Goal: Task Accomplishment & Management: Use online tool/utility

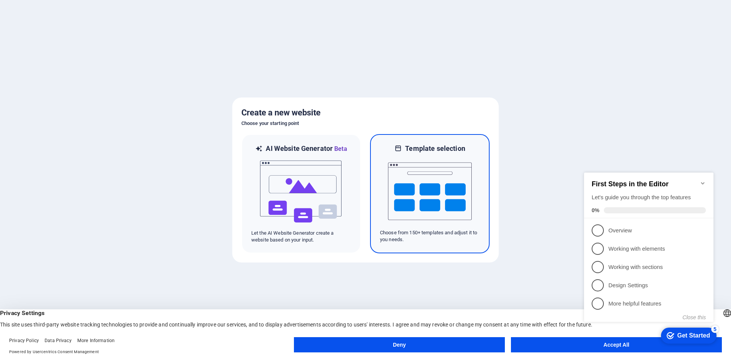
click at [408, 238] on p "Choose from 150+ templates and adjust it to you needs." at bounding box center [430, 236] width 100 height 14
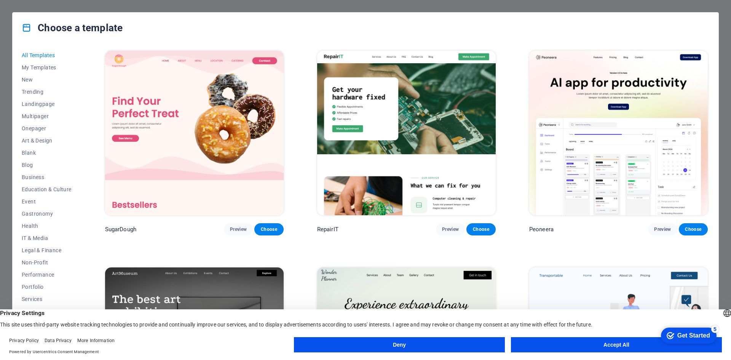
click at [622, 341] on button "Accept All" at bounding box center [616, 344] width 211 height 15
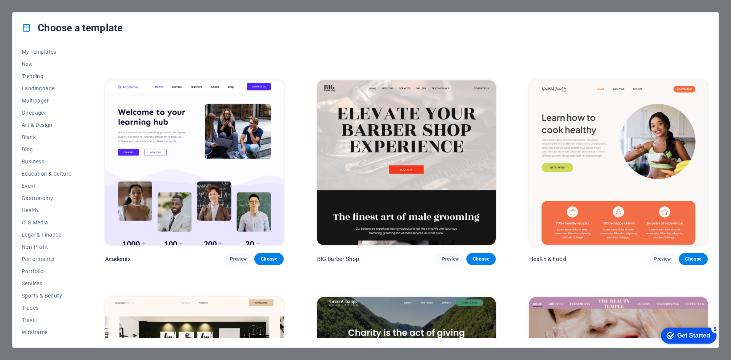
scroll to position [837, 0]
click at [44, 222] on span "IT & Media" at bounding box center [47, 222] width 50 height 6
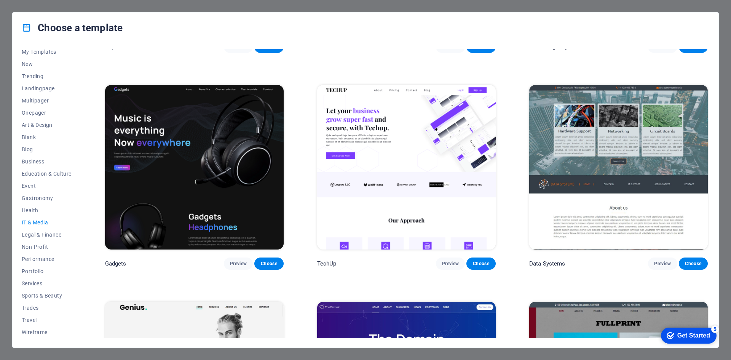
scroll to position [163, 0]
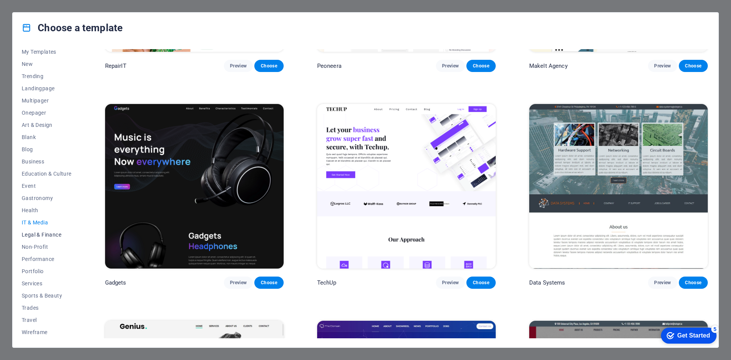
click at [48, 236] on span "Legal & Finance" at bounding box center [47, 234] width 50 height 6
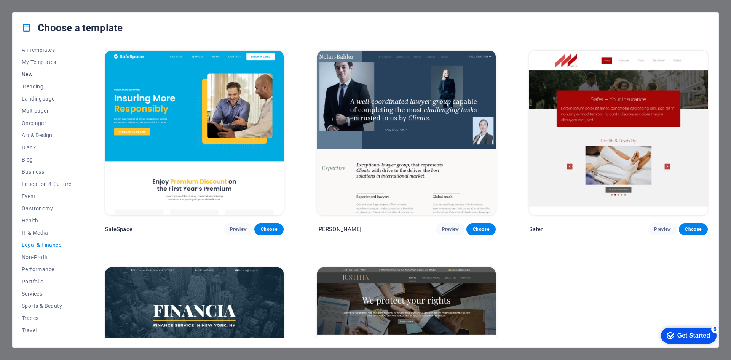
scroll to position [0, 0]
click at [37, 68] on span "My Templates" at bounding box center [47, 67] width 50 height 6
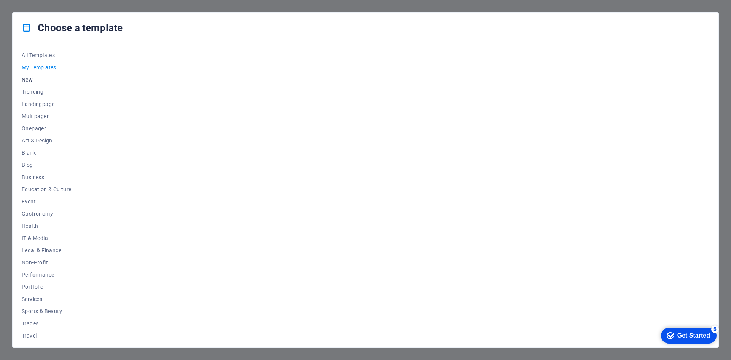
click at [33, 79] on span "New" at bounding box center [47, 80] width 50 height 6
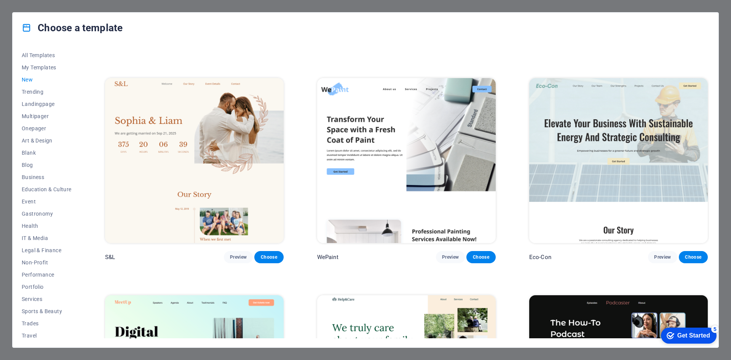
scroll to position [457, 0]
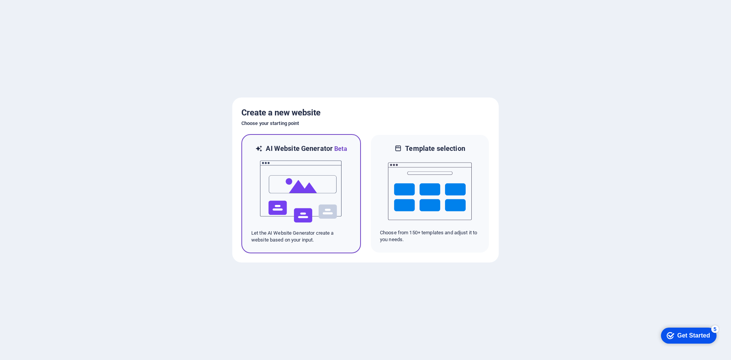
click at [314, 175] on img at bounding box center [301, 191] width 84 height 76
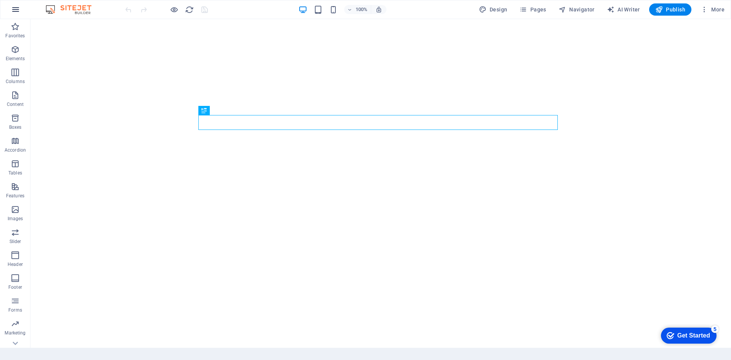
click at [16, 10] on icon "button" at bounding box center [15, 9] width 9 height 9
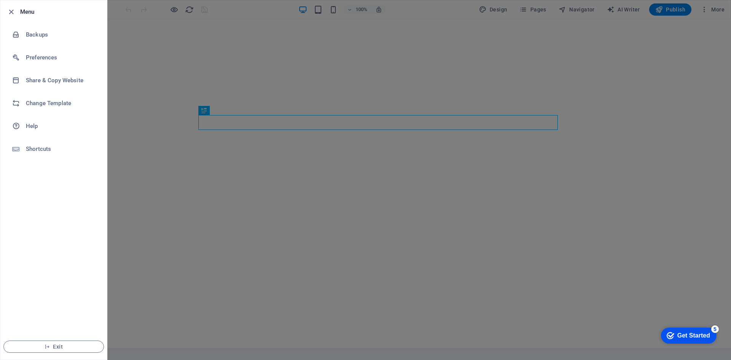
click at [254, 90] on div at bounding box center [365, 180] width 731 height 360
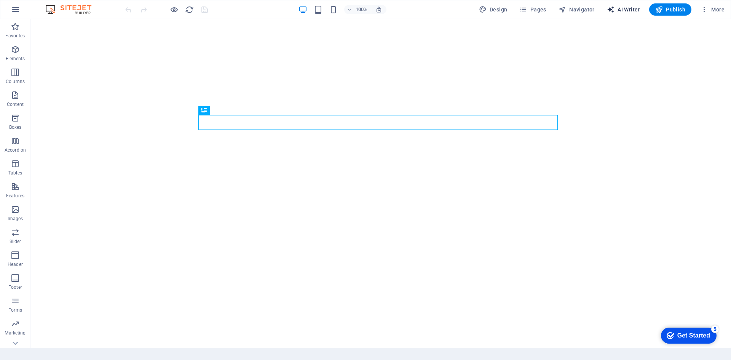
click at [634, 8] on span "AI Writer" at bounding box center [623, 10] width 33 height 8
select select "English"
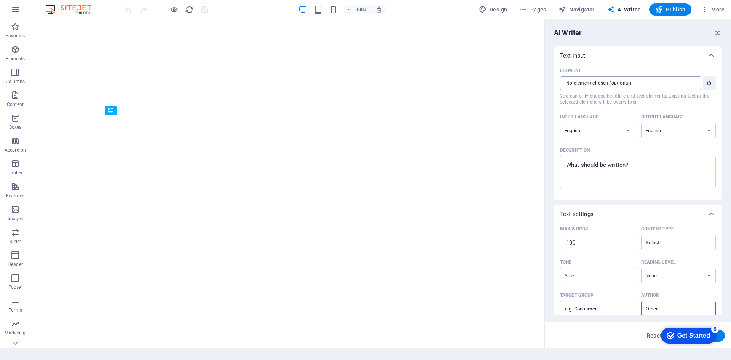
click at [637, 83] on input "Element ​ You can only choose headline and text elements. Existing text in the …" at bounding box center [628, 83] width 136 height 14
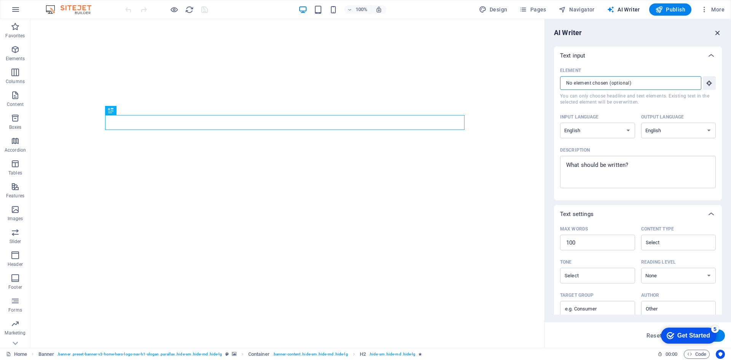
click at [714, 30] on icon "button" at bounding box center [717, 33] width 8 height 8
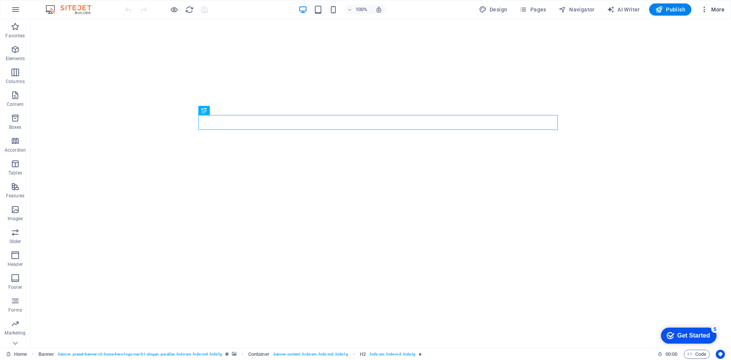
click at [699, 14] on button "More" at bounding box center [712, 9] width 30 height 12
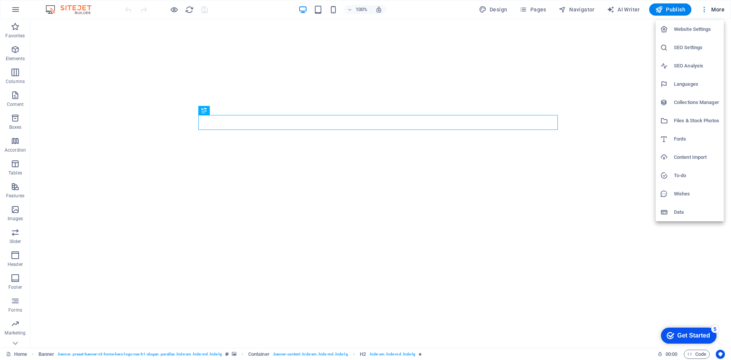
click at [16, 11] on div at bounding box center [365, 180] width 731 height 360
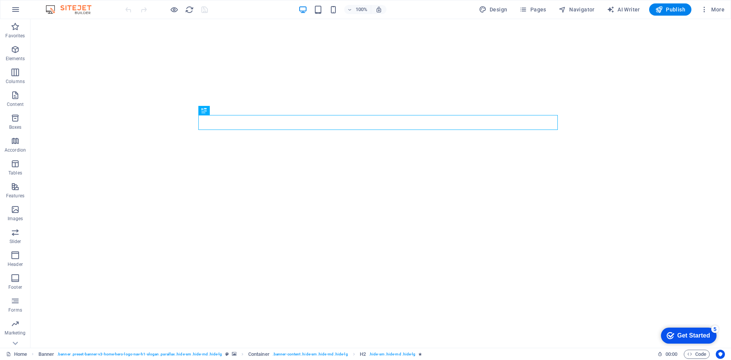
click at [16, 11] on div "Website Settings SEO Settings SEO Analysis Languages Collections Manager Files …" at bounding box center [365, 182] width 731 height 355
click at [16, 9] on icon "button" at bounding box center [15, 9] width 9 height 9
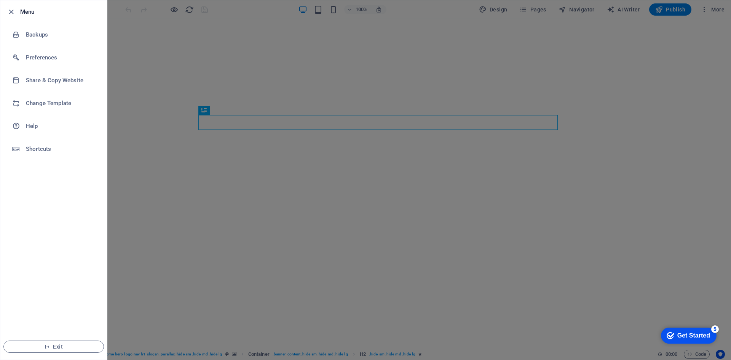
click at [16, 9] on div at bounding box center [13, 11] width 14 height 9
click at [502, 9] on div at bounding box center [365, 180] width 731 height 360
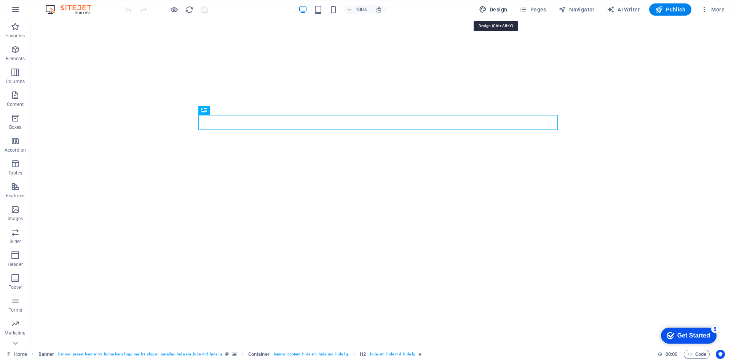
click at [494, 9] on span "Design" at bounding box center [493, 10] width 29 height 8
select select "px"
select select "200"
select select "px"
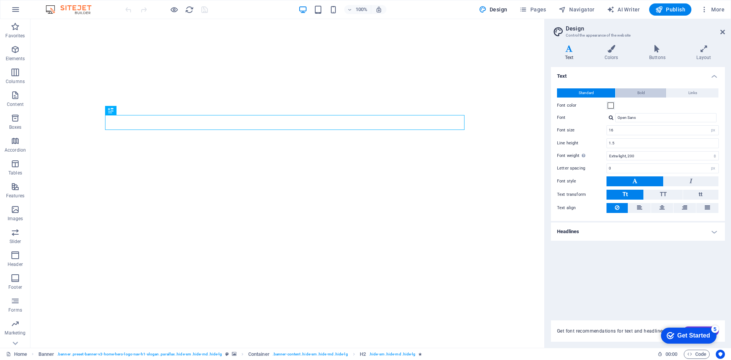
click at [633, 94] on button "Bold" at bounding box center [641, 92] width 51 height 9
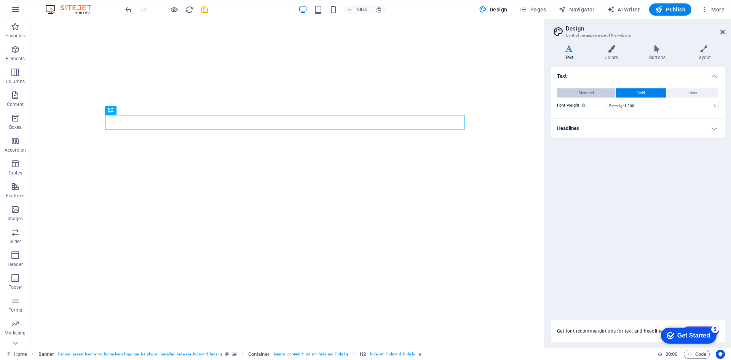
click at [595, 88] on button "Standard" at bounding box center [586, 92] width 58 height 9
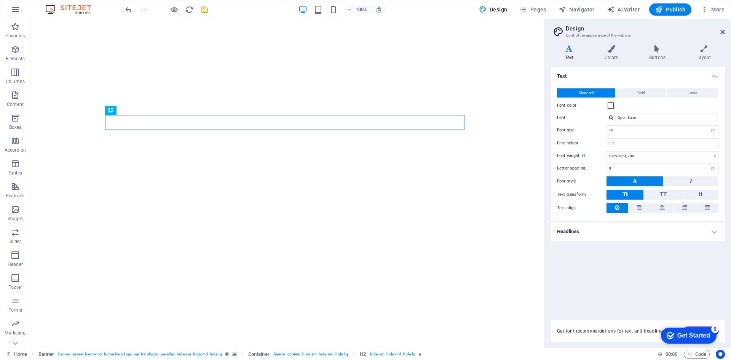
click at [725, 28] on aside "Design Control the appearance of the website Variants Text Colors Buttons Layou…" at bounding box center [637, 183] width 187 height 329
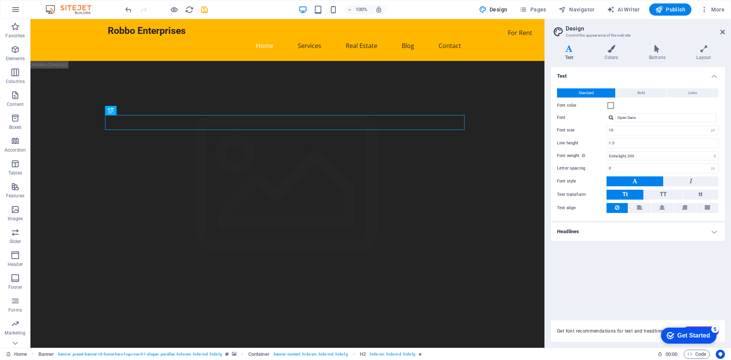
click at [719, 30] on h2 "Design" at bounding box center [645, 28] width 159 height 7
click at [727, 32] on aside "Design Control the appearance of the website Variants Text Colors Buttons Layou…" at bounding box center [637, 183] width 187 height 329
drag, startPoint x: 724, startPoint y: 32, endPoint x: 694, endPoint y: 13, distance: 35.6
click at [724, 32] on icon at bounding box center [722, 32] width 5 height 6
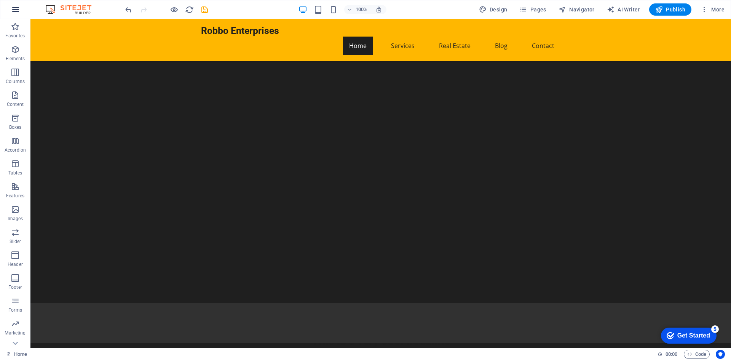
click at [15, 7] on icon "button" at bounding box center [15, 9] width 9 height 9
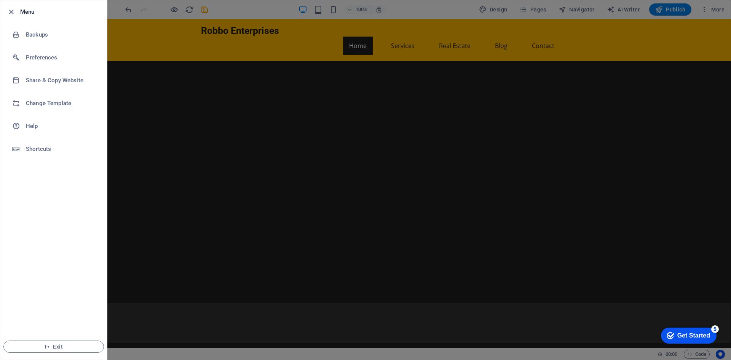
drag, startPoint x: 10, startPoint y: 11, endPoint x: 63, endPoint y: 324, distance: 317.3
click at [72, 301] on ul "Menu Backups Preferences Share & Copy Website Change Template Help Shortcuts Ex…" at bounding box center [53, 179] width 107 height 359
click at [59, 346] on span "Exit" at bounding box center [54, 346] width 88 height 6
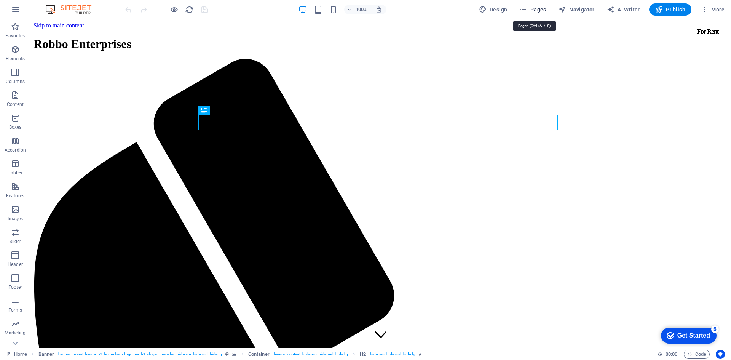
click at [526, 8] on icon "button" at bounding box center [523, 10] width 8 height 8
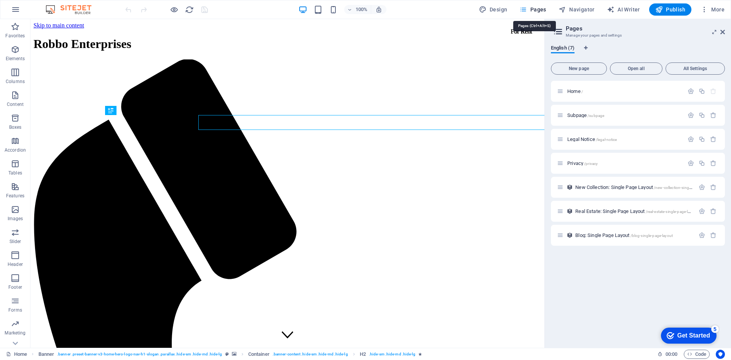
click at [521, 10] on icon "button" at bounding box center [523, 10] width 8 height 8
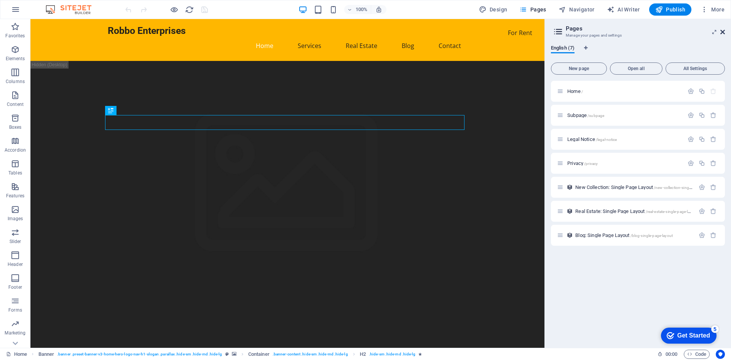
click at [723, 29] on icon at bounding box center [722, 32] width 5 height 6
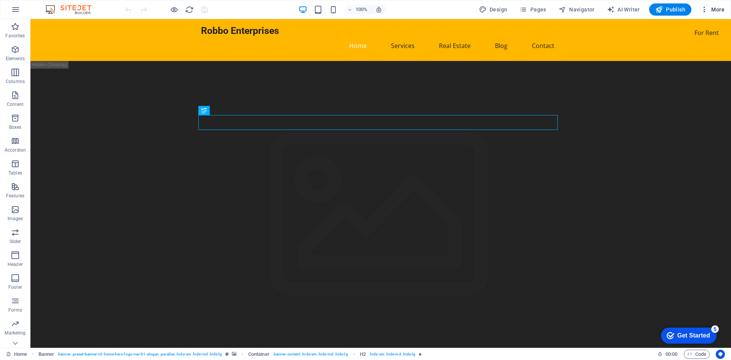
click at [711, 5] on button "More" at bounding box center [712, 9] width 30 height 12
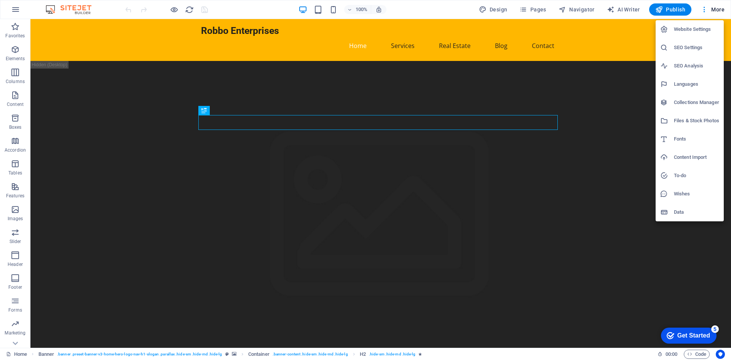
click at [581, 78] on div at bounding box center [365, 180] width 731 height 360
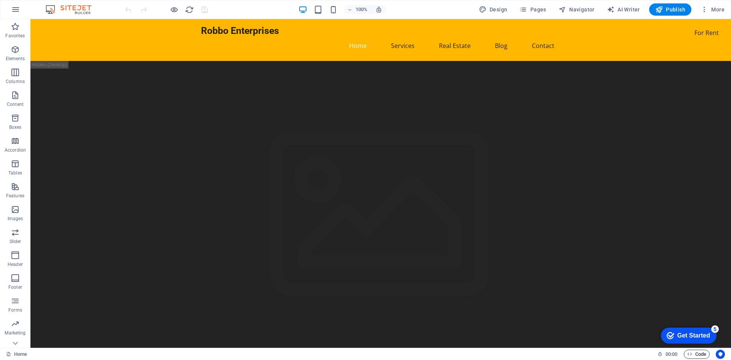
click at [690, 353] on icon "button" at bounding box center [689, 353] width 5 height 5
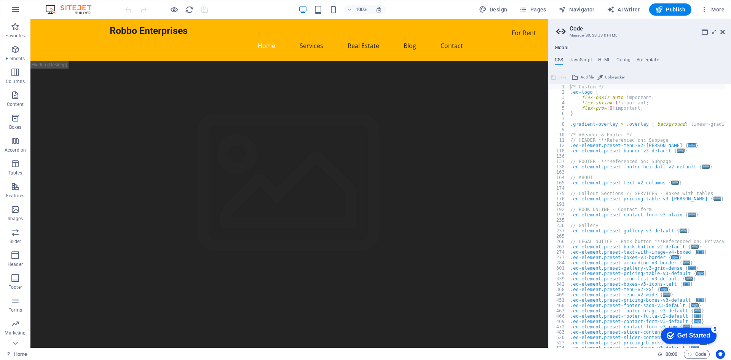
click at [592, 58] on ul "CSS JavaScript HTML Config Boilerplate" at bounding box center [640, 61] width 182 height 8
click at [584, 59] on h4 "JavaScript" at bounding box center [580, 61] width 22 height 8
type textarea "/* JS for preset "Menu V2" */"
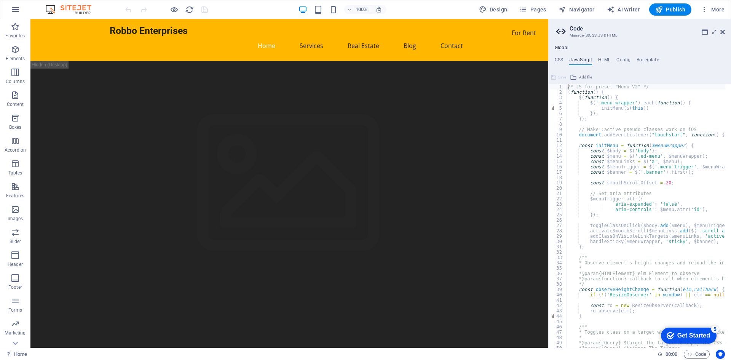
click at [549, 57] on div at bounding box center [550, 183] width 2 height 329
click at [565, 60] on ul "CSS JavaScript HTML Config Boilerplate" at bounding box center [640, 61] width 182 height 8
click at [555, 59] on h4 "CSS" at bounding box center [559, 61] width 8 height 8
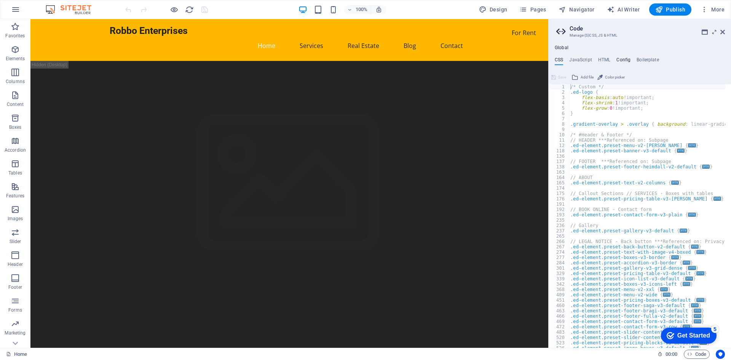
click at [619, 62] on h4 "Config" at bounding box center [623, 61] width 14 height 8
type textarea "$color-background: #1F1F1F;"
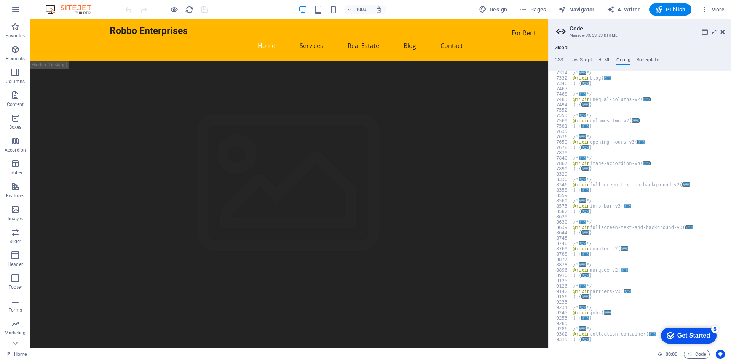
scroll to position [806, 0]
click at [560, 57] on h4 "CSS" at bounding box center [559, 61] width 8 height 8
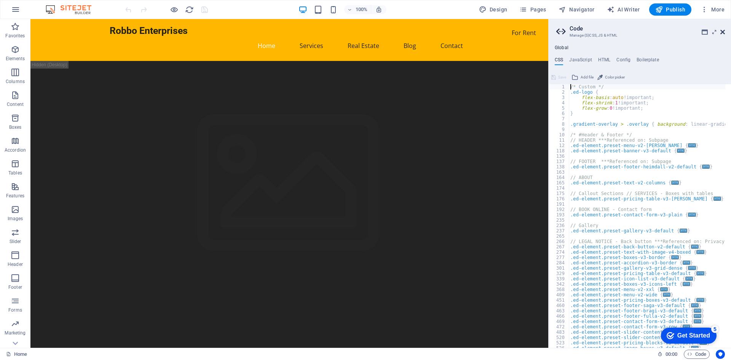
click at [724, 32] on icon at bounding box center [722, 32] width 5 height 6
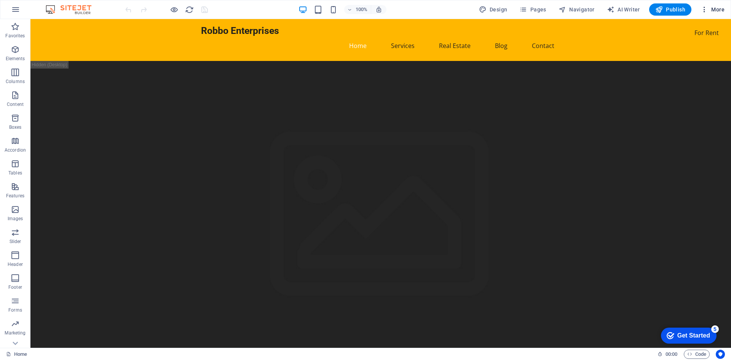
click at [701, 12] on icon "button" at bounding box center [704, 10] width 8 height 8
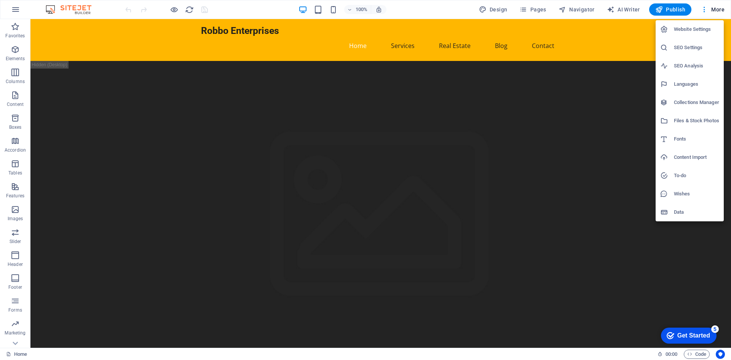
click at [700, 36] on li "Website Settings" at bounding box center [689, 29] width 68 height 18
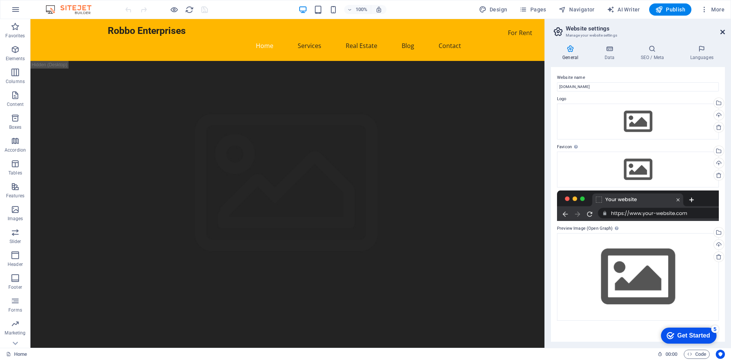
click at [724, 32] on icon at bounding box center [722, 32] width 5 height 6
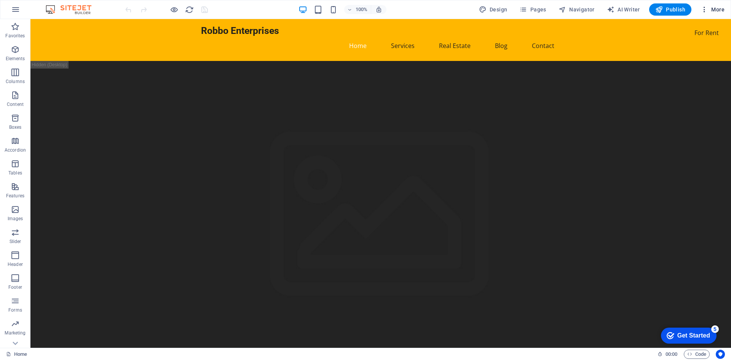
click at [703, 8] on icon "button" at bounding box center [704, 10] width 8 height 8
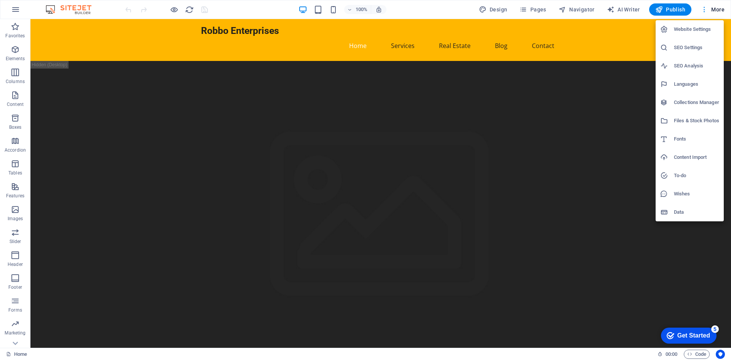
click at [703, 8] on div at bounding box center [365, 180] width 731 height 360
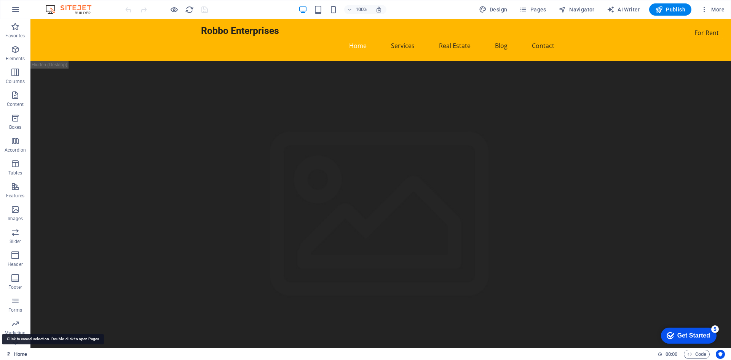
click at [13, 353] on link "Home" at bounding box center [16, 353] width 21 height 9
click at [20, 351] on link "Home" at bounding box center [16, 353] width 21 height 9
click at [5, 354] on div "Home 00 : 00 Code" at bounding box center [365, 354] width 731 height 12
click at [18, 352] on link "Home" at bounding box center [16, 353] width 21 height 9
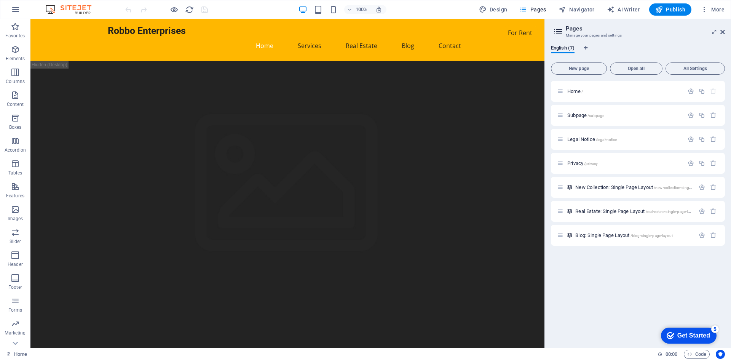
click at [725, 32] on aside "Pages Manage your pages and settings English (7) New page Open all All Settings…" at bounding box center [637, 183] width 187 height 329
click at [80, 9] on img at bounding box center [72, 9] width 57 height 9
click at [49, 10] on img at bounding box center [72, 9] width 57 height 9
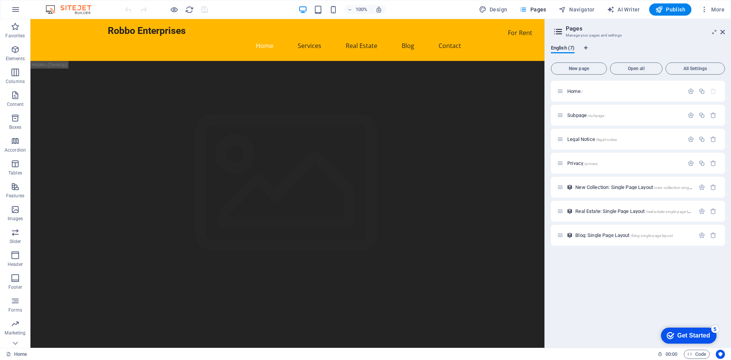
click at [49, 10] on img at bounding box center [72, 9] width 57 height 9
click at [16, 26] on icon "button" at bounding box center [15, 26] width 9 height 9
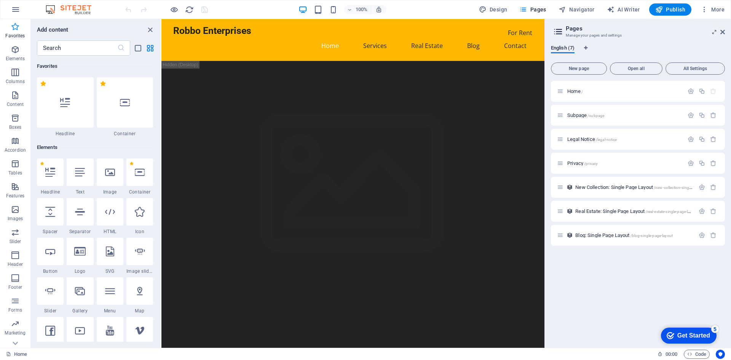
click at [16, 26] on icon "button" at bounding box center [15, 26] width 9 height 9
drag, startPoint x: 25, startPoint y: 6, endPoint x: 18, endPoint y: 10, distance: 7.2
click at [25, 6] on div "100% Design Pages Navigator AI Writer Publish More" at bounding box center [365, 9] width 730 height 18
click at [18, 10] on icon "button" at bounding box center [15, 9] width 9 height 9
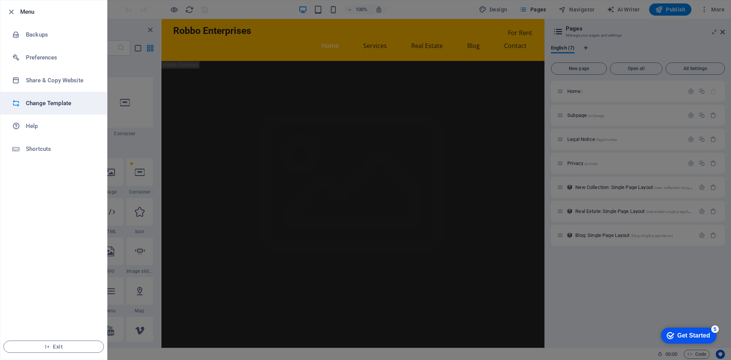
click at [63, 104] on h6 "Change Template" at bounding box center [61, 103] width 70 height 9
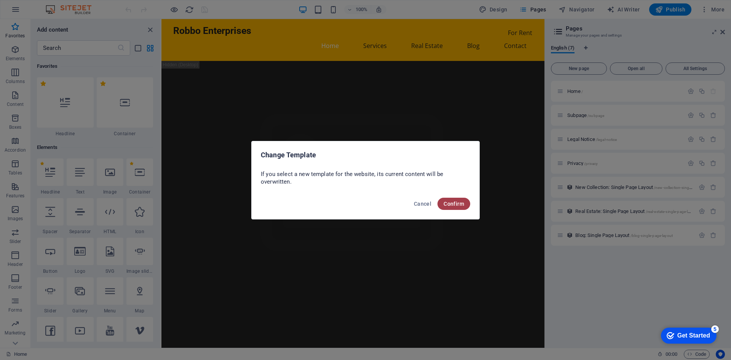
click at [463, 200] on button "Confirm" at bounding box center [453, 204] width 33 height 12
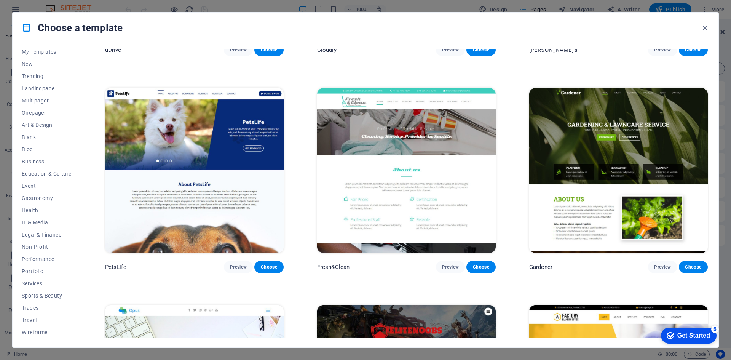
scroll to position [7347, 0]
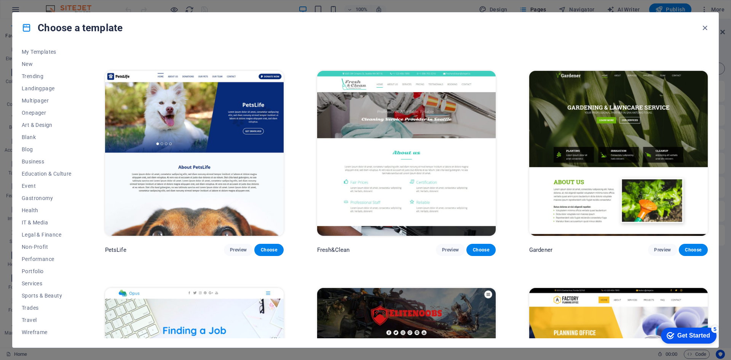
click at [58, 49] on div "All Templates My Templates New Trending Landingpage Multipager Onepager Art & D…" at bounding box center [366, 195] width 706 height 304
click at [48, 54] on span "My Templates" at bounding box center [47, 52] width 50 height 6
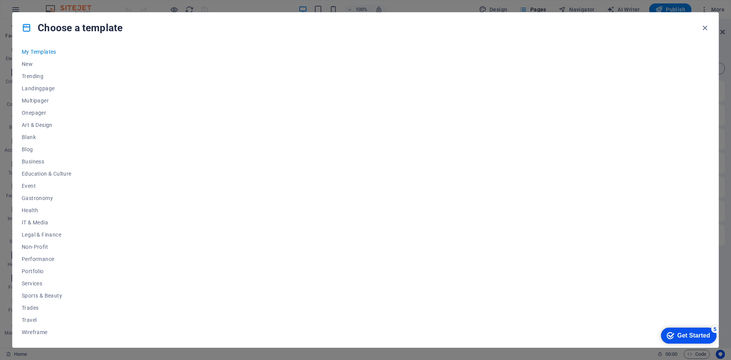
click at [699, 333] on div "Get Started" at bounding box center [693, 335] width 33 height 7
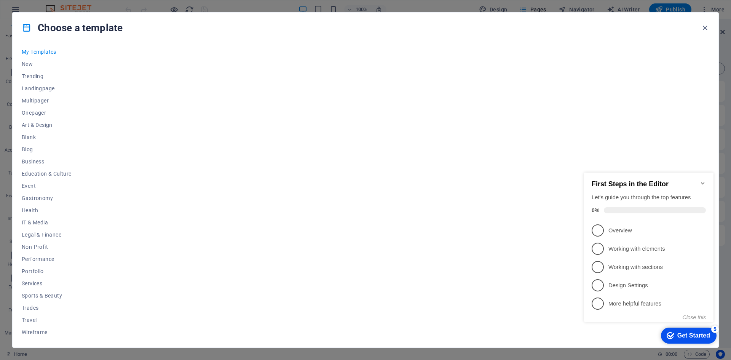
click at [699, 183] on h2 "First Steps in the Editor" at bounding box center [649, 184] width 114 height 8
click at [702, 180] on icon "Minimize checklist" at bounding box center [703, 183] width 6 height 6
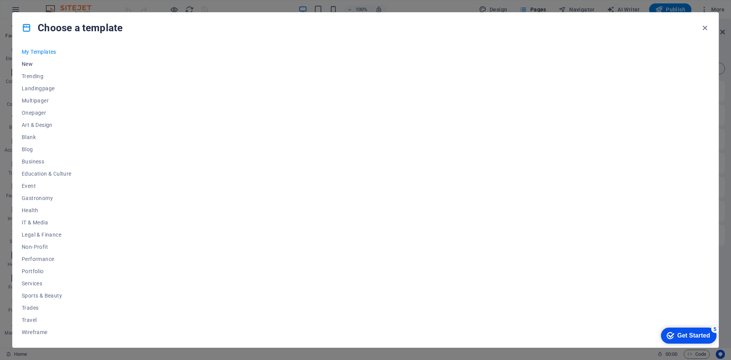
click at [22, 68] on button "New" at bounding box center [47, 64] width 50 height 12
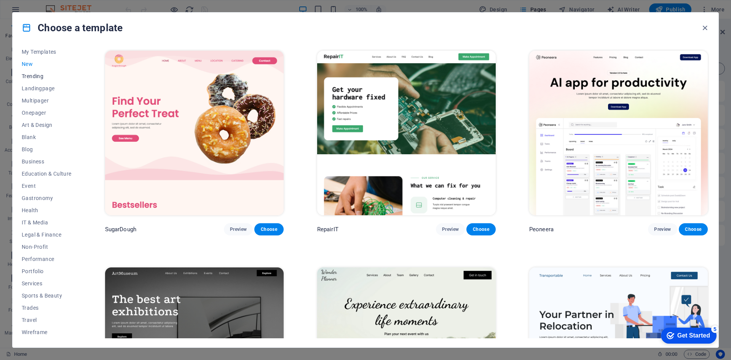
click at [30, 75] on span "Trending" at bounding box center [47, 76] width 50 height 6
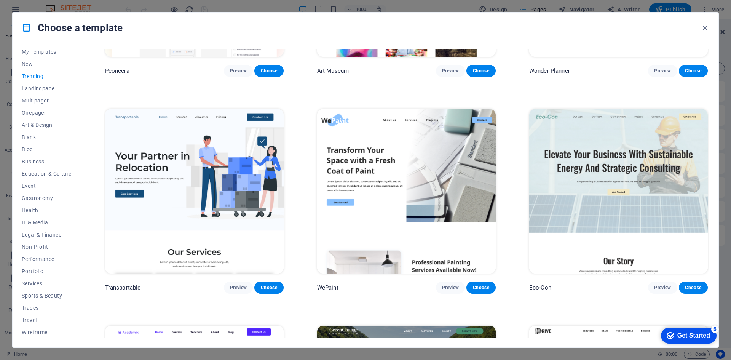
scroll to position [228, 0]
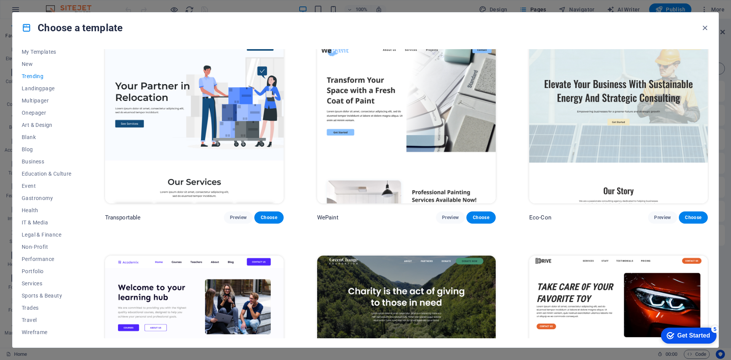
click at [222, 116] on img at bounding box center [194, 121] width 179 height 164
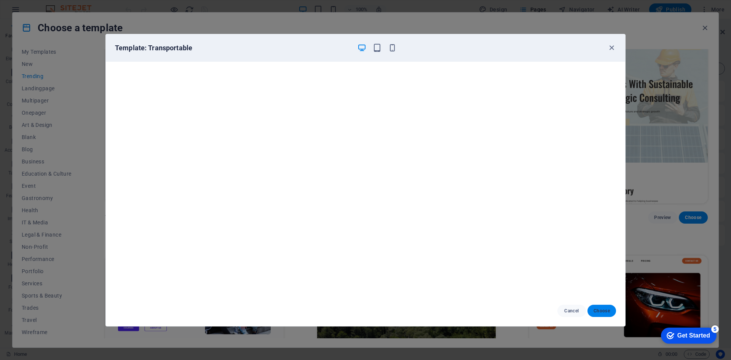
click at [600, 308] on span "Choose" at bounding box center [601, 311] width 16 height 6
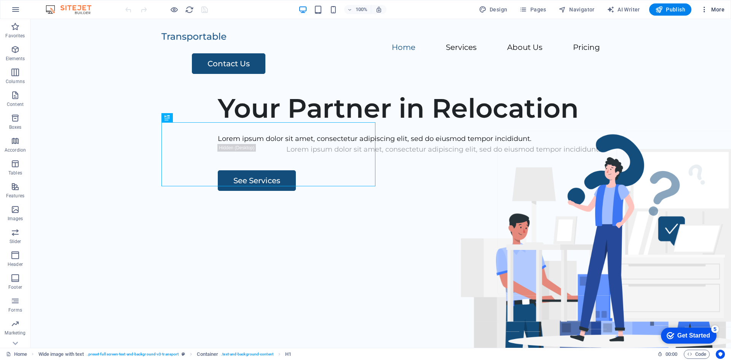
click at [721, 7] on span "More" at bounding box center [712, 10] width 24 height 8
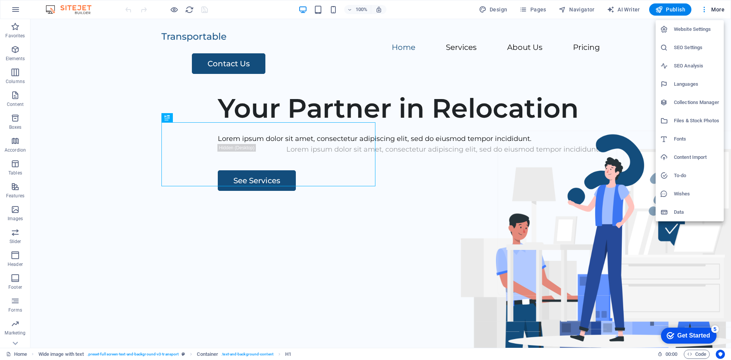
click at [692, 28] on h6 "Website Settings" at bounding box center [696, 29] width 45 height 9
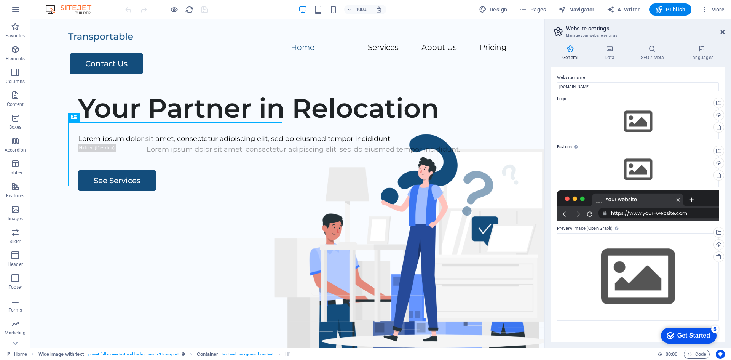
drag, startPoint x: 557, startPoint y: 146, endPoint x: 566, endPoint y: 146, distance: 9.1
click at [566, 146] on label "Favicon Set the favicon of your website here. A favicon is a small icon shown i…" at bounding box center [638, 146] width 162 height 9
click at [640, 118] on div "Drag files here, click to choose files or select files from Files or our free s…" at bounding box center [638, 122] width 162 height 36
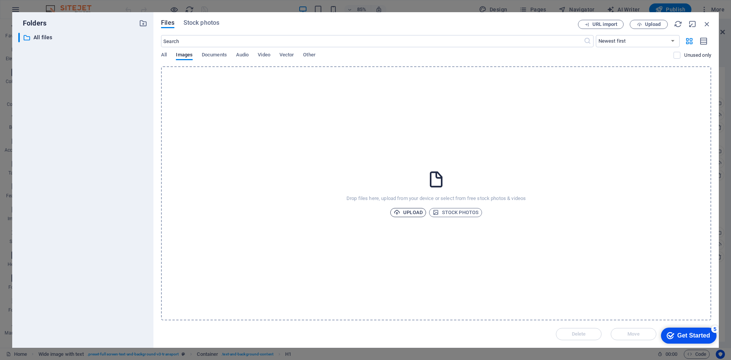
click at [402, 214] on span "Upload" at bounding box center [408, 212] width 29 height 9
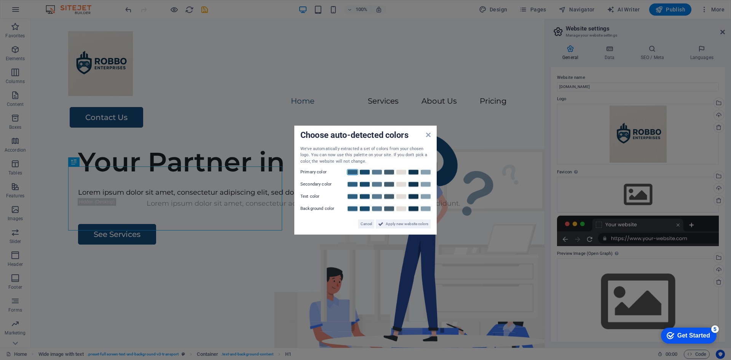
click at [354, 171] on link at bounding box center [352, 172] width 11 height 6
click at [376, 185] on link at bounding box center [376, 184] width 11 height 6
click at [400, 195] on link at bounding box center [401, 196] width 11 height 6
click at [426, 209] on link at bounding box center [425, 209] width 11 height 6
click at [407, 223] on span "Apply new website colors" at bounding box center [407, 223] width 43 height 9
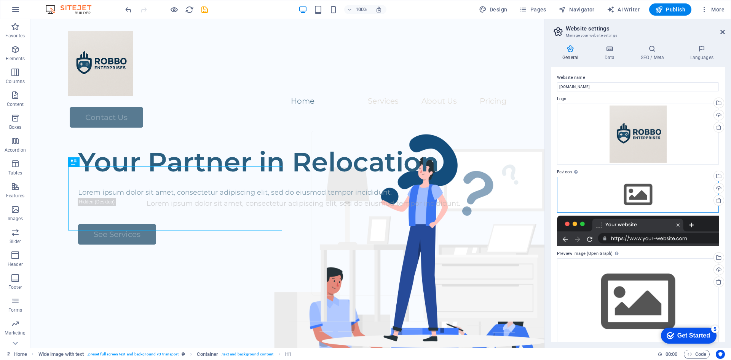
click at [648, 194] on div "Drag files here, click to choose files or select files from Files or our free s…" at bounding box center [638, 195] width 162 height 36
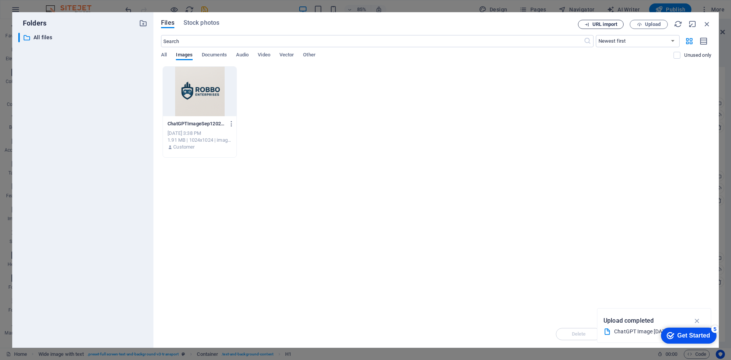
click at [607, 27] on span "URL import" at bounding box center [604, 24] width 25 height 5
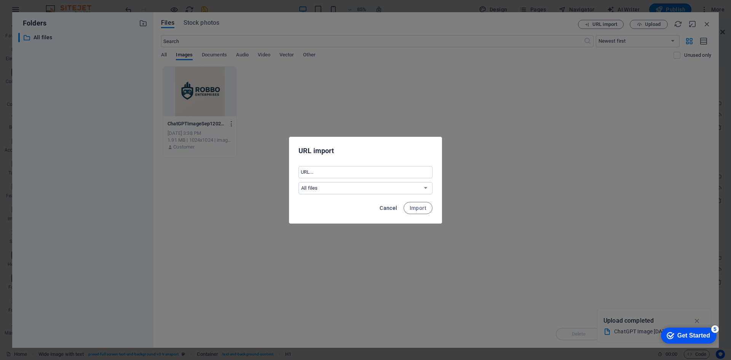
click at [391, 207] on span "Cancel" at bounding box center [389, 208] width 18 height 6
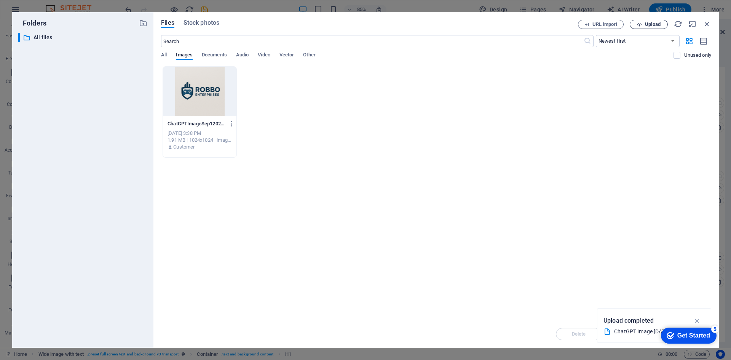
click at [647, 25] on span "Upload" at bounding box center [653, 24] width 16 height 5
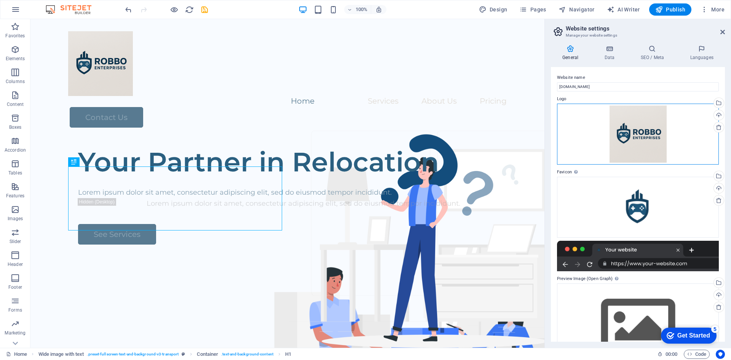
click at [619, 118] on div "Drag files here, click to choose files or select files from Files or our free s…" at bounding box center [638, 134] width 162 height 61
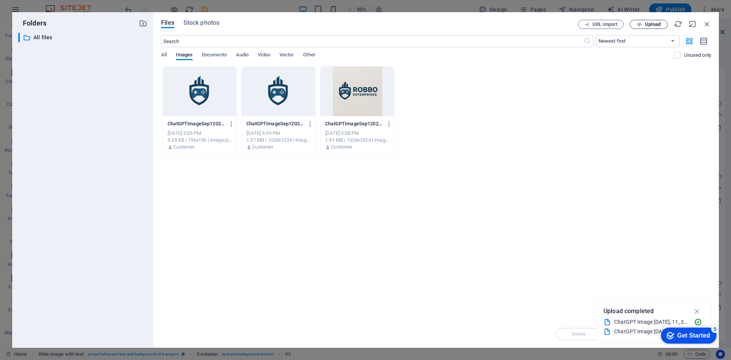
click at [640, 22] on icon "button" at bounding box center [639, 24] width 5 height 5
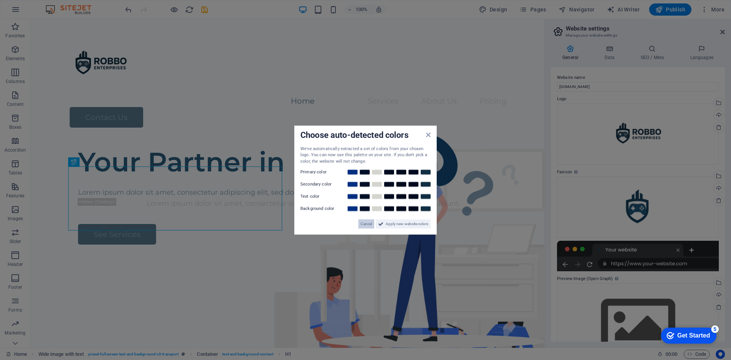
drag, startPoint x: 361, startPoint y: 222, endPoint x: 330, endPoint y: 200, distance: 37.6
click at [361, 222] on span "Cancel" at bounding box center [365, 223] width 11 height 9
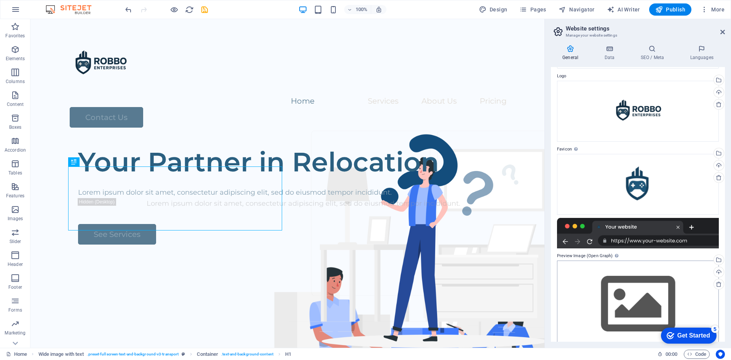
scroll to position [35, 0]
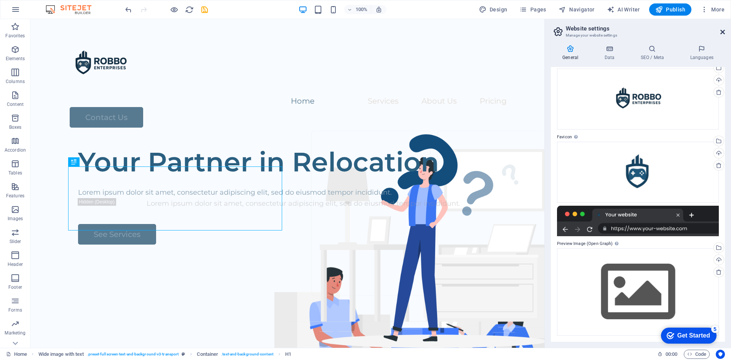
click at [724, 29] on icon at bounding box center [722, 32] width 5 height 6
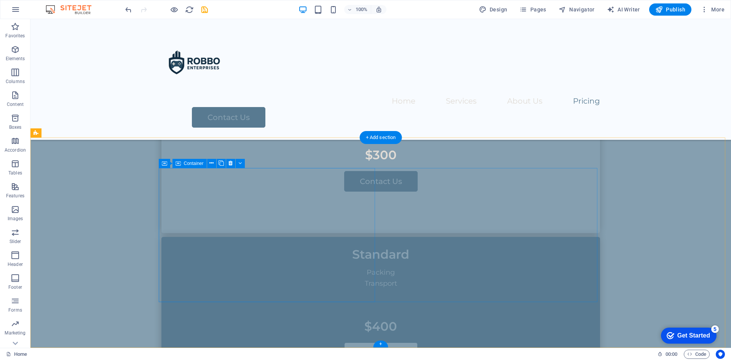
scroll to position [1465, 0]
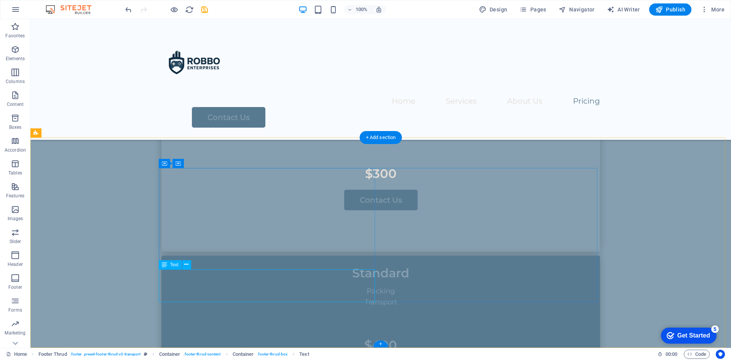
scroll to position [1427, 0]
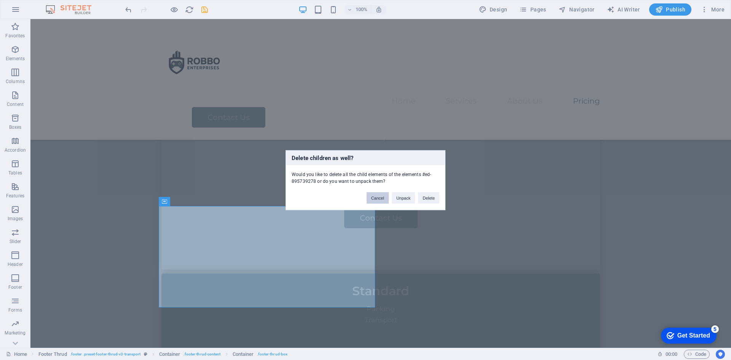
click at [380, 195] on button "Cancel" at bounding box center [378, 197] width 22 height 11
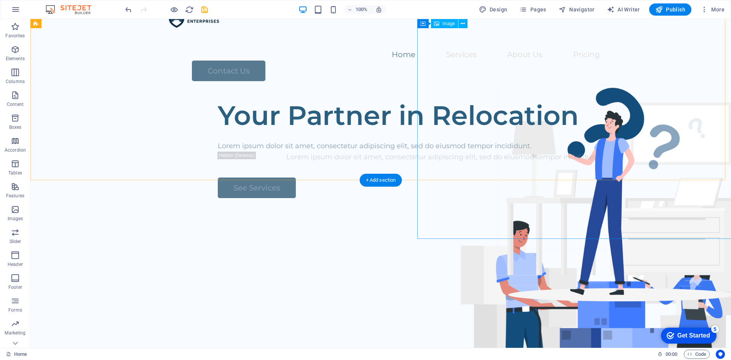
scroll to position [0, 0]
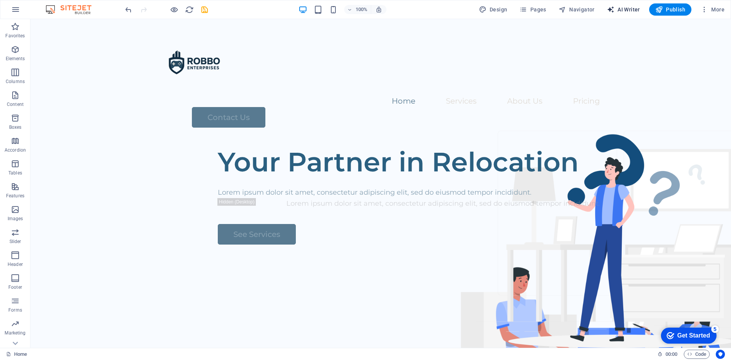
click at [629, 11] on span "AI Writer" at bounding box center [623, 10] width 33 height 8
select select "English"
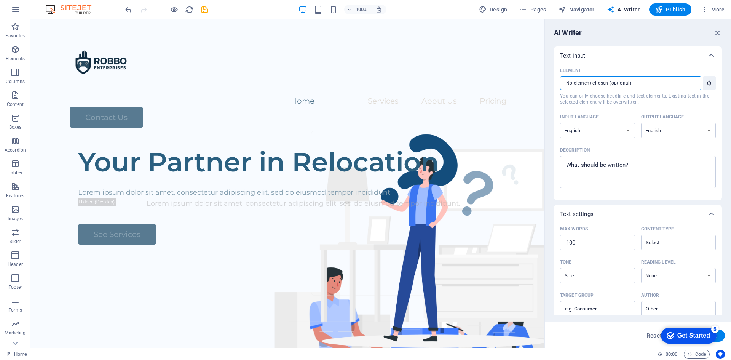
click at [654, 82] on input "Element ​ You can only choose headline and text elements. Existing text in the …" at bounding box center [628, 83] width 136 height 14
click at [707, 86] on button "Element ​ You can only choose headline and text elements. Existing text in the …" at bounding box center [709, 83] width 13 height 14
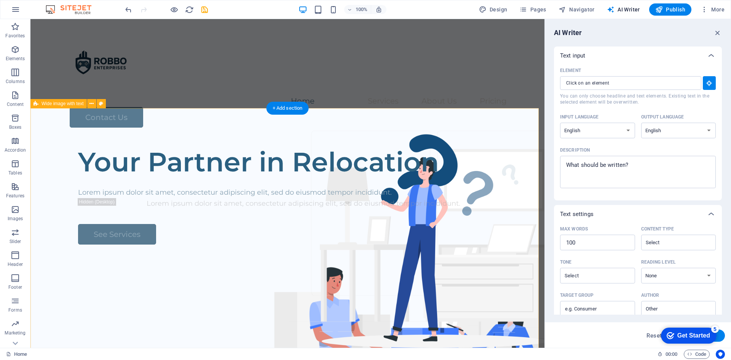
click at [201, 148] on div "Your Partner in Relocation Lorem ipsum dolor sit amet, consectetur adipiscing e…" at bounding box center [287, 286] width 514 height 292
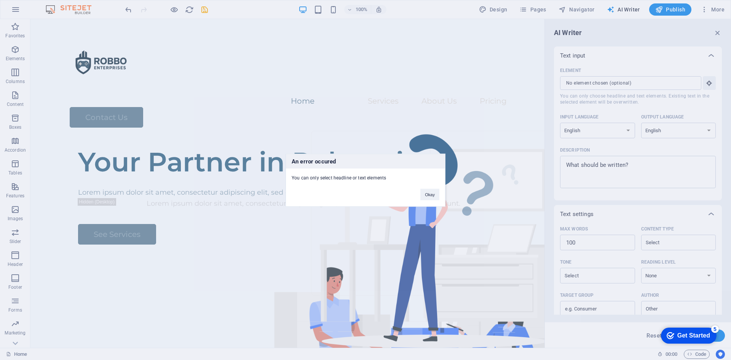
drag, startPoint x: 294, startPoint y: 175, endPoint x: 357, endPoint y: 174, distance: 62.4
click at [357, 174] on div "You can only select headline or text elements" at bounding box center [365, 174] width 159 height 13
click at [429, 195] on button "Okay" at bounding box center [429, 193] width 19 height 11
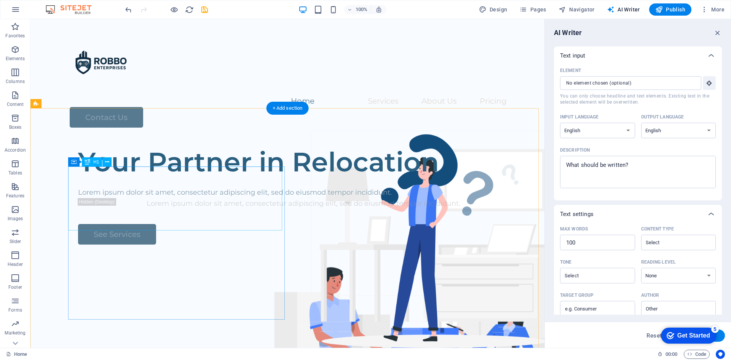
click at [159, 178] on div "Your Partner in Relocation" at bounding box center [303, 162] width 451 height 32
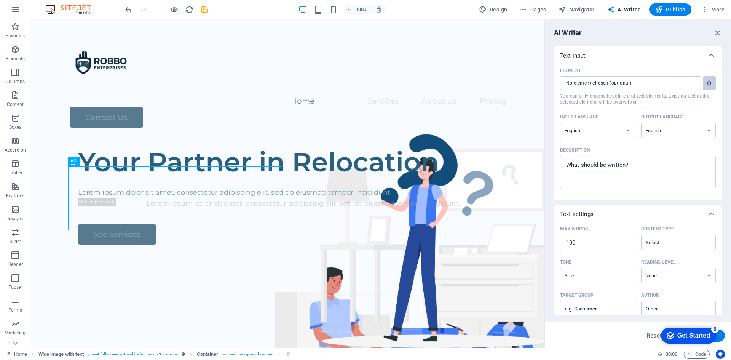
click at [703, 82] on button "Element ​ You can only choose headline and text elements. Existing text in the …" at bounding box center [709, 83] width 13 height 14
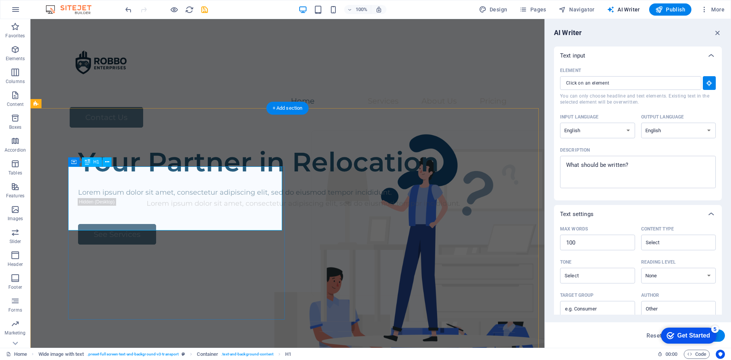
click at [182, 178] on div "Your Partner in Relocation" at bounding box center [303, 162] width 451 height 32
type input "#ed-895738888"
type textarea "x"
type input "10"
type textarea "x"
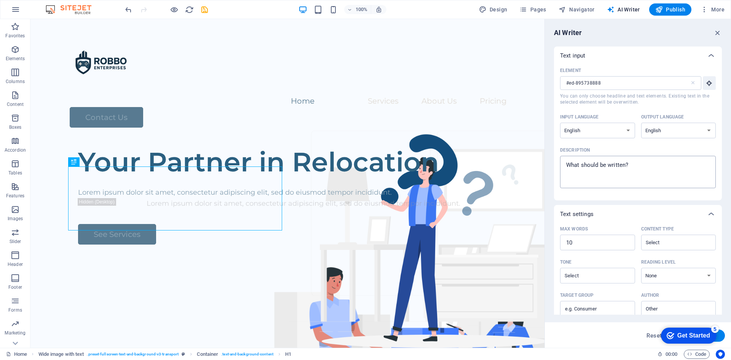
type textarea "x"
drag, startPoint x: 676, startPoint y: 186, endPoint x: 537, endPoint y: 164, distance: 141.4
click at [604, 163] on textarea "Description x ​" at bounding box center [638, 171] width 148 height 25
type textarea "R"
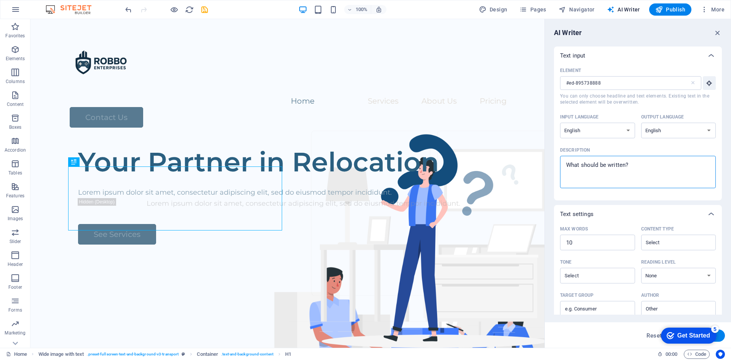
type textarea "x"
type textarea "Ro"
type textarea "x"
type textarea "Rob"
type textarea "x"
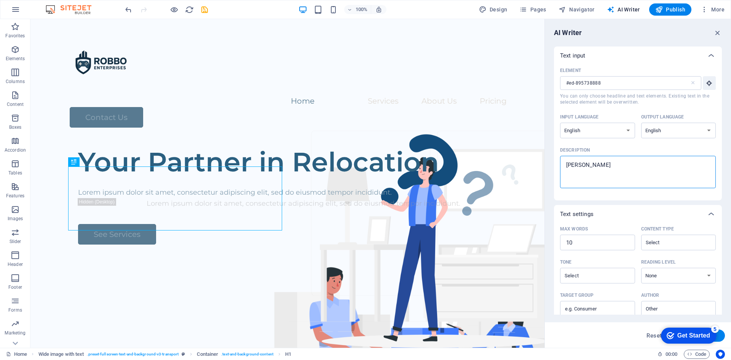
type textarea "Robb"
type textarea "x"
type textarea "Robbo"
type textarea "x"
type textarea "Robbo"
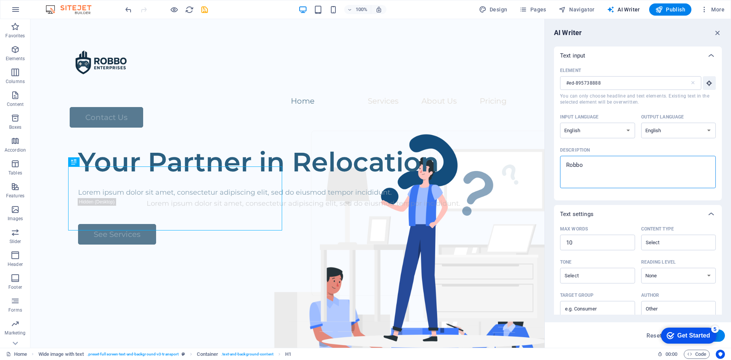
type textarea "x"
type textarea "Robbo"
type textarea "x"
type textarea "Robb"
type textarea "x"
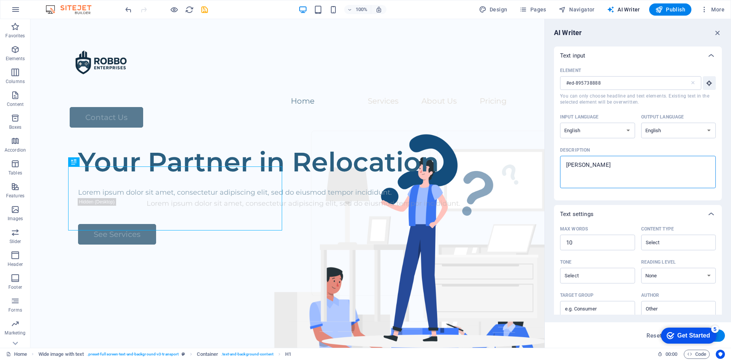
type textarea "Rob"
type textarea "x"
type textarea "Ro"
type textarea "x"
type textarea "R"
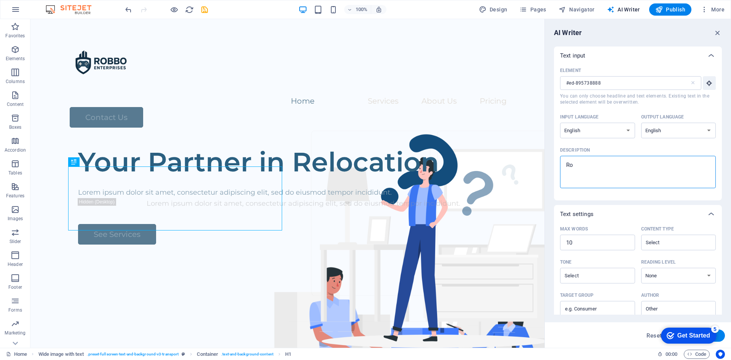
type textarea "x"
type textarea "T"
type textarea "x"
type textarea "Ti"
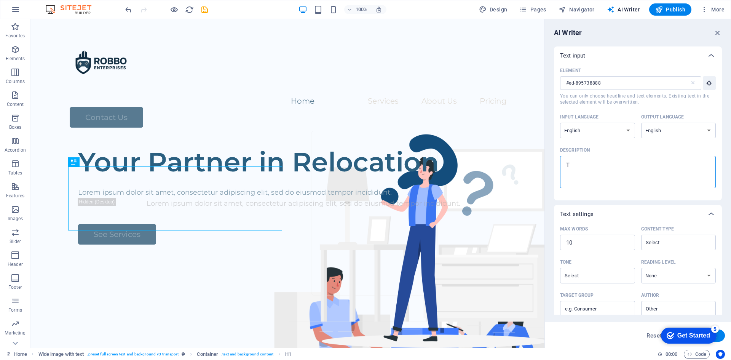
type textarea "x"
type textarea "Tit"
type textarea "x"
type textarea "Titi"
type textarea "x"
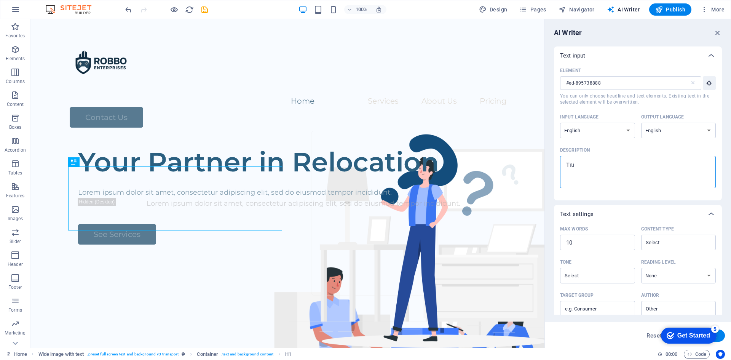
type textarea "Tit"
type textarea "x"
type textarea "Ti"
type textarea "x"
type textarea "T"
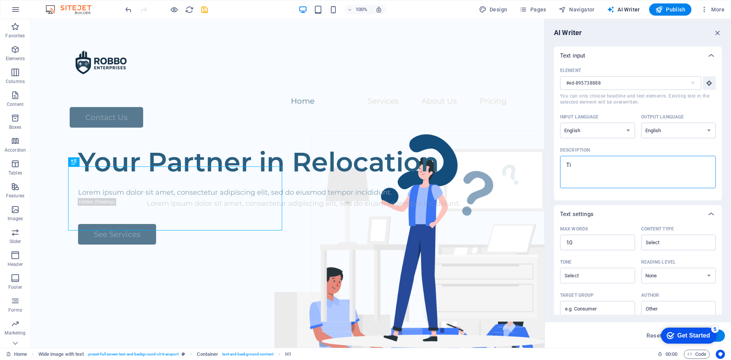
type textarea "x"
type textarea "L"
type textarea "x"
type textarea "Li"
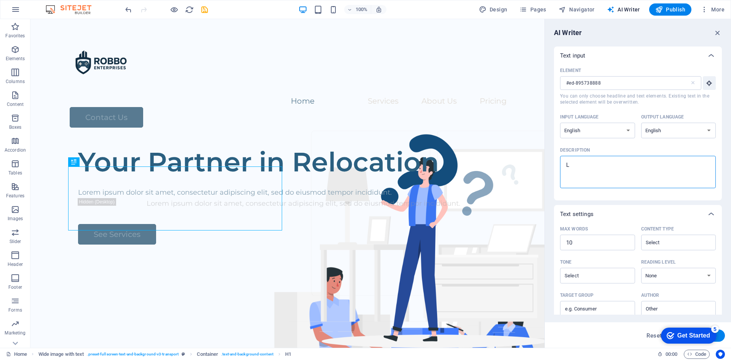
type textarea "x"
type textarea "Lik"
type textarea "x"
type textarea "Like"
type textarea "x"
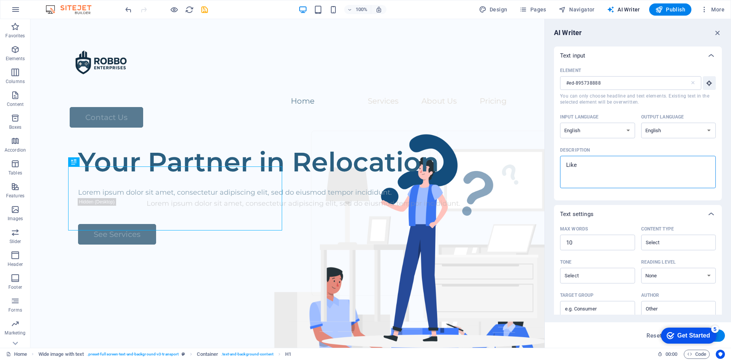
type textarea "Like"
type textarea "x"
type textarea "Like a"
type textarea "x"
type textarea "Like a"
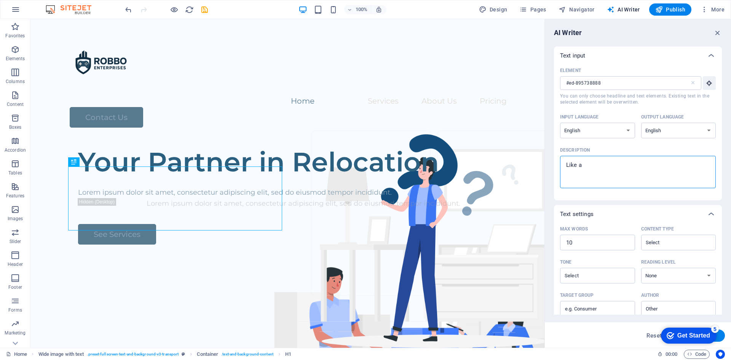
type textarea "x"
type textarea "Like a s"
type textarea "x"
type textarea "Like a sl"
type textarea "x"
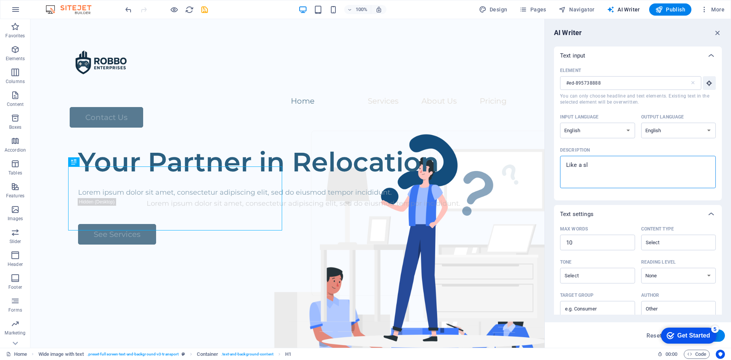
type textarea "Like a slo"
type textarea "x"
type textarea "Like a slon"
type textarea "x"
type textarea "Like a slong"
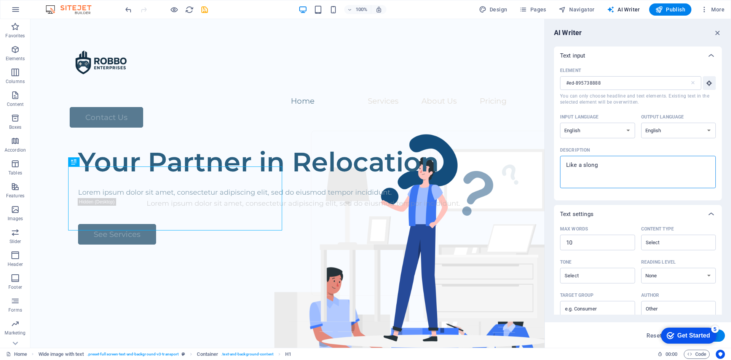
type textarea "x"
type textarea "Like a slong"
type textarea "x"
type textarea "Like a slong o"
type textarea "x"
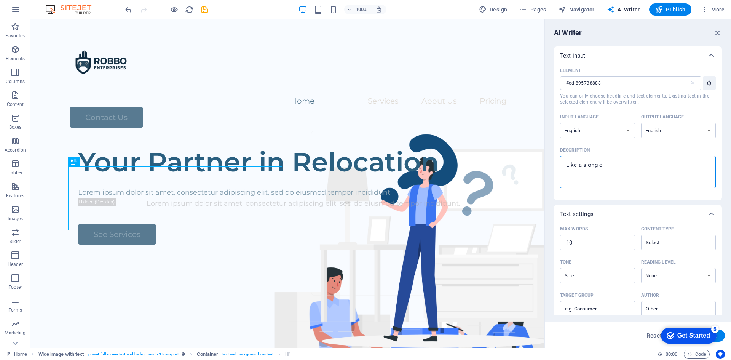
type textarea "Like a slong or"
type textarea "x"
type textarea "Like a slong or"
type textarea "x"
type textarea "Like a slong or s"
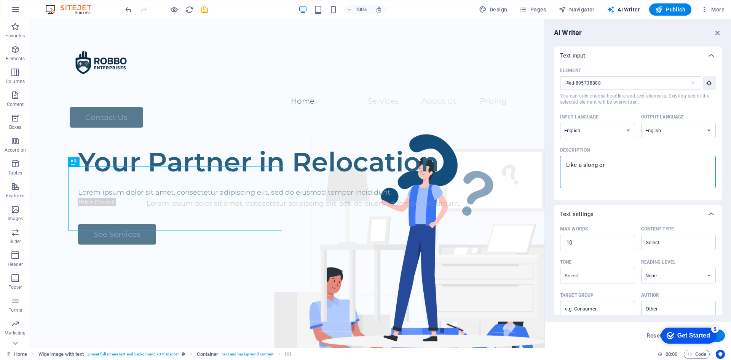
type textarea "x"
type textarea "Like a slong or so"
type textarea "x"
type textarea "Like a slong or som"
type textarea "x"
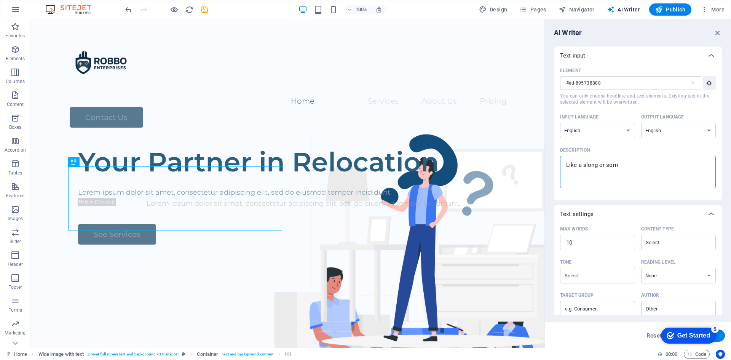
type textarea "Like a slong or some"
type textarea "x"
type textarea "Like a slong or somet"
type textarea "x"
type textarea "Like a slong or someth"
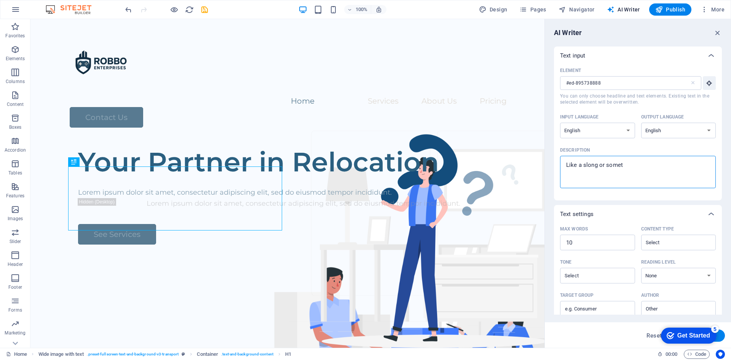
type textarea "x"
type textarea "Like a slong or somethi"
type textarea "x"
type textarea "Like a slong or somethin"
type textarea "x"
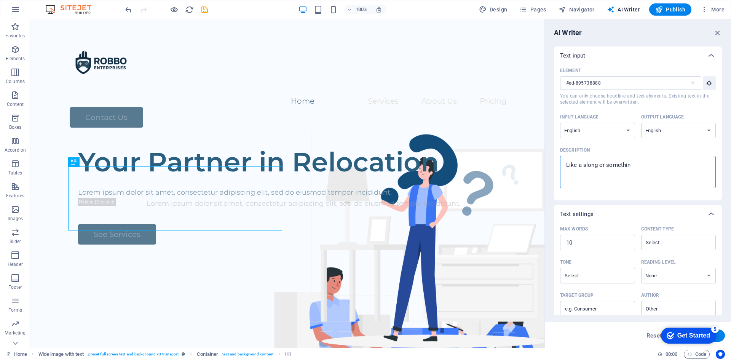
type textarea "Like a slong or something"
type textarea "x"
type textarea "Like a slong or something"
type textarea "x"
type textarea "Like a slong or something f"
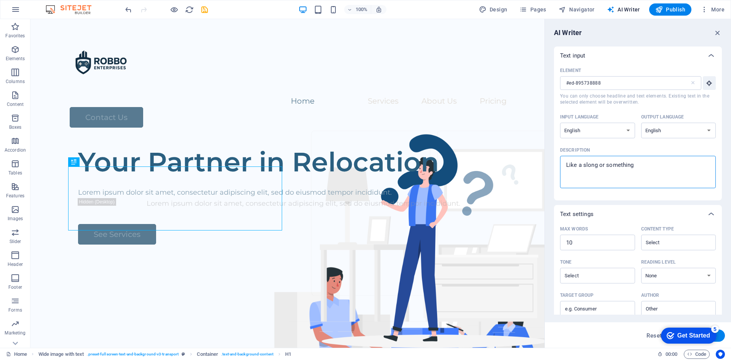
type textarea "x"
type textarea "Like a slong or something fo"
type textarea "x"
type textarea "Like a slong or something for"
type textarea "x"
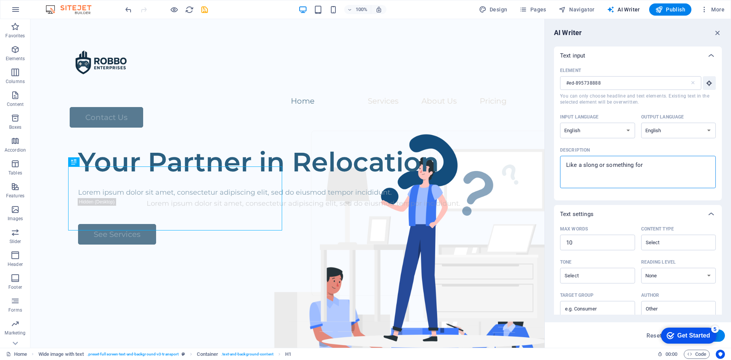
type textarea "Like a slong or something for"
type textarea "x"
type textarea "Like a slong or something for R"
type textarea "x"
type textarea "Like a slong or something for Ro"
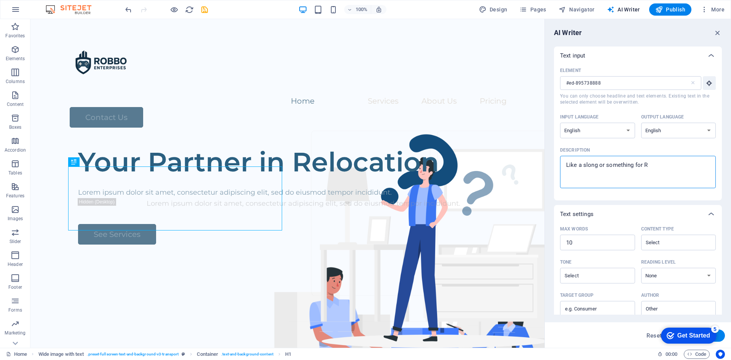
type textarea "x"
type textarea "Like a slong or something for Rob"
type textarea "x"
type textarea "Like a slong or something for Robb"
type textarea "x"
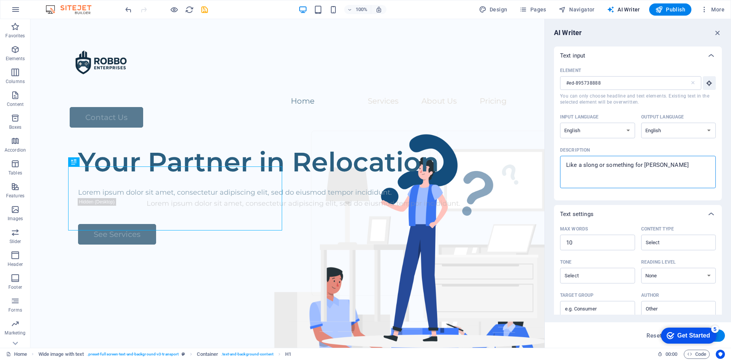
type textarea "Like a slong or something for Robbo"
type textarea "x"
type textarea "Like a slong or something for Robbo"
type textarea "x"
type textarea "Like a slong or something for Robbo E"
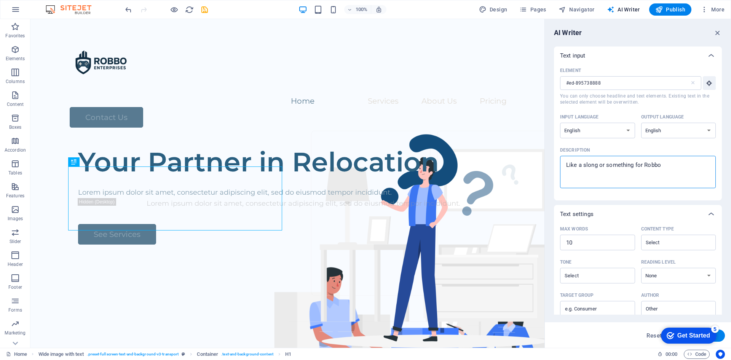
type textarea "x"
type textarea "Like a slong or something for Robbo En"
type textarea "x"
type textarea "Like a slong or something for Robbo Ent"
type textarea "x"
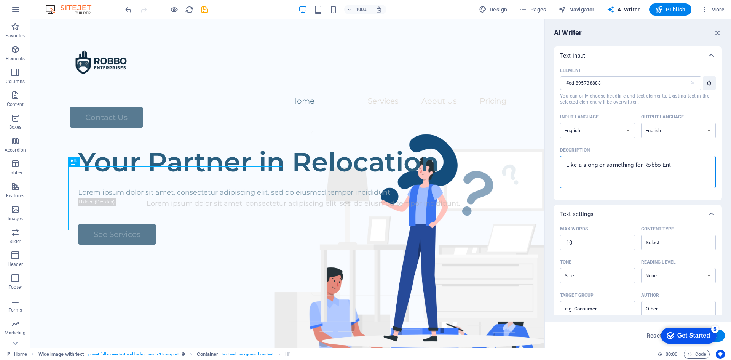
type textarea "Like a slong or something for Robbo Ente"
type textarea "x"
type textarea "Like a slong or something for Robbo Enter"
type textarea "x"
type textarea "Like a slong or something for Robbo Enterp"
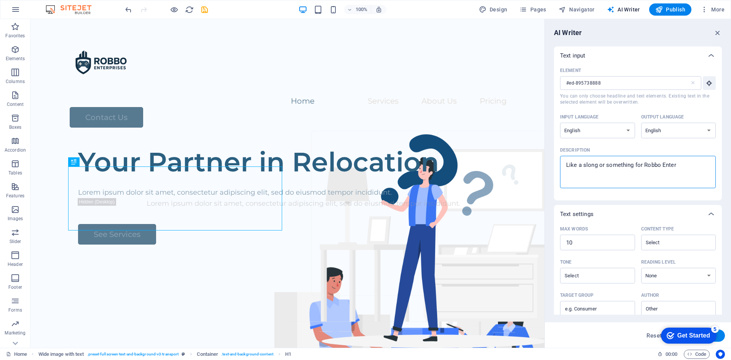
type textarea "x"
type textarea "Like a slong or something for Robbo Enterpr"
type textarea "x"
type textarea "Like a slong or something for Robbo Enterpri"
type textarea "x"
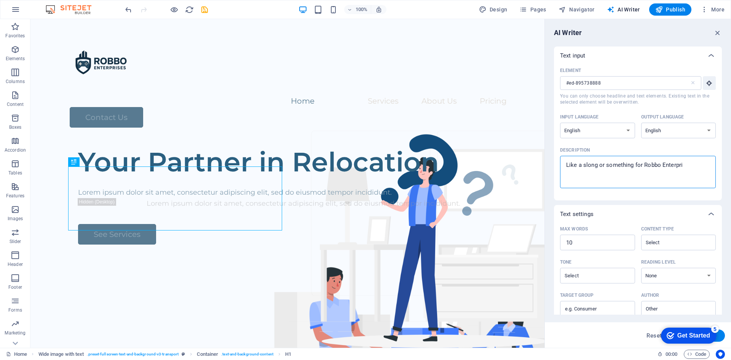
type textarea "Like a slong or something for Robbo Enterpric"
type textarea "x"
type textarea "Like a slong or something for Robbo Enterprice"
type textarea "x"
type textarea "Like a slong or something for Robbo Enterprices"
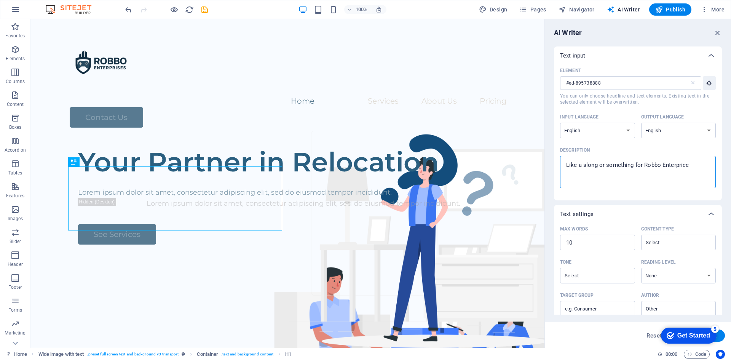
type textarea "x"
type textarea "Like a slong or something for Robbo Enterprices"
type textarea "x"
type textarea "Like a slong or something for Robbo Enterprices"
type textarea "x"
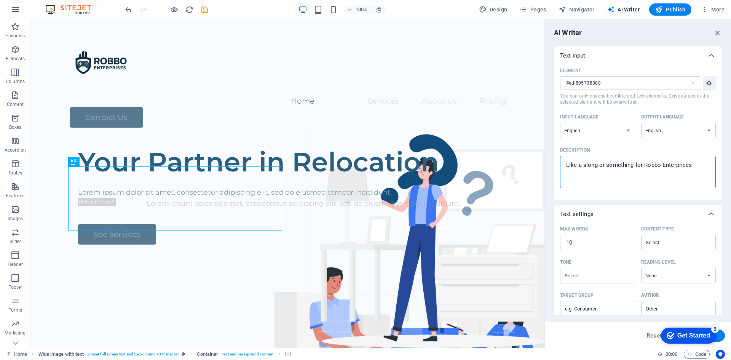
type textarea "Like a slong or something for Robbo Enterprices."
type textarea "x"
type textarea "Like a slong or something for Robbo Enterprices."
type textarea "x"
type textarea "Like a slong or something for Robbo Enterprices."
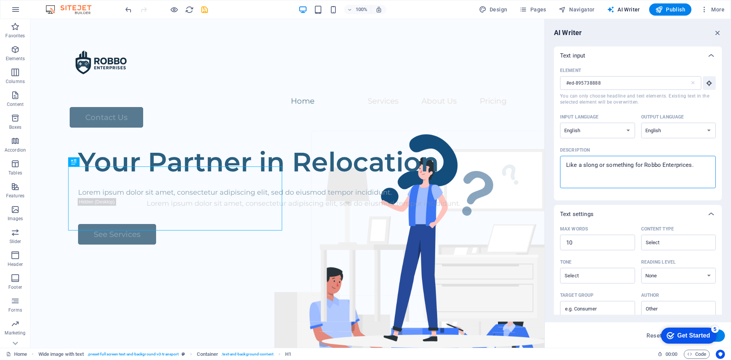
type textarea "x"
type textarea "Like a slong or something for Robbo Enterprices."
type textarea "x"
paste textarea "Robbo Enterprises is a dynamic company rooted in the online gaming and technolo…"
type textarea "Like a slong or something for Robbo Enterprices. Robbo Enterprises is a dynamic…"
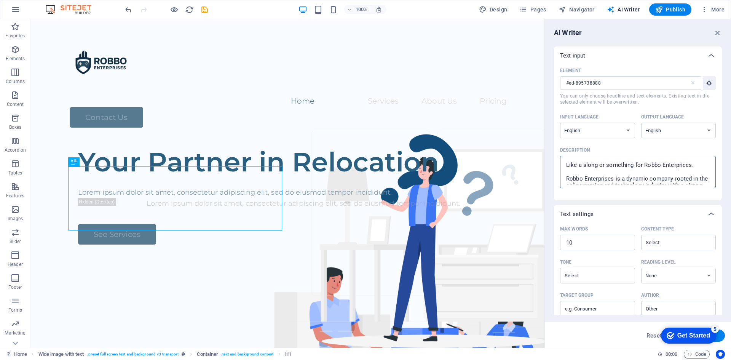
type textarea "x"
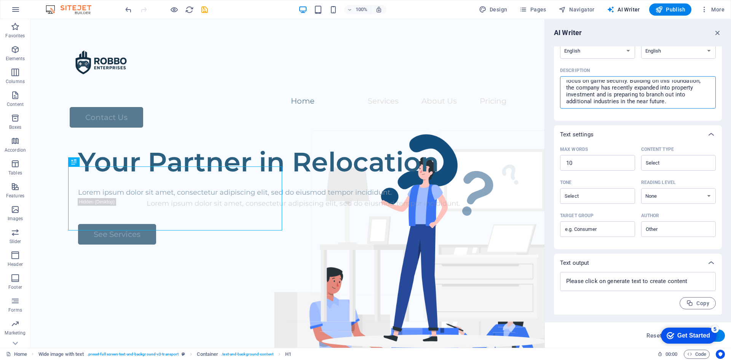
scroll to position [80, 0]
type textarea "Like a slong or something for Robbo Enterprices. Robbo Enterprises is a dynamic…"
type textarea "x"
click at [622, 281] on textarea at bounding box center [638, 280] width 148 height 11
type textarea "x"
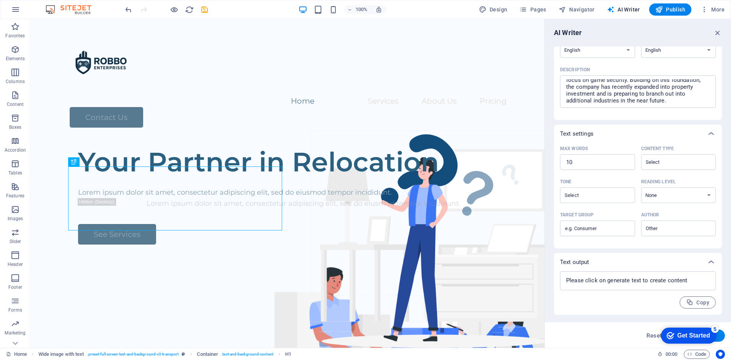
click at [674, 267] on div "Text output" at bounding box center [638, 262] width 168 height 18
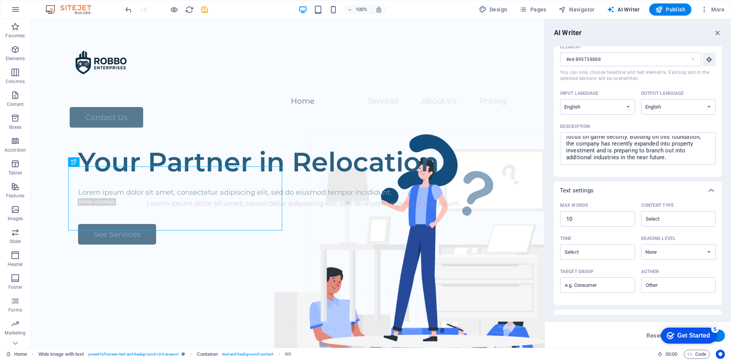
scroll to position [37, 0]
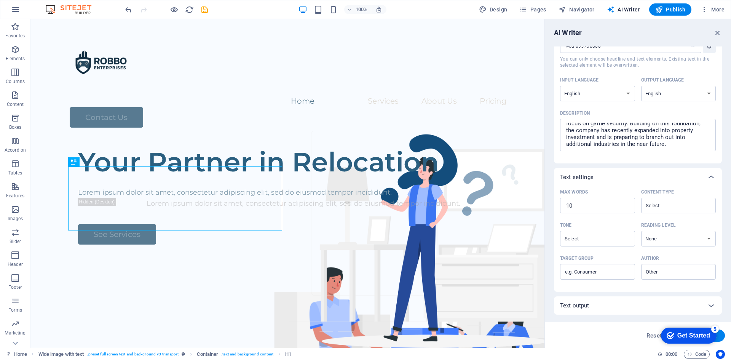
click at [611, 307] on div "Text output" at bounding box center [631, 305] width 142 height 8
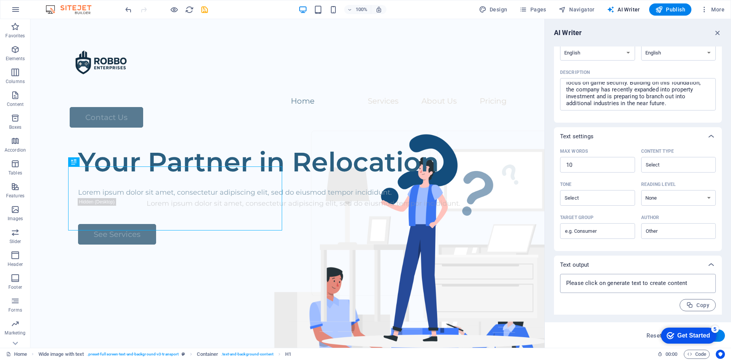
scroll to position [80, 0]
click at [696, 302] on span "Copy" at bounding box center [697, 302] width 23 height 7
type textarea "x"
click at [638, 280] on textarea at bounding box center [638, 280] width 148 height 11
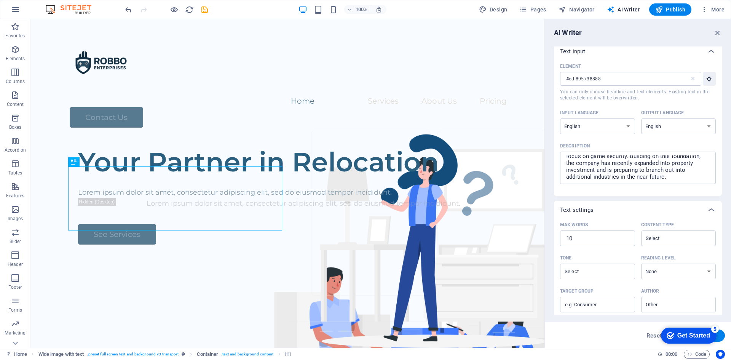
scroll to position [0, 0]
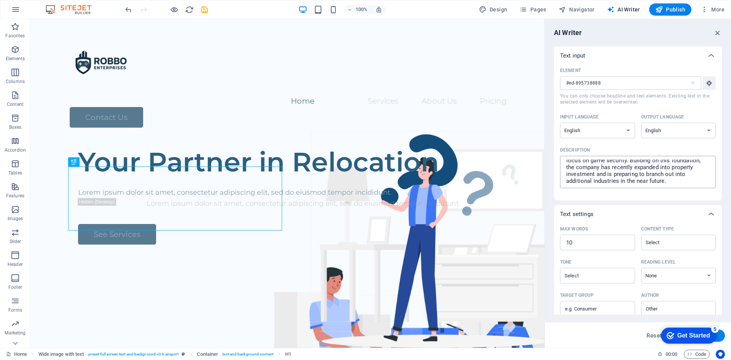
type textarea "x"
click at [657, 176] on textarea "Like a slong or something for Robbo Enterprices. Robbo Enterprises is a dynamic…" at bounding box center [638, 171] width 148 height 25
type textarea "Like a slong or something for Robbo Enterprices. Robbo Enterprises is a dynamic…"
type textarea "x"
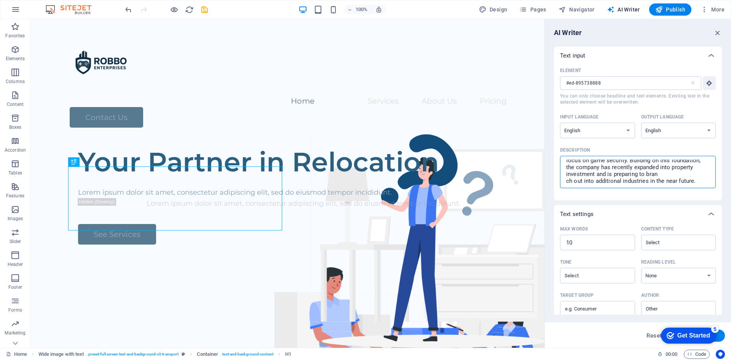
scroll to position [34, 0]
type textarea "Like a slong or something for Robbo Enterprices. Robbo Enterprises is a dynamic…"
click at [633, 152] on div "Description" at bounding box center [636, 149] width 153 height 11
click at [633, 159] on textarea "Like a slong or something for Robbo Enterprices. Robbo Enterprises is a dynamic…" at bounding box center [638, 171] width 148 height 25
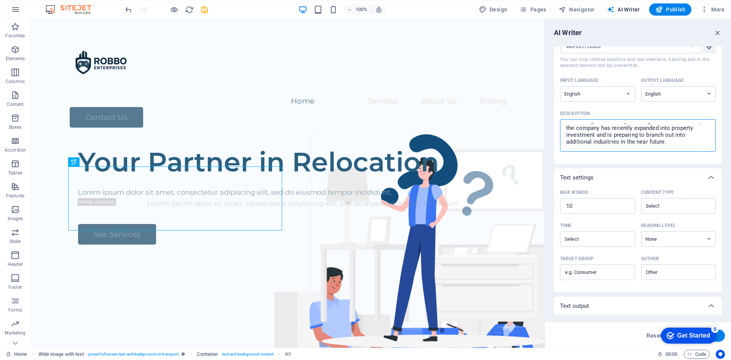
scroll to position [76, 0]
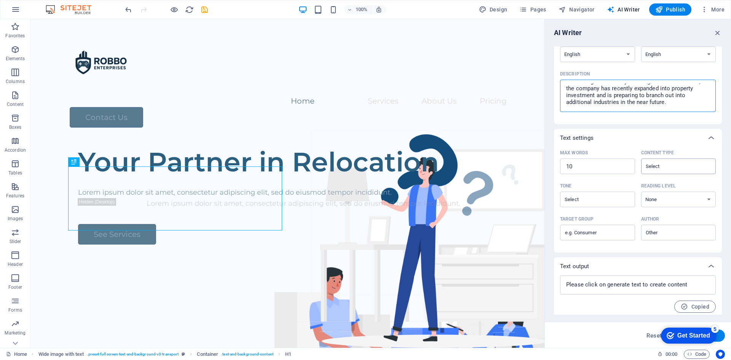
type textarea "x"
click at [677, 171] on input "Content type ​" at bounding box center [672, 166] width 58 height 11
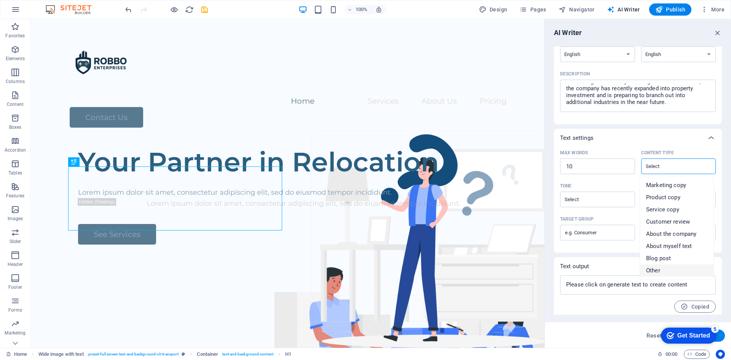
click at [658, 270] on span "Other" at bounding box center [653, 270] width 14 height 8
type input "Other"
click at [663, 203] on select "None Academic Adult Teen Child" at bounding box center [678, 199] width 75 height 16
select select "Teen"
click at [641, 191] on select "None Academic Adult Teen Child" at bounding box center [678, 199] width 75 height 16
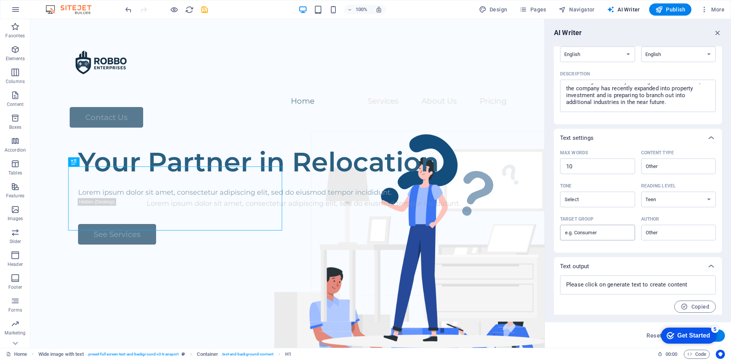
click at [608, 232] on input "Target group ​" at bounding box center [597, 232] width 75 height 12
click at [593, 171] on input "10" at bounding box center [597, 166] width 75 height 15
click at [593, 194] on input "Tone ​" at bounding box center [591, 199] width 58 height 11
click at [591, 218] on li "Neutral" at bounding box center [596, 218] width 73 height 12
type input "Neutral"
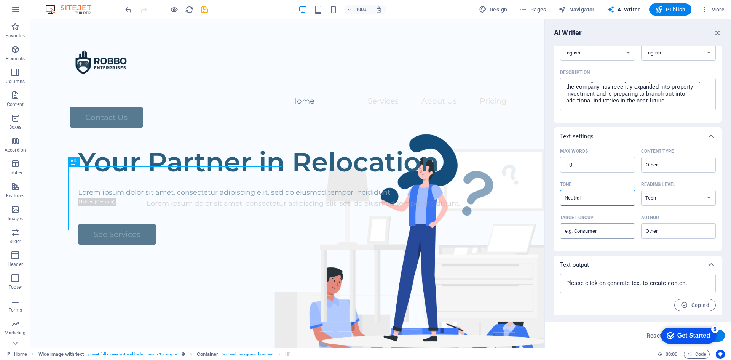
scroll to position [80, 0]
click at [675, 281] on textarea at bounding box center [638, 280] width 148 height 11
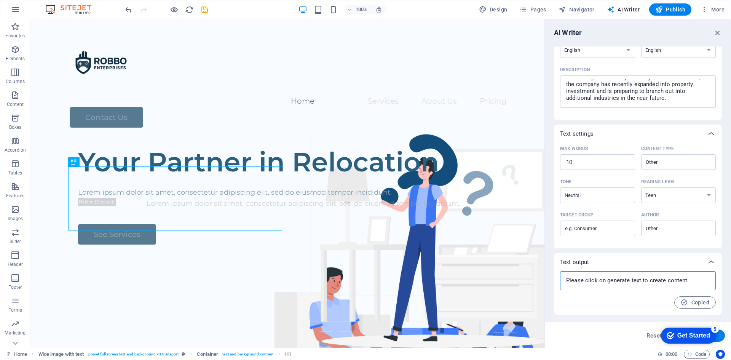
type textarea "x"
click at [650, 263] on div "Text output" at bounding box center [631, 262] width 142 height 8
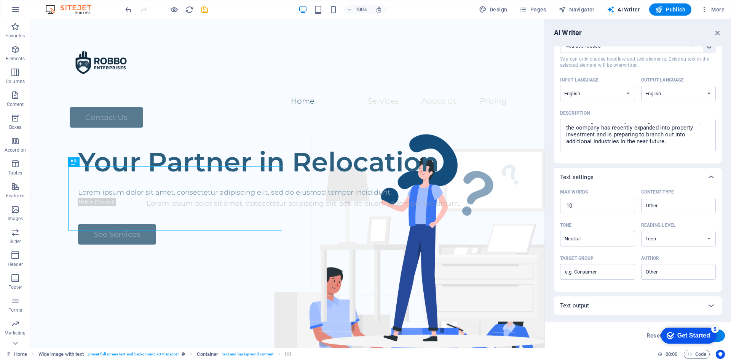
scroll to position [0, 0]
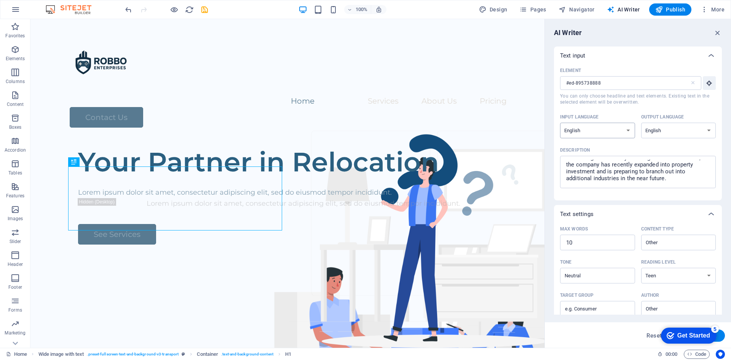
click at [630, 131] on select "Albanian Arabic Armenian Awadhi Azerbaijani Bashkir Basque Belarusian Bengali B…" at bounding box center [597, 131] width 75 height 16
click at [629, 131] on select "Albanian Arabic Armenian Awadhi Azerbaijani Bashkir Basque Belarusian Bengali B…" at bounding box center [597, 131] width 75 height 16
click at [681, 108] on div "Element #ed-895738888 ​ You can only choose headline and text elements. Existin…" at bounding box center [638, 129] width 156 height 129
click at [168, 178] on div "Your Partner in Relocation" at bounding box center [303, 162] width 451 height 32
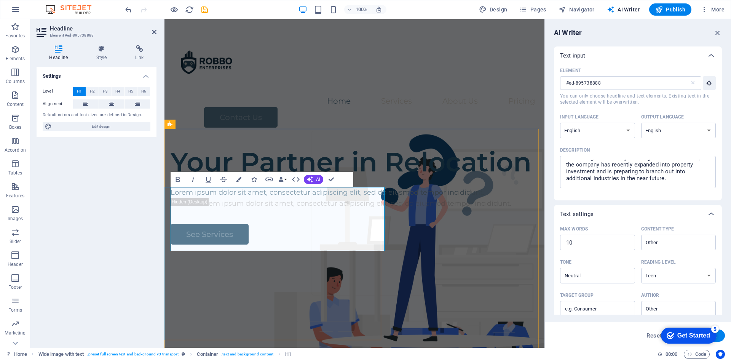
click at [212, 178] on h1 "Your Partner in Relocation" at bounding box center [355, 162] width 368 height 32
click at [255, 178] on h1 "Your Partner in Relocation" at bounding box center [355, 162] width 368 height 32
click at [313, 177] on button "AI" at bounding box center [313, 179] width 19 height 9
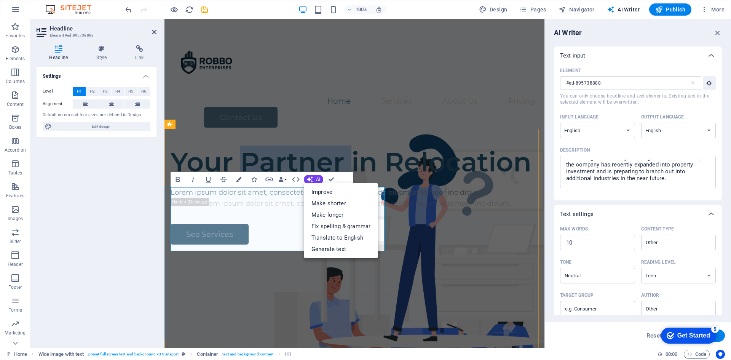
click at [247, 178] on h1 "Your Partner in Relocation" at bounding box center [355, 162] width 368 height 32
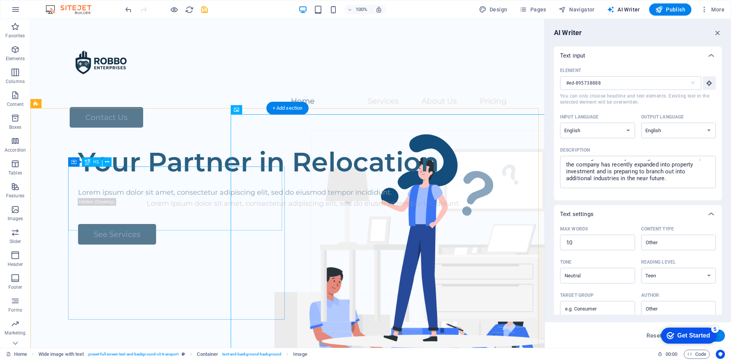
click at [192, 178] on div "Your Partner in Relocation" at bounding box center [303, 162] width 451 height 32
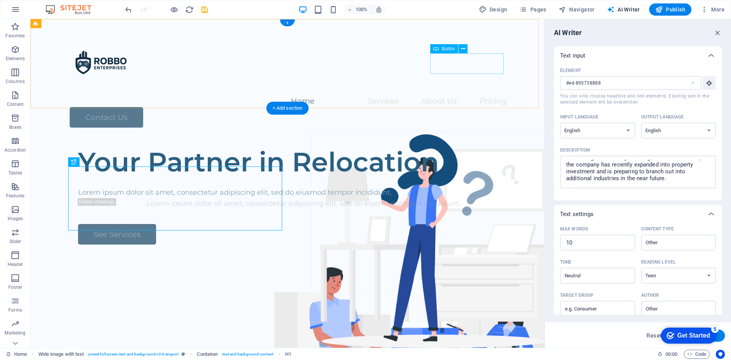
click at [474, 107] on div "Contact Us" at bounding box center [288, 117] width 437 height 21
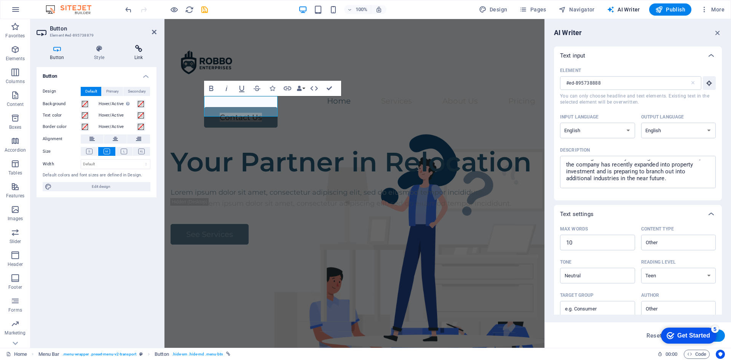
click at [132, 50] on icon at bounding box center [139, 49] width 36 height 8
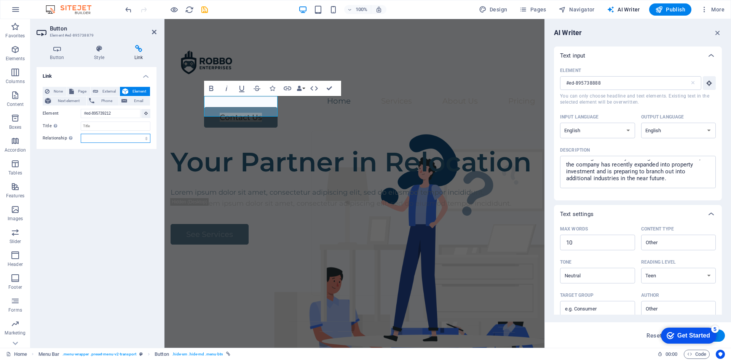
click at [110, 138] on select "alternate author bookmark external help license next nofollow noreferrer noopen…" at bounding box center [116, 138] width 70 height 9
click at [131, 101] on span "Email" at bounding box center [138, 100] width 18 height 9
click at [116, 113] on input "Email" at bounding box center [116, 113] width 70 height 9
type input "[EMAIL_ADDRESS][DOMAIN_NAME]"
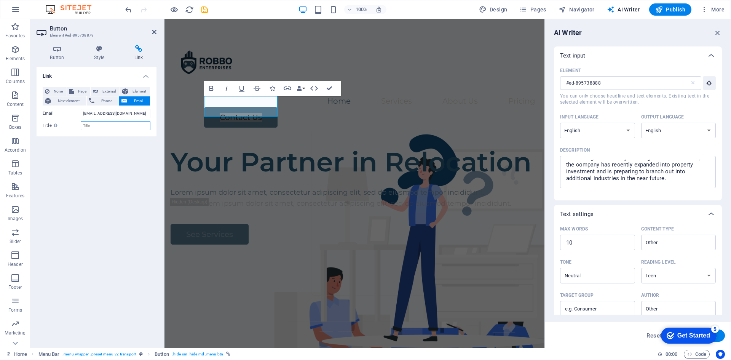
click at [111, 126] on input "Title Additional link description, should not be the same as the link text. The…" at bounding box center [116, 125] width 70 height 9
type input "Contact Us"
click at [114, 157] on div "Link None Page External Element Next element Phone Email Page Home Legal Notice…" at bounding box center [97, 204] width 120 height 274
click at [110, 99] on span "Phone" at bounding box center [107, 100] width 20 height 9
click at [134, 100] on span "Email" at bounding box center [138, 100] width 18 height 9
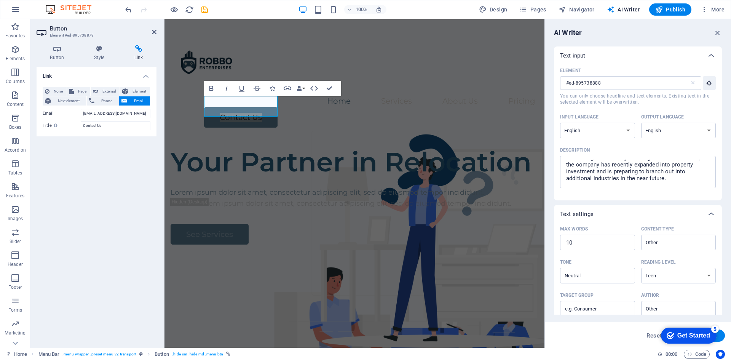
click at [117, 139] on div "Link None Page External Element Next element Phone Email Page Home Legal Notice…" at bounding box center [97, 204] width 120 height 274
click at [139, 47] on icon at bounding box center [139, 49] width 36 height 8
click at [77, 53] on h4 "Button" at bounding box center [59, 53] width 44 height 16
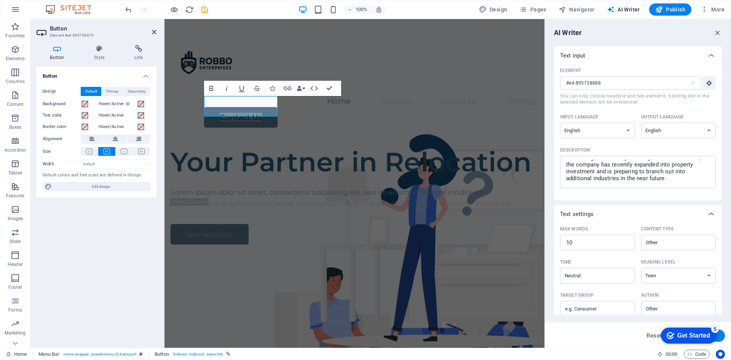
click at [51, 53] on h4 "Button" at bounding box center [59, 53] width 44 height 16
click at [101, 49] on icon at bounding box center [99, 49] width 37 height 8
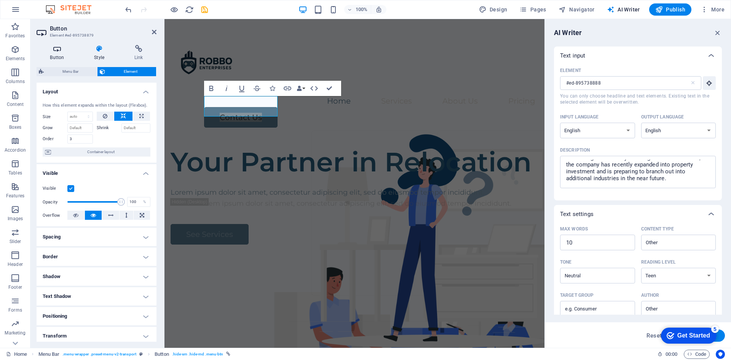
click at [55, 49] on icon at bounding box center [57, 49] width 41 height 8
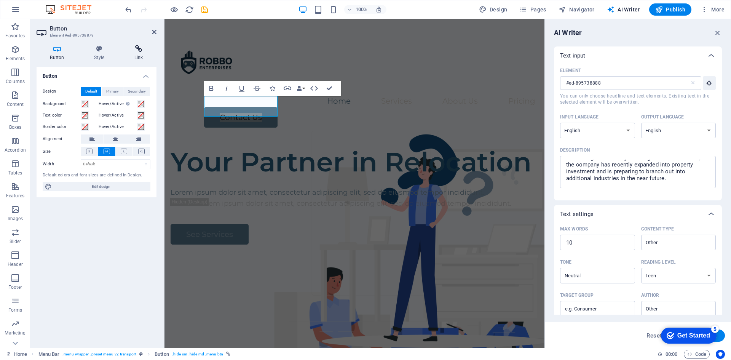
click at [135, 50] on icon at bounding box center [139, 49] width 36 height 8
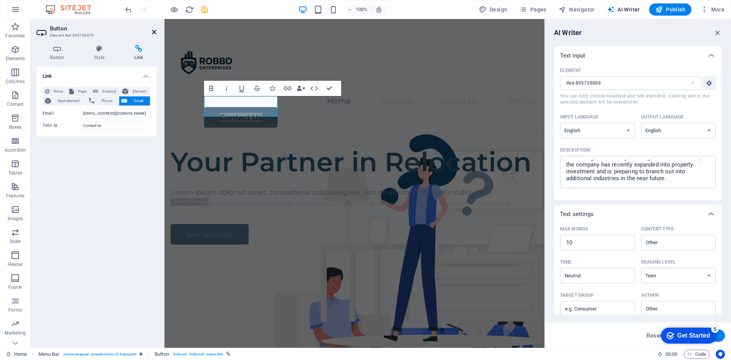
click at [155, 30] on icon at bounding box center [154, 32] width 5 height 6
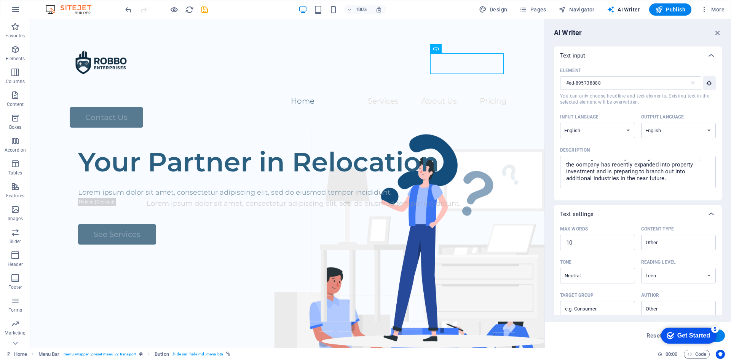
click at [720, 37] on div "AI Writer" at bounding box center [638, 32] width 168 height 9
click at [703, 60] on div at bounding box center [711, 55] width 18 height 18
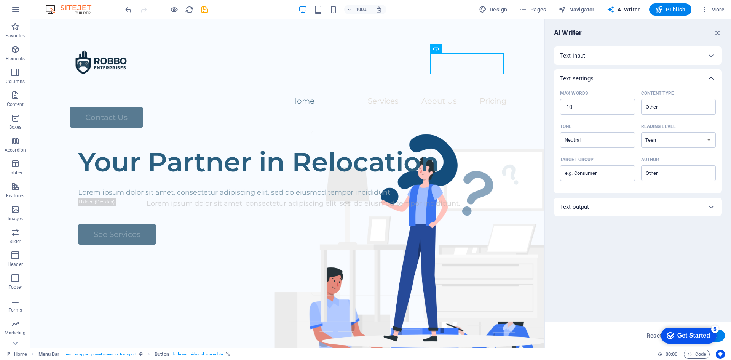
click at [708, 77] on icon at bounding box center [711, 78] width 9 height 9
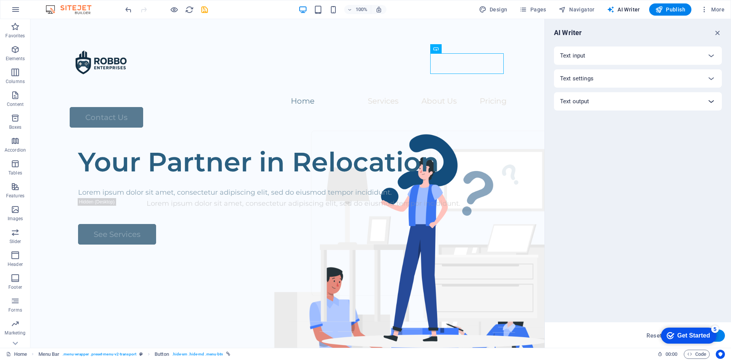
click at [716, 100] on div at bounding box center [711, 101] width 18 height 18
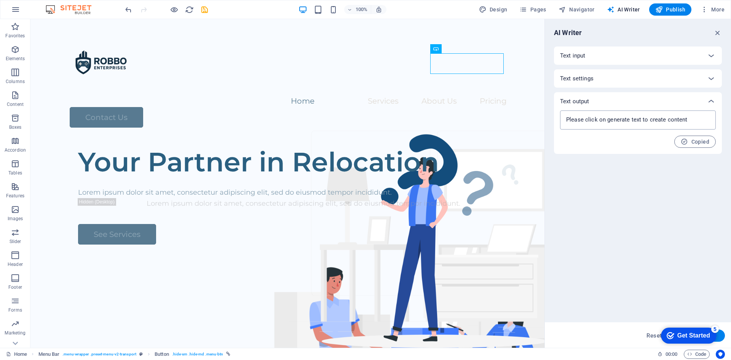
type textarea "x"
click at [583, 120] on textarea at bounding box center [638, 119] width 148 height 11
drag, startPoint x: 600, startPoint y: 118, endPoint x: 635, endPoint y: 118, distance: 35.0
click at [635, 118] on textarea at bounding box center [638, 119] width 148 height 11
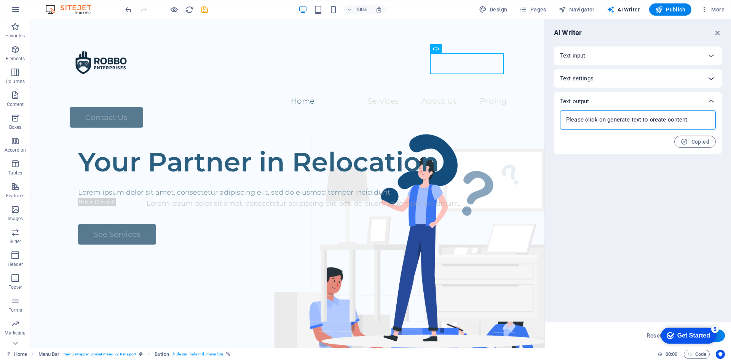
type textarea "x"
click at [703, 80] on div at bounding box center [711, 78] width 18 height 18
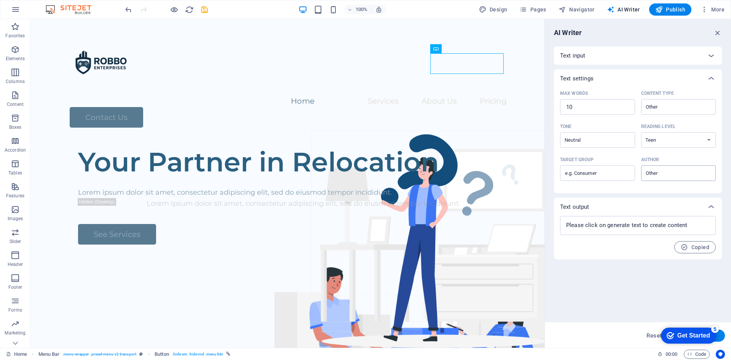
click at [671, 171] on input "Author ​" at bounding box center [672, 172] width 58 height 11
click at [671, 202] on span "Business owner" at bounding box center [667, 204] width 41 height 8
type input "Business owner"
click at [599, 141] on input "Neutral" at bounding box center [591, 139] width 58 height 11
click at [617, 138] on input "Neutral" at bounding box center [591, 139] width 58 height 11
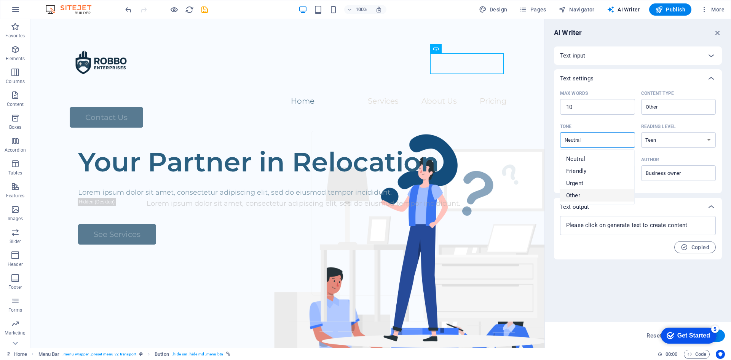
click at [664, 196] on div "Text input Element #ed-895738888 ​ You can only choose headline and text elemen…" at bounding box center [638, 152] width 168 height 213
click at [598, 177] on input "Target group ​" at bounding box center [597, 173] width 75 height 12
type input "Consumer"
click at [627, 193] on div "Text input Element #ed-895738888 ​ You can only choose headline and text elemen…" at bounding box center [638, 152] width 168 height 213
click at [701, 48] on div "Text input" at bounding box center [638, 55] width 168 height 18
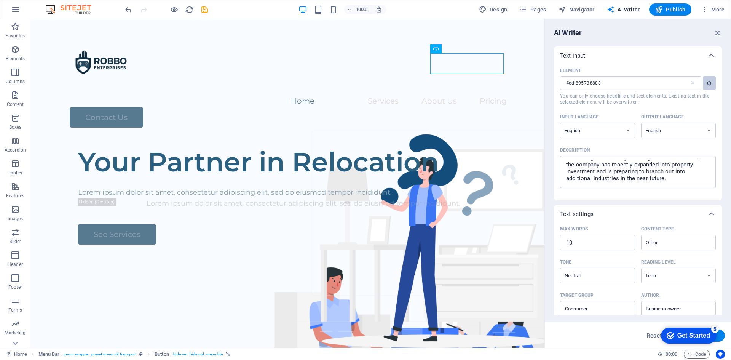
click at [706, 83] on icon "button" at bounding box center [709, 83] width 7 height 7
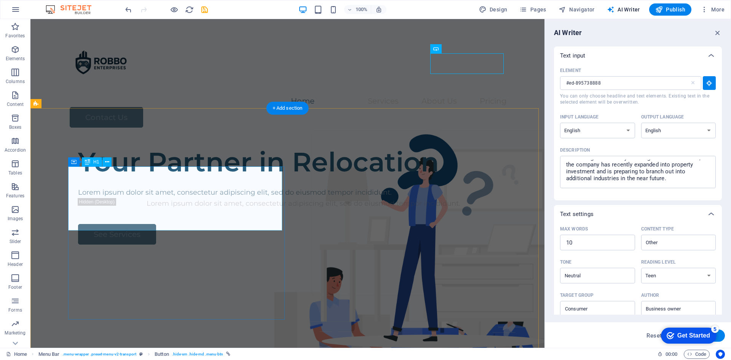
click at [173, 178] on div "Your Partner in Relocation" at bounding box center [303, 162] width 451 height 32
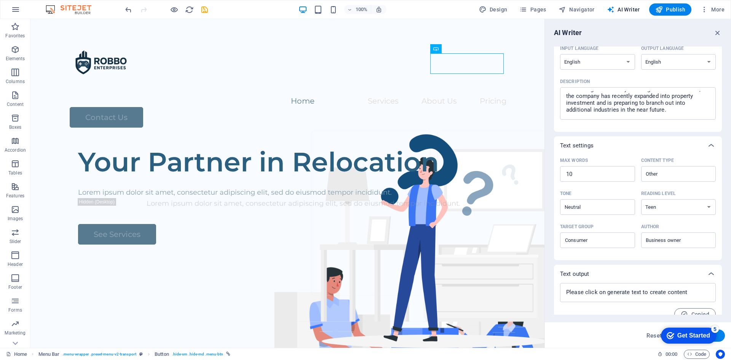
scroll to position [80, 0]
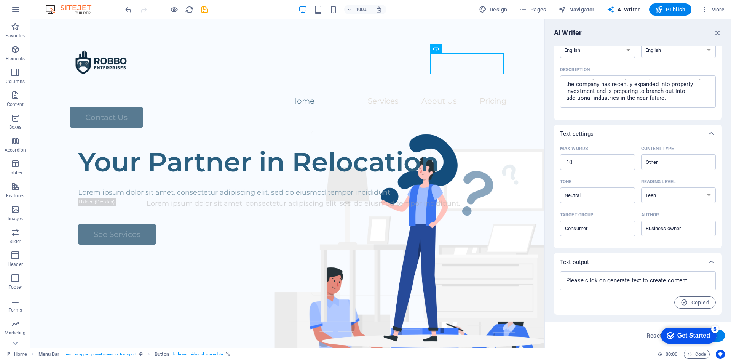
click div "checkmark Get Started 5 First Steps in the Editor Let's guide you through the t…"
click at [721, 333] on button "Generate text" at bounding box center [698, 335] width 53 height 12
type textarea "x"
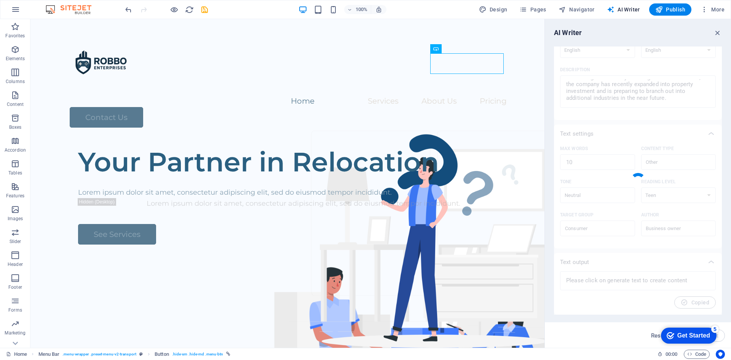
type textarea "x"
type textarea ""Robbo Enterprises: Innovating Security and Expanding Horizons.""
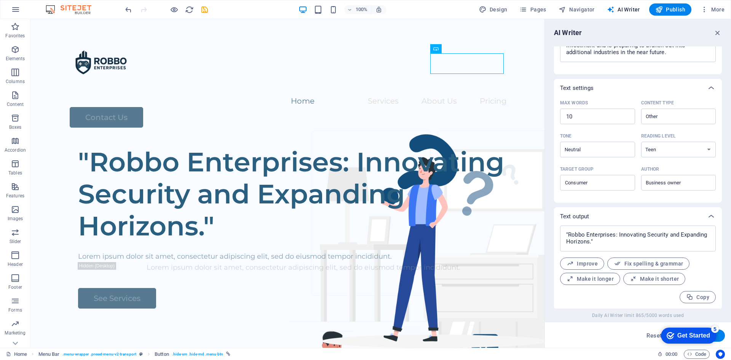
scroll to position [127, 0]
drag, startPoint x: 609, startPoint y: 241, endPoint x: 587, endPoint y: 238, distance: 22.3
click at [587, 238] on textarea ""Robbo Enterprises: Innovating Security and Expanding Horizons."" at bounding box center [638, 237] width 148 height 18
click at [569, 233] on textarea ""Robbo Enterprises: Innovating Security and Expanding Horizons."" at bounding box center [638, 237] width 148 height 18
drag, startPoint x: 569, startPoint y: 231, endPoint x: 589, endPoint y: 241, distance: 22.1
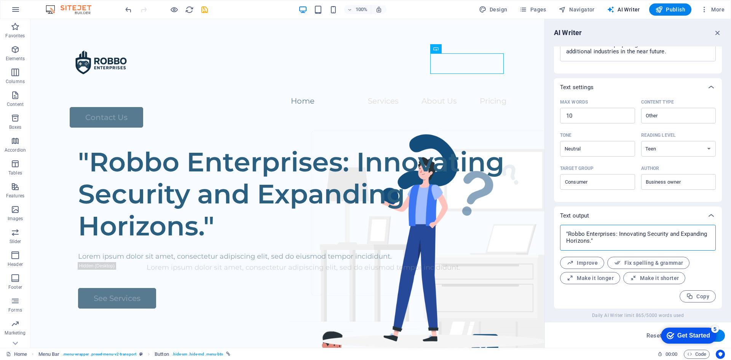
click at [589, 241] on textarea ""Robbo Enterprises: Innovating Security and Expanding Horizons."" at bounding box center [638, 237] width 148 height 18
type textarea "x"
click at [649, 281] on span "Make it shorter" at bounding box center [654, 277] width 49 height 7
type textarea "x"
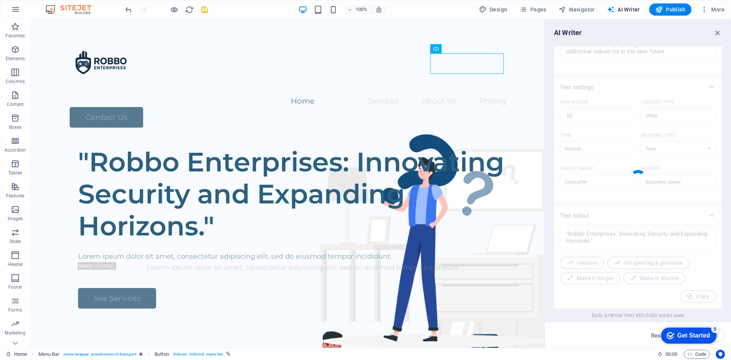
type textarea "x"
type textarea ""Robbo Enterprises: Innovating Security.""
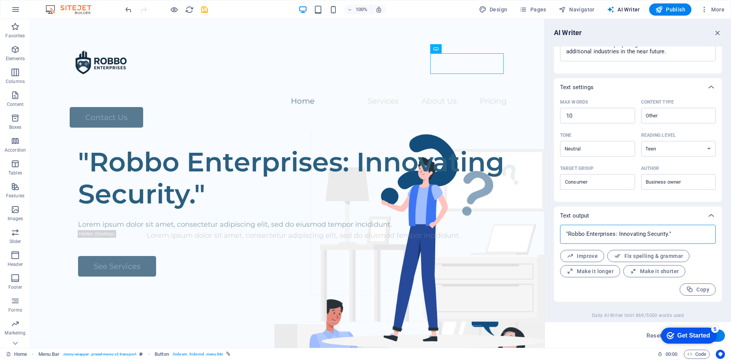
drag, startPoint x: 668, startPoint y: 233, endPoint x: 569, endPoint y: 233, distance: 98.6
click at [569, 233] on textarea ""Robbo Enterprises: Innovating Security."" at bounding box center [638, 233] width 148 height 11
type textarea "x"
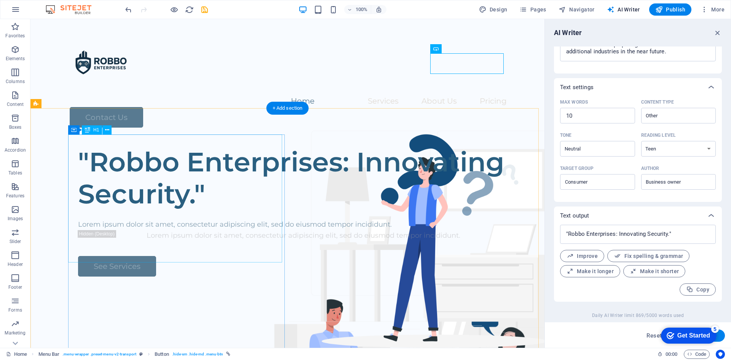
click at [88, 146] on div ""Robbo Enterprises: Innovating Security."" at bounding box center [303, 178] width 451 height 64
click at [79, 147] on div ""Robbo Enterprises: Innovating Security."" at bounding box center [303, 178] width 451 height 64
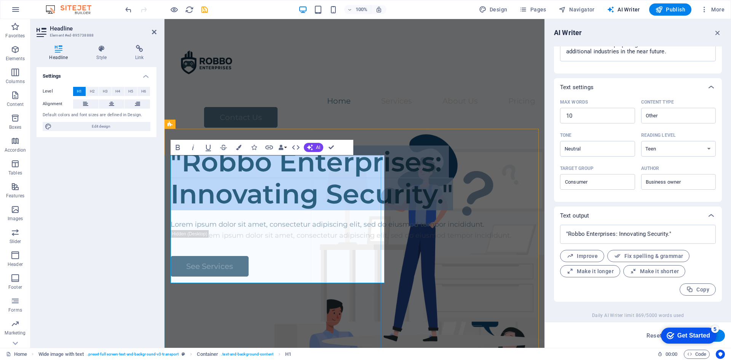
click at [177, 172] on h1 ""Robbo Enterprises: Innovating Security."" at bounding box center [355, 178] width 368 height 64
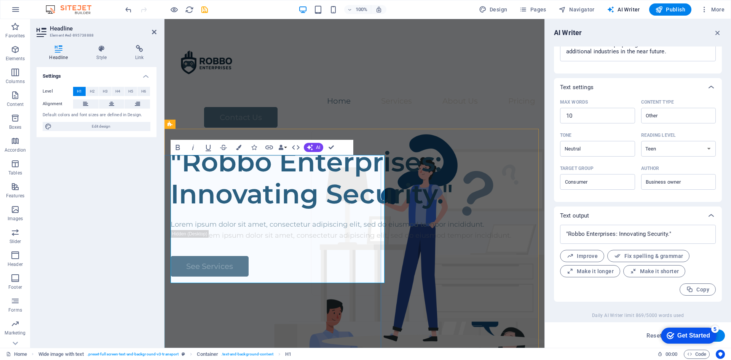
click at [182, 168] on h1 ""Robbo Enterprises: Innovating Security."" at bounding box center [355, 178] width 368 height 64
click at [297, 210] on h1 "Robbo Enterprises: Innovating Security."" at bounding box center [355, 178] width 368 height 64
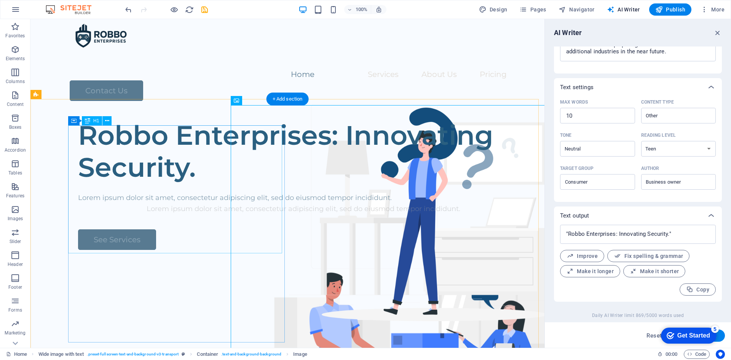
scroll to position [76, 0]
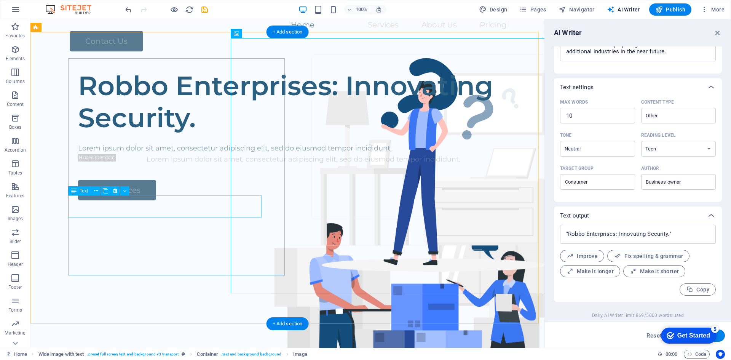
click at [152, 154] on div "Lorem ipsum dolor sit amet, consectetur adipiscing elit, sed do eiusmod tempor …" at bounding box center [303, 148] width 451 height 11
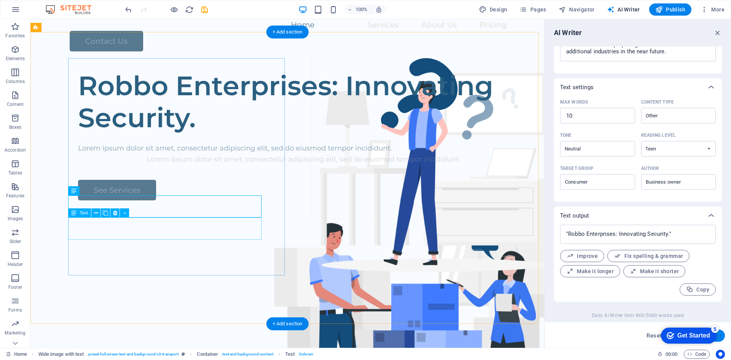
click at [167, 165] on div "Lorem ipsum dolor sit amet, consectetur adipiscing elit, sed do eiusmod tempor …" at bounding box center [303, 159] width 451 height 11
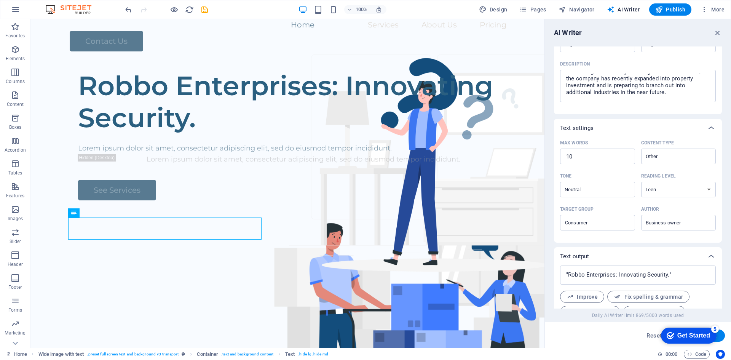
scroll to position [13, 0]
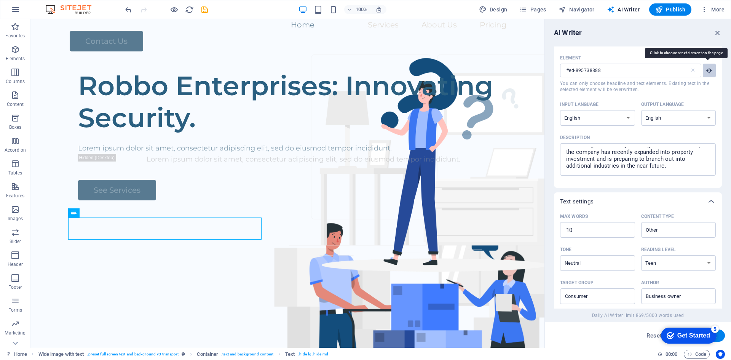
click at [708, 71] on icon "button" at bounding box center [709, 70] width 7 height 7
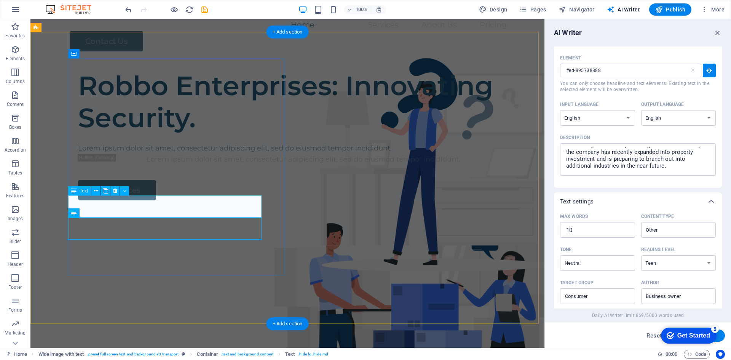
click at [180, 154] on div "Lorem ipsum dolor sit amet, consectetur adipiscing elit, sed do eiusmod tempor …" at bounding box center [303, 148] width 451 height 11
type input "#ed-895738894"
type textarea "x"
type input "13"
type textarea "x"
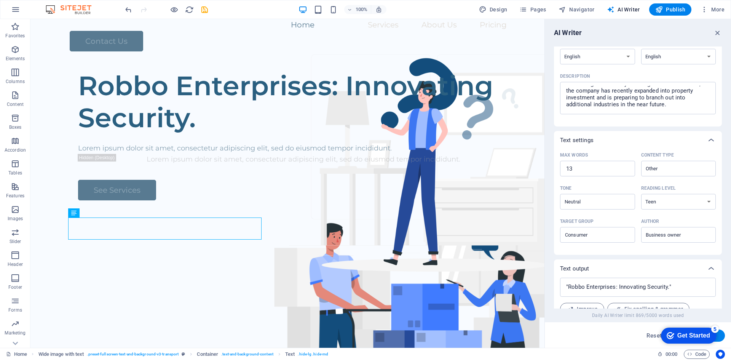
scroll to position [127, 0]
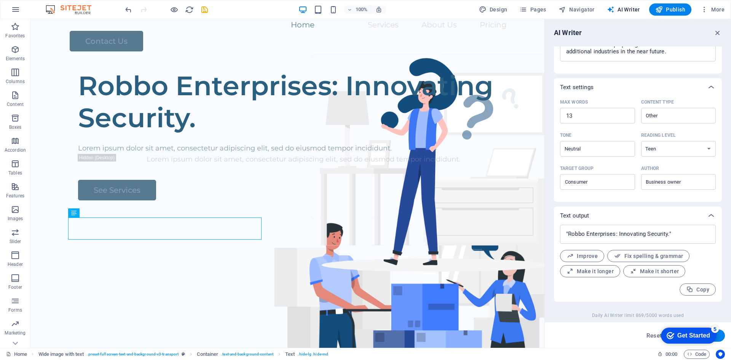
click at [722, 336] on button "Generate text" at bounding box center [698, 335] width 53 height 12
type textarea "x"
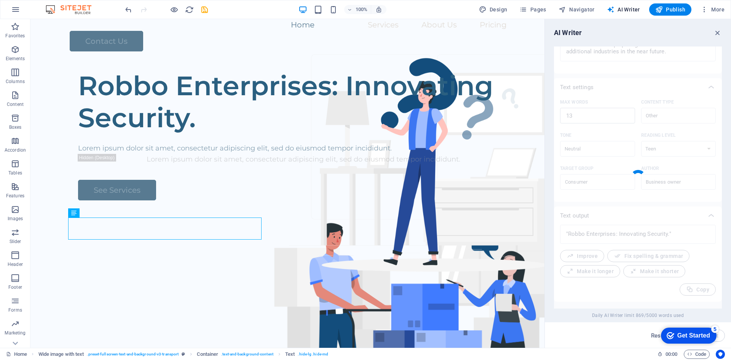
type textarea "x"
type textarea "Robbo Enterprises: Gaming safety meets innovative investments for a bright futu…"
type textarea "x"
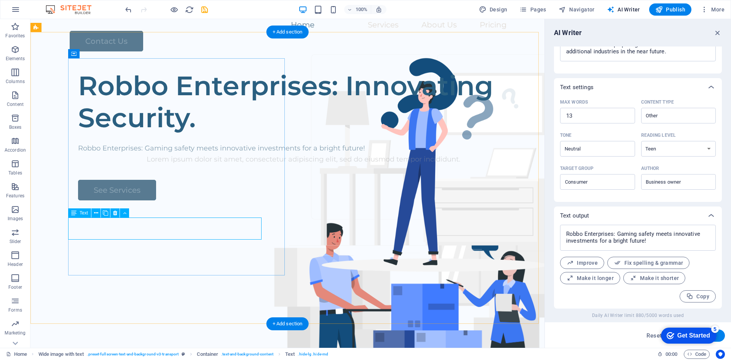
click at [146, 165] on div "Lorem ipsum dolor sit amet, consectetur adipiscing elit, sed do eiusmod tempor …" at bounding box center [303, 159] width 451 height 11
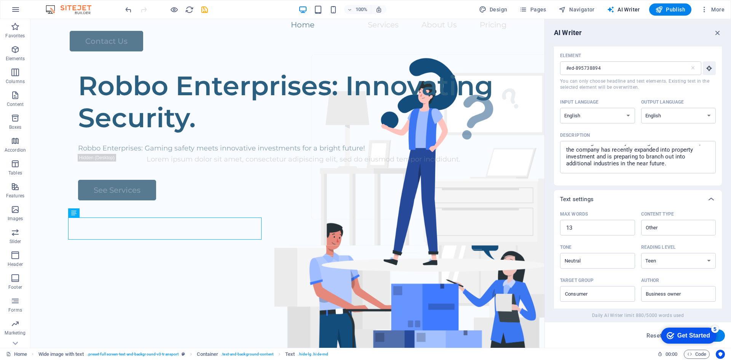
scroll to position [13, 0]
type textarea "x"
type input "14"
type textarea "x"
type input "14"
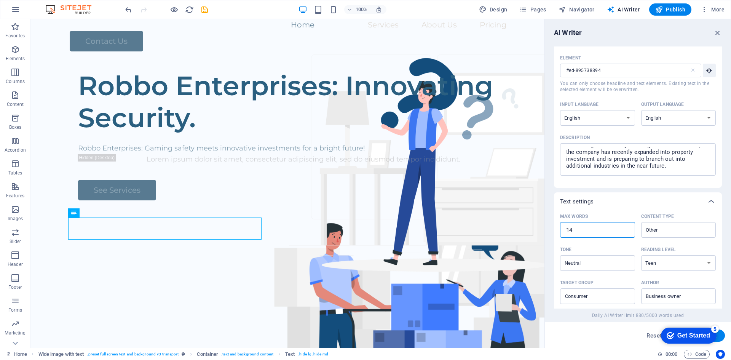
click at [626, 227] on input "14" at bounding box center [597, 229] width 75 height 15
click at [626, 227] on input "15" at bounding box center [597, 229] width 75 height 15
click at [626, 227] on input "78" at bounding box center [597, 229] width 75 height 15
click at [711, 69] on icon "button" at bounding box center [709, 70] width 7 height 7
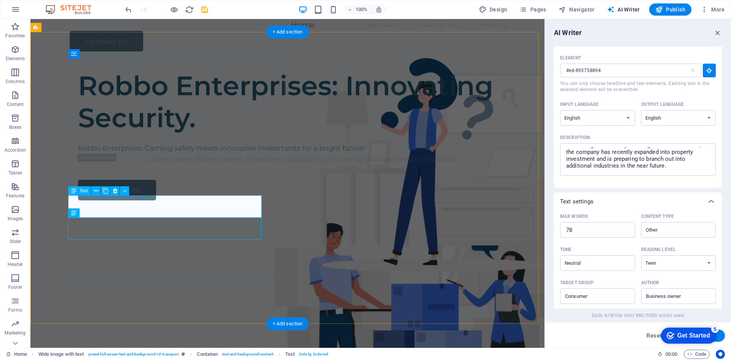
click at [175, 154] on div "Robbo Enterprises: Gaming safety meets innovative investments for a bright futu…" at bounding box center [303, 148] width 451 height 11
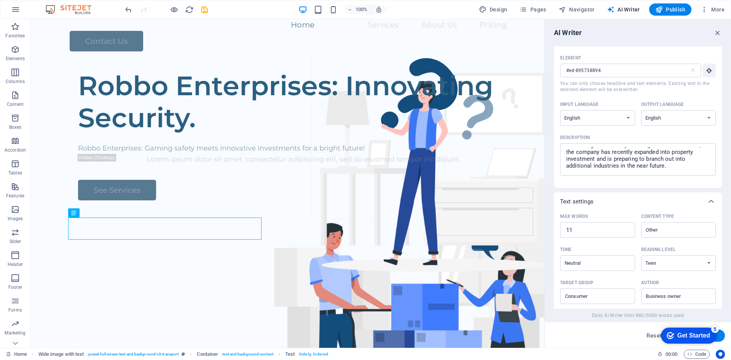
click at [720, 337] on button "Generate text" at bounding box center [698, 335] width 53 height 12
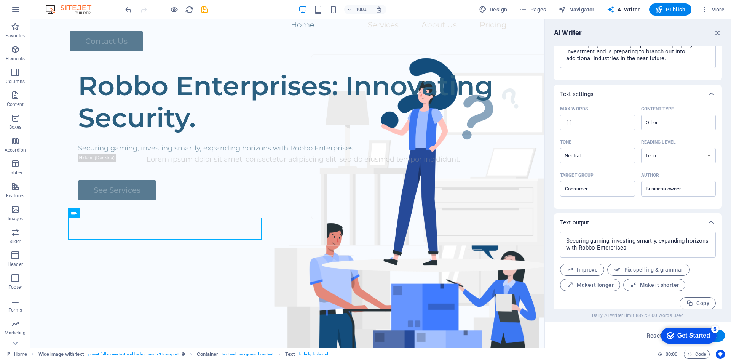
scroll to position [127, 0]
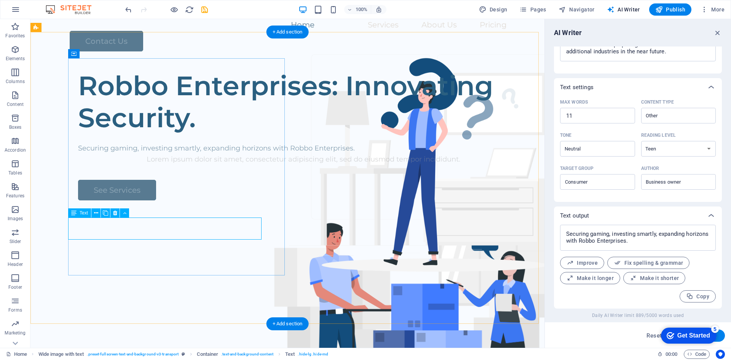
click at [169, 165] on div "Lorem ipsum dolor sit amet, consectetur adipiscing elit, sed do eiusmod tempor …" at bounding box center [303, 159] width 451 height 11
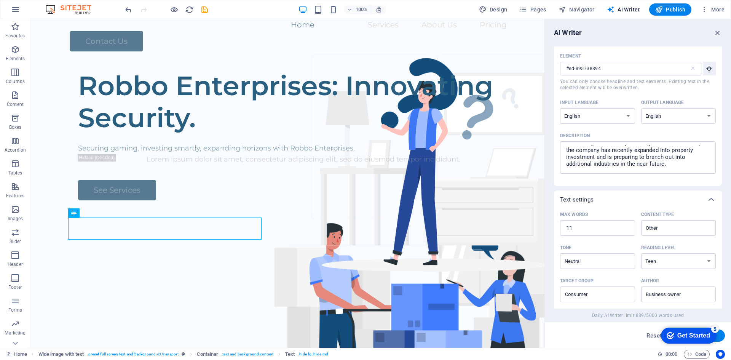
scroll to position [13, 0]
click at [707, 74] on button "Element #ed-895738894 ​ You can only choose headline and text elements. Existin…" at bounding box center [709, 71] width 13 height 14
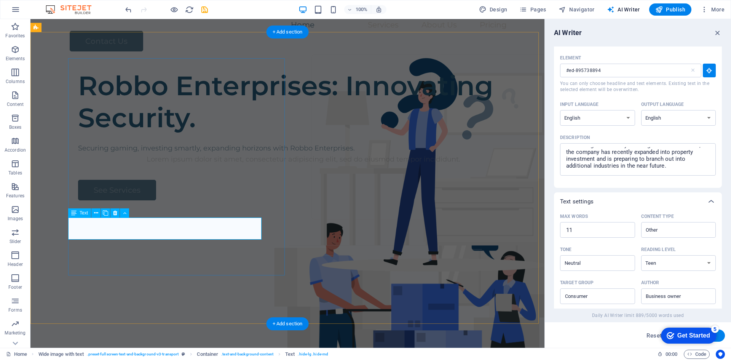
click at [199, 165] on div "Lorem ipsum dolor sit amet, consectetur adipiscing elit, sed do eiusmod tempor …" at bounding box center [303, 159] width 451 height 11
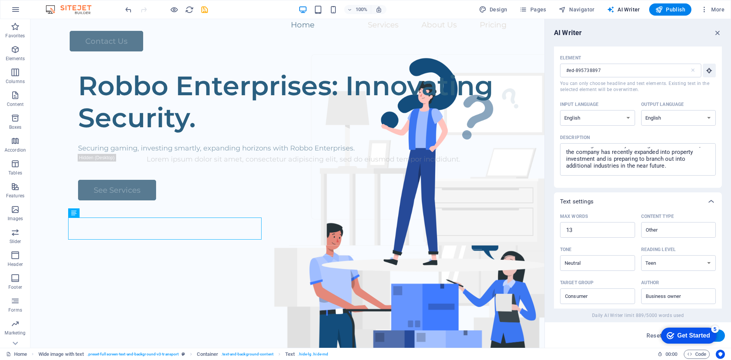
click at [723, 335] on button "Generate text" at bounding box center [698, 335] width 53 height 12
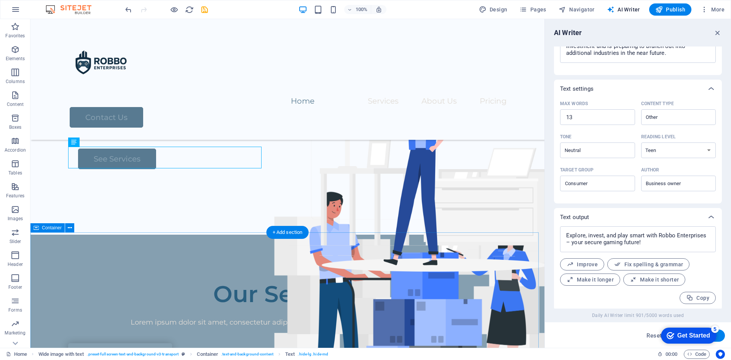
scroll to position [127, 0]
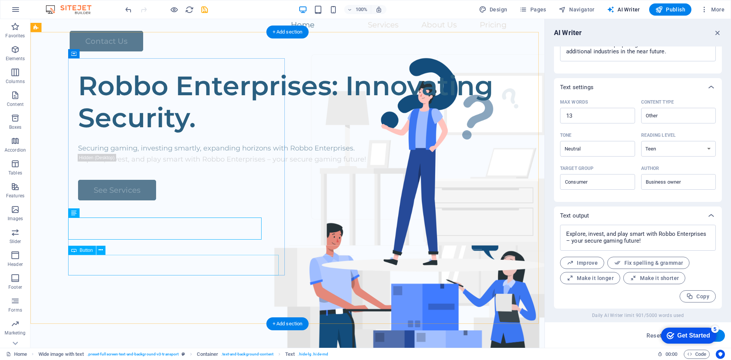
click at [116, 200] on div "See Services" at bounding box center [303, 190] width 451 height 21
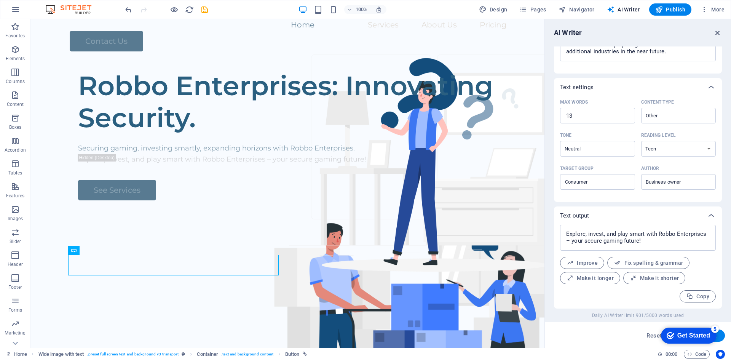
click at [718, 30] on icon "button" at bounding box center [717, 33] width 8 height 8
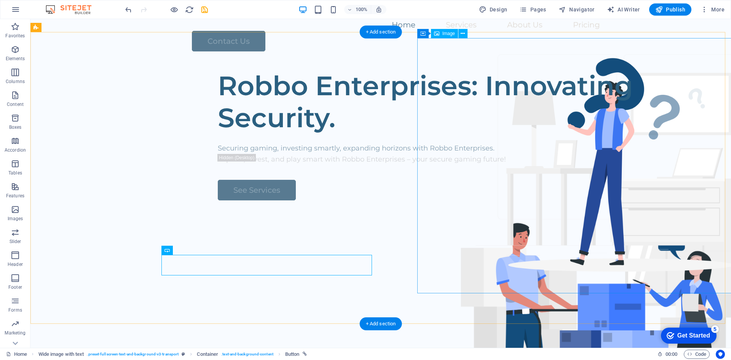
click at [519, 200] on figure at bounding box center [603, 327] width 361 height 255
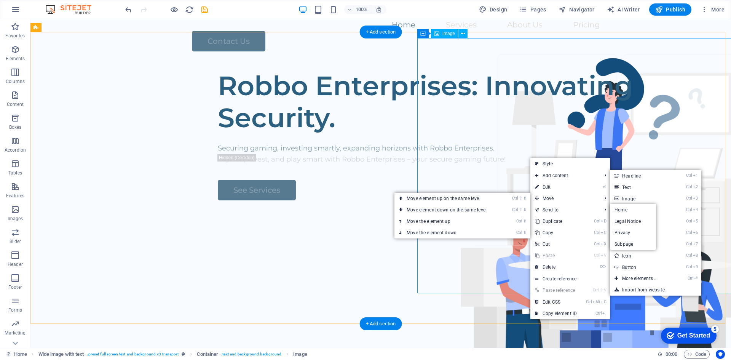
click at [495, 200] on figure at bounding box center [603, 327] width 361 height 255
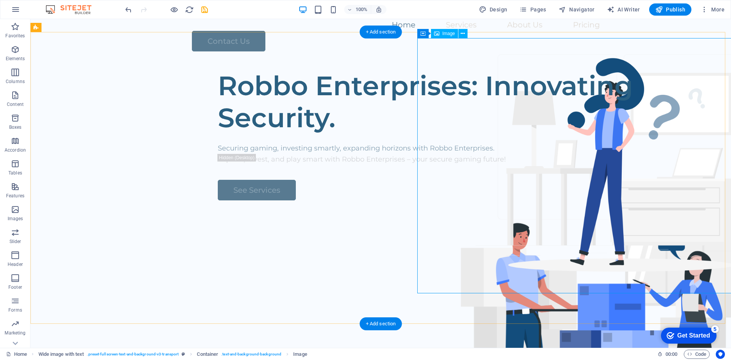
click at [495, 200] on figure at bounding box center [603, 327] width 361 height 255
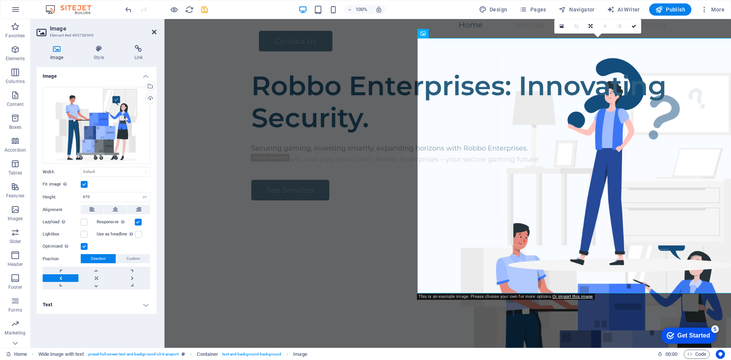
click at [154, 32] on icon at bounding box center [154, 32] width 5 height 6
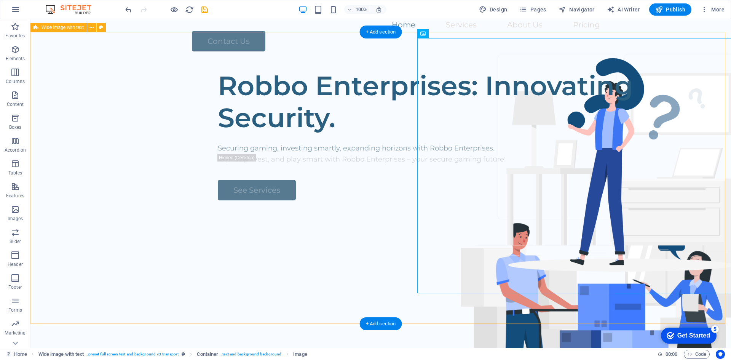
click at [397, 91] on div "Robbo Enterprises: Innovating Security. Securing gaming, investing smartly, exp…" at bounding box center [380, 210] width 700 height 292
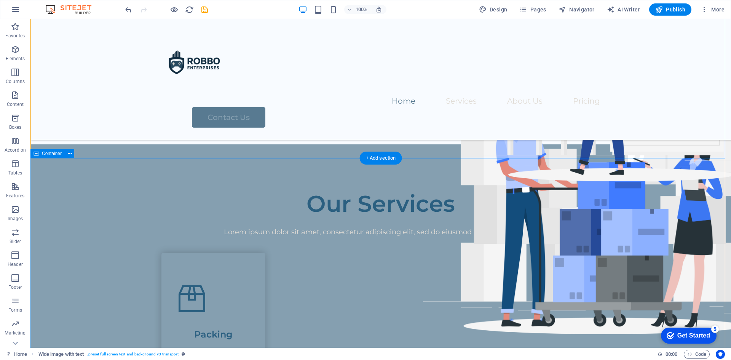
scroll to position [76, 0]
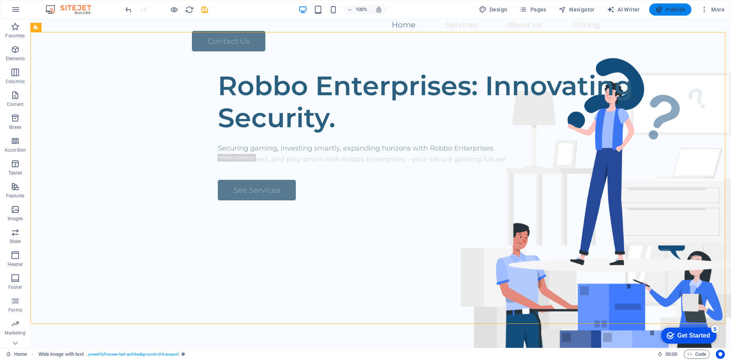
click at [677, 12] on span "Publish" at bounding box center [670, 10] width 30 height 8
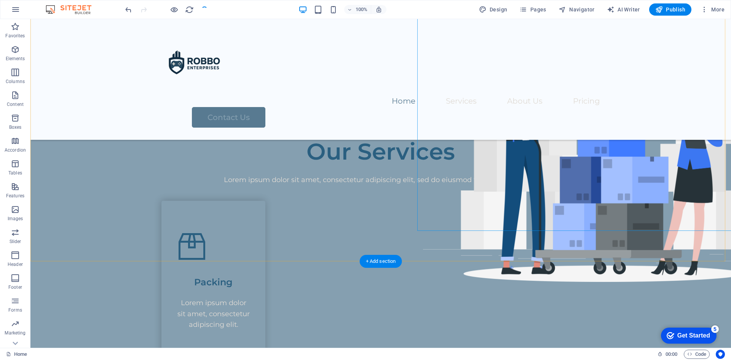
scroll to position [228, 0]
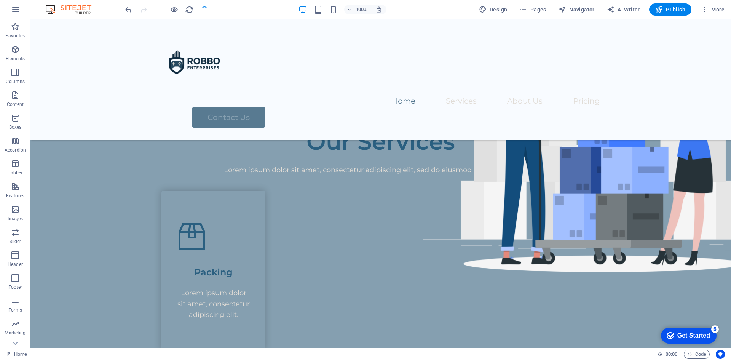
click at [690, 338] on div "Get Started" at bounding box center [693, 335] width 33 height 7
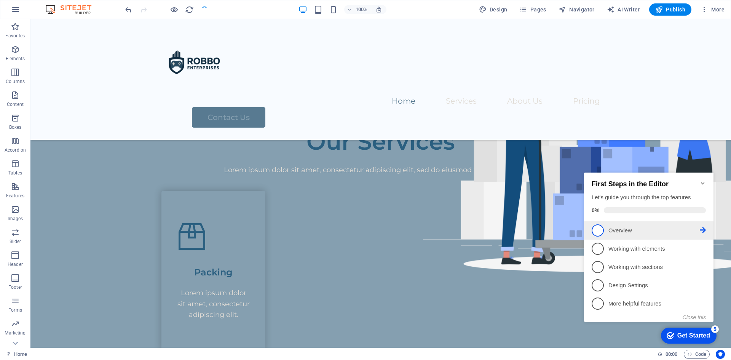
click at [652, 233] on p "Overview - incomplete" at bounding box center [653, 230] width 91 height 8
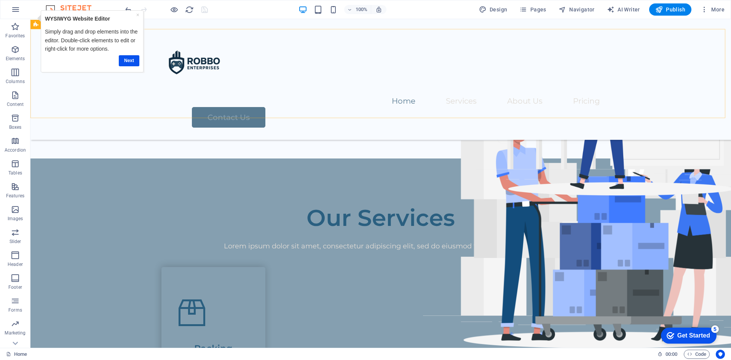
scroll to position [116, 0]
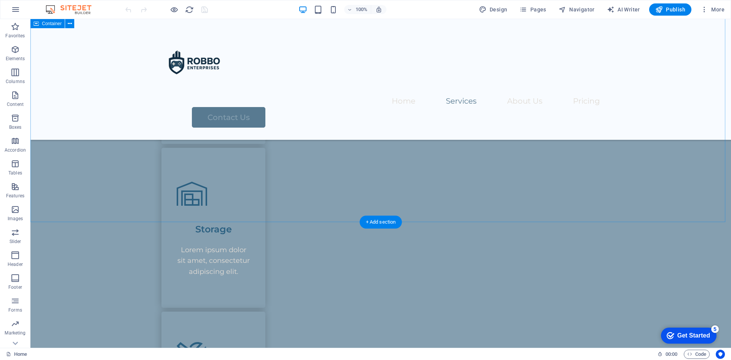
scroll to position [609, 0]
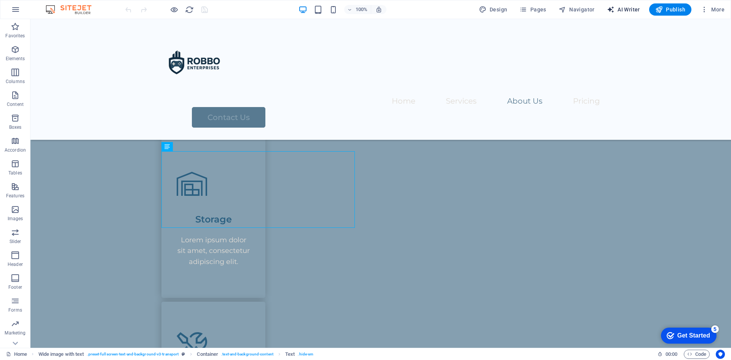
click at [631, 10] on span "AI Writer" at bounding box center [623, 10] width 33 height 8
select select "English"
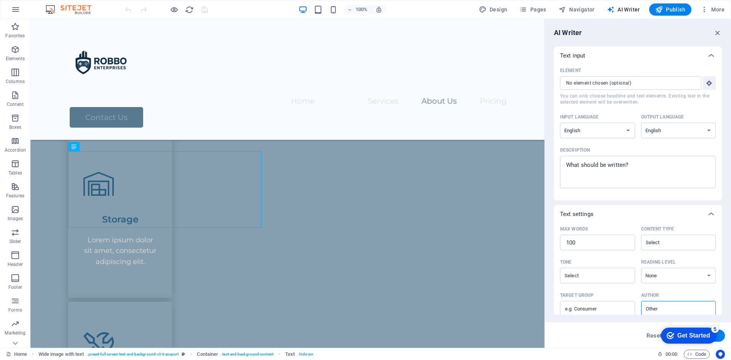
click at [701, 82] on div "​" at bounding box center [638, 83] width 156 height 14
click at [696, 82] on input "Element ​ You can only choose headline and text elements. Existing text in the …" at bounding box center [628, 83] width 136 height 14
type textarea "x"
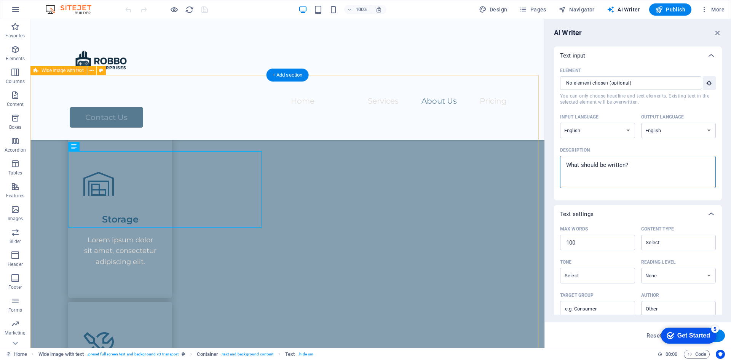
drag, startPoint x: 579, startPoint y: 179, endPoint x: 526, endPoint y: 159, distance: 57.2
type textarea "A"
type textarea "x"
type textarea "Ao"
type textarea "x"
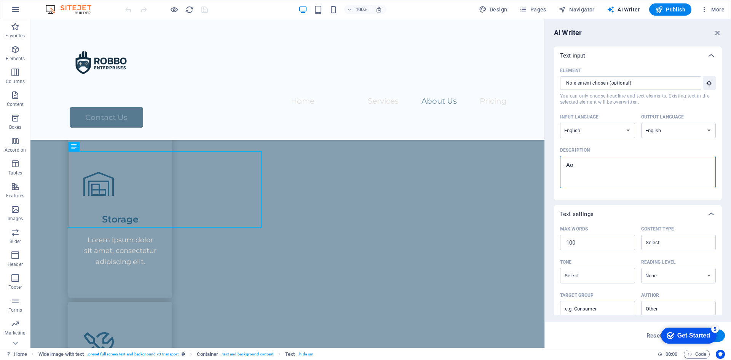
type textarea "Aou"
type textarea "x"
type textarea "Aout"
type textarea "x"
type textarea "Aout"
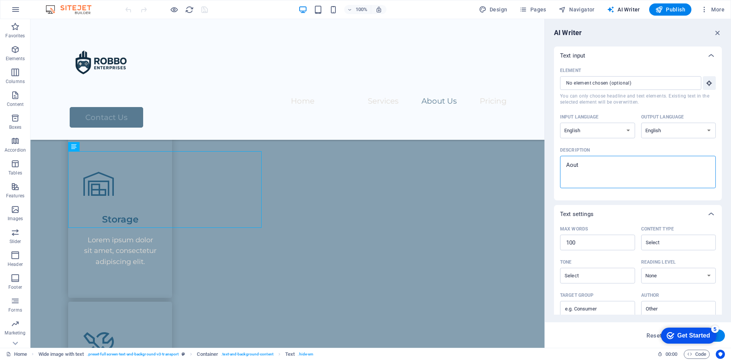
type textarea "x"
type textarea "Aout i"
type textarea "x"
type textarea "Aout iu"
type textarea "x"
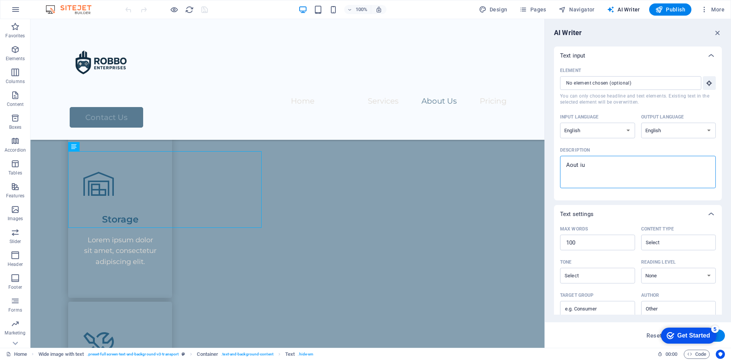
type textarea "Aout ius"
type textarea "x"
type textarea "Aout iu"
type textarea "x"
type textarea "Aout i"
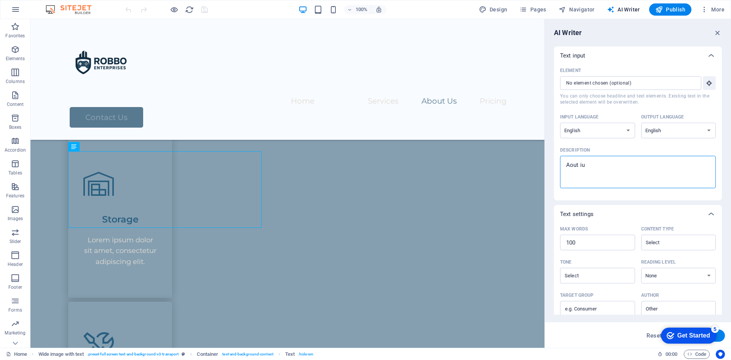
type textarea "x"
type textarea "Aout"
type textarea "x"
type textarea "Aout"
type textarea "x"
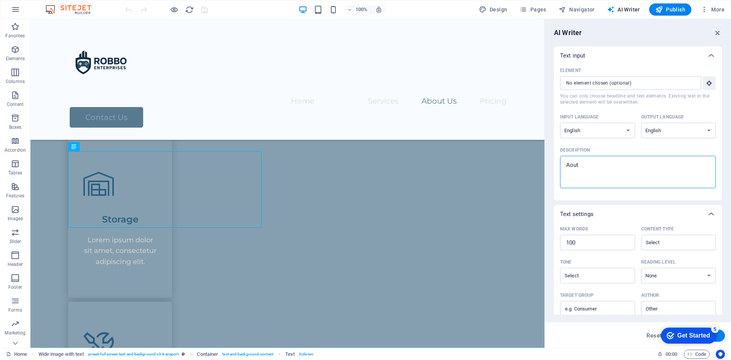
type textarea "Aou"
type textarea "x"
type textarea "Ao"
type textarea "x"
type textarea "A"
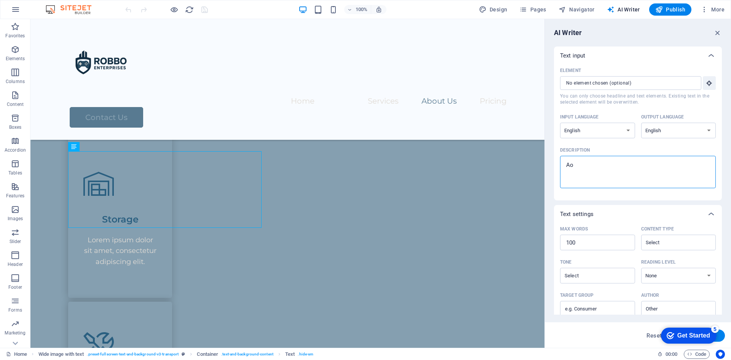
type textarea "x"
type textarea "A"
type textarea "x"
type textarea "Ab"
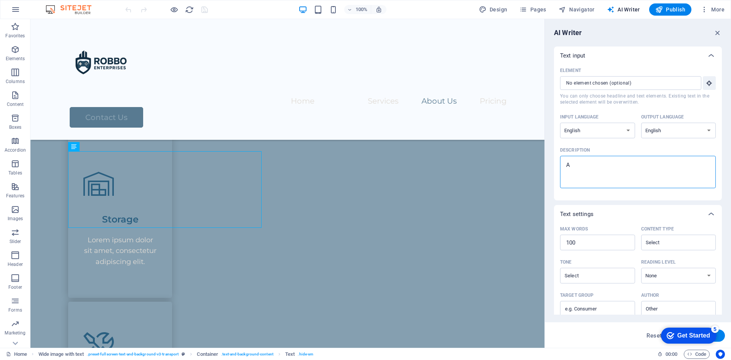
type textarea "x"
type textarea "Abo"
type textarea "x"
type textarea "Abou"
type textarea "x"
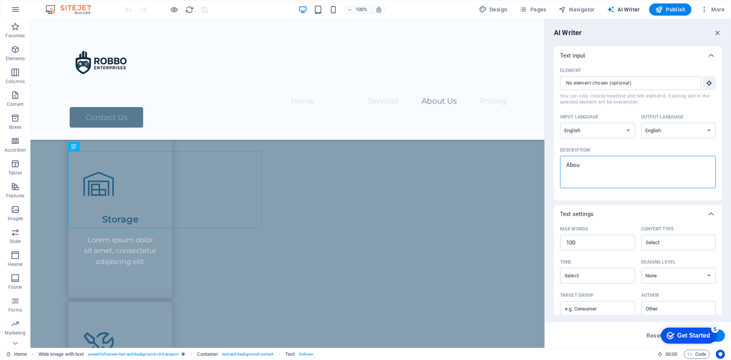
type textarea "About"
type textarea "x"
type textarea "About"
type textarea "x"
type textarea "About R"
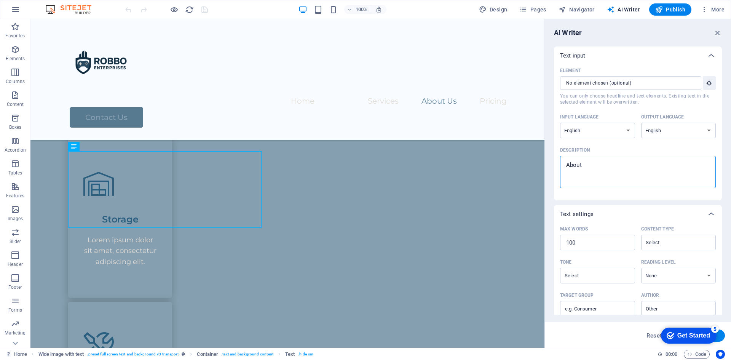
type textarea "x"
type textarea "About Ro"
type textarea "x"
type textarea "About [PERSON_NAME]"
type textarea "x"
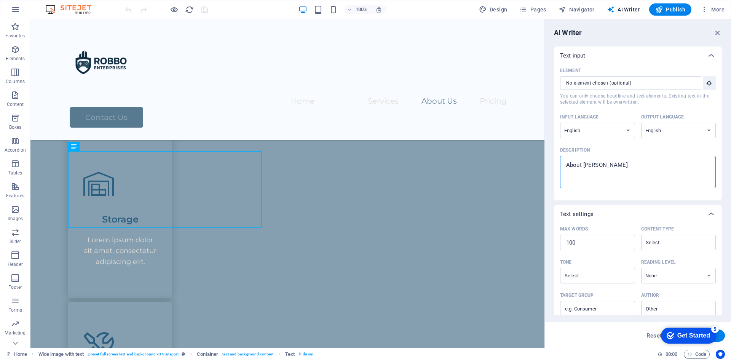
type textarea "About [PERSON_NAME]"
type textarea "x"
type textarea "About Robbo"
type textarea "x"
type textarea "About Robbo"
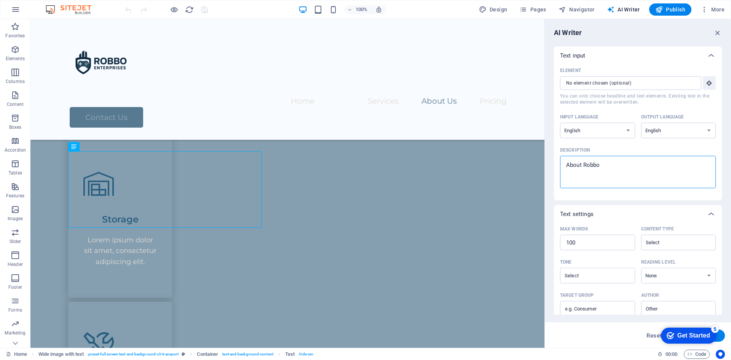
type textarea "x"
type textarea "About Robbo E"
type textarea "x"
type textarea "About Robbo En"
type textarea "x"
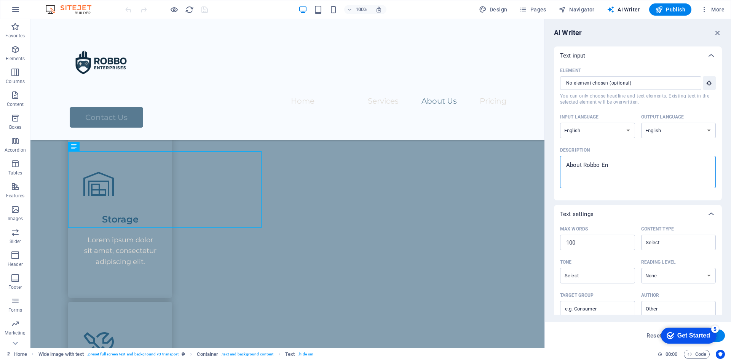
type textarea "About Robbo Ent"
type textarea "x"
type textarea "About Robbo Ente"
type textarea "x"
type textarea "About Robbo Enter"
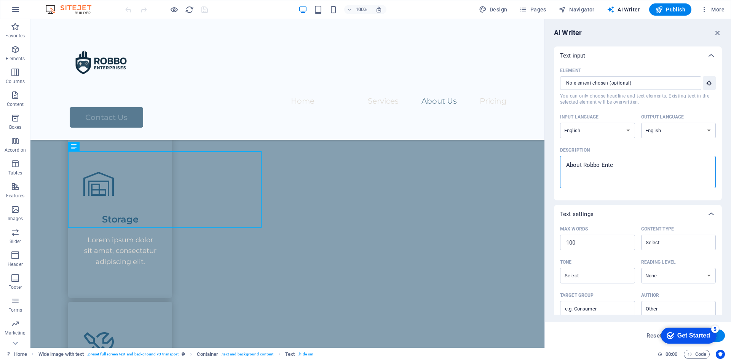
type textarea "x"
type textarea "About Robbo Enterp"
type textarea "x"
type textarea "About Robbo Enterpr"
type textarea "x"
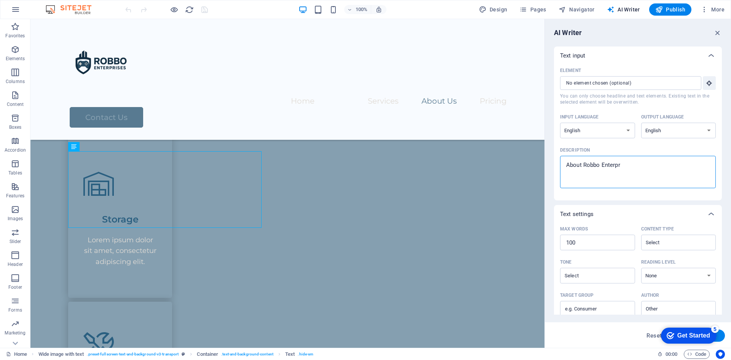
type textarea "About Robbo Enterpri"
type textarea "x"
type textarea "About Robbo Enterpric"
type textarea "x"
type textarea "About Robbo Enterprice"
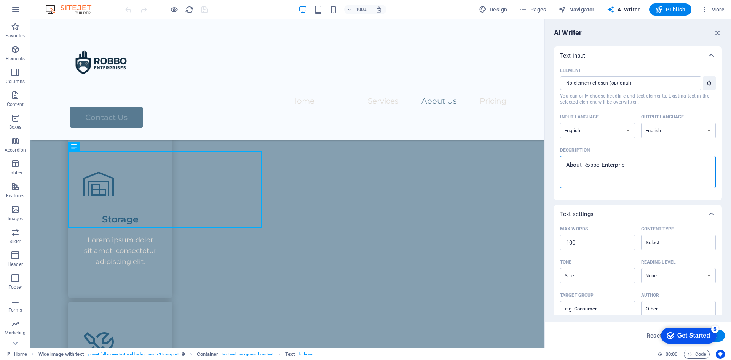
type textarea "x"
type textarea "About Robbo Enterpric"
type textarea "x"
type textarea "About Robbo Enterpri"
type textarea "x"
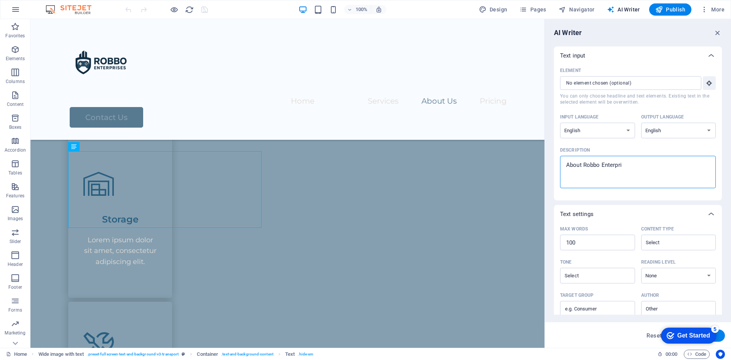
type textarea "About Robbo Enterpr"
type textarea "x"
type textarea "About Robbo Enterpri"
type textarea "x"
type textarea "About Robbo Enterpric"
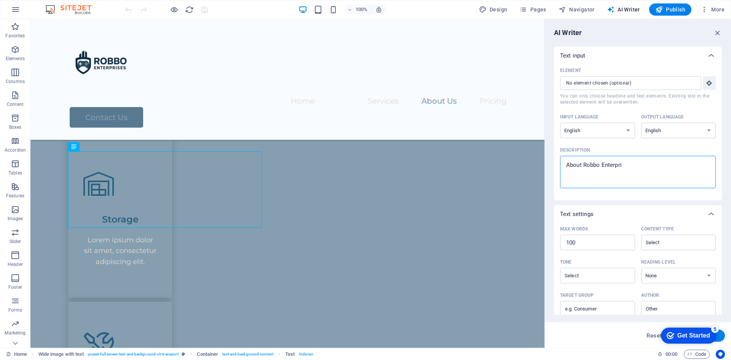
type textarea "x"
type textarea "About Robbo Enterpri"
type textarea "x"
type textarea "About Robbo Enterpris"
type textarea "x"
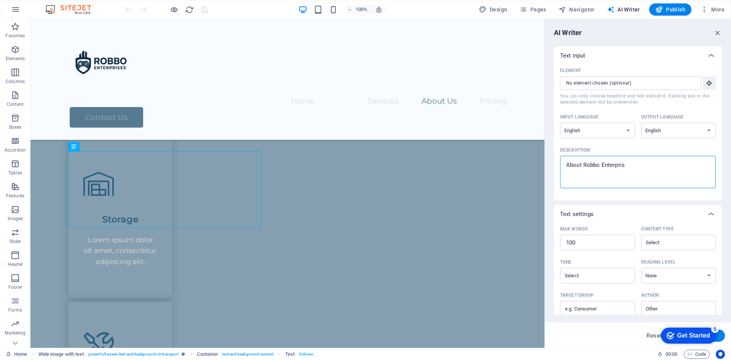
type textarea "About Robbo Enterprise"
type textarea "x"
type textarea "About Robbo Enterprises"
type textarea "x"
type textarea "About Robbo Enterprises"
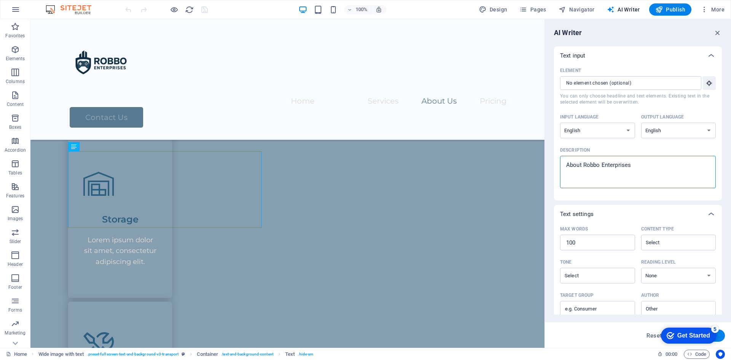
type textarea "x"
type textarea "About Robbo Enterprises"
type textarea "x"
type textarea "About Robbo Enterprises."
type textarea "x"
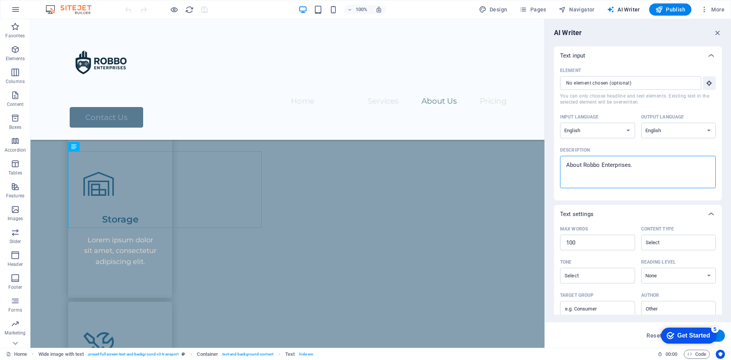
type textarea "About Robbo Enterprises."
type textarea "x"
type textarea "About Robbo Enterprises. T"
type textarea "x"
type textarea "About Robbo Enterprises. Th"
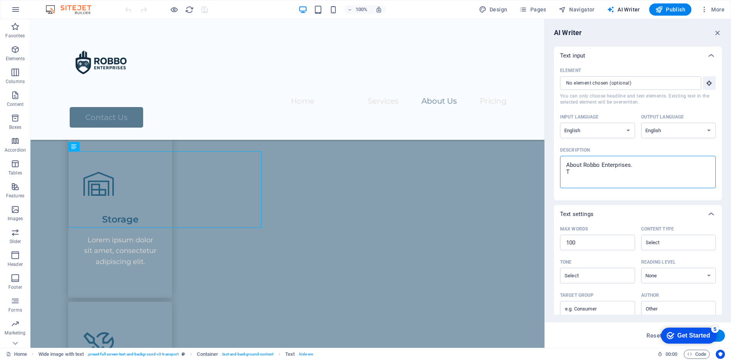
type textarea "x"
type textarea "About Robbo Enterprises. Ths"
type textarea "x"
type textarea "About Robbo Enterprises. Thsi"
type textarea "x"
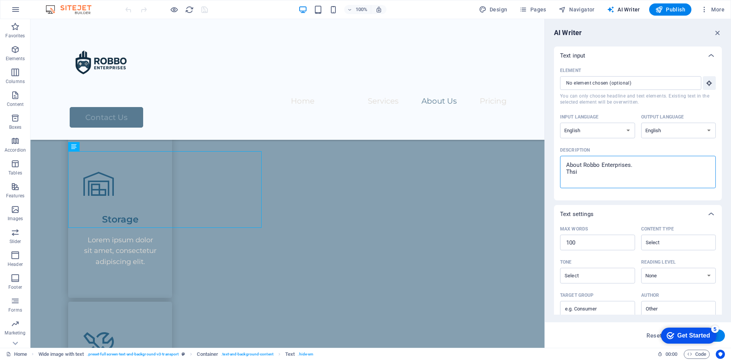
type textarea "About Robbo Enterprises. Thsi"
type textarea "x"
type textarea "About Robbo Enterprises. Thsi is"
type textarea "x"
type textarea "About Robbo Enterprises. Thsi is"
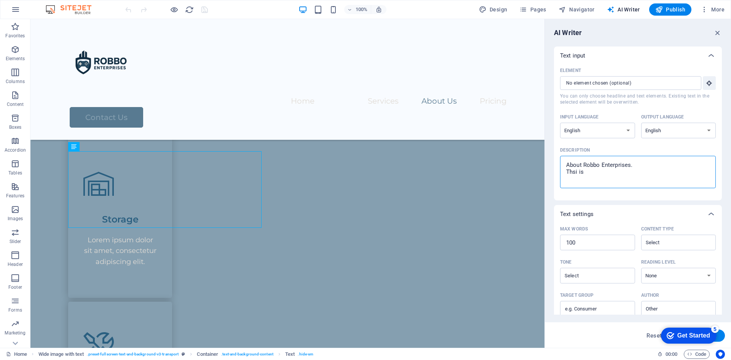
type textarea "x"
type textarea "About Robbo Enterprises. Thsi is a"
type textarea "x"
type textarea "About Robbo Enterprises. Thsi is a"
type textarea "x"
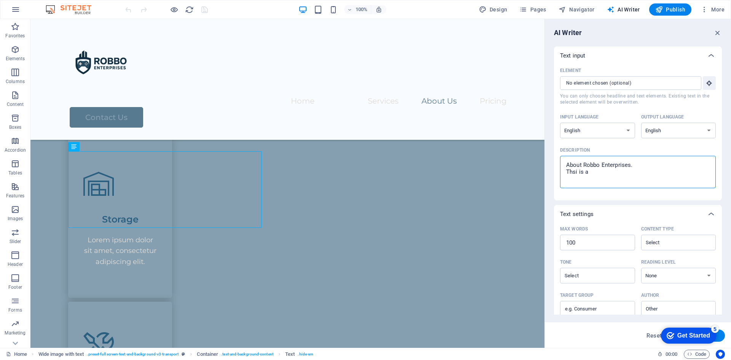
type textarea "About Robbo Enterprises. Thsi is a s"
type textarea "x"
type textarea "About Robbo Enterprises. Thsi is a"
type textarea "x"
type textarea "About Robbo Enterprises. Thsi is a"
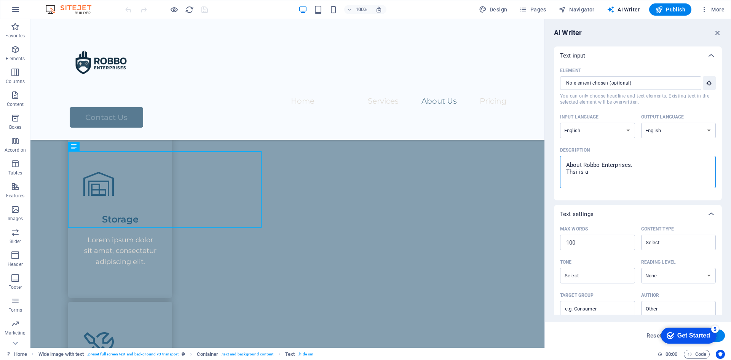
type textarea "x"
type textarea "About Robbo Enterprises. Thsi is"
type textarea "x"
type textarea "About Robbo Enterprises. Thsi is"
type textarea "x"
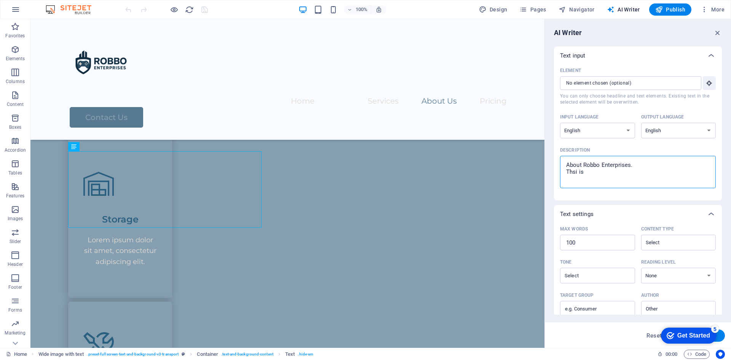
type textarea "About Robbo Enterprises. Thsi i"
type textarea "x"
type textarea "About Robbo Enterprises. Thsi"
type textarea "x"
type textarea "About Robbo Enterprises. Thsi"
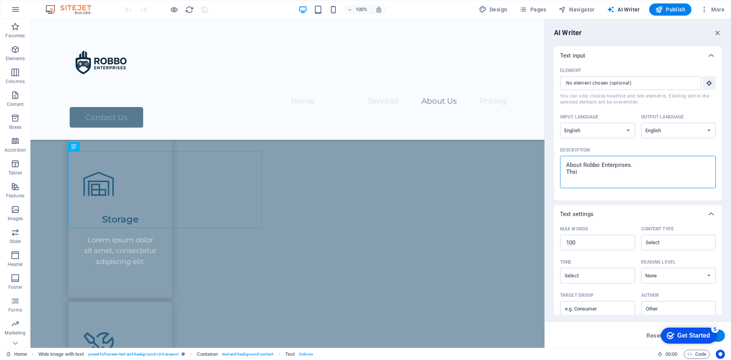
type textarea "x"
type textarea "About Robbo Enterprises. Ths"
type textarea "x"
type textarea "About Robbo Enterprises. Th"
type textarea "x"
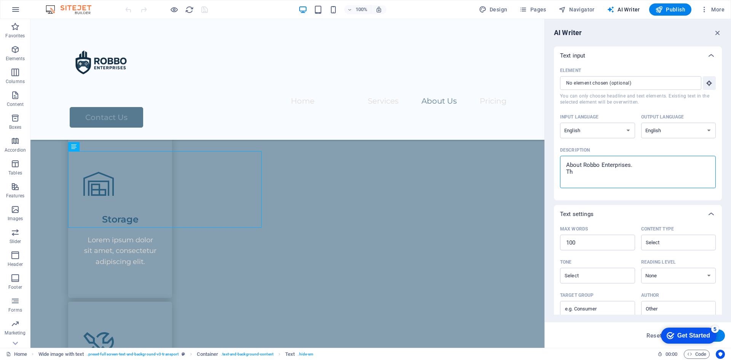
type textarea "About Robbo Enterprises. T"
type textarea "x"
type textarea "About Robbo Enterprises."
type textarea "x"
type textarea "About Robbo Enterprises. U"
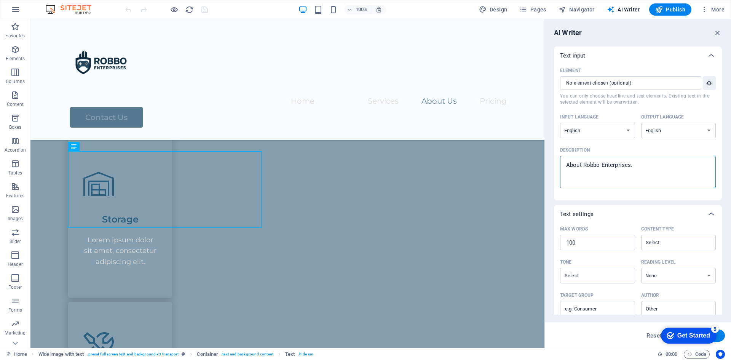
type textarea "x"
type textarea "About Robbo Enterprises. [GEOGRAPHIC_DATA]"
type textarea "x"
type textarea "About Robbo Enterprises. USe"
type textarea "x"
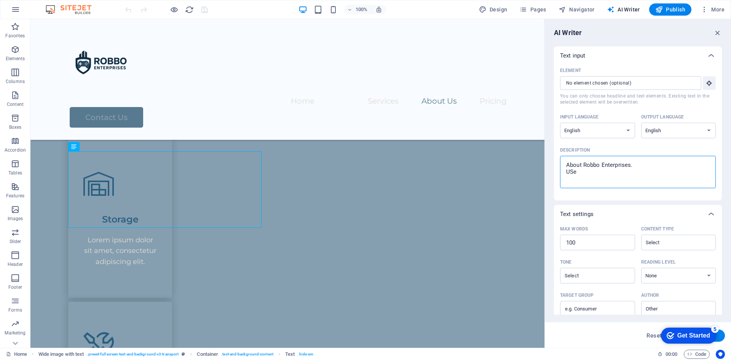
type textarea "About Robbo Enterprises. USe"
type textarea "x"
type textarea "About Robbo Enterprises. USe s"
type textarea "x"
type textarea "About Robbo Enterprises. USe so"
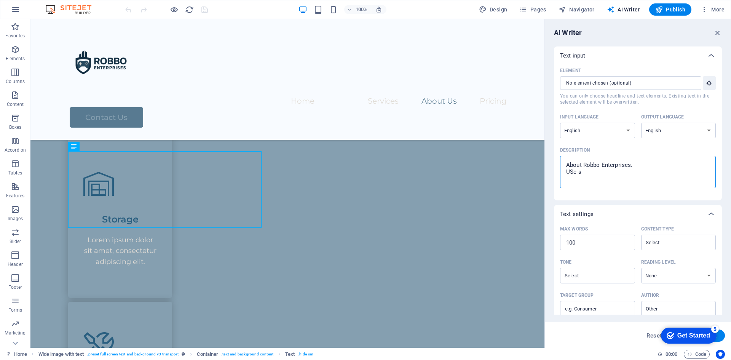
type textarea "x"
type textarea "About Robbo Enterprises. USe some"
type textarea "x"
type textarea "About Robbo Enterprises. USe somet"
type textarea "x"
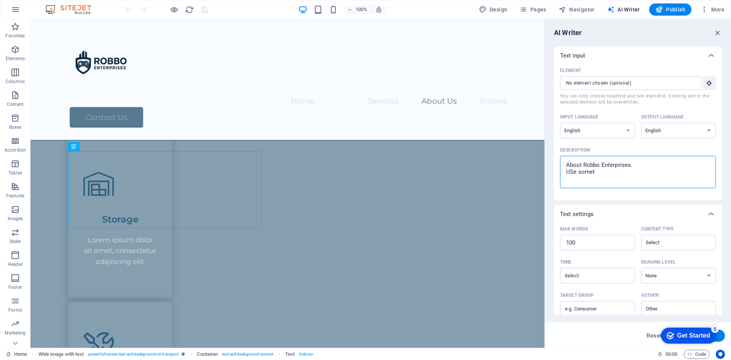
type textarea "About Robbo Enterprises. USe someth"
type textarea "x"
type textarea "About Robbo Enterprises. USe somethi"
type textarea "x"
type textarea "About Robbo Enterprises. USe somethin"
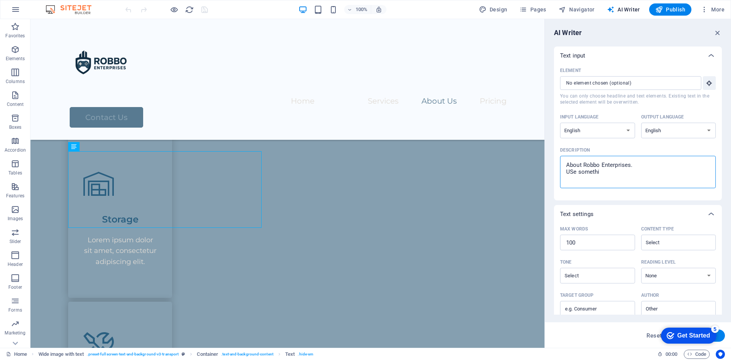
type textarea "x"
type textarea "About Robbo Enterprises. USe something"
type textarea "x"
type textarea "About Robbo Enterprises. USe something"
type textarea "x"
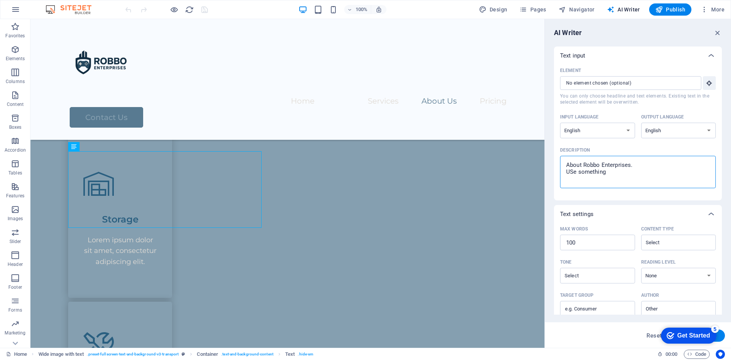
type textarea "About Robbo Enterprises. USe something f"
type textarea "x"
type textarea "About Robbo Enterprises. USe something fr"
type textarea "x"
type textarea "About Robbo Enterprises. USe something fro"
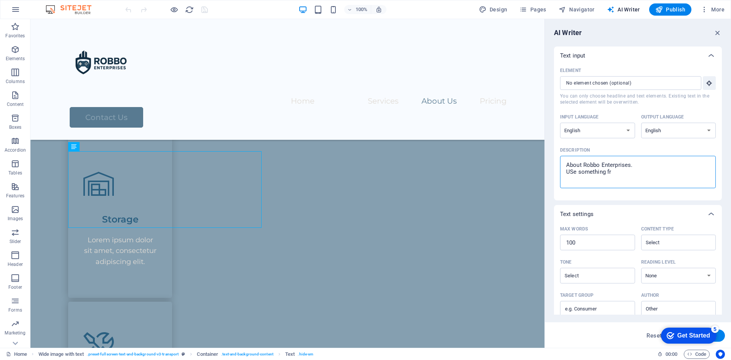
type textarea "x"
type textarea "About Robbo Enterprises. USe something from"
type textarea "x"
type textarea "About Robbo Enterprises. USe something from"
type textarea "x"
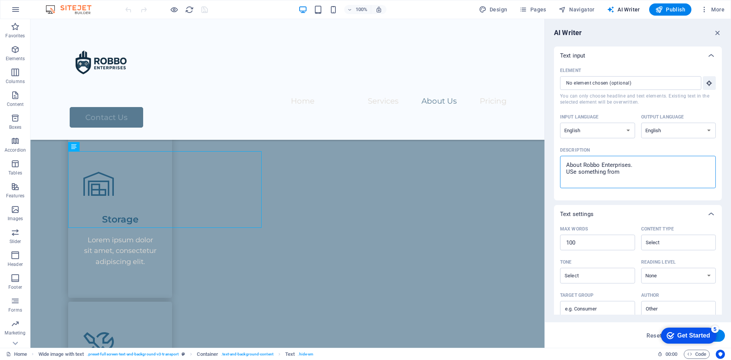
type textarea "About Robbo Enterprises. USe something from t"
type textarea "x"
type textarea "About Robbo Enterprises. USe something from th"
type textarea "x"
type textarea "About Robbo Enterprises. USe something from thi"
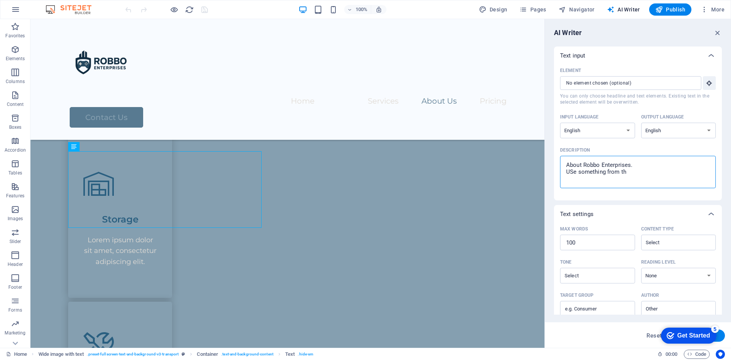
type textarea "x"
type textarea "About Robbo Enterprises. USe something from this"
type textarea "x"
type textarea "About Robbo Enterprises. USe something from this"
type textarea "x"
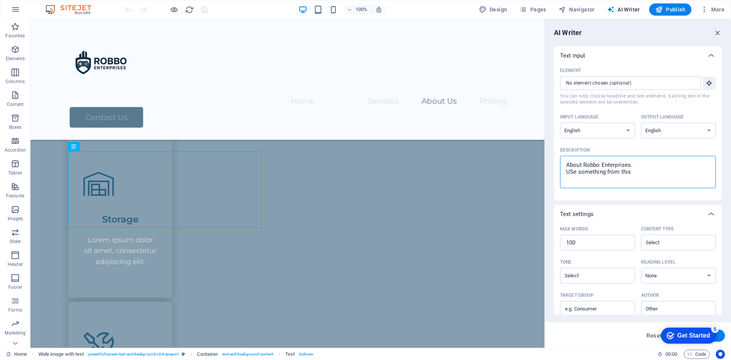
type textarea "About Robbo Enterprises. USe something from this s"
type textarea "x"
type textarea "About Robbo Enterprises. USe something from this sp"
type textarea "x"
type textarea "About Robbo Enterprises. USe something from this spe"
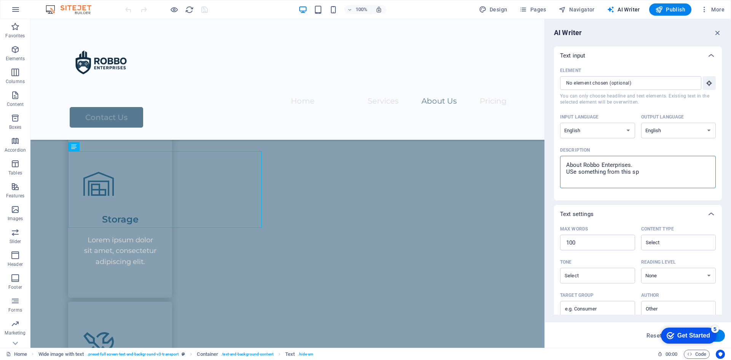
type textarea "x"
type textarea "About Robbo Enterprises. USe something from this spee"
paste textarea "Lorem Ipsumdo Sitametcon – Adipisc Elitse Do Eius Temporinc, UTL et Dolor Magna…"
click at [607, 239] on input "100" at bounding box center [597, 242] width 75 height 15
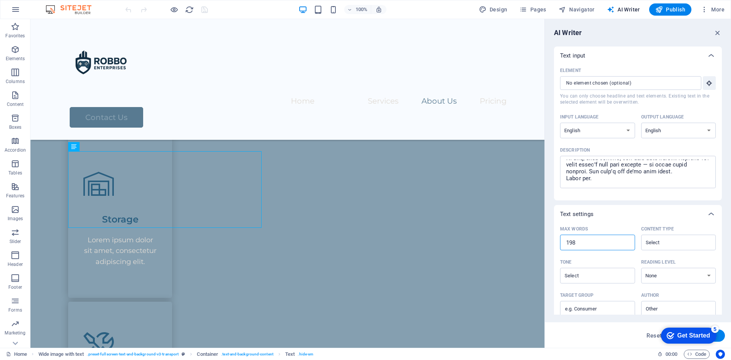
click at [623, 241] on input "198" at bounding box center [597, 242] width 75 height 15
click at [623, 241] on input "199" at bounding box center [597, 242] width 75 height 15
drag, startPoint x: 578, startPoint y: 245, endPoint x: 545, endPoint y: 246, distance: 32.7
click at [545, 246] on aside "AI Writer Text input Element ​ You can only choose headline and text elements. …" at bounding box center [637, 183] width 187 height 329
click at [678, 240] on input "Content type ​" at bounding box center [672, 242] width 58 height 11
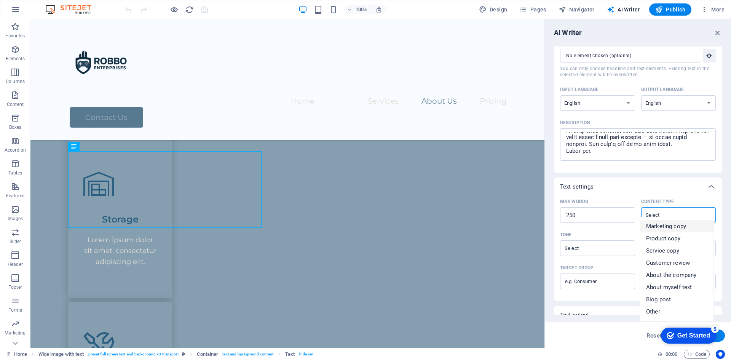
scroll to position [38, 0]
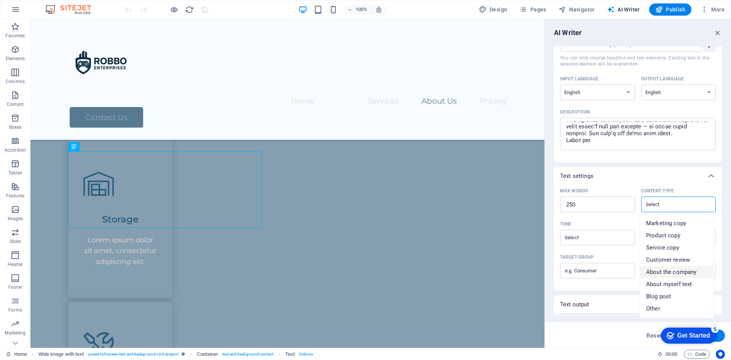
click at [682, 272] on span "About the company" at bounding box center [671, 272] width 50 height 8
click at [660, 238] on select "None Academic Adult Teen Child" at bounding box center [678, 238] width 75 height 16
click at [641, 230] on select "None Academic Adult Teen Child" at bounding box center [678, 238] width 75 height 16
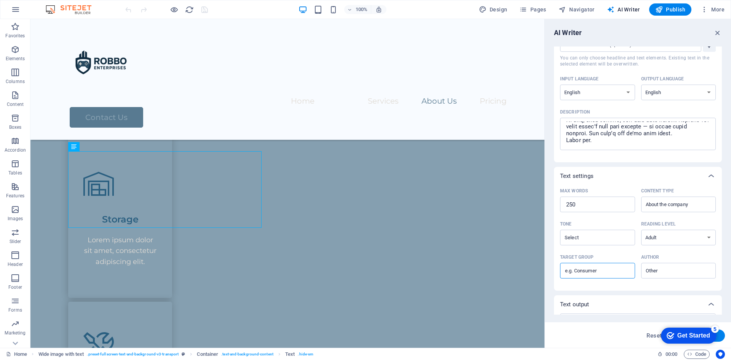
click at [601, 267] on input "Target group ​" at bounding box center [597, 271] width 75 height 12
click at [605, 248] on div "Tone ​ Reading level None Academic Adult Teen Child" at bounding box center [638, 234] width 156 height 33
click at [604, 237] on input "Tone ​" at bounding box center [591, 237] width 58 height 11
click at [593, 253] on li "Neutral" at bounding box center [596, 256] width 73 height 12
click at [658, 268] on input "Author ​" at bounding box center [672, 270] width 58 height 11
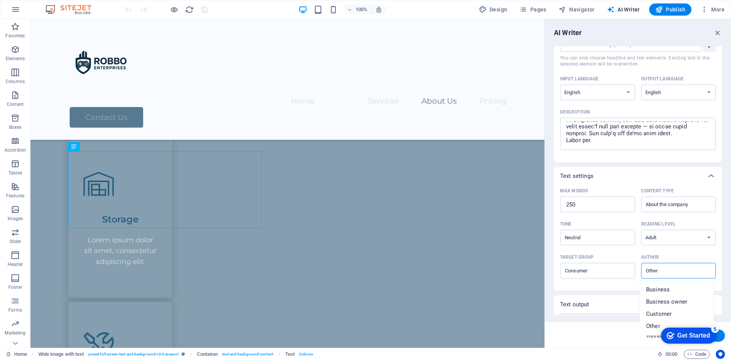
click at [666, 270] on input "Author ​" at bounding box center [672, 270] width 58 height 11
click at [671, 301] on span "Business owner" at bounding box center [666, 302] width 41 height 8
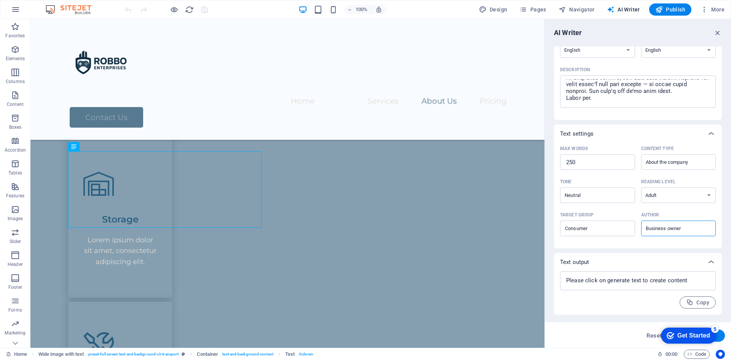
click at [721, 336] on button "Generate text" at bounding box center [698, 335] width 53 height 12
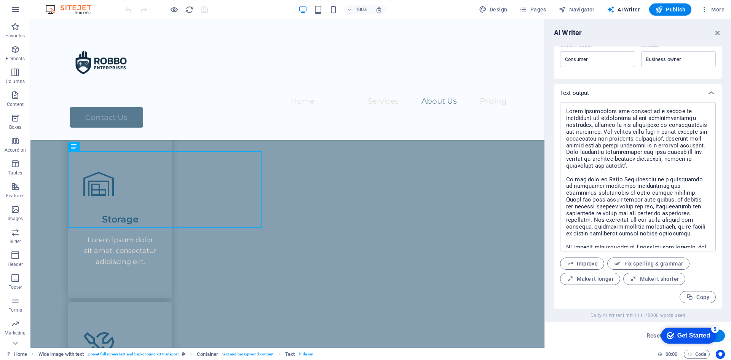
scroll to position [250, 0]
drag, startPoint x: 599, startPoint y: 107, endPoint x: 680, endPoint y: 109, distance: 81.1
click at [680, 109] on textarea at bounding box center [638, 176] width 148 height 142
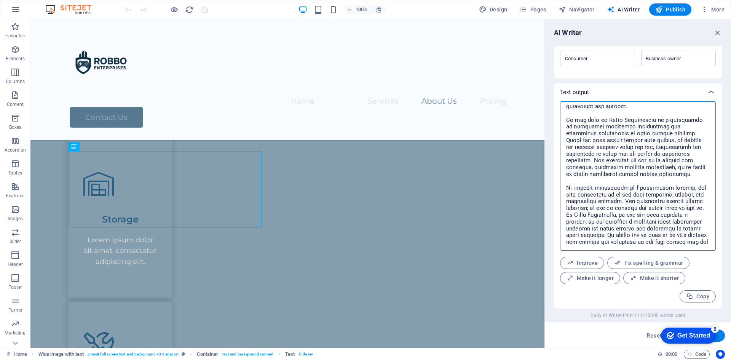
scroll to position [66, 0]
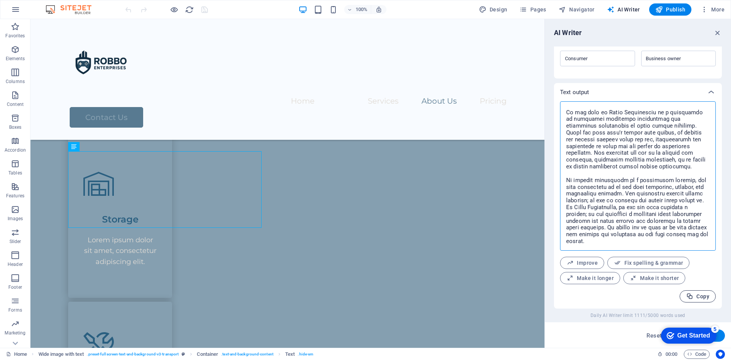
click at [693, 298] on span "Copy" at bounding box center [697, 296] width 23 height 7
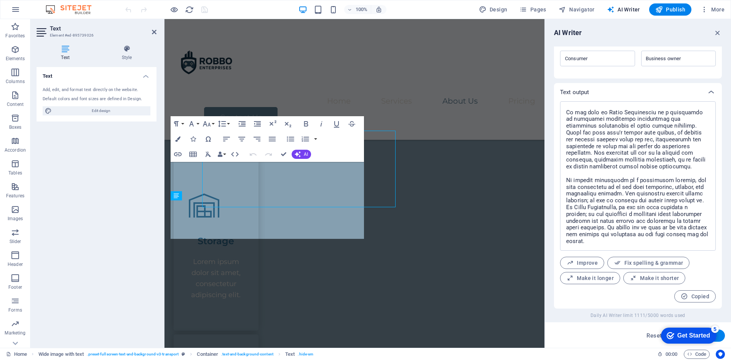
click at [143, 174] on div "Text Add, edit, and format text directly on the website. Default colors and fon…" at bounding box center [97, 204] width 120 height 274
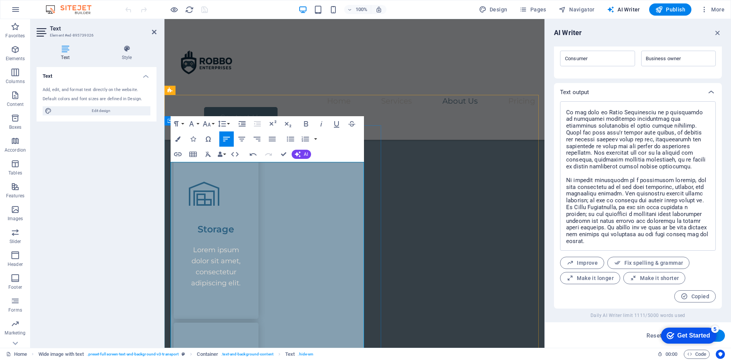
scroll to position [10790, 1]
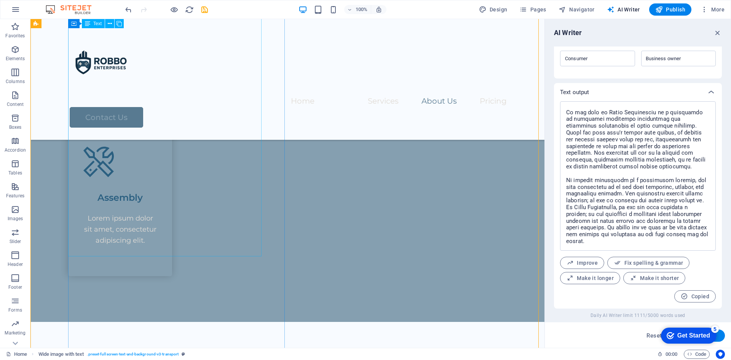
scroll to position [867, 0]
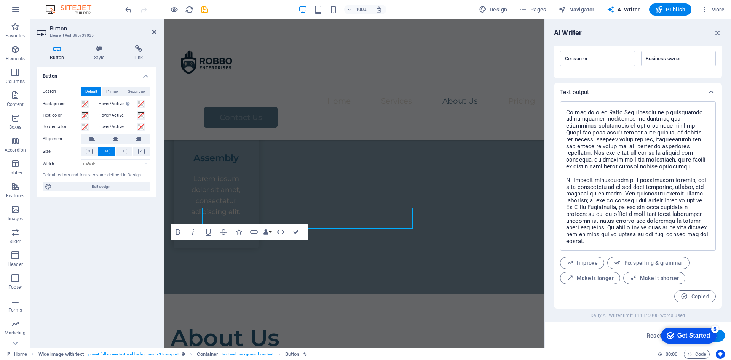
scroll to position [887, 0]
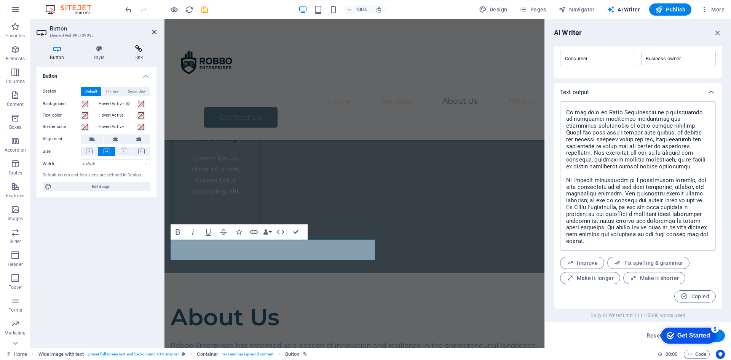
click at [134, 51] on icon at bounding box center [139, 49] width 36 height 8
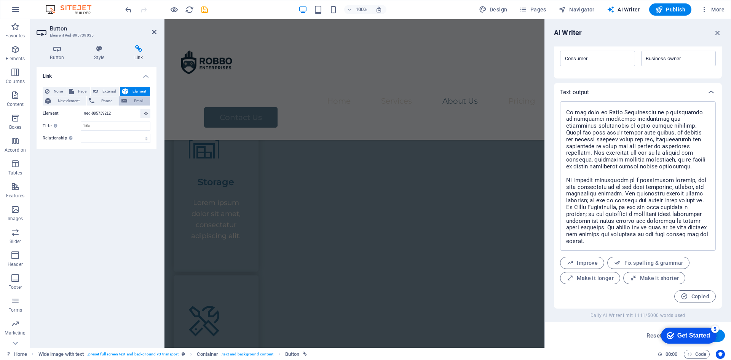
click at [131, 100] on span "Email" at bounding box center [138, 100] width 18 height 9
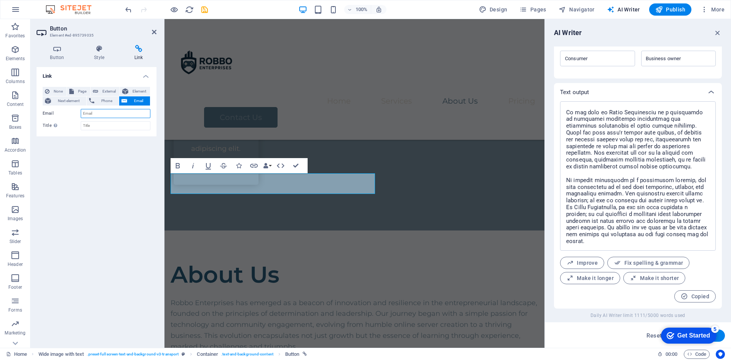
scroll to position [954, 0]
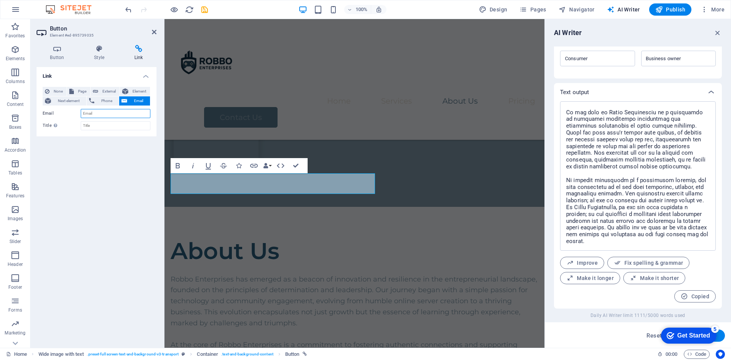
click at [111, 114] on input "Email" at bounding box center [116, 113] width 70 height 9
click at [121, 125] on input "Title Additional link description, should not be the same as the link text. The…" at bounding box center [116, 125] width 70 height 9
click at [145, 144] on div "Link None Page External Element Next element Phone Email Page Home Legal Notice…" at bounding box center [97, 204] width 120 height 274
click at [154, 32] on icon at bounding box center [154, 32] width 5 height 6
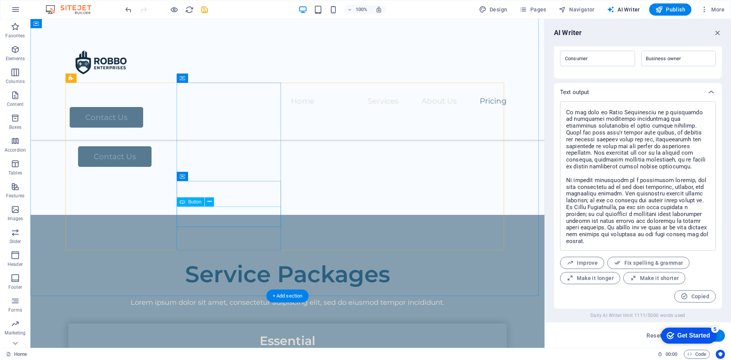
scroll to position [1181, 0]
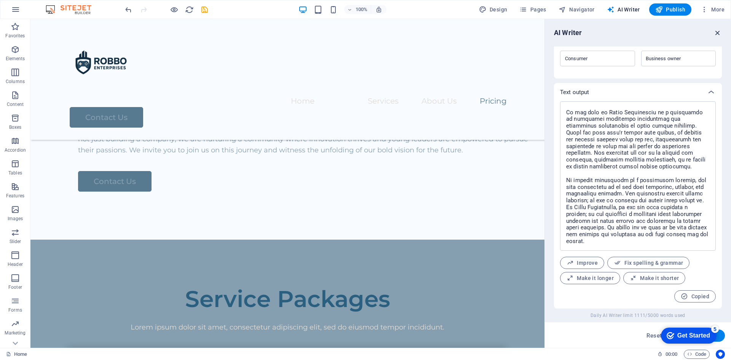
click at [717, 31] on icon "button" at bounding box center [717, 33] width 8 height 8
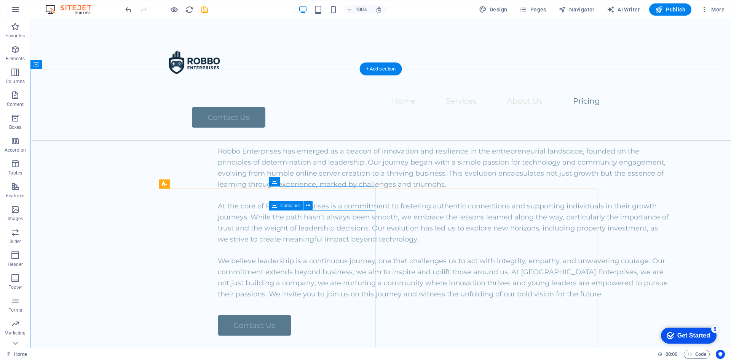
scroll to position [1029, 0]
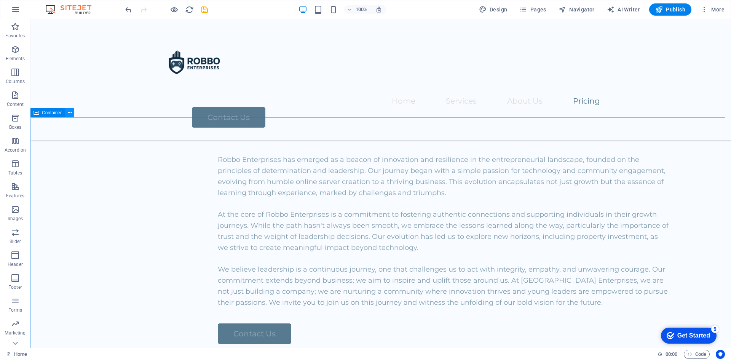
click at [73, 110] on button at bounding box center [69, 112] width 9 height 9
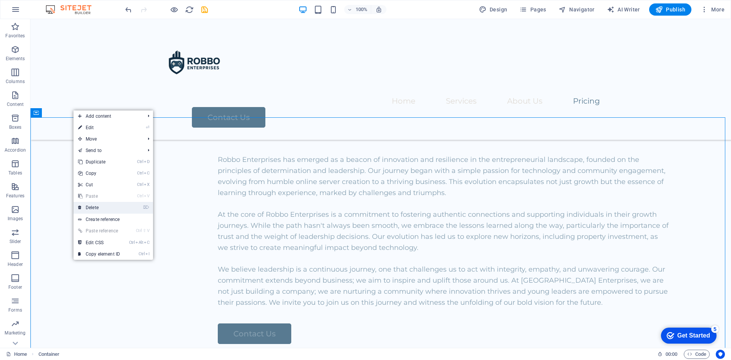
click at [101, 207] on link "⌦ Delete" at bounding box center [98, 207] width 51 height 11
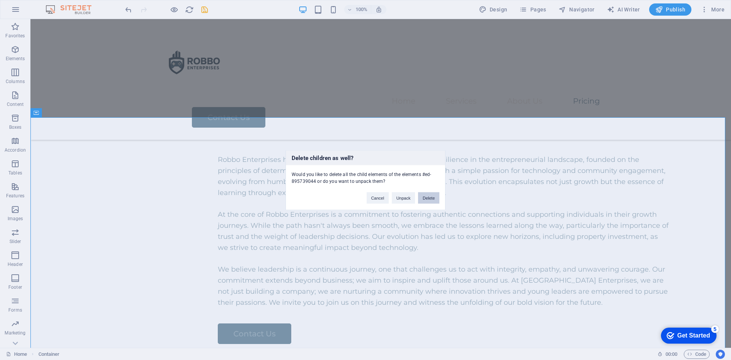
click at [427, 197] on button "Delete" at bounding box center [428, 197] width 21 height 11
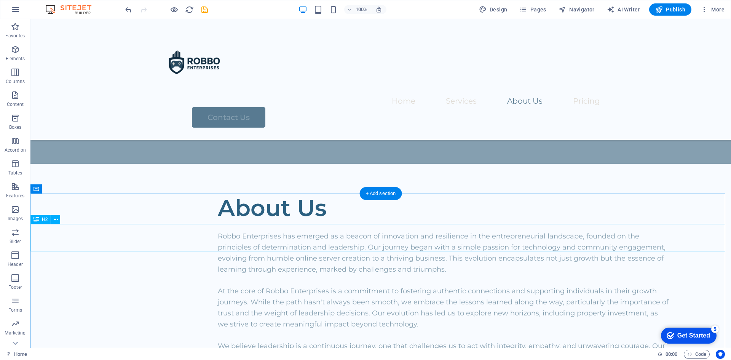
scroll to position [953, 0]
click at [69, 187] on icon at bounding box center [70, 189] width 4 height 8
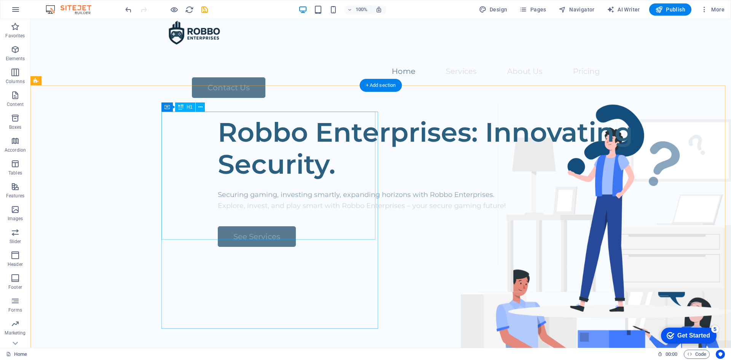
scroll to position [77, 0]
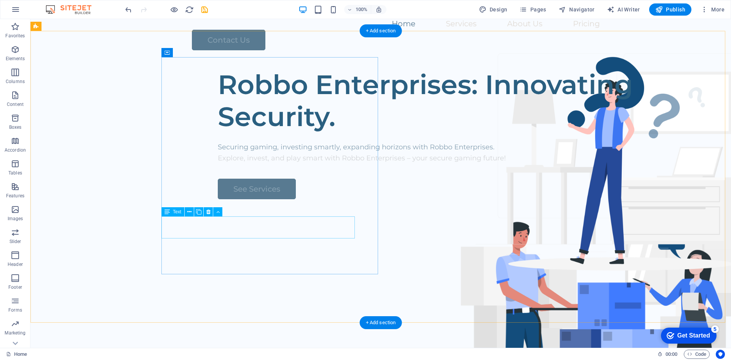
click at [218, 164] on div "Explore, invest, and play smart with Robbo Enterprises – your secure gaming fut…" at bounding box center [443, 158] width 451 height 11
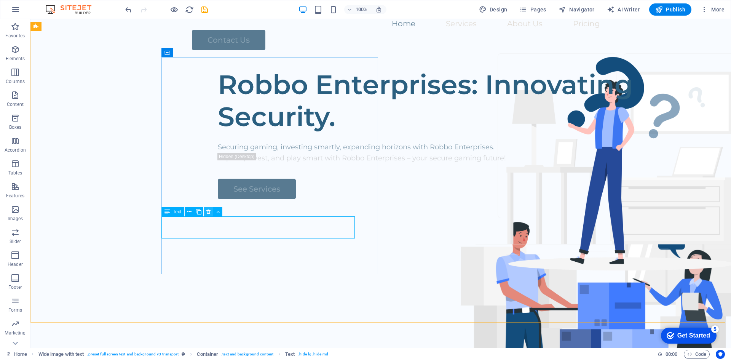
click at [210, 212] on button at bounding box center [208, 211] width 9 height 9
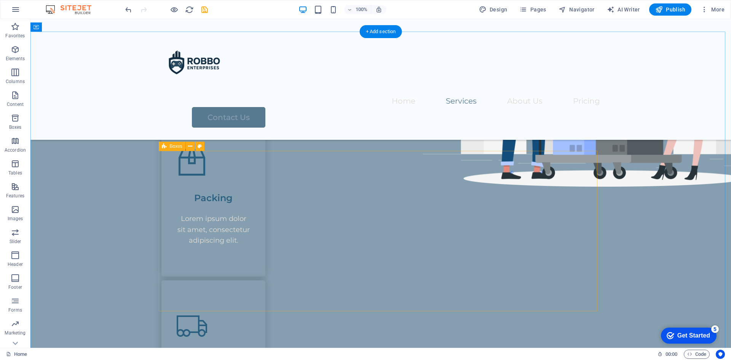
scroll to position [306, 0]
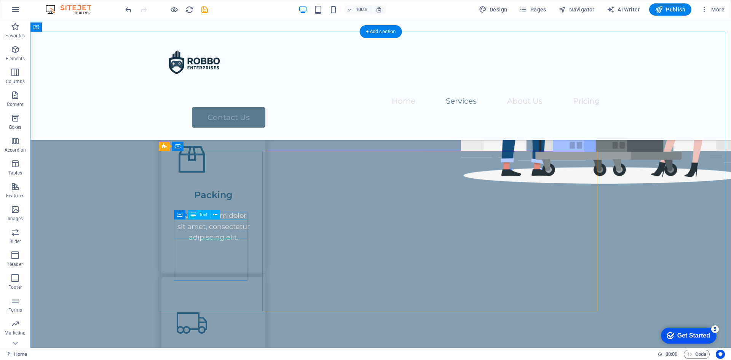
click at [218, 201] on div "Packing" at bounding box center [213, 191] width 73 height 19
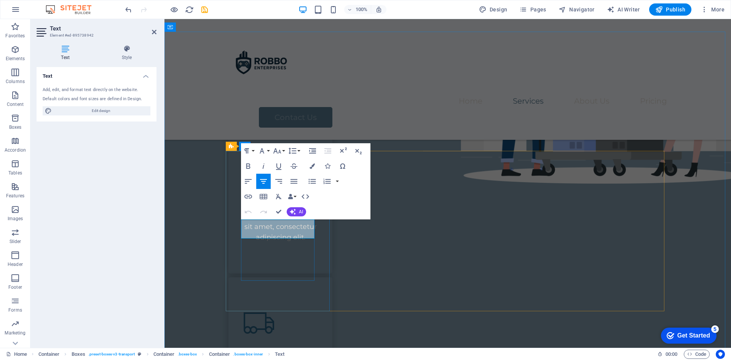
click at [290, 200] on span "Packing" at bounding box center [280, 194] width 38 height 11
click at [263, 200] on span "securing" at bounding box center [280, 194] width 41 height 11
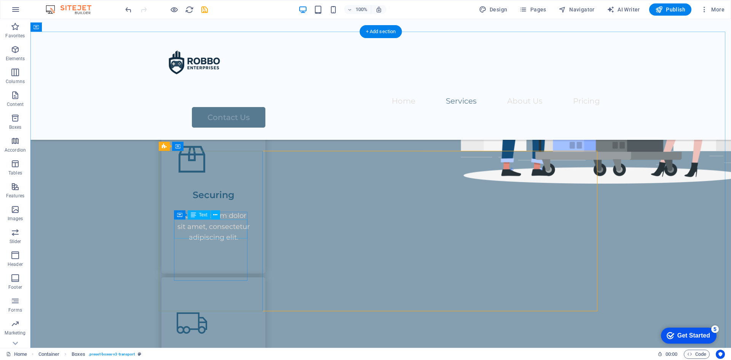
click at [209, 201] on div "S ecuring" at bounding box center [213, 191] width 73 height 19
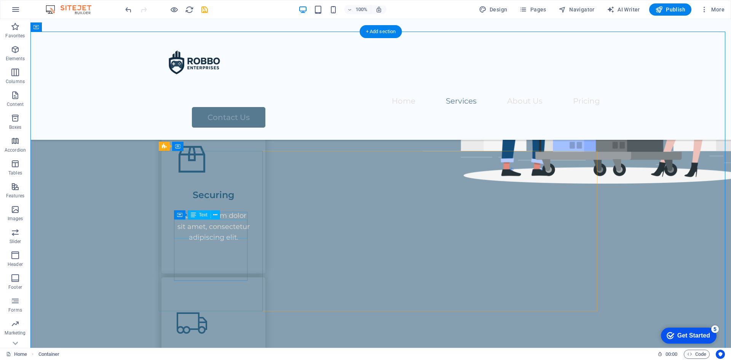
click at [218, 201] on div "S ecuring" at bounding box center [213, 191] width 73 height 19
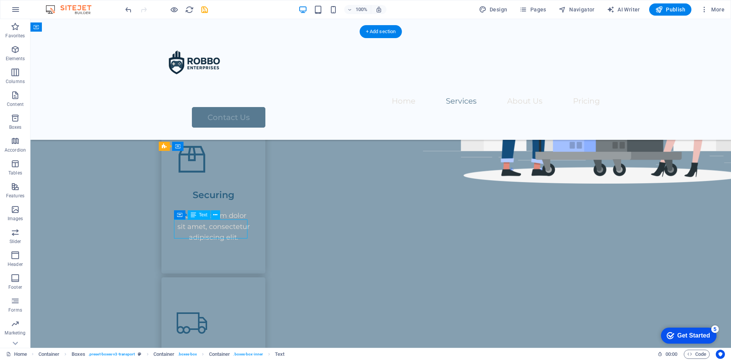
click at [218, 201] on div "S ecuring" at bounding box center [213, 191] width 73 height 19
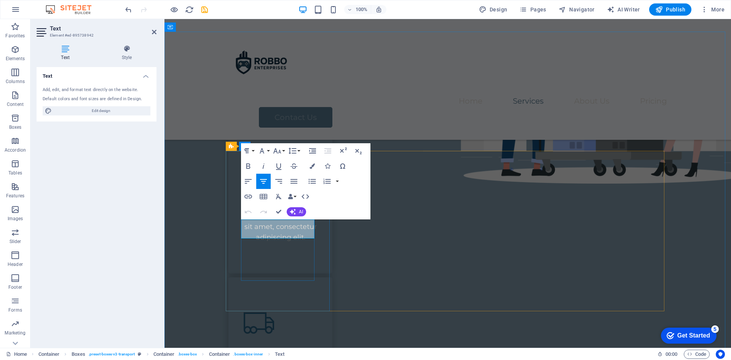
click at [278, 200] on span "ecuring" at bounding box center [283, 194] width 36 height 11
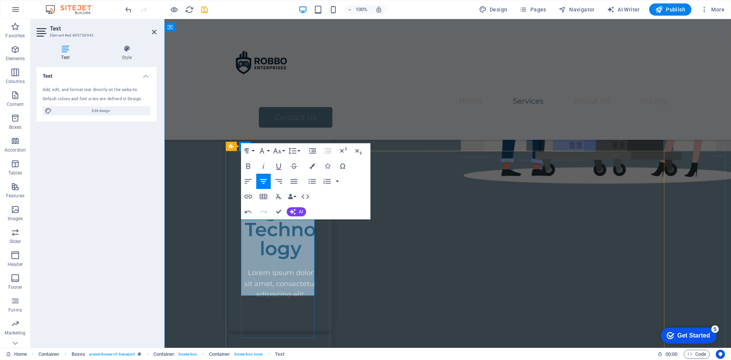
scroll to position [0, 3]
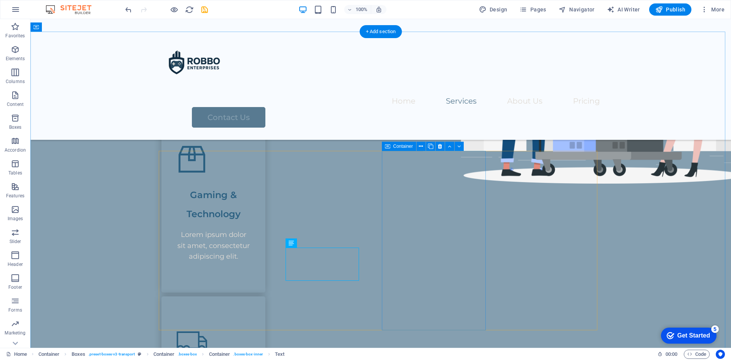
click at [182, 231] on div "Gaming & Technology Lorem ipsum dolor sit amet, consectetur adipiscing elit." at bounding box center [213, 202] width 104 height 179
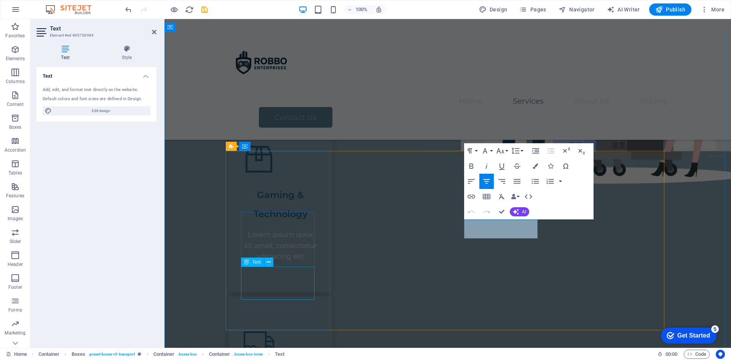
click at [290, 262] on div "Lorem ipsum dolor sit amet, consectetur adipiscing elit." at bounding box center [280, 245] width 73 height 33
click at [290, 262] on p "Lorem ipsum dolor sit amet, consectetur adipiscing elit." at bounding box center [280, 245] width 73 height 33
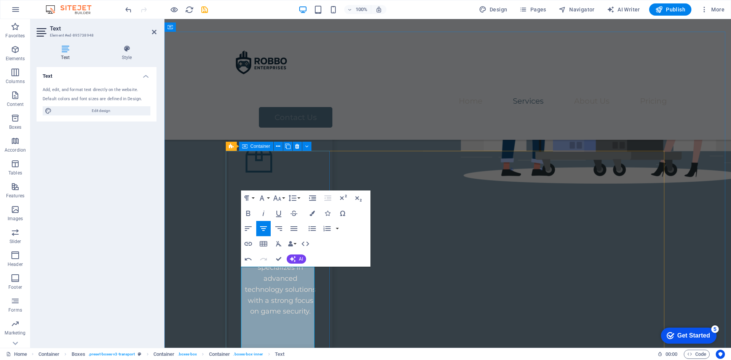
click at [324, 284] on div "Gaming & Technology Founded in the online gaming world, Robbo Enterprises speci…" at bounding box center [280, 230] width 104 height 234
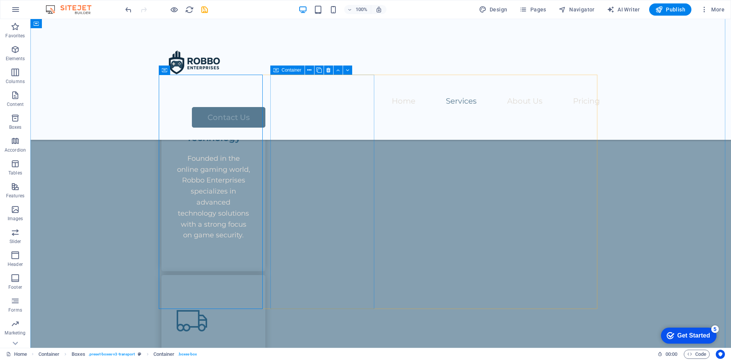
scroll to position [344, 0]
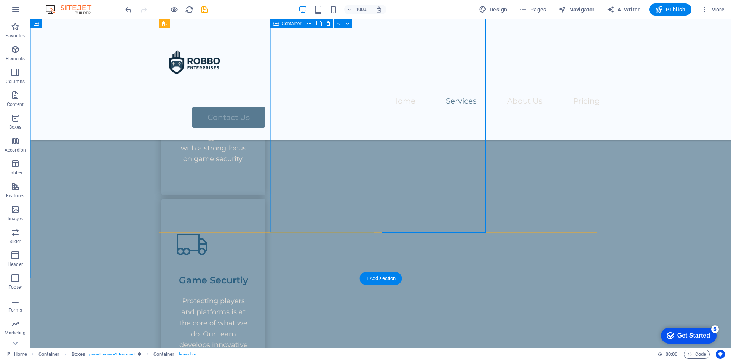
scroll to position [382, 0]
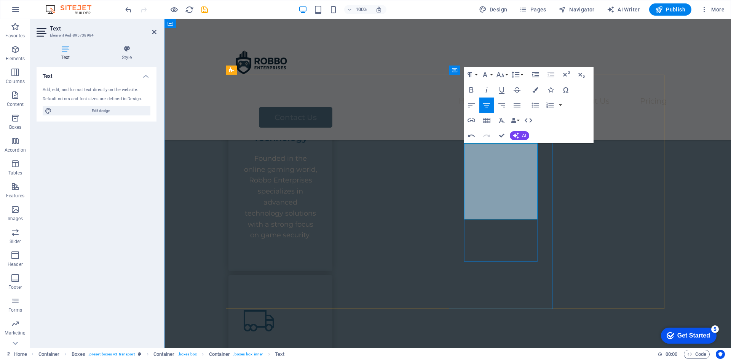
click at [487, 76] on icon "button" at bounding box center [484, 74] width 9 height 9
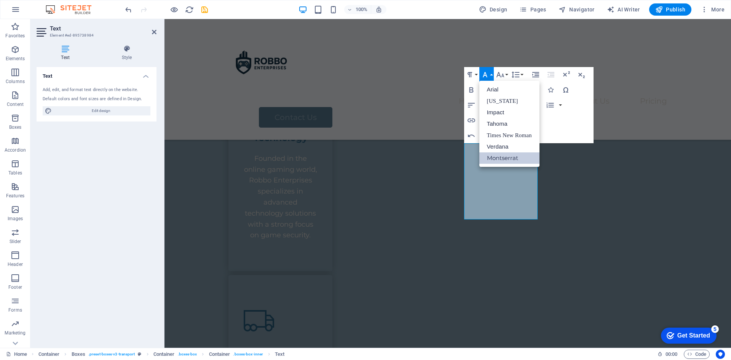
scroll to position [0, 0]
click at [487, 76] on icon "button" at bounding box center [484, 74] width 9 height 9
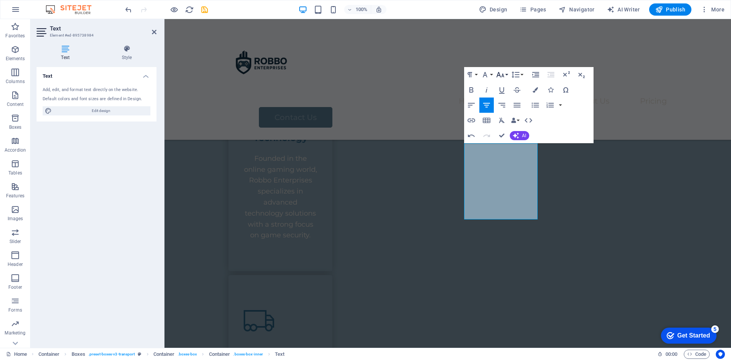
click at [502, 77] on icon "button" at bounding box center [500, 74] width 9 height 9
click at [508, 110] on link "10" at bounding box center [507, 112] width 27 height 11
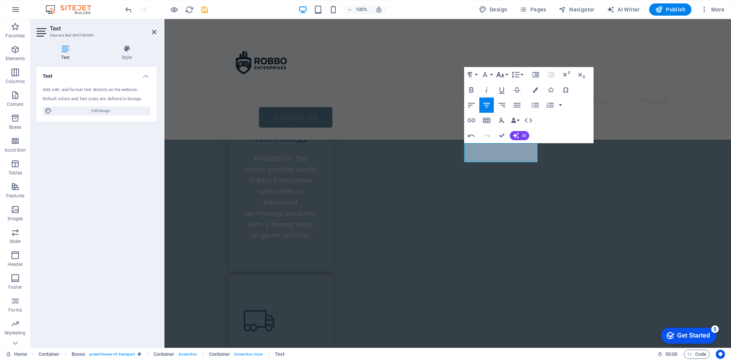
click at [504, 72] on icon "button" at bounding box center [500, 74] width 9 height 9
click at [506, 129] on link "18" at bounding box center [507, 126] width 27 height 11
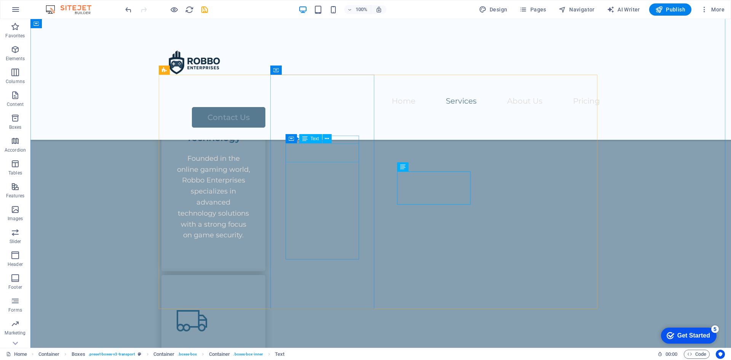
click at [250, 343] on div "Game Securtiy" at bounding box center [213, 352] width 73 height 19
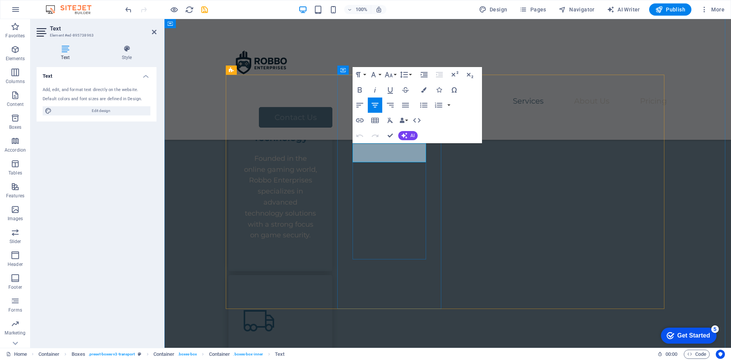
click at [315, 351] on span "Game Securtiy" at bounding box center [280, 356] width 69 height 11
click at [396, 75] on button "Font Size" at bounding box center [390, 74] width 14 height 15
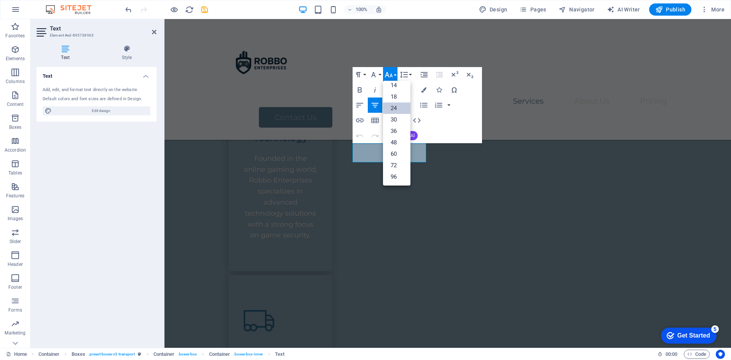
scroll to position [61, 0]
drag, startPoint x: 496, startPoint y: 183, endPoint x: 664, endPoint y: 182, distance: 167.9
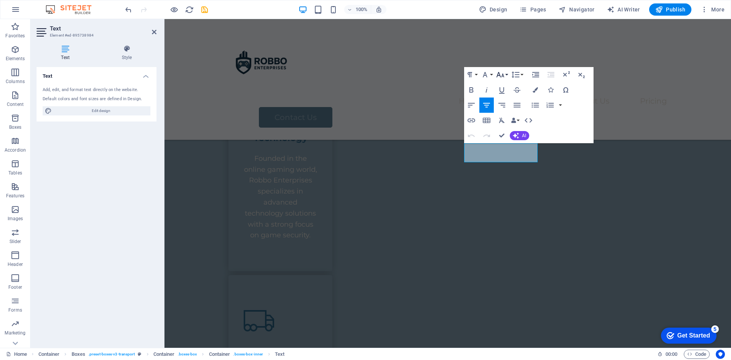
click at [497, 75] on icon "button" at bounding box center [500, 74] width 9 height 9
click at [509, 107] on link "24" at bounding box center [507, 107] width 27 height 11
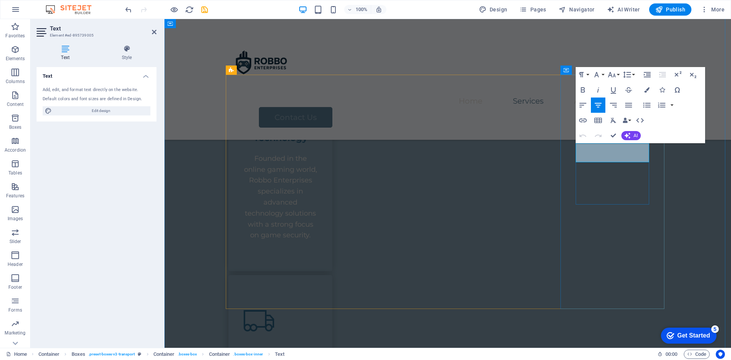
click at [612, 77] on icon "button" at bounding box center [612, 74] width 8 height 5
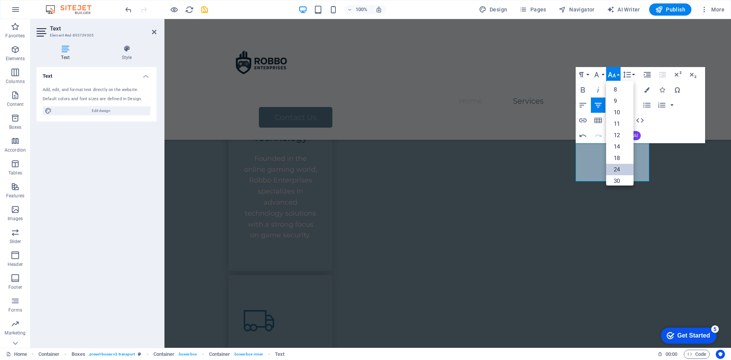
click at [619, 167] on link "24" at bounding box center [619, 169] width 27 height 11
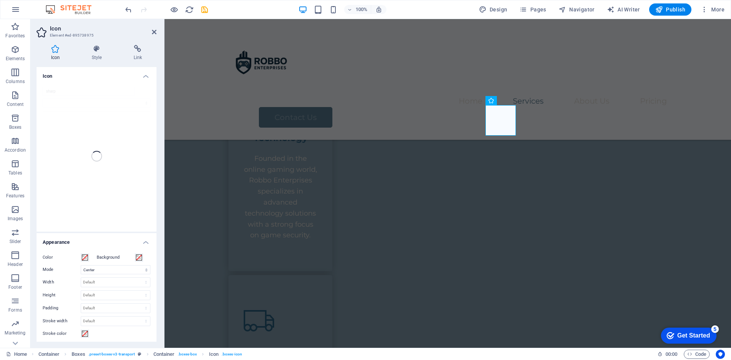
click at [97, 160] on div "sharp" at bounding box center [97, 156] width 120 height 151
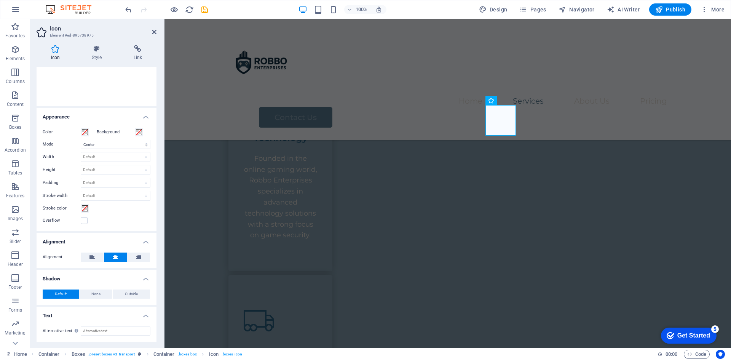
scroll to position [0, 0]
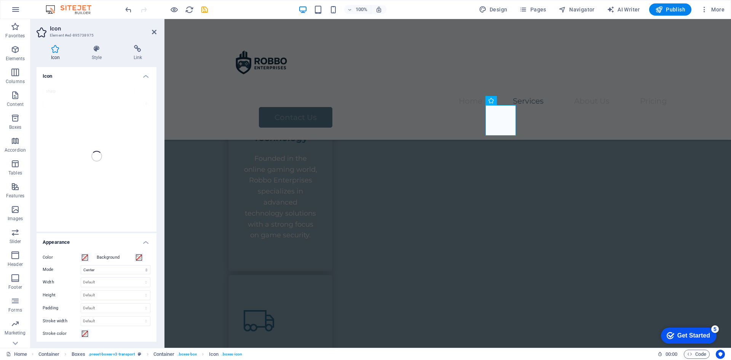
click at [145, 78] on h4 "Icon" at bounding box center [97, 74] width 120 height 14
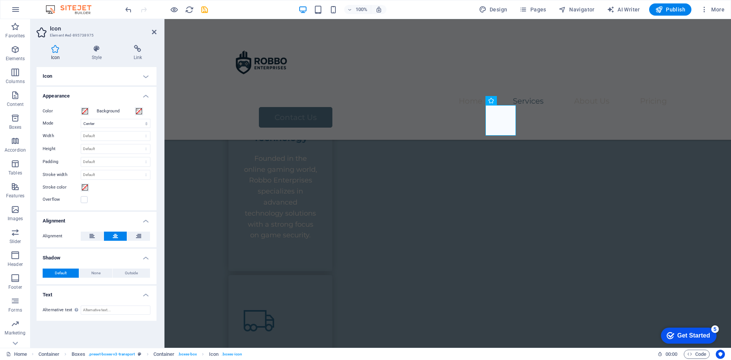
click at [145, 78] on h4 "Icon" at bounding box center [97, 76] width 120 height 18
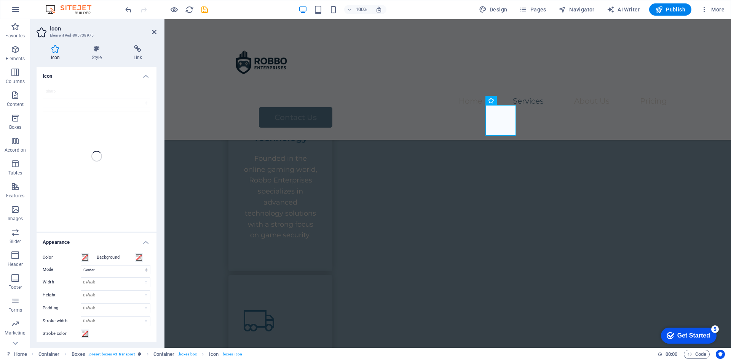
click at [51, 87] on div "sharp" at bounding box center [97, 156] width 120 height 151
click at [91, 58] on h4 "Style" at bounding box center [98, 53] width 42 height 16
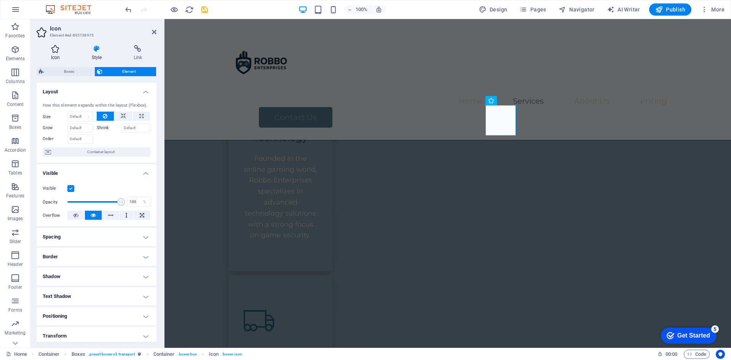
click at [53, 51] on icon at bounding box center [56, 49] width 38 height 8
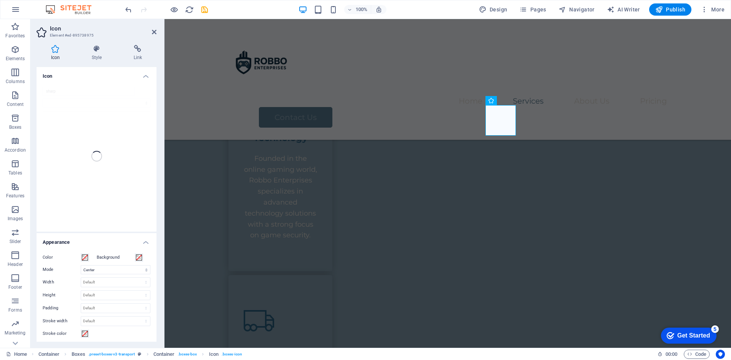
click at [81, 105] on div "sharp" at bounding box center [97, 156] width 120 height 151
click at [270, 98] on figure at bounding box center [280, 83] width 73 height 30
click at [77, 91] on input "sharp" at bounding box center [89, 91] width 92 height 9
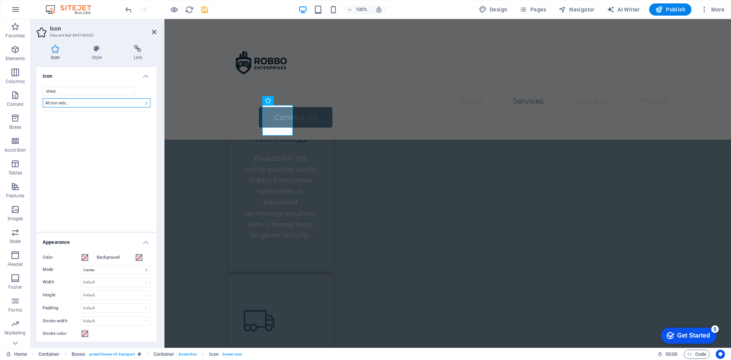
click at [77, 104] on select "All icon sets... IcoFont Ionicons FontAwesome Brands FontAwesome Duotone FontAw…" at bounding box center [97, 102] width 108 height 9
click at [87, 124] on button "undefined" at bounding box center [83, 128] width 26 height 26
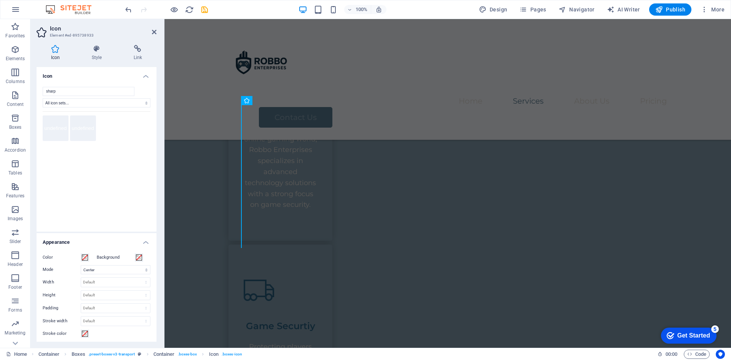
click at [58, 124] on button "undefined" at bounding box center [56, 128] width 26 height 26
click at [86, 126] on button "undefined" at bounding box center [83, 128] width 26 height 26
click at [105, 124] on button "undefined" at bounding box center [110, 128] width 26 height 26
click at [130, 127] on button "undefined" at bounding box center [137, 128] width 26 height 26
click at [70, 104] on select "All icon sets... IcoFont Ionicons FontAwesome Brands FontAwesome Duotone FontAw…" at bounding box center [97, 102] width 108 height 9
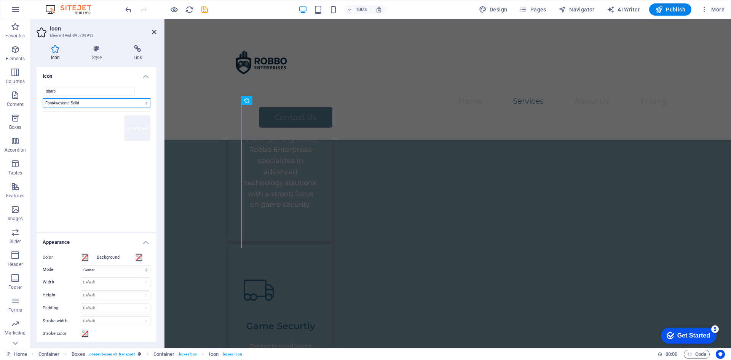
click at [43, 98] on select "All icon sets... IcoFont Ionicons FontAwesome Brands FontAwesome Duotone FontAw…" at bounding box center [97, 102] width 108 height 9
click at [77, 104] on select "All icon sets... IcoFont Ionicons FontAwesome Brands FontAwesome Duotone FontAw…" at bounding box center [97, 102] width 108 height 9
click at [43, 98] on select "All icon sets... IcoFont Ionicons FontAwesome Brands FontAwesome Duotone FontAw…" at bounding box center [97, 102] width 108 height 9
click at [72, 104] on select "All icon sets... IcoFont Ionicons FontAwesome Brands FontAwesome Duotone FontAw…" at bounding box center [97, 102] width 108 height 9
click at [43, 98] on select "All icon sets... IcoFont Ionicons FontAwesome Brands FontAwesome Duotone FontAw…" at bounding box center [97, 102] width 108 height 9
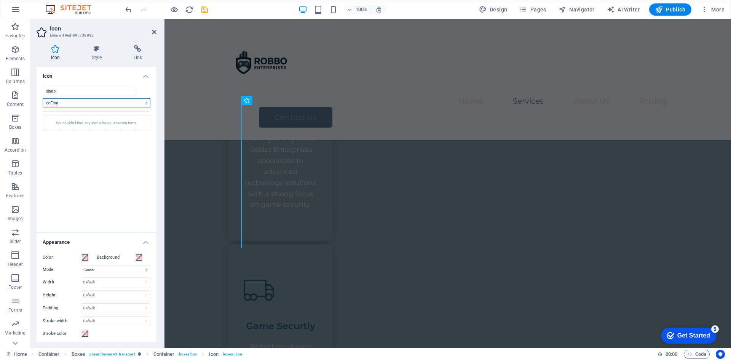
drag, startPoint x: 73, startPoint y: 103, endPoint x: 72, endPoint y: 107, distance: 3.9
click at [73, 103] on select "All icon sets... IcoFont Ionicons FontAwesome Brands FontAwesome Duotone FontAw…" at bounding box center [97, 102] width 108 height 9
click at [43, 98] on select "All icon sets... IcoFont Ionicons FontAwesome Brands FontAwesome Duotone FontAw…" at bounding box center [97, 102] width 108 height 9
click at [85, 122] on div "We couldn't find any icons for your search term." at bounding box center [97, 122] width 108 height 15
click at [81, 89] on input "sharp" at bounding box center [89, 91] width 92 height 9
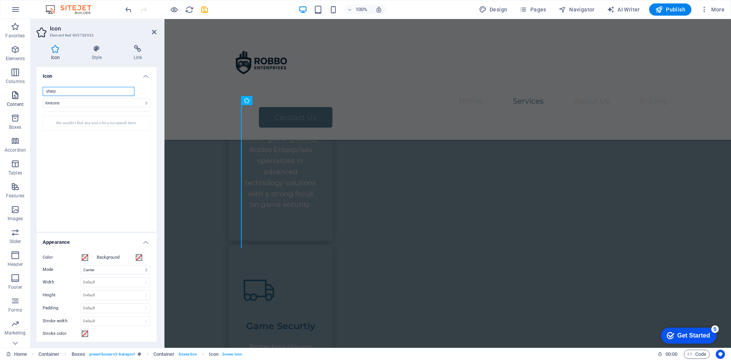
drag, startPoint x: 77, startPoint y: 93, endPoint x: 0, endPoint y: 97, distance: 77.1
click at [0, 97] on section "Favorites Elements Columns Content Boxes Accordion Tables Features Images Slide…" at bounding box center [365, 183] width 731 height 329
drag, startPoint x: 129, startPoint y: 108, endPoint x: 123, endPoint y: 107, distance: 6.1
click at [128, 108] on div "Game All icon sets... IcoFont Ionicons FontAwesome Brands FontAwesome Duotone F…" at bounding box center [97, 156] width 108 height 139
click at [119, 106] on select "All icon sets... IcoFont Ionicons FontAwesome Brands FontAwesome Duotone FontAw…" at bounding box center [97, 102] width 108 height 9
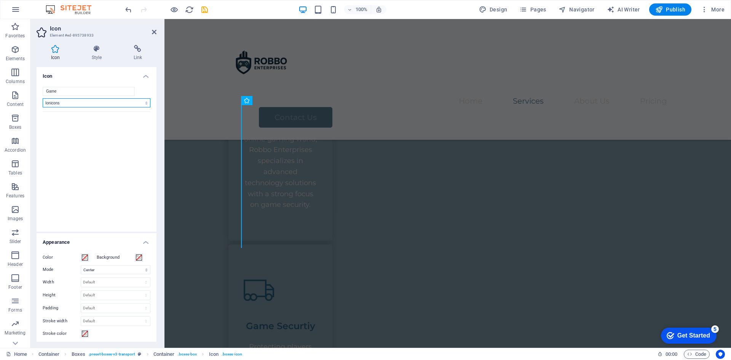
click at [43, 98] on select "All icon sets... IcoFont Ionicons FontAwesome Brands FontAwesome Duotone FontAw…" at bounding box center [97, 102] width 108 height 9
click at [89, 78] on h4 "Icon" at bounding box center [97, 74] width 120 height 14
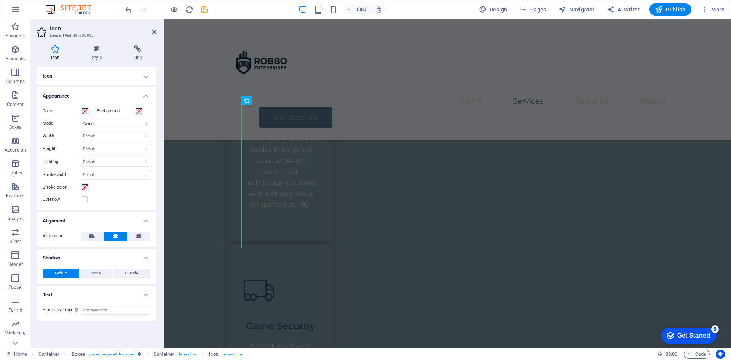
click at [93, 78] on h4 "Icon" at bounding box center [97, 76] width 120 height 18
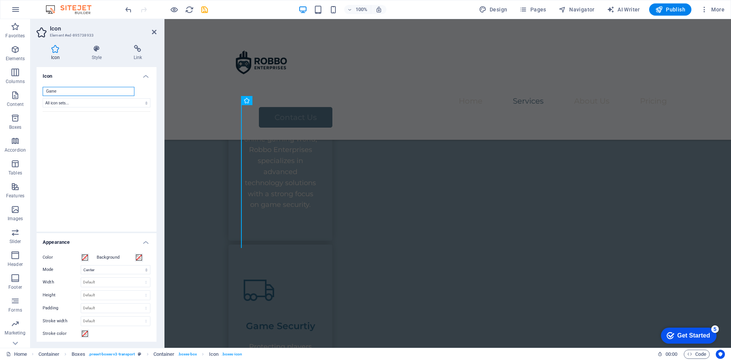
drag, startPoint x: 72, startPoint y: 89, endPoint x: 49, endPoint y: 89, distance: 22.8
click at [49, 89] on input "Game" at bounding box center [89, 91] width 92 height 9
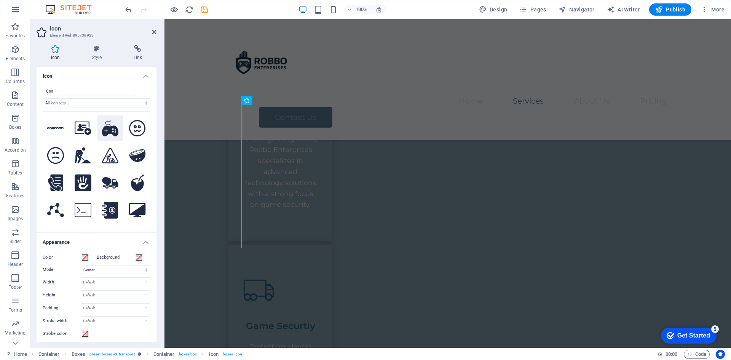
click at [110, 132] on icon at bounding box center [110, 128] width 17 height 17
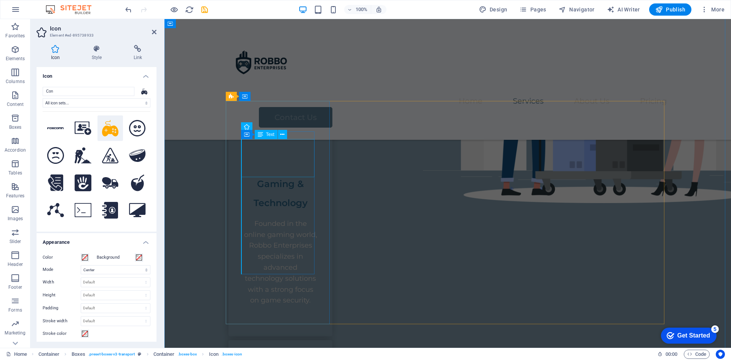
scroll to position [268, 0]
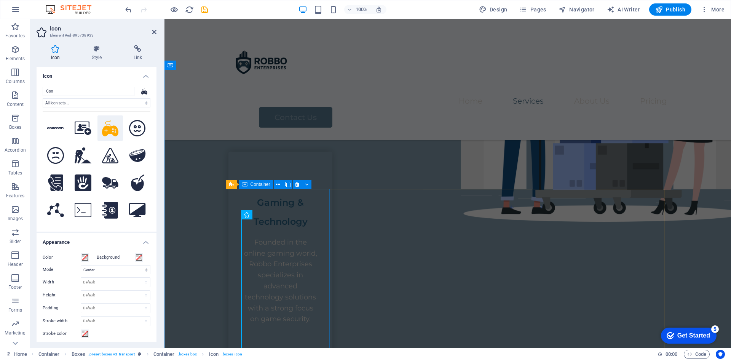
click at [268, 214] on div "Gaming & Technology Founded in the online gaming world, Robbo Enterprises speci…" at bounding box center [280, 253] width 104 height 203
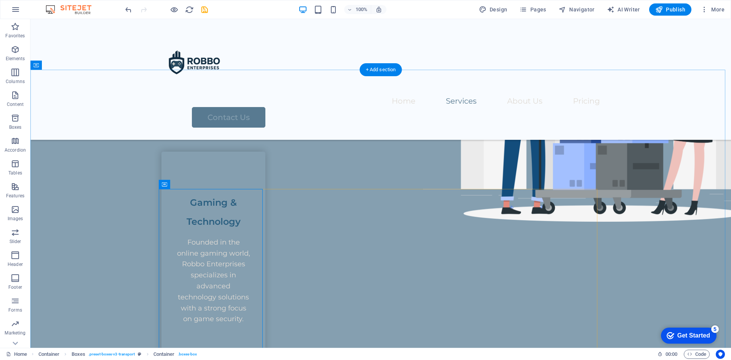
click at [215, 211] on div "Gaming & Technology Founded in the online gaming world, Robbo Enterprises speci…" at bounding box center [213, 253] width 104 height 203
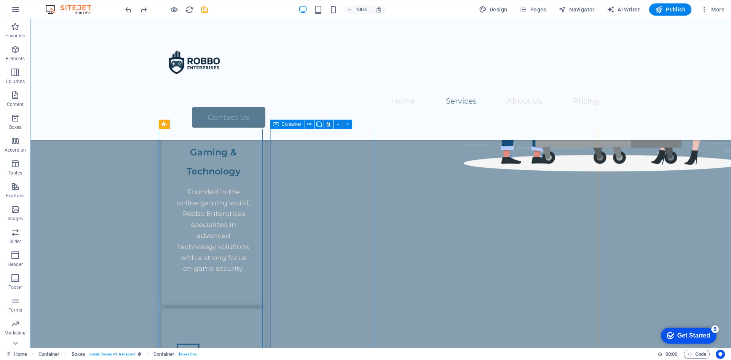
scroll to position [344, 0]
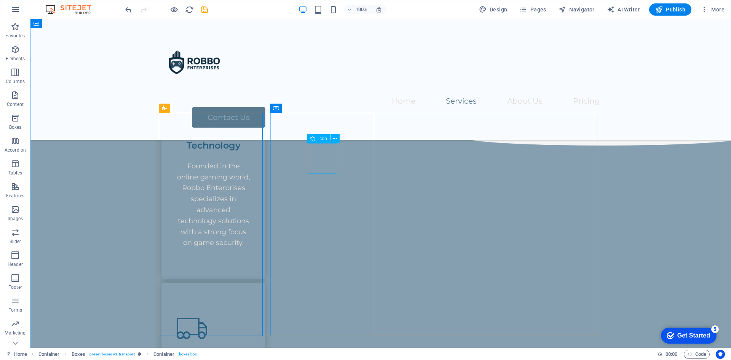
click at [250, 313] on figure at bounding box center [213, 328] width 73 height 30
click at [215, 142] on div "Spacer" at bounding box center [202, 138] width 29 height 9
click at [203, 113] on div at bounding box center [213, 110] width 73 height 8
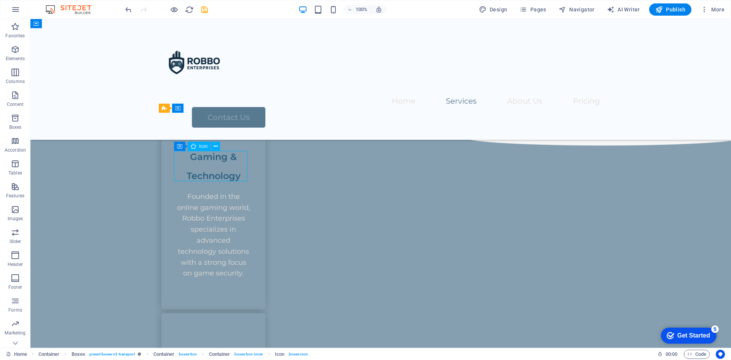
drag, startPoint x: 199, startPoint y: 163, endPoint x: 212, endPoint y: 159, distance: 12.9
click at [212, 144] on figure at bounding box center [213, 128] width 73 height 30
drag, startPoint x: 193, startPoint y: 167, endPoint x: 213, endPoint y: 161, distance: 21.0
click at [213, 144] on figure at bounding box center [213, 128] width 73 height 30
click at [216, 144] on figure at bounding box center [213, 128] width 73 height 30
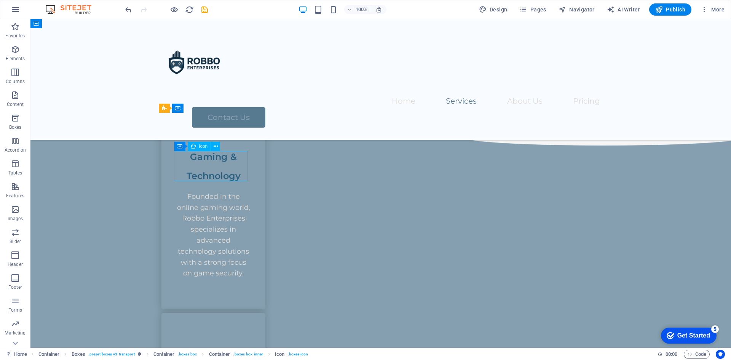
click at [195, 144] on figure at bounding box center [213, 128] width 73 height 30
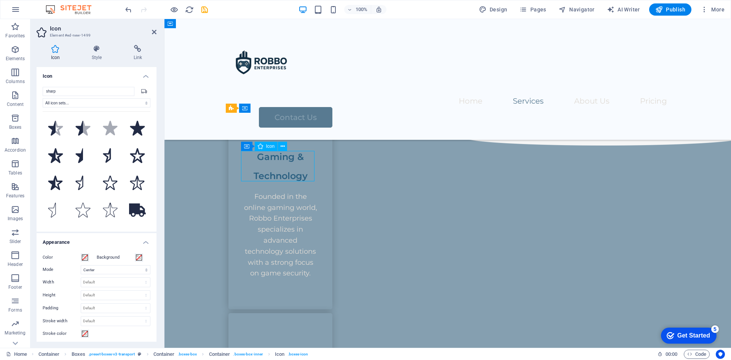
drag, startPoint x: 260, startPoint y: 163, endPoint x: 274, endPoint y: 159, distance: 14.4
click at [274, 144] on figure at bounding box center [280, 128] width 73 height 30
click at [281, 144] on figure at bounding box center [280, 128] width 73 height 30
drag, startPoint x: 395, startPoint y: 164, endPoint x: 561, endPoint y: 184, distance: 167.2
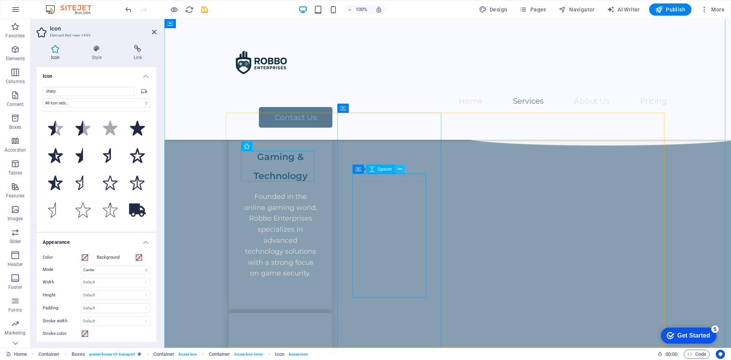
click at [317, 343] on figure at bounding box center [280, 358] width 73 height 30
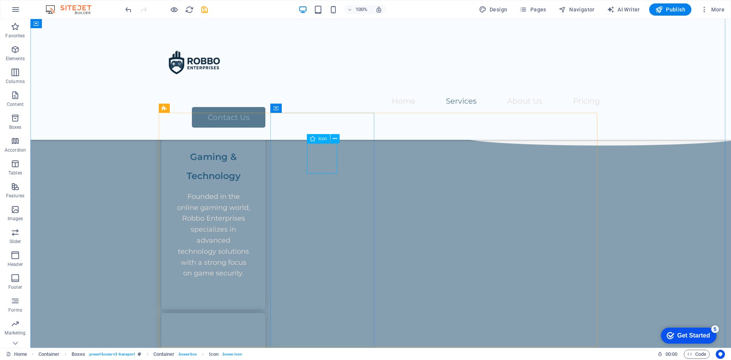
click at [250, 343] on figure at bounding box center [213, 358] width 73 height 30
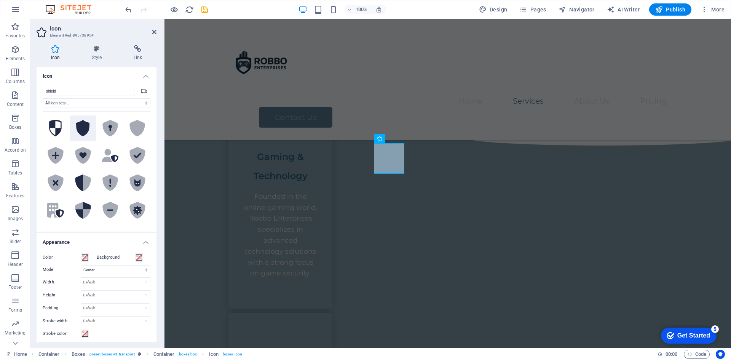
click at [83, 129] on icon at bounding box center [83, 128] width 14 height 17
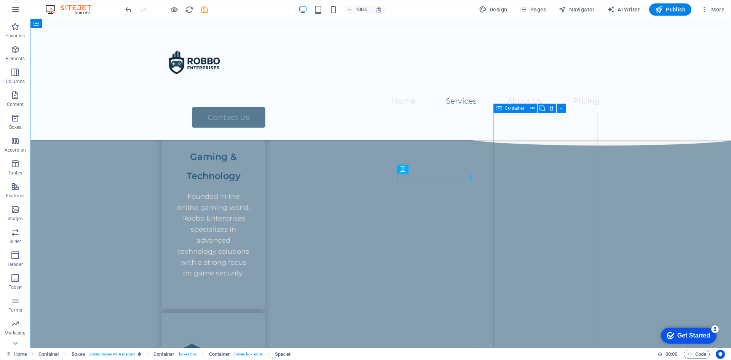
drag, startPoint x: 503, startPoint y: 161, endPoint x: 334, endPoint y: 161, distance: 169.0
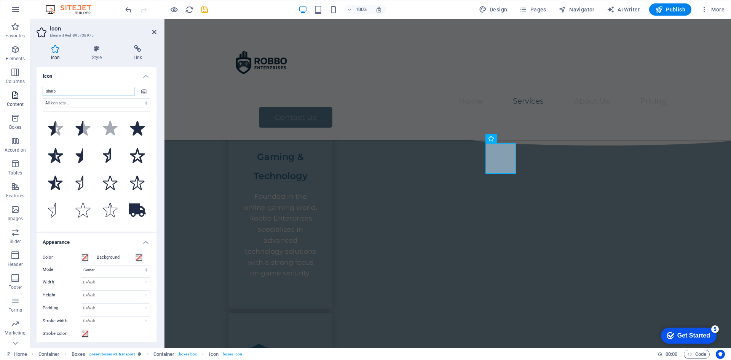
drag, startPoint x: 73, startPoint y: 90, endPoint x: 10, endPoint y: 88, distance: 63.2
click at [12, 88] on section "Favorites Elements Columns Content Boxes Accordion Tables Features Images Slide…" at bounding box center [365, 183] width 731 height 329
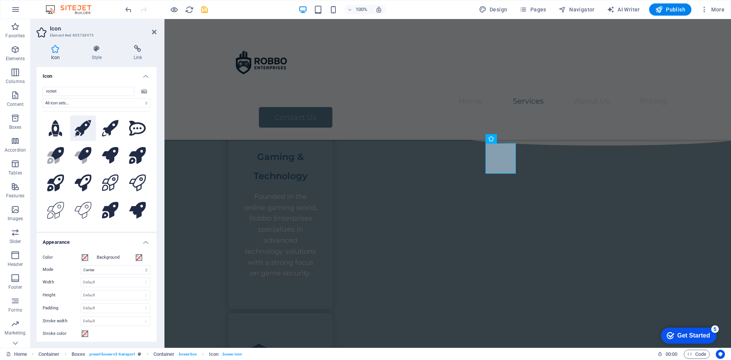
click at [80, 130] on icon at bounding box center [83, 128] width 17 height 17
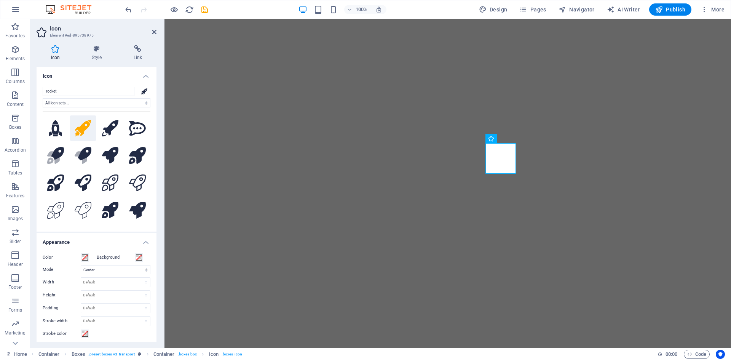
select select "xMidYMid"
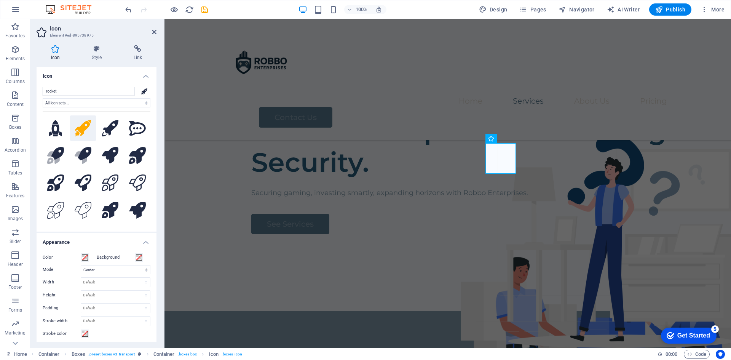
scroll to position [344, 0]
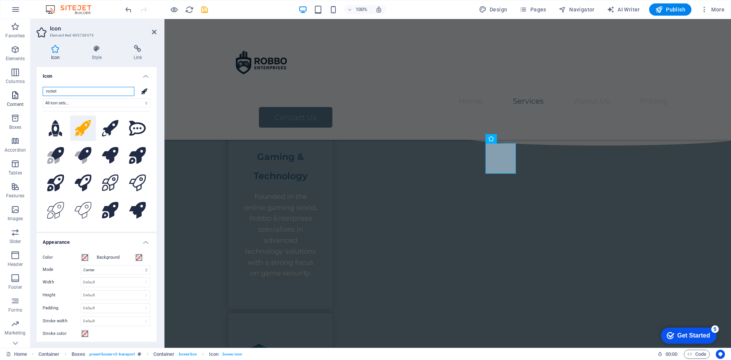
drag, startPoint x: 37, startPoint y: 96, endPoint x: 24, endPoint y: 100, distance: 14.1
click at [19, 97] on section "Favorites Elements Columns Content Boxes Accordion Tables Features Images Slide…" at bounding box center [365, 183] width 731 height 329
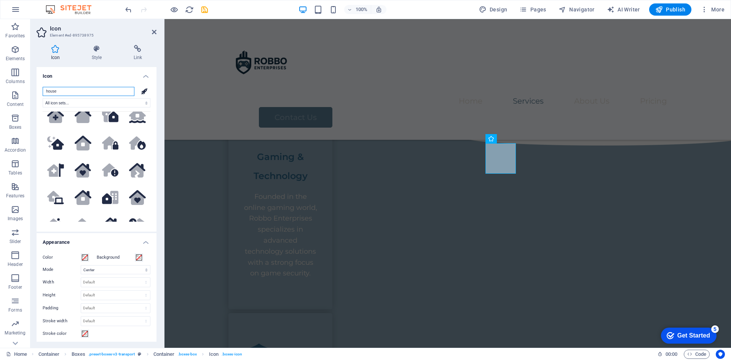
scroll to position [0, 0]
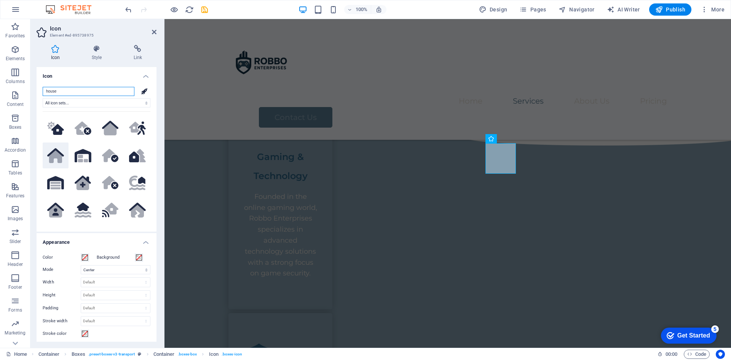
type input "house"
click at [57, 153] on icon at bounding box center [55, 156] width 13 height 13
select select "xMidYMid"
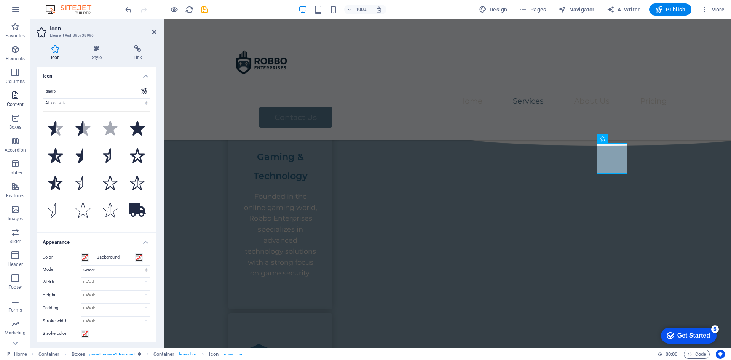
drag, startPoint x: 35, startPoint y: 91, endPoint x: 15, endPoint y: 88, distance: 20.4
click at [24, 91] on section "Favorites Elements Columns Content Boxes Accordion Tables Features Images Slide…" at bounding box center [365, 183] width 731 height 329
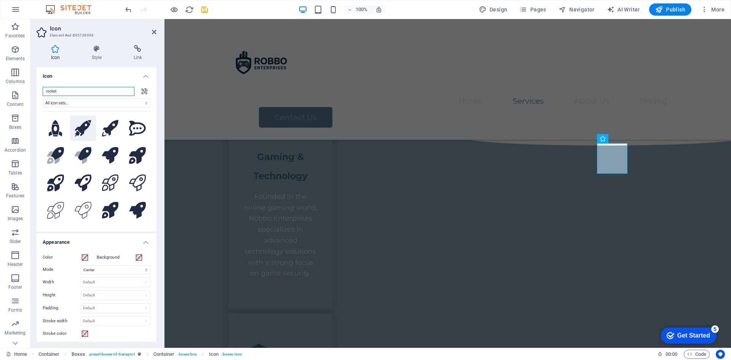
type input "rocket"
click at [72, 127] on button at bounding box center [83, 128] width 26 height 26
click at [287, 144] on figure at bounding box center [280, 128] width 73 height 30
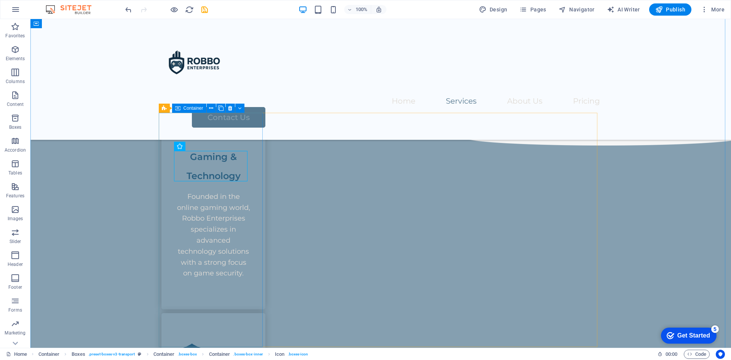
click at [260, 167] on div "Gaming & Technology Founded in the online gaming world, Robbo Enterprises speci…" at bounding box center [213, 192] width 104 height 234
drag, startPoint x: 190, startPoint y: 164, endPoint x: 203, endPoint y: 163, distance: 12.2
click at [203, 144] on figure at bounding box center [213, 128] width 73 height 30
click at [215, 147] on icon at bounding box center [216, 146] width 4 height 8
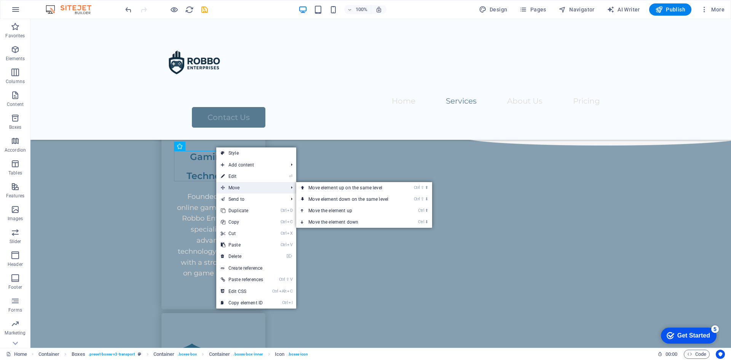
click at [242, 186] on span "Move" at bounding box center [250, 187] width 69 height 11
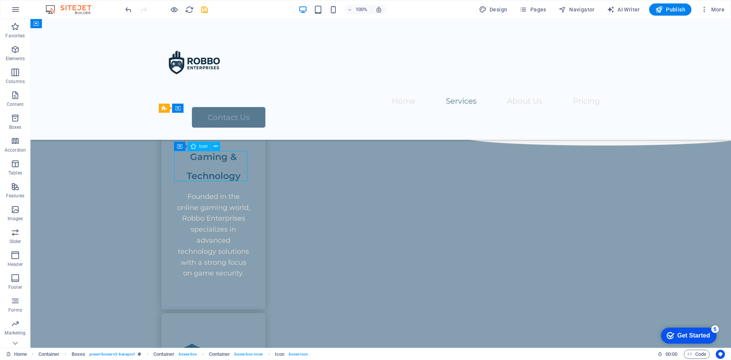
drag, startPoint x: 192, startPoint y: 164, endPoint x: 211, endPoint y: 158, distance: 19.6
click at [211, 144] on figure at bounding box center [213, 128] width 73 height 30
drag, startPoint x: 191, startPoint y: 165, endPoint x: 213, endPoint y: 165, distance: 21.7
click at [213, 144] on figure at bounding box center [213, 128] width 73 height 30
click at [212, 145] on button at bounding box center [215, 146] width 9 height 9
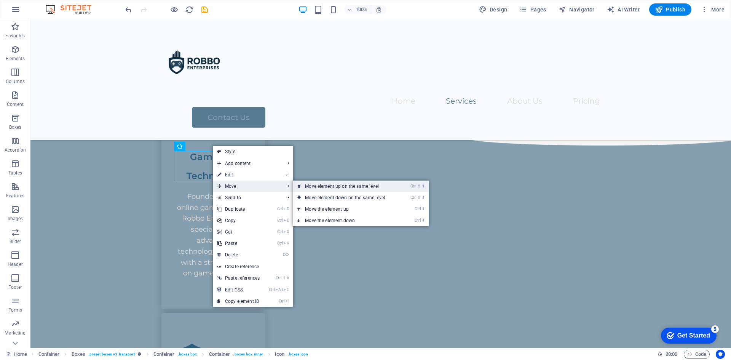
click at [321, 190] on link "Ctrl ⇧ ⬆ Move element up on the same level" at bounding box center [346, 185] width 107 height 11
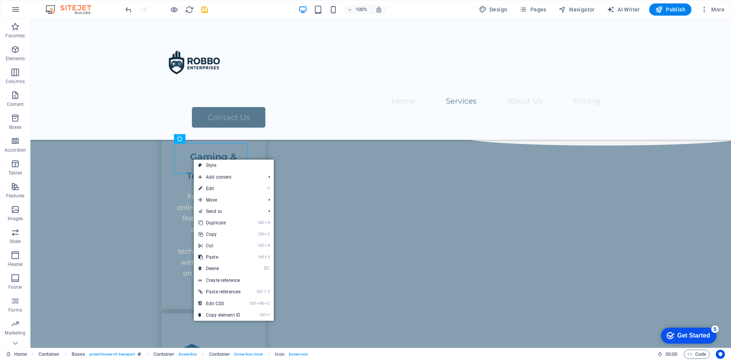
click at [186, 136] on figure at bounding box center [213, 121] width 73 height 30
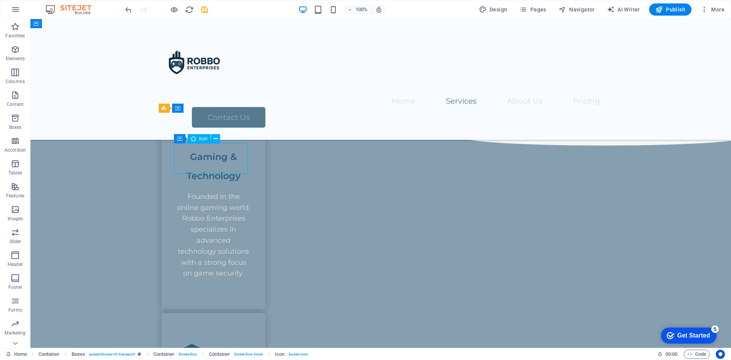
drag, startPoint x: 186, startPoint y: 153, endPoint x: 197, endPoint y: 157, distance: 12.2
click at [206, 136] on figure at bounding box center [213, 121] width 73 height 30
drag, startPoint x: 195, startPoint y: 158, endPoint x: 241, endPoint y: 156, distance: 46.1
click at [229, 136] on figure at bounding box center [213, 121] width 73 height 30
drag, startPoint x: 247, startPoint y: 155, endPoint x: 190, endPoint y: 153, distance: 56.8
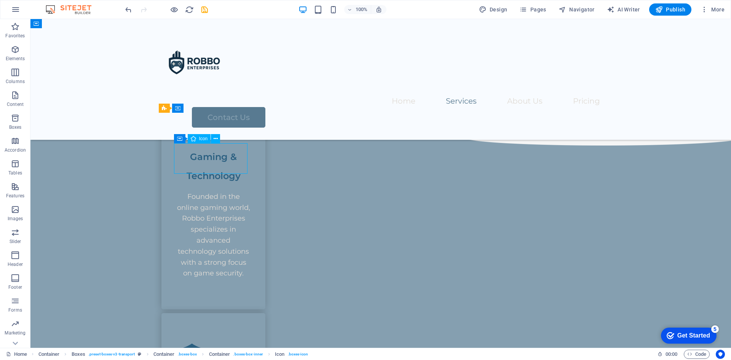
click at [197, 136] on figure at bounding box center [213, 121] width 73 height 30
drag, startPoint x: 186, startPoint y: 152, endPoint x: 201, endPoint y: 153, distance: 14.9
click at [201, 136] on figure at bounding box center [213, 121] width 73 height 30
click at [177, 135] on icon at bounding box center [179, 138] width 5 height 9
click at [177, 138] on icon at bounding box center [179, 138] width 5 height 9
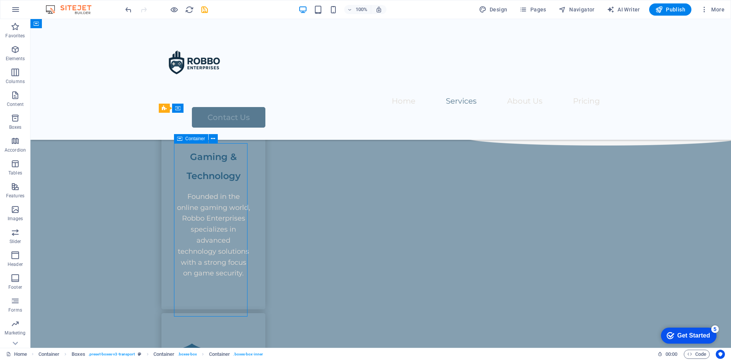
click at [177, 138] on icon at bounding box center [179, 138] width 5 height 9
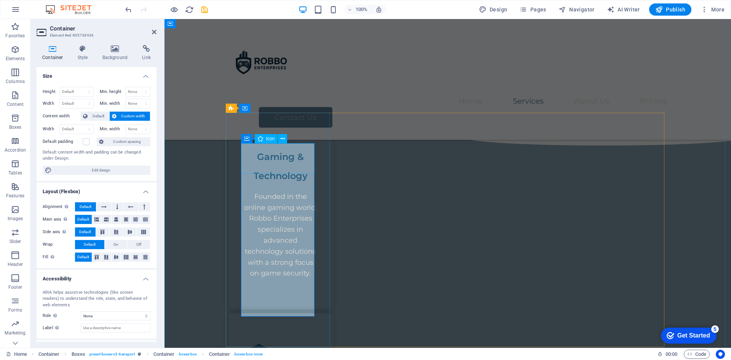
click at [256, 136] on figure at bounding box center [280, 121] width 73 height 30
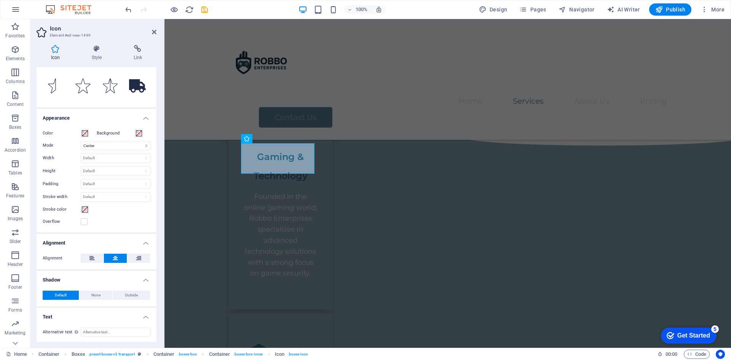
scroll to position [125, 0]
click at [136, 255] on icon at bounding box center [138, 256] width 5 height 9
click at [116, 256] on icon at bounding box center [115, 256] width 5 height 9
click at [97, 298] on span "None" at bounding box center [95, 293] width 9 height 9
click at [55, 294] on span "Default" at bounding box center [61, 293] width 12 height 9
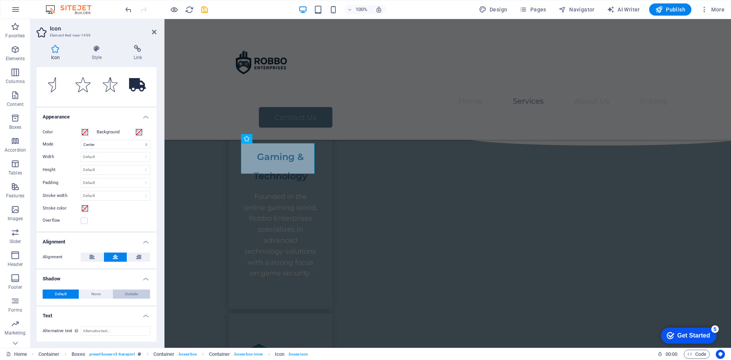
click at [143, 294] on button "Outside" at bounding box center [131, 293] width 37 height 9
click at [85, 293] on button "None" at bounding box center [95, 293] width 33 height 9
click at [120, 293] on button "Outside" at bounding box center [131, 293] width 37 height 9
click at [93, 294] on span "None" at bounding box center [95, 293] width 9 height 9
click at [66, 293] on span "Default" at bounding box center [61, 293] width 12 height 9
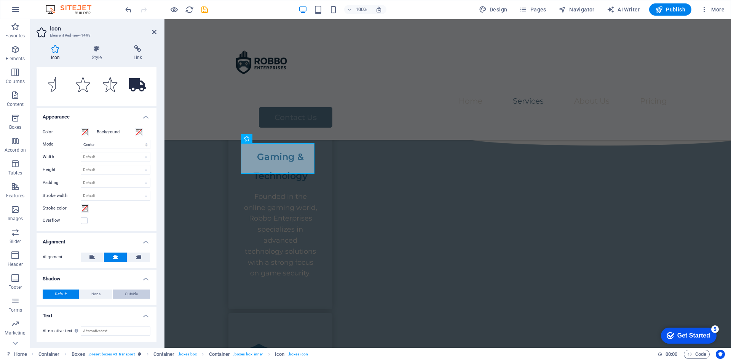
click at [128, 292] on span "Outside" at bounding box center [131, 293] width 13 height 9
click at [125, 292] on span "Outside" at bounding box center [131, 293] width 13 height 9
click at [128, 294] on span "Outside" at bounding box center [131, 293] width 13 height 9
click at [94, 296] on span "None" at bounding box center [95, 293] width 9 height 9
click at [126, 293] on span "Outside" at bounding box center [131, 293] width 13 height 9
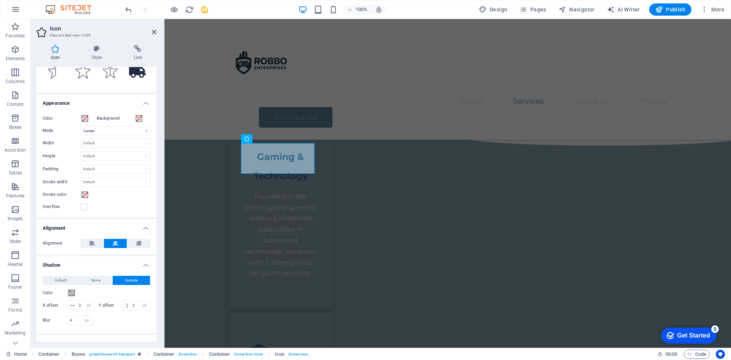
scroll to position [101, 0]
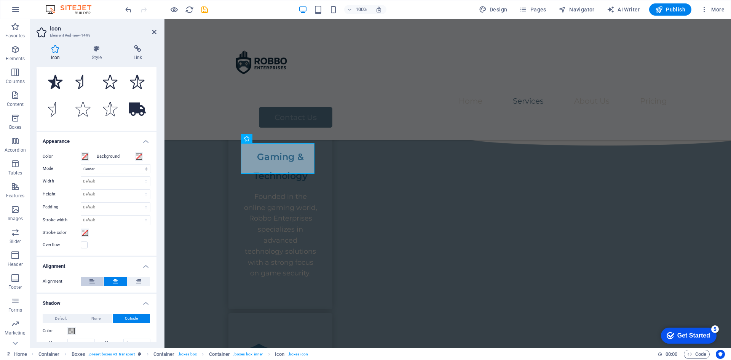
click at [94, 283] on icon at bounding box center [91, 281] width 5 height 9
click at [116, 282] on icon at bounding box center [115, 281] width 5 height 9
click at [133, 282] on button at bounding box center [138, 281] width 23 height 9
click at [145, 266] on h4 "Alignment" at bounding box center [97, 264] width 120 height 14
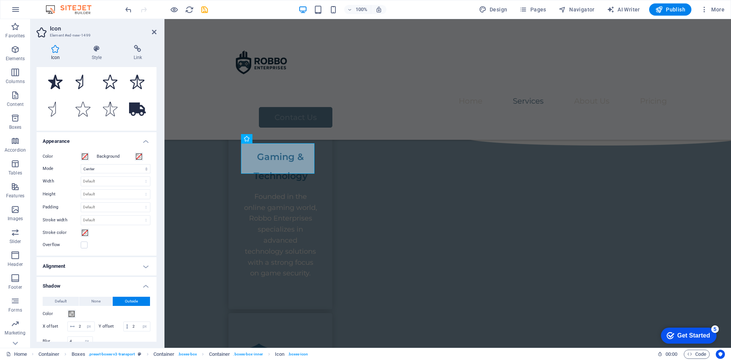
click at [145, 265] on h4 "Alignment" at bounding box center [97, 266] width 120 height 18
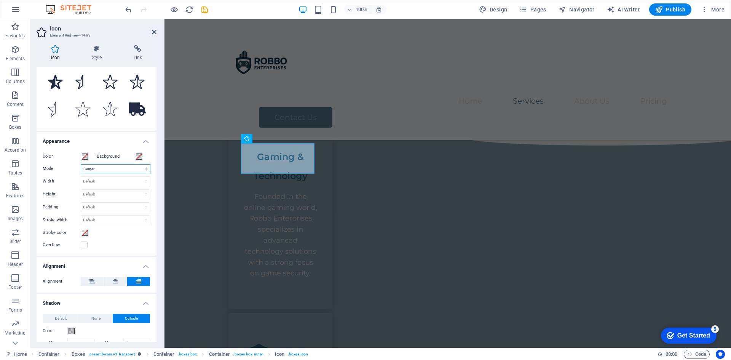
click at [112, 168] on select "Scale Left Center Right" at bounding box center [116, 168] width 70 height 9
click at [81, 164] on select "Scale Left Center Right" at bounding box center [116, 168] width 70 height 9
click at [114, 171] on select "Scale Left Center Right" at bounding box center [116, 168] width 70 height 9
click at [81, 164] on select "Scale Left Center Right" at bounding box center [116, 168] width 70 height 9
click at [122, 169] on select "Scale Left Center Right" at bounding box center [116, 168] width 70 height 9
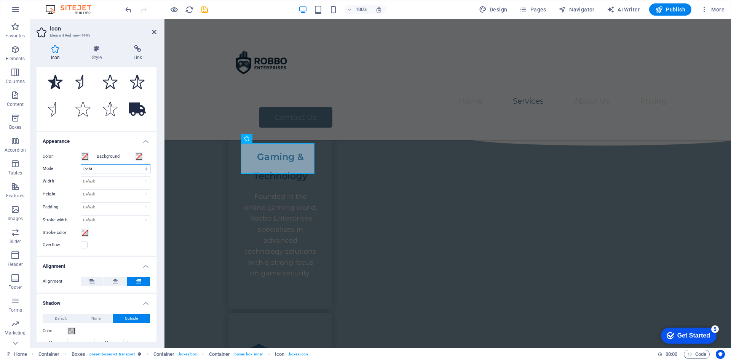
select select "xMidYMid"
click at [81, 164] on select "Scale Left Center Right" at bounding box center [116, 168] width 70 height 9
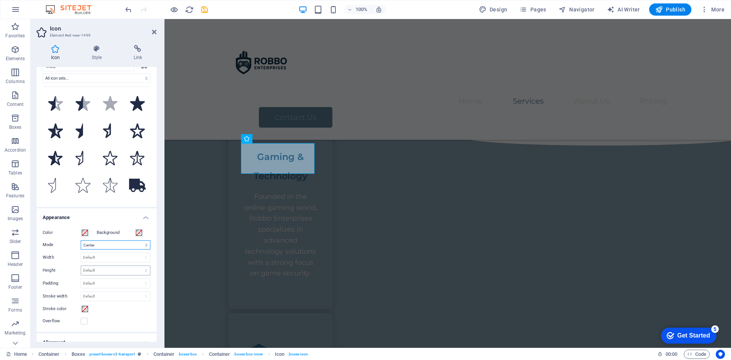
scroll to position [0, 0]
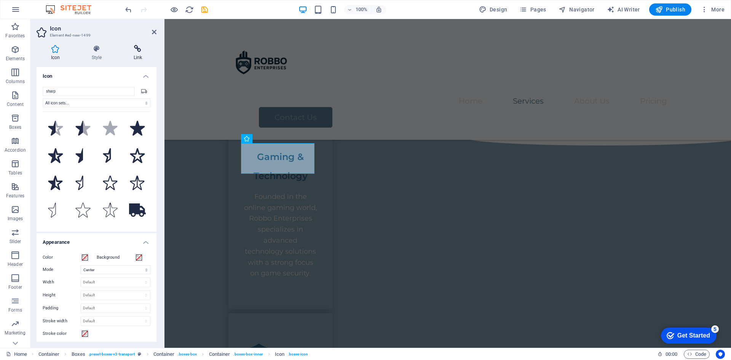
click at [138, 48] on icon at bounding box center [137, 49] width 37 height 8
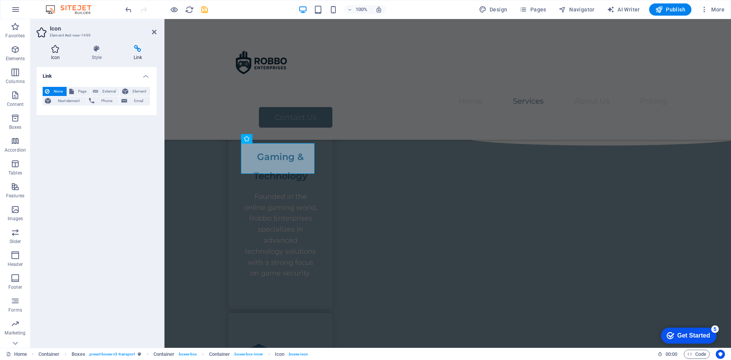
click at [55, 52] on icon at bounding box center [56, 49] width 38 height 8
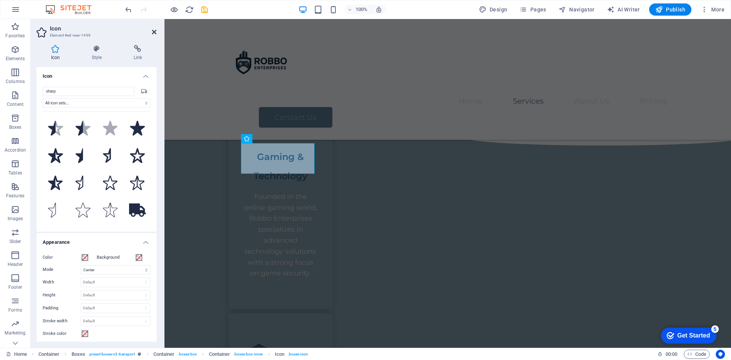
click at [155, 31] on icon at bounding box center [154, 32] width 5 height 6
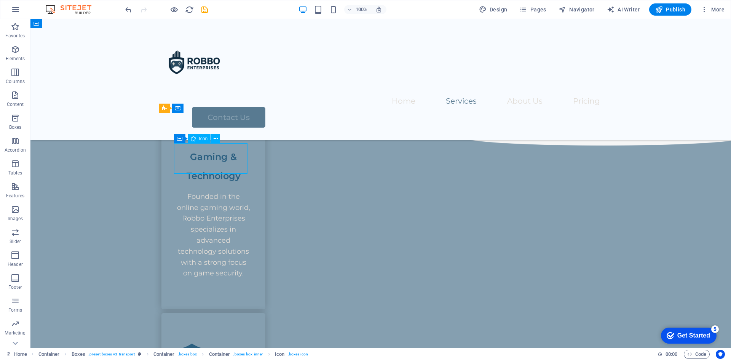
drag, startPoint x: 183, startPoint y: 152, endPoint x: 201, endPoint y: 153, distance: 17.9
click at [203, 136] on figure at bounding box center [213, 121] width 73 height 30
drag, startPoint x: 198, startPoint y: 155, endPoint x: 228, endPoint y: 156, distance: 30.1
click at [228, 136] on figure at bounding box center [213, 121] width 73 height 30
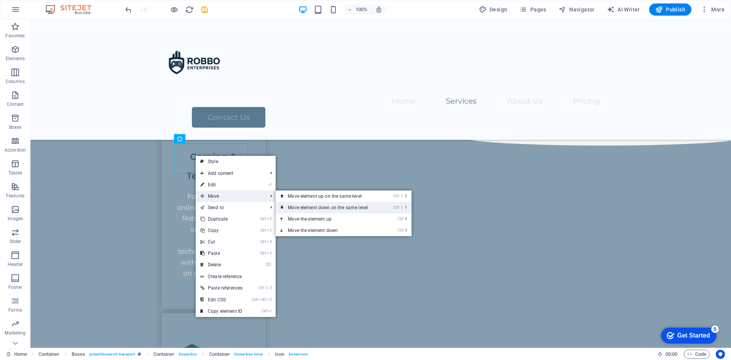
click at [322, 207] on link "Ctrl ⇧ ⬇ Move element down on the same level" at bounding box center [329, 207] width 107 height 11
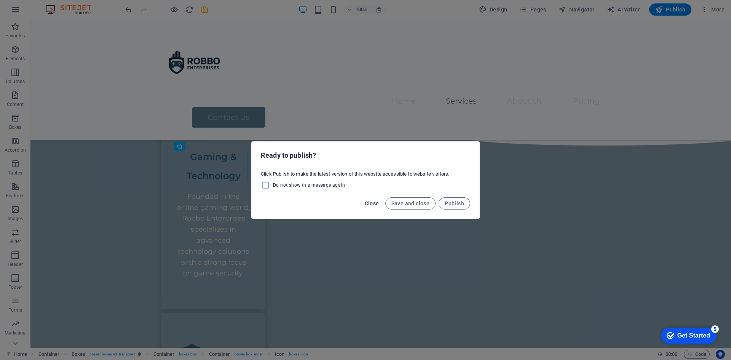
click at [373, 204] on span "Close" at bounding box center [372, 203] width 14 height 6
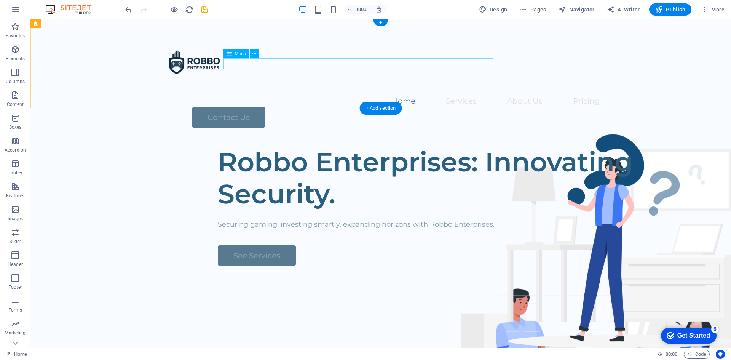
click at [431, 96] on nav "Home Services About Us Pricing" at bounding box center [380, 101] width 439 height 11
click at [481, 96] on nav "Home Services About Us Pricing" at bounding box center [380, 101] width 439 height 11
drag, startPoint x: 399, startPoint y: 62, endPoint x: 389, endPoint y: 62, distance: 9.9
click at [399, 96] on nav "Home Services About Us Pricing" at bounding box center [380, 101] width 439 height 11
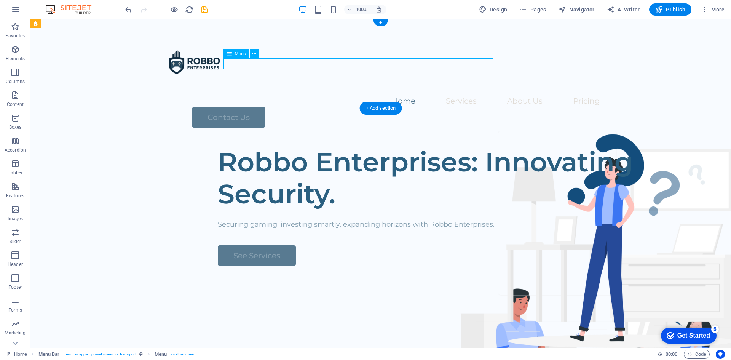
click at [354, 96] on nav "Home Services About Us Pricing" at bounding box center [380, 101] width 439 height 11
click at [282, 96] on nav "Home Services About Us Pricing" at bounding box center [380, 101] width 439 height 11
click at [356, 96] on nav "Home Services About Us Pricing" at bounding box center [380, 101] width 439 height 11
select select
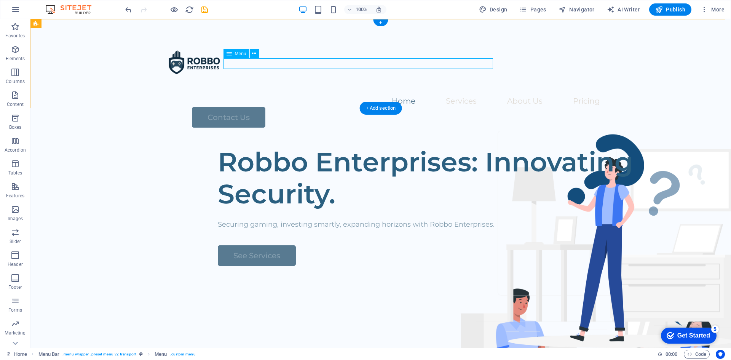
select select
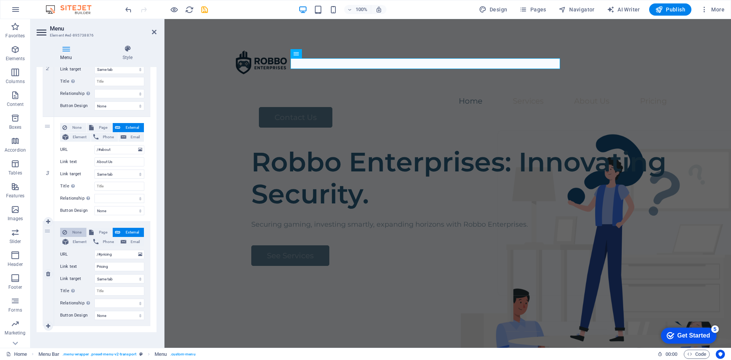
scroll to position [238, 0]
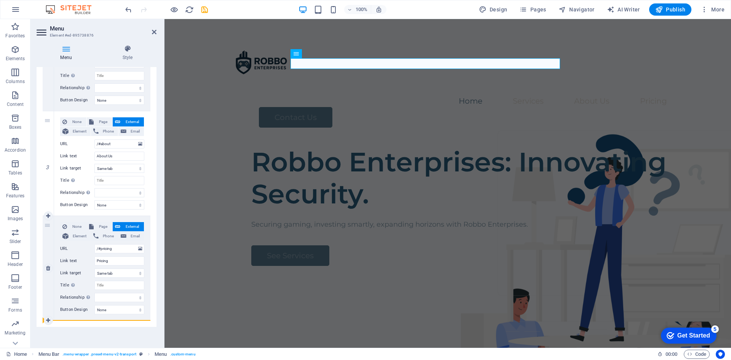
click at [53, 272] on div "4" at bounding box center [48, 268] width 11 height 104
select select
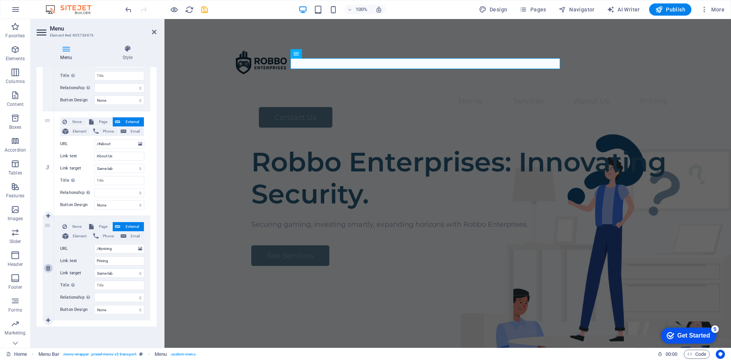
click at [48, 266] on icon at bounding box center [48, 267] width 4 height 5
select select
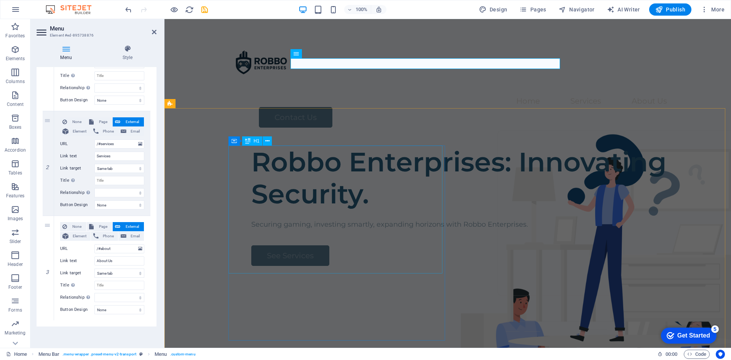
click at [251, 188] on div "Robbo Enterprises: Innovating Security." at bounding box center [476, 178] width 451 height 64
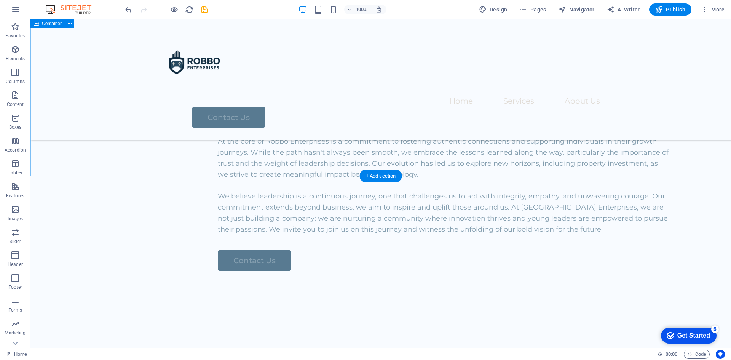
scroll to position [1357, 0]
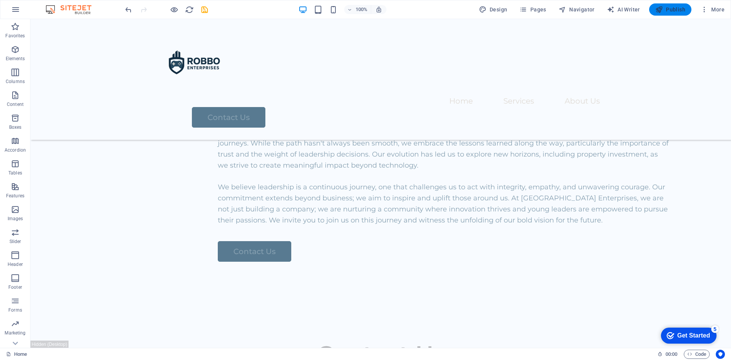
click at [679, 9] on span "Publish" at bounding box center [670, 10] width 30 height 8
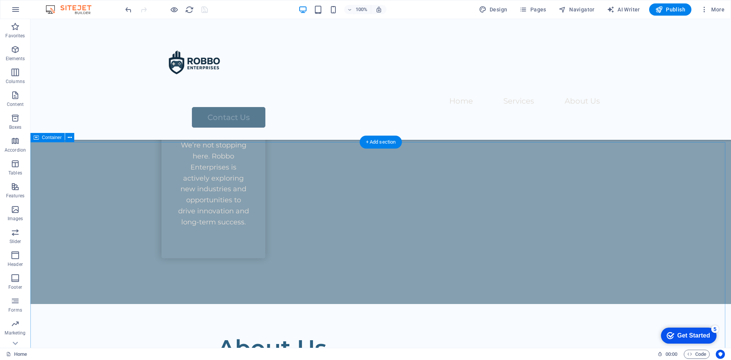
scroll to position [1053, 0]
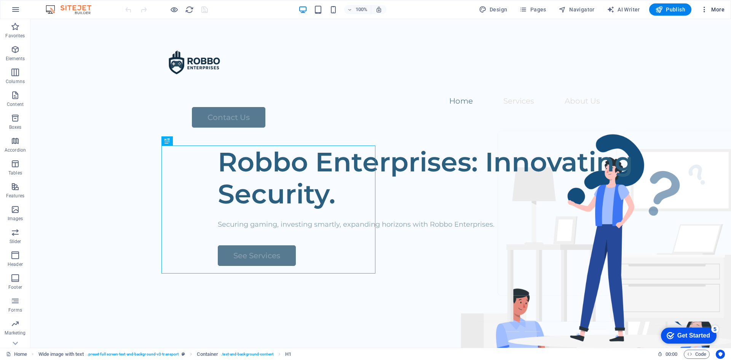
click at [709, 9] on span "More" at bounding box center [712, 10] width 24 height 8
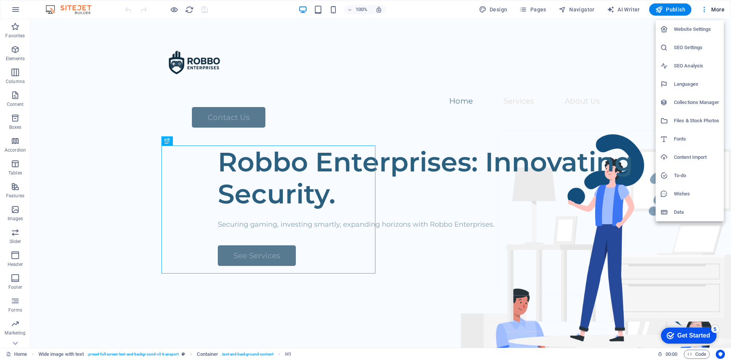
click at [690, 45] on h6 "SEO Settings" at bounding box center [696, 47] width 45 height 9
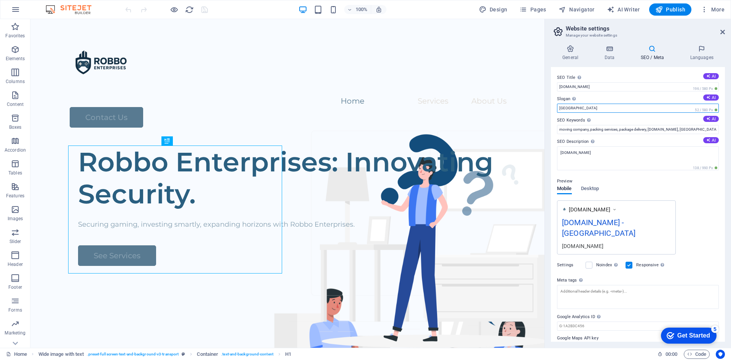
drag, startPoint x: 619, startPoint y: 125, endPoint x: 541, endPoint y: 106, distance: 80.2
type input "S"
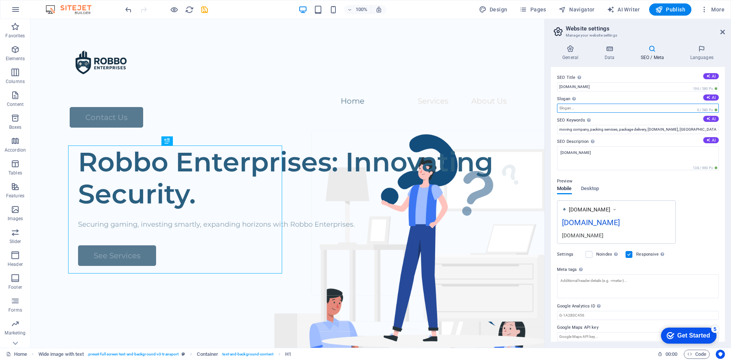
paste input "Securing [DATE], Stacking [DATE]."
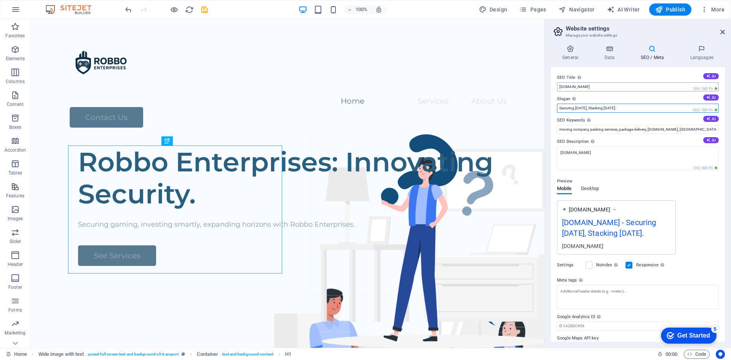
type input "Securing [DATE], Stacking [DATE]."
click at [614, 88] on input "robboenterprises.com" at bounding box center [638, 86] width 162 height 9
drag, startPoint x: 649, startPoint y: 107, endPoint x: 532, endPoint y: 87, distance: 118.8
click at [601, 88] on input "robboenterprises.com" at bounding box center [638, 86] width 162 height 9
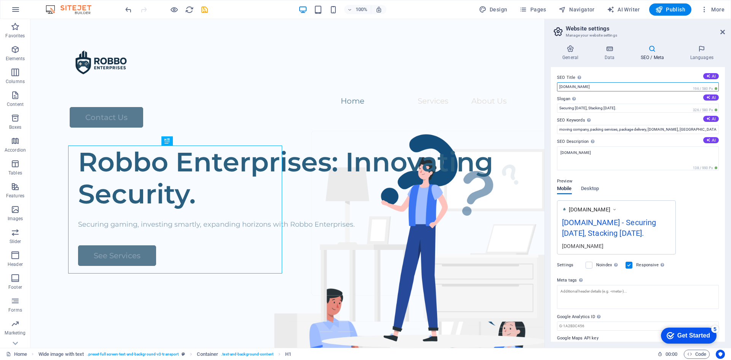
click at [601, 88] on input "robboenterprises.com" at bounding box center [638, 86] width 162 height 9
type input "Robbo Enterprises"
click at [621, 117] on label "SEO Keywords Comma-separated list of keywords representing your website. AI" at bounding box center [638, 120] width 162 height 9
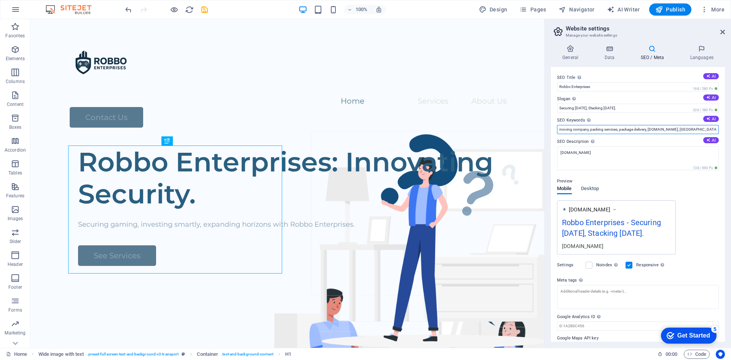
click at [621, 125] on input "moving company, packing services, package delivery, robboenterprises.com, Berlin" at bounding box center [638, 129] width 162 height 9
click at [618, 128] on input "moving company, packing services, package delivery, robboenterprises.com, Berlin" at bounding box center [638, 129] width 162 height 9
click at [623, 123] on label "SEO Keywords Comma-separated list of keywords representing your website. AI" at bounding box center [638, 120] width 162 height 9
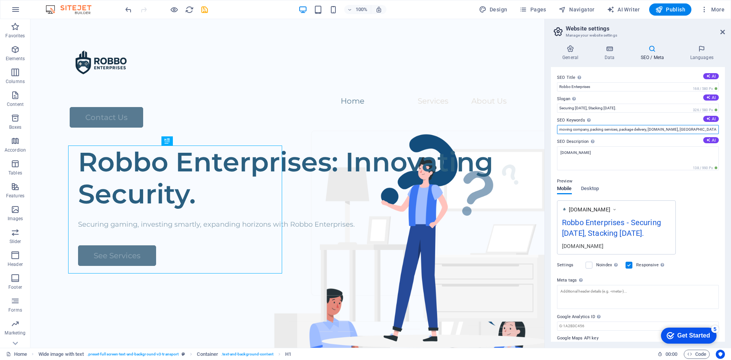
click at [623, 125] on input "moving company, packing services, package delivery, robboenterprises.com, Berlin" at bounding box center [638, 129] width 162 height 9
click at [708, 119] on icon at bounding box center [708, 118] width 4 height 4
type input "gaming security, technology solutions, property investment, innovative systems,…"
drag, startPoint x: 736, startPoint y: 148, endPoint x: 507, endPoint y: 125, distance: 230.0
click at [685, 132] on input "gaming security, technology solutions, property investment, innovative systems,…" at bounding box center [638, 129] width 162 height 9
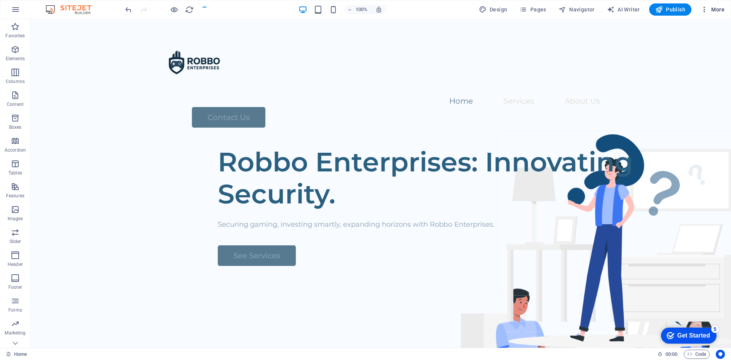
click at [707, 7] on icon "button" at bounding box center [704, 10] width 8 height 8
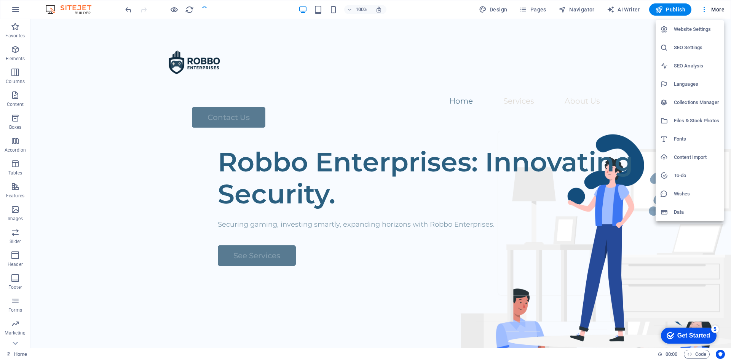
click at [687, 37] on li "Website Settings" at bounding box center [689, 29] width 68 height 18
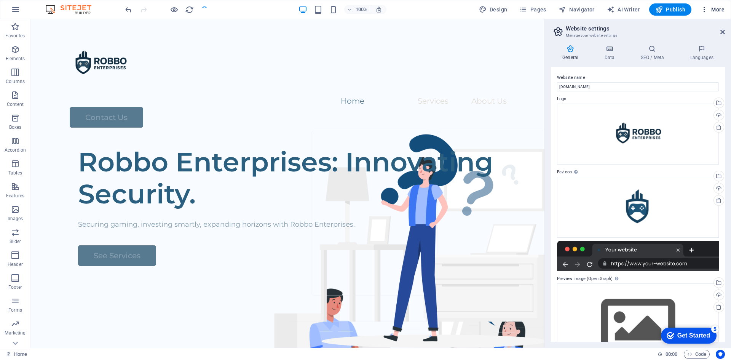
click at [716, 9] on span "More" at bounding box center [712, 10] width 24 height 8
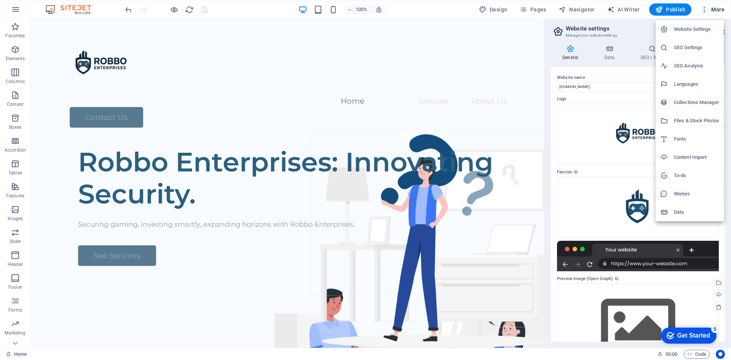
click at [689, 49] on h6 "SEO Settings" at bounding box center [696, 47] width 45 height 9
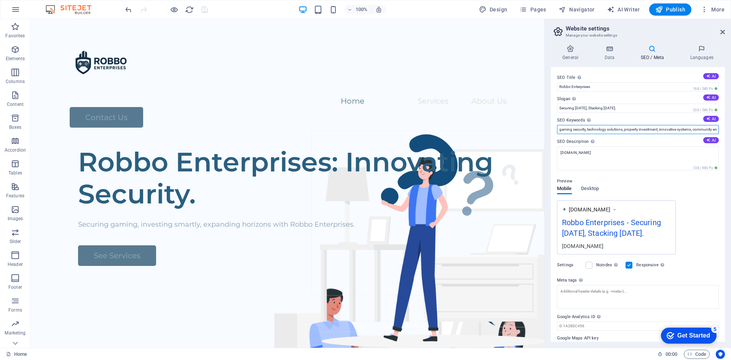
click at [627, 130] on input "gaming security, technology solutions, property investment, innovative systems,…" at bounding box center [638, 129] width 162 height 9
paste input "🎮 Gaming & Tech online gaming company gaming technology solutions game security…"
click at [710, 118] on button "AI" at bounding box center [711, 119] width 16 height 6
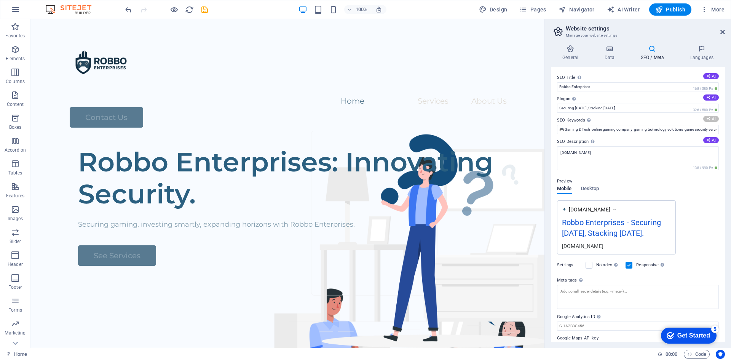
type input "Robbo Enterprises, game security solutions, online gaming technology, property …"
drag, startPoint x: 589, startPoint y: 128, endPoint x: 728, endPoint y: 129, distance: 139.3
click at [728, 129] on div "General Data SEO / Meta Languages Website name robboenterprises.com Logo Drag f…" at bounding box center [638, 193] width 186 height 309
click at [641, 121] on label "SEO Keywords Comma-separated list of keywords representing your website. AI" at bounding box center [638, 120] width 162 height 9
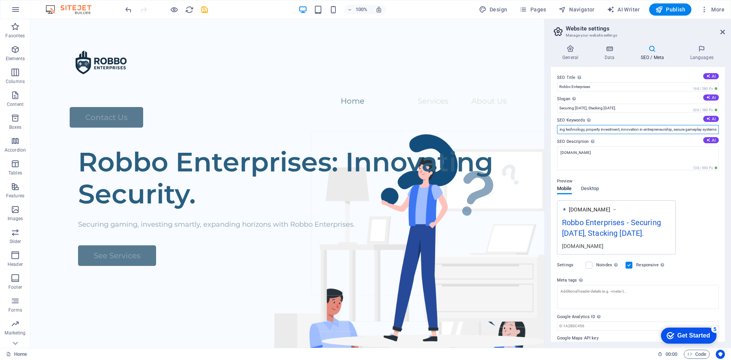
click at [641, 125] on input "Robbo Enterprises, game security solutions, online gaming technology, property …" at bounding box center [638, 129] width 162 height 9
click at [620, 151] on textarea "robboenterprises.com" at bounding box center [638, 158] width 162 height 24
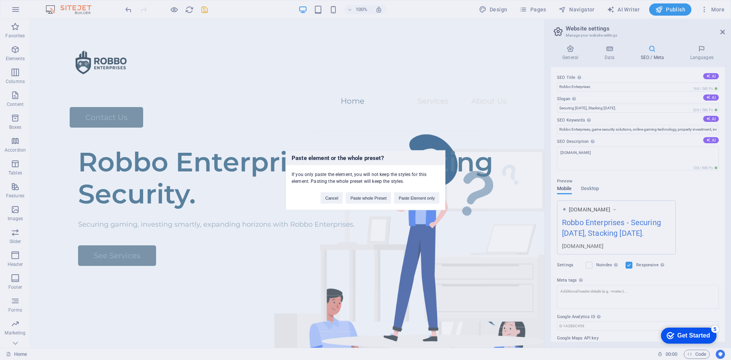
drag, startPoint x: 613, startPoint y: 148, endPoint x: 608, endPoint y: 150, distance: 5.8
click at [608, 150] on div "Paste element or the whole preset? If you only paste the element, you will not …" at bounding box center [365, 180] width 731 height 360
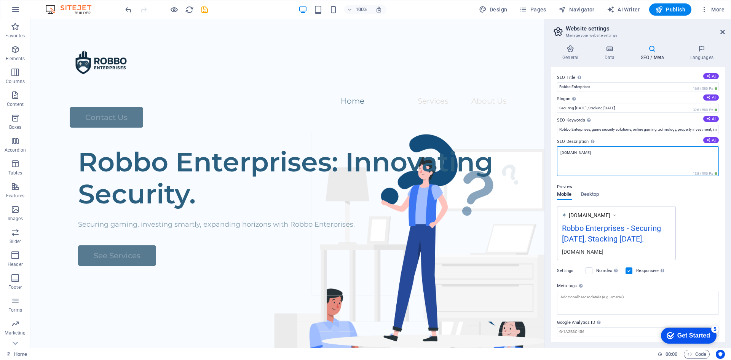
drag, startPoint x: 645, startPoint y: 177, endPoint x: 543, endPoint y: 148, distance: 105.6
paste textarea "“Robbo Enterprises leads in gaming tech & security, expanding into property inv…"
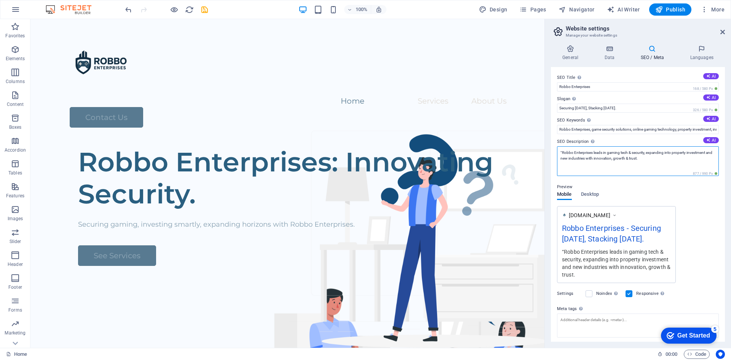
click at [562, 151] on textarea "“Robbo Enterprises leads in gaming tech & security, expanding into property inv…" at bounding box center [638, 161] width 162 height 30
click at [644, 158] on textarea "Robbo Enterprises leads in gaming tech & security, expanding into property inve…" at bounding box center [638, 161] width 162 height 30
type textarea "Robbo Enterprises leads in gaming tech & security, expanding into property inve…"
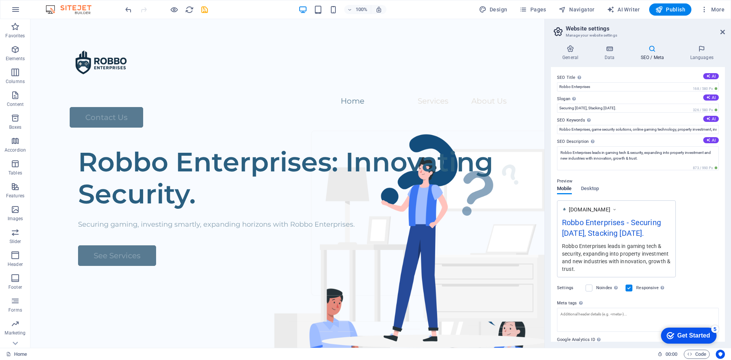
click at [645, 180] on div "Preview Mobile Desktop www.example.com Robbo Enterprises - Securing Today, Stac…" at bounding box center [638, 224] width 162 height 107
click at [592, 189] on span "Desktop" at bounding box center [590, 189] width 18 height 11
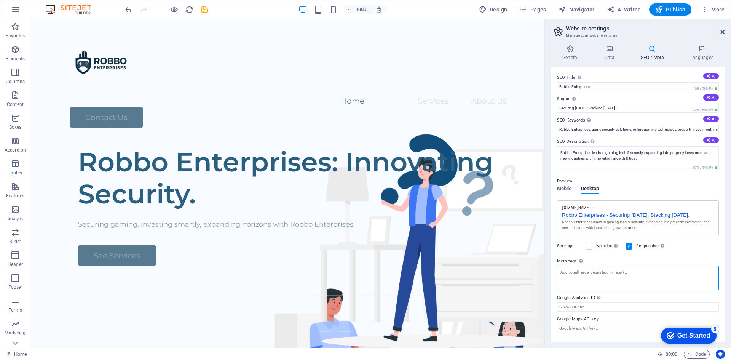
click at [637, 274] on textarea "Meta tags Enter HTML code here that will be placed inside the tags of your webs…" at bounding box center [638, 278] width 162 height 24
paste textarea "<meta name="title" content="Robbo Enterprises | Gaming Security & Property Inve…"
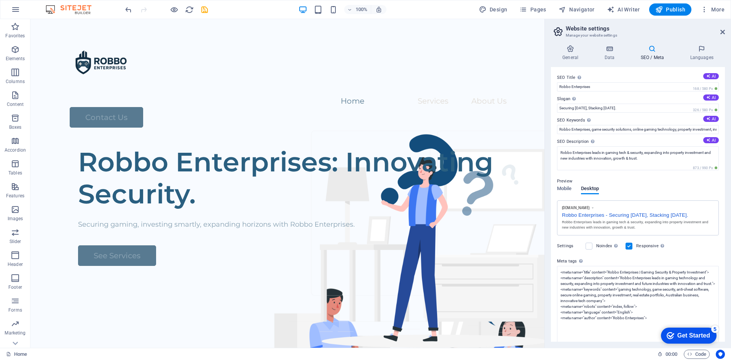
type textarea "<meta name="title" content="Robbo Enterprises | Gaming Security &amp; Property …"
click at [640, 258] on body "Robbo Enterprises Home Favorites Elements Columns Content Boxes Accordion Table…" at bounding box center [365, 180] width 731 height 360
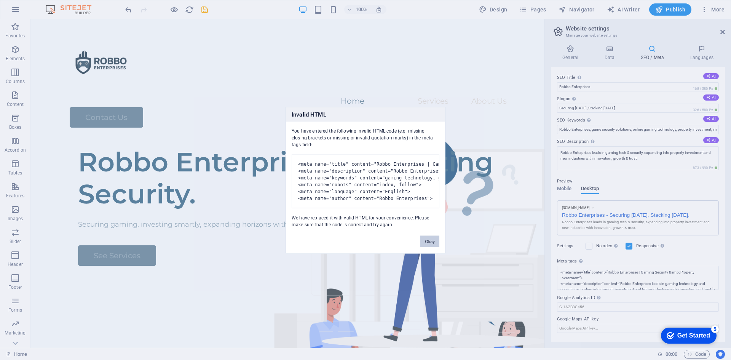
click at [427, 247] on button "Okay" at bounding box center [429, 240] width 19 height 11
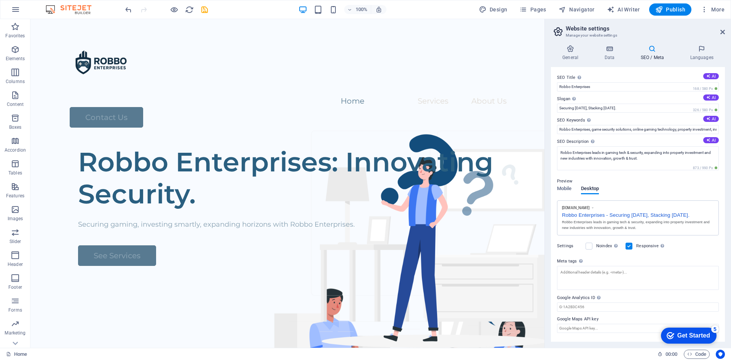
click at [706, 251] on div "Settings Noindex Instruct search engines to exclude this website from search re…" at bounding box center [638, 245] width 162 height 21
click at [615, 48] on icon at bounding box center [609, 49] width 33 height 8
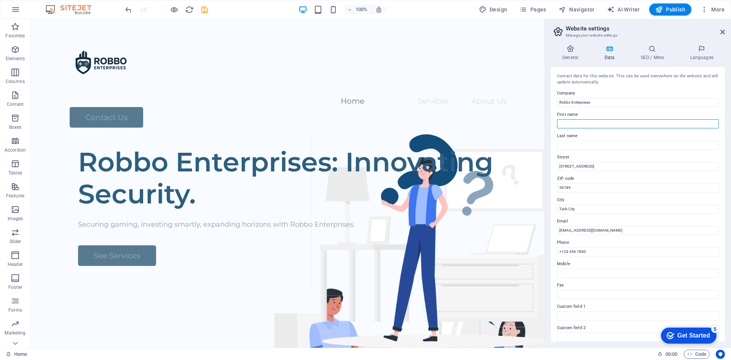
click at [577, 120] on input "First name" at bounding box center [638, 123] width 162 height 9
type input "[PERSON_NAME]"
click at [594, 164] on input "1234 Game St." at bounding box center [638, 166] width 162 height 9
drag, startPoint x: 609, startPoint y: 205, endPoint x: 513, endPoint y: 192, distance: 96.4
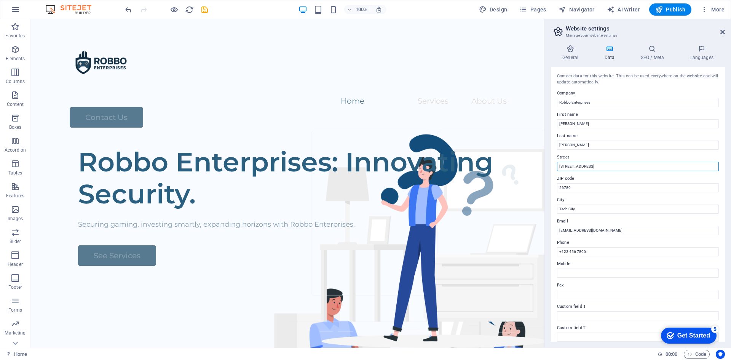
click at [583, 168] on input "1234 Game St." at bounding box center [638, 166] width 162 height 9
drag, startPoint x: 534, startPoint y: 169, endPoint x: 529, endPoint y: 169, distance: 5.0
drag, startPoint x: 583, startPoint y: 272, endPoint x: 501, endPoint y: 251, distance: 85.3
type input "0493236661"
click at [591, 210] on input "Tech City" at bounding box center [638, 208] width 162 height 9
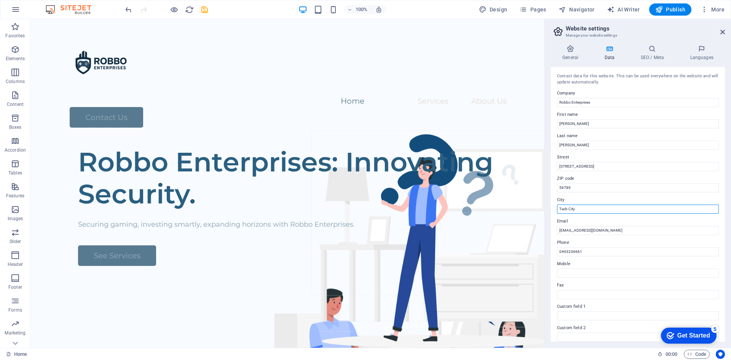
drag, startPoint x: 657, startPoint y: 228, endPoint x: 575, endPoint y: 228, distance: 82.2
drag, startPoint x: 660, startPoint y: 250, endPoint x: 539, endPoint y: 230, distance: 123.6
click at [574, 229] on input "contact@robboenterprises.com" at bounding box center [638, 230] width 162 height 9
type input "[EMAIL_ADDRESS][DOMAIN_NAME]"
click at [640, 236] on div "Contact data for this website. This can be used everywhere on the website and w…" at bounding box center [638, 204] width 174 height 274
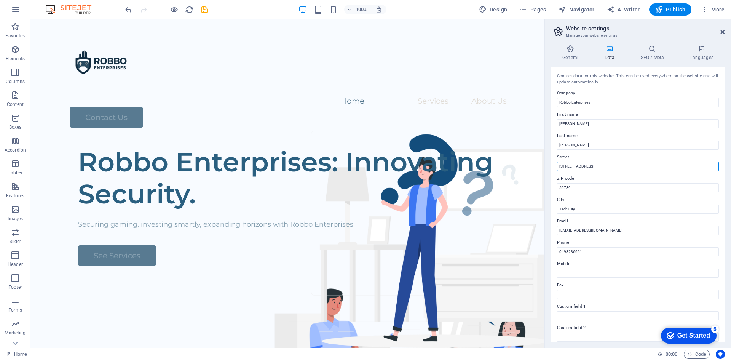
drag, startPoint x: 635, startPoint y: 186, endPoint x: 527, endPoint y: 167, distance: 110.2
drag, startPoint x: 609, startPoint y: 206, endPoint x: 531, endPoint y: 185, distance: 80.1
drag, startPoint x: 577, startPoint y: 206, endPoint x: 544, endPoint y: 208, distance: 32.4
click at [544, 208] on aside "Website settings Manage your website settings General Data SEO / Meta Languages…" at bounding box center [637, 183] width 187 height 329
type input "S"
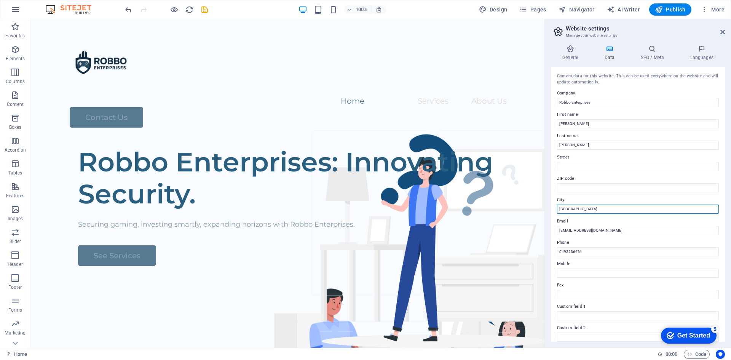
type input "[GEOGRAPHIC_DATA]"
click at [581, 200] on label "City" at bounding box center [638, 199] width 162 height 9
click at [581, 204] on input "[GEOGRAPHIC_DATA]" at bounding box center [638, 208] width 162 height 9
click at [586, 199] on label "City" at bounding box center [638, 199] width 162 height 9
click at [586, 204] on input "[GEOGRAPHIC_DATA]" at bounding box center [638, 208] width 162 height 9
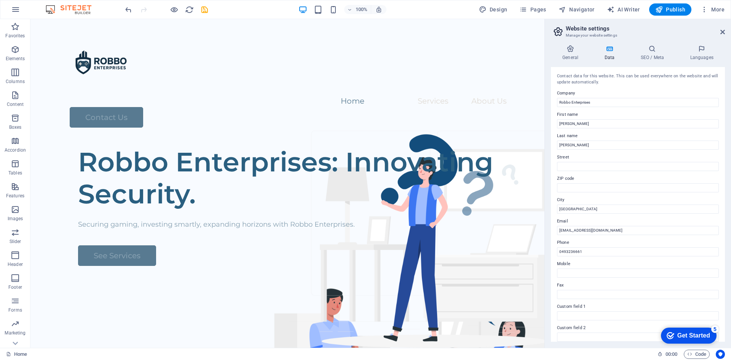
click at [638, 220] on label "Email" at bounding box center [638, 221] width 162 height 9
click at [638, 226] on input "[EMAIL_ADDRESS][DOMAIN_NAME]" at bounding box center [638, 230] width 162 height 9
click at [581, 51] on icon at bounding box center [570, 49] width 39 height 8
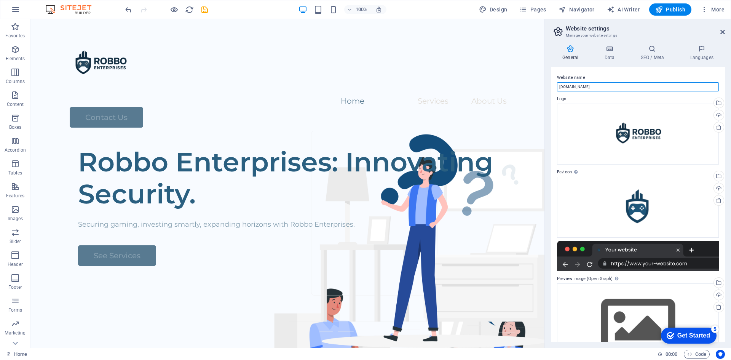
drag, startPoint x: 641, startPoint y: 103, endPoint x: 529, endPoint y: 89, distance: 112.0
type input "Robbo Enterprises"
click at [665, 48] on icon at bounding box center [652, 49] width 46 height 8
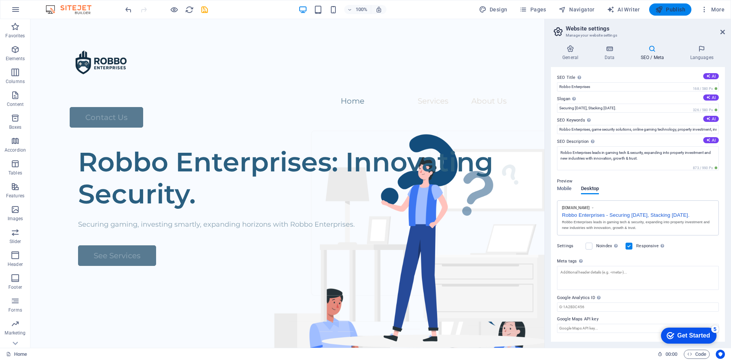
click at [678, 8] on span "Publish" at bounding box center [670, 10] width 30 height 8
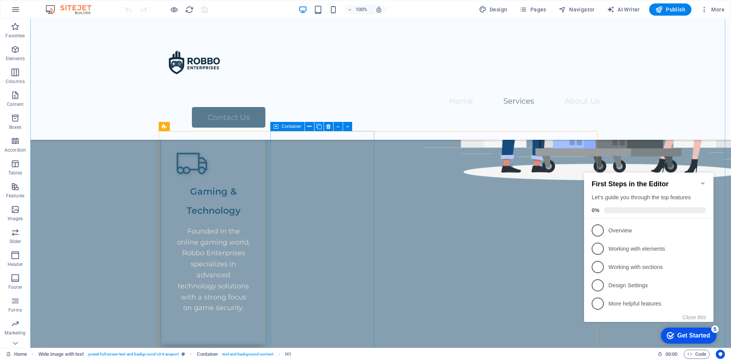
scroll to position [381, 0]
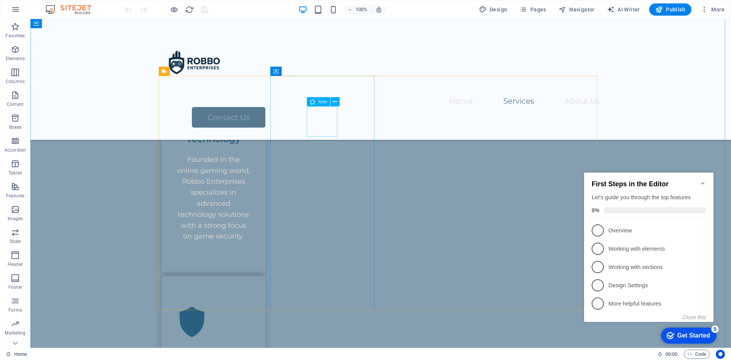
click at [250, 306] on figure at bounding box center [213, 321] width 73 height 30
select select "xMidYMid"
select select "px"
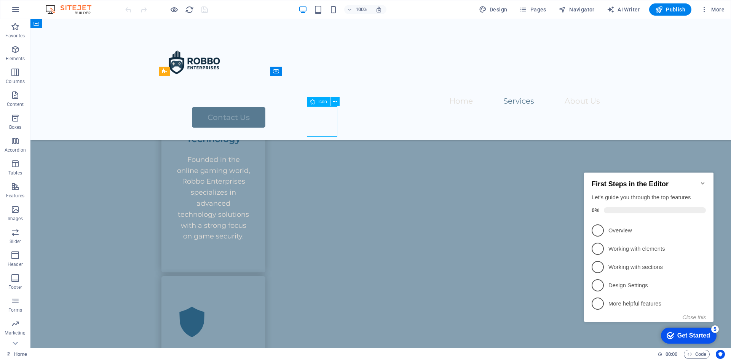
select select "px"
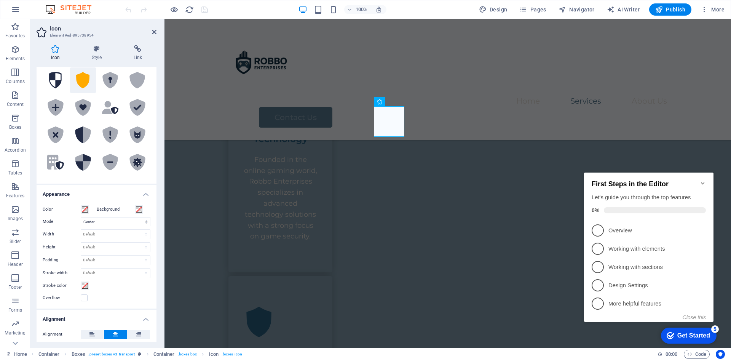
scroll to position [125, 0]
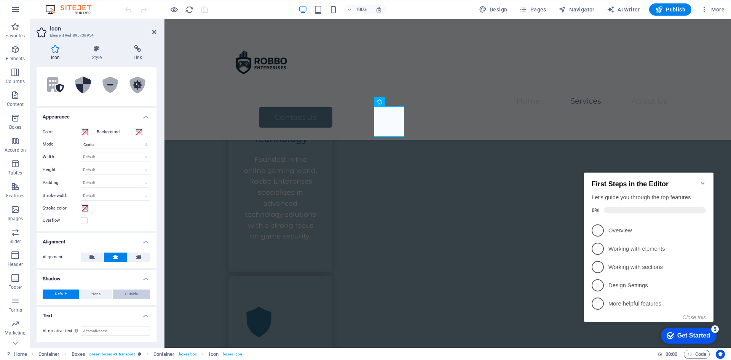
click at [126, 294] on span "Outside" at bounding box center [131, 293] width 13 height 9
type input "0"
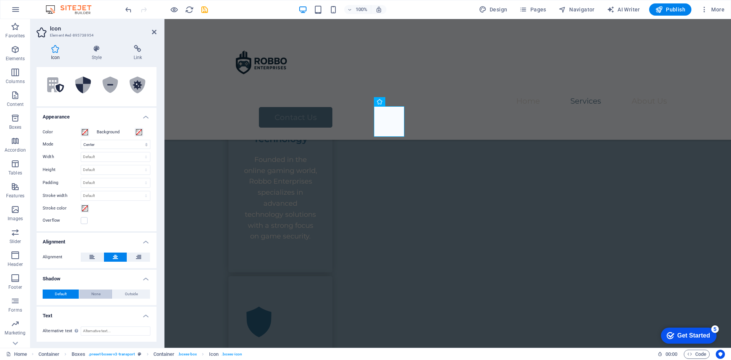
click at [107, 293] on button "None" at bounding box center [95, 293] width 33 height 9
click at [120, 293] on button "Outside" at bounding box center [131, 293] width 37 height 9
type input "2"
type input "4"
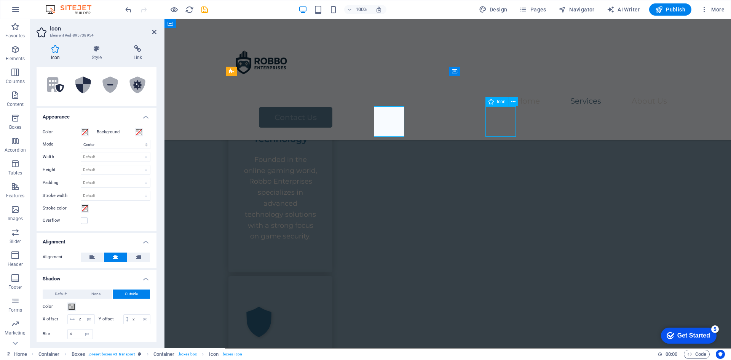
select select "xMidYMid"
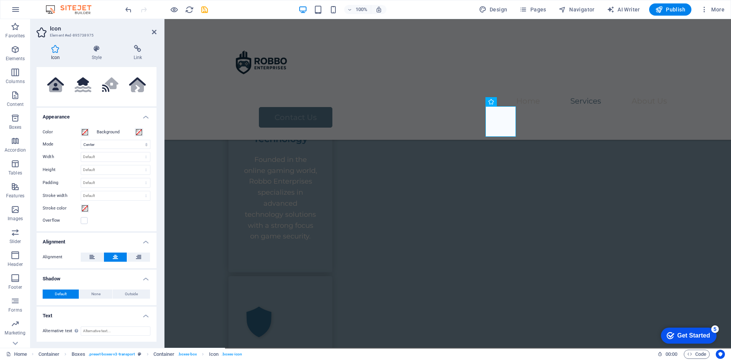
click at [98, 288] on div "Default None Outside Color X offset 0 px rem vh vw Y offset 0 px rem vh vw Blur…" at bounding box center [97, 294] width 120 height 22
click at [98, 289] on span "None" at bounding box center [95, 293] width 9 height 9
click at [120, 295] on button "Outside" at bounding box center [131, 293] width 37 height 9
type input "2"
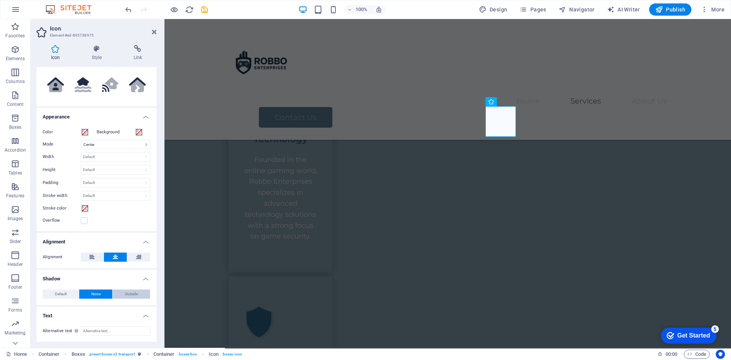
type input "4"
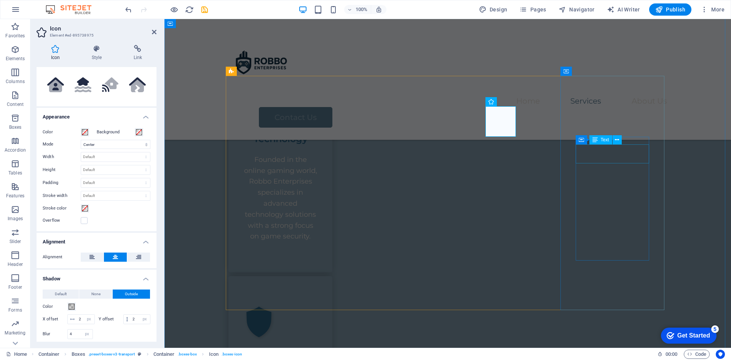
click at [606, 136] on div "Text" at bounding box center [600, 139] width 23 height 9
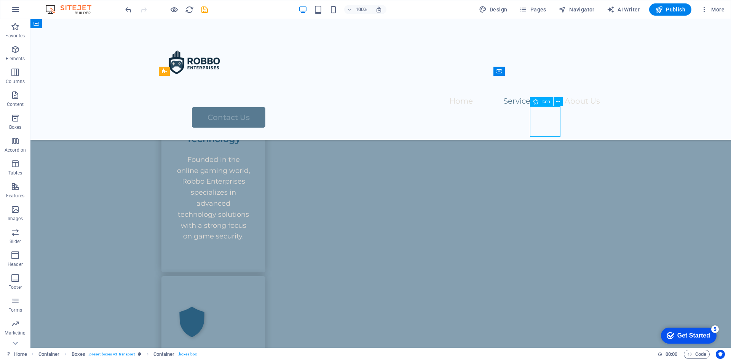
select select "xMidYMid"
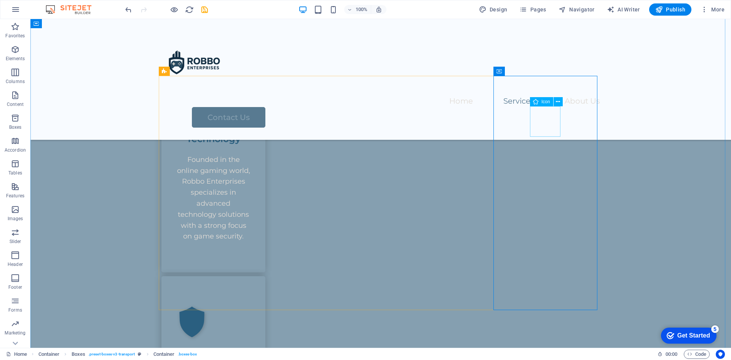
select select "xMidYMid"
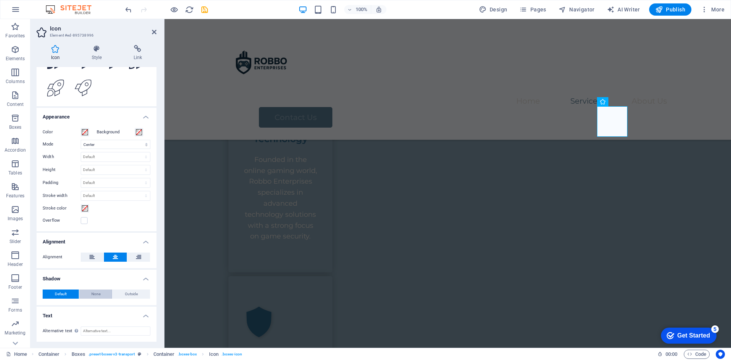
click at [97, 293] on span "None" at bounding box center [95, 293] width 9 height 9
click at [120, 295] on button "Outside" at bounding box center [131, 293] width 37 height 9
type input "2"
type input "4"
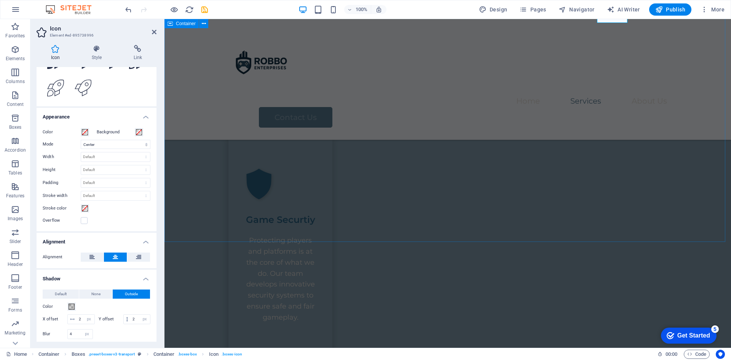
scroll to position [533, 0]
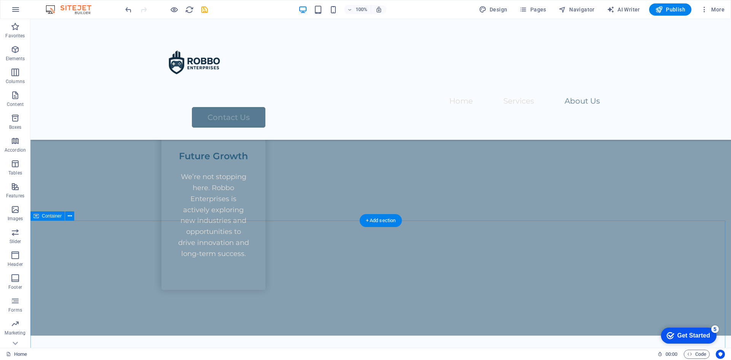
scroll to position [1028, 0]
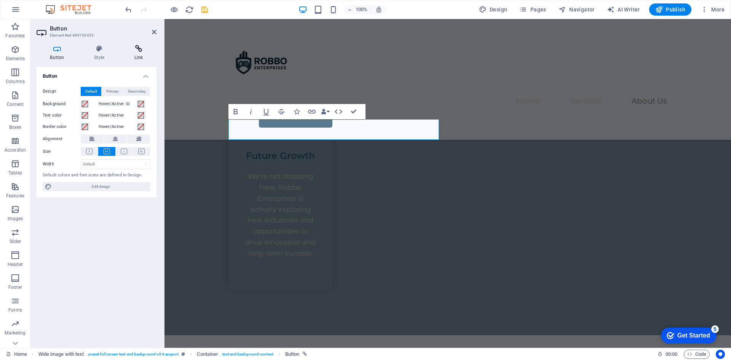
click at [136, 49] on icon at bounding box center [139, 49] width 36 height 8
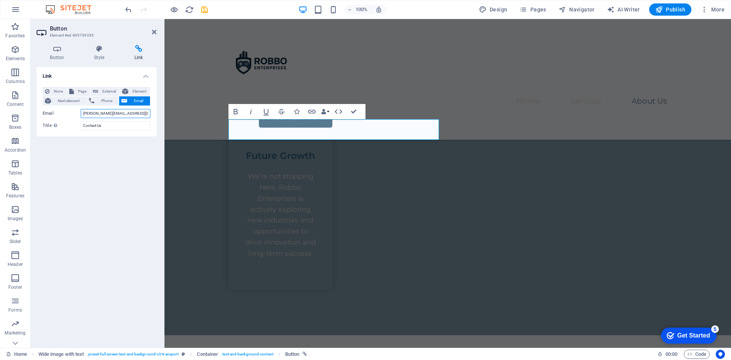
drag, startPoint x: 88, startPoint y: 112, endPoint x: 60, endPoint y: 115, distance: 28.0
click at [61, 115] on div "Email [PERSON_NAME][EMAIL_ADDRESS][DOMAIN_NAME]" at bounding box center [97, 113] width 108 height 9
type input "[EMAIL_ADDRESS][DOMAIN_NAME]"
drag, startPoint x: 117, startPoint y: 161, endPoint x: 123, endPoint y: 157, distance: 7.2
click at [116, 161] on div "Link None Page External Element Next element Phone Email Page Home Legal Notice…" at bounding box center [97, 204] width 120 height 274
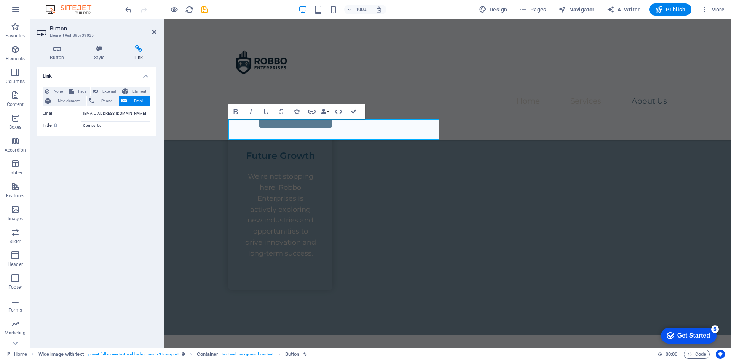
click at [210, 82] on div "Home Services About Us Contact Us" at bounding box center [447, 79] width 566 height 121
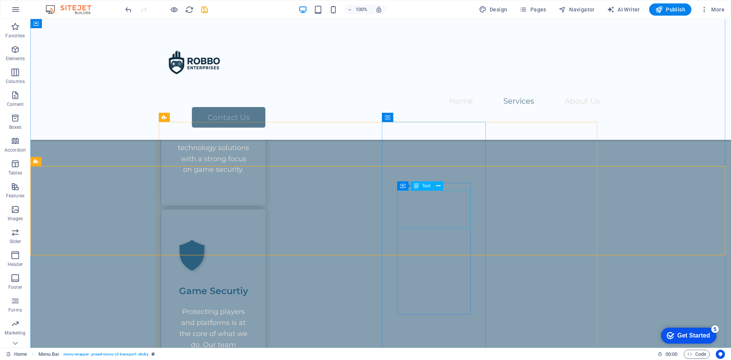
scroll to position [292, 0]
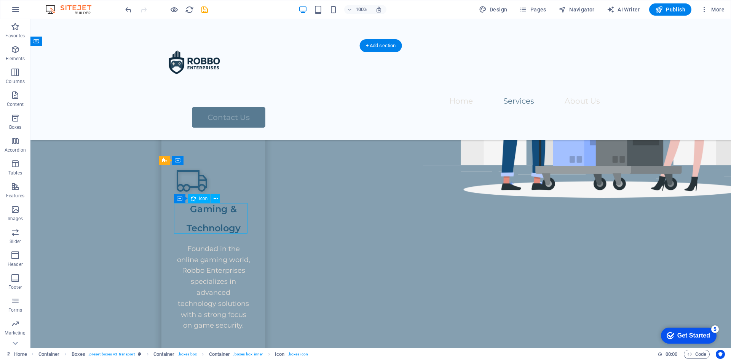
drag, startPoint x: 198, startPoint y: 217, endPoint x: 202, endPoint y: 218, distance: 4.3
click at [205, 196] on figure at bounding box center [213, 181] width 73 height 30
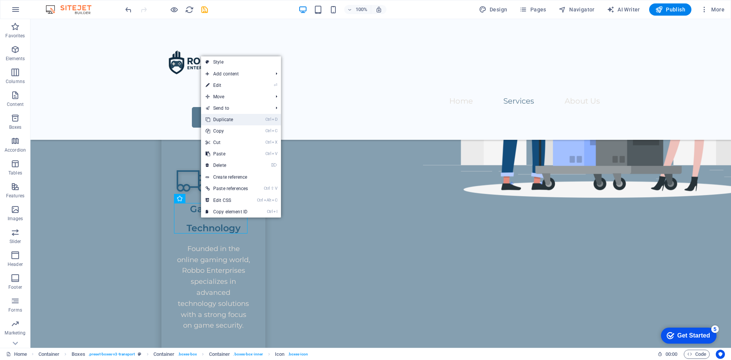
click at [233, 116] on link "Ctrl D Duplicate" at bounding box center [226, 119] width 51 height 11
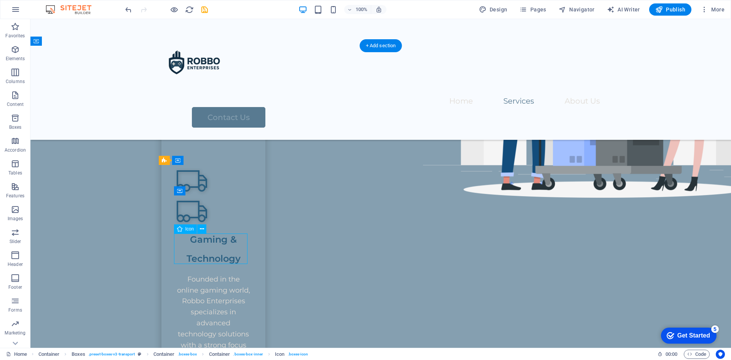
drag, startPoint x: 188, startPoint y: 245, endPoint x: 204, endPoint y: 242, distance: 15.9
click at [205, 226] on figure at bounding box center [213, 211] width 73 height 30
drag, startPoint x: 195, startPoint y: 243, endPoint x: 211, endPoint y: 237, distance: 16.9
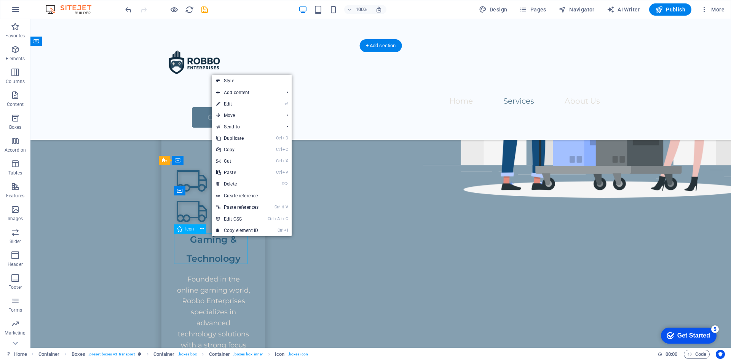
click at [188, 226] on figure at bounding box center [213, 211] width 73 height 30
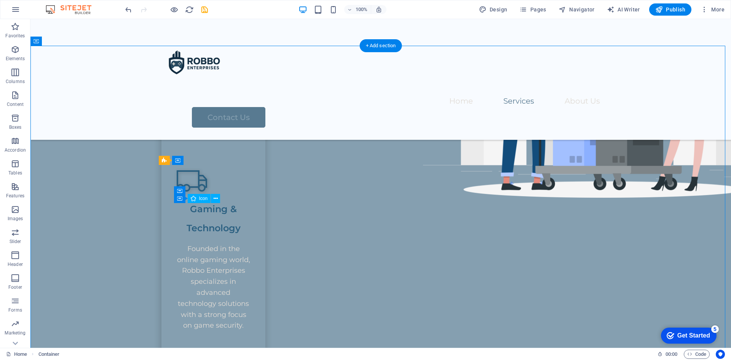
drag, startPoint x: 183, startPoint y: 211, endPoint x: 200, endPoint y: 209, distance: 17.7
click at [200, 196] on figure at bounding box center [213, 181] width 73 height 30
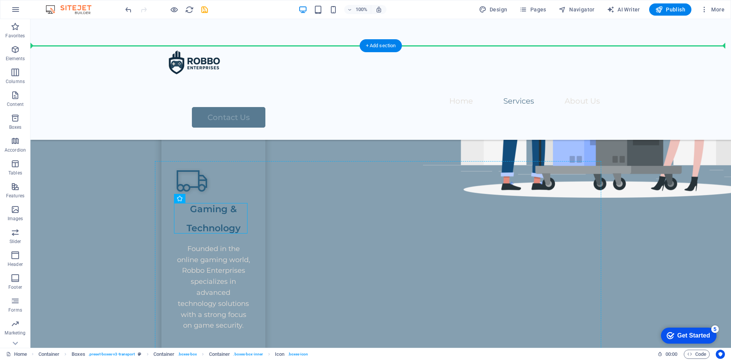
drag, startPoint x: 186, startPoint y: 209, endPoint x: 206, endPoint y: 182, distance: 33.2
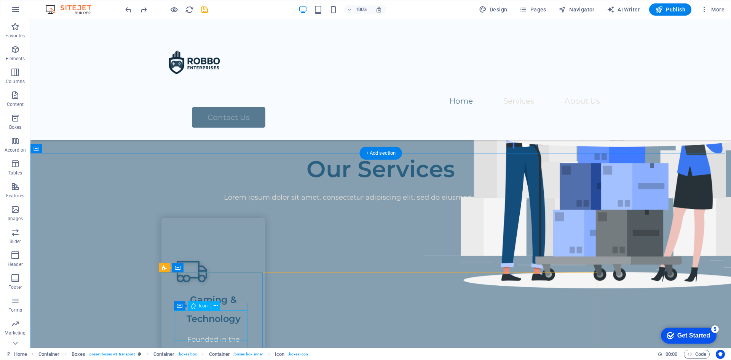
scroll to position [212, 0]
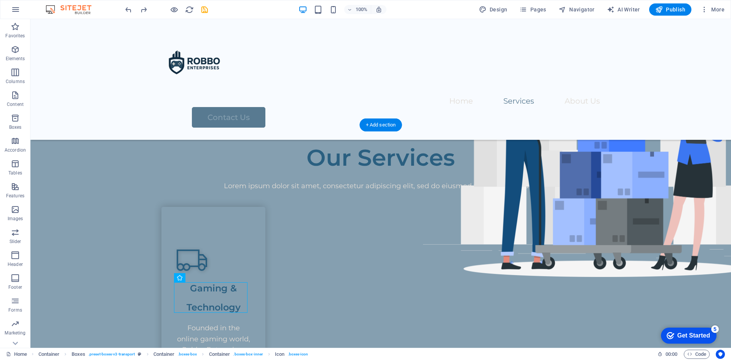
drag, startPoint x: 188, startPoint y: 296, endPoint x: 207, endPoint y: 291, distance: 19.4
click at [207, 275] on figure at bounding box center [213, 260] width 73 height 30
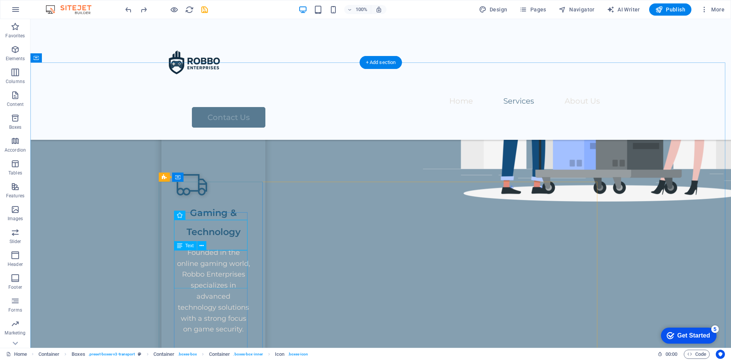
scroll to position [289, 0]
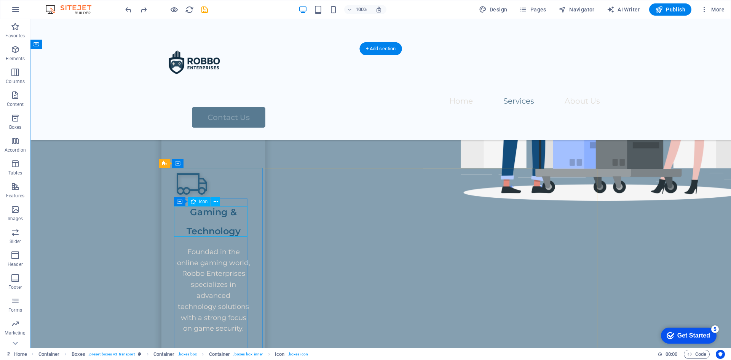
click at [184, 199] on figure at bounding box center [213, 184] width 73 height 30
select select "xMidYMid"
select select "px"
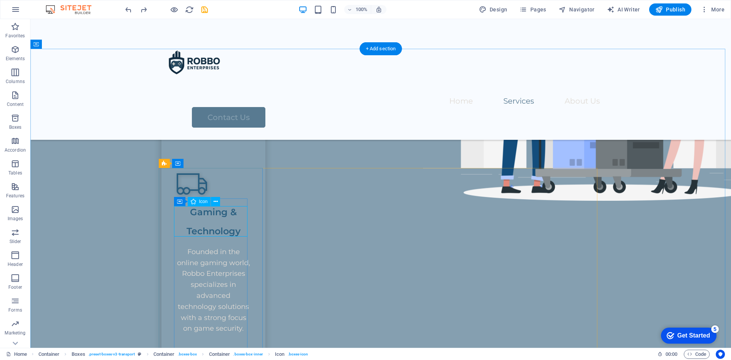
select select "px"
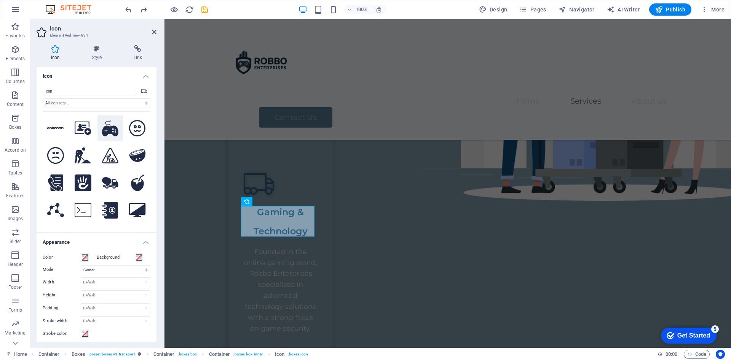
type input "con"
click at [112, 126] on icon at bounding box center [110, 128] width 17 height 17
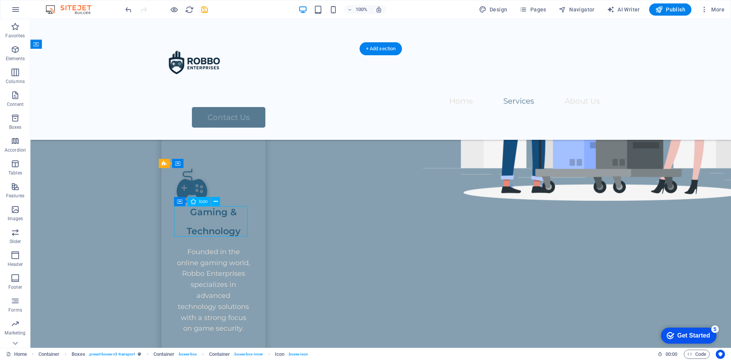
drag, startPoint x: 187, startPoint y: 225, endPoint x: 216, endPoint y: 210, distance: 32.9
click at [216, 199] on figure at bounding box center [213, 184] width 73 height 30
click at [214, 203] on icon at bounding box center [216, 202] width 4 height 8
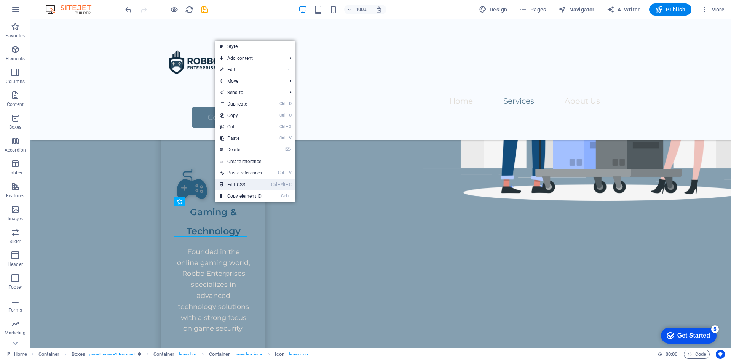
click at [240, 183] on link "Ctrl Alt C Edit CSS" at bounding box center [240, 184] width 51 height 11
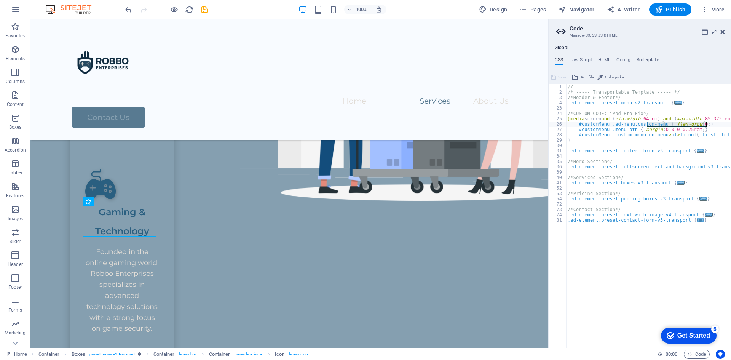
drag, startPoint x: 648, startPoint y: 123, endPoint x: 726, endPoint y: 123, distance: 78.0
click at [726, 123] on div "// /* ----- Transportable Template ----- */ /*Header & Footer*/ .ed-element.pre…" at bounding box center [679, 218] width 226 height 268
click at [649, 133] on div "// /* ----- Transportable Template ----- */ /*Header & Footer*/ .ed-element.pre…" at bounding box center [679, 218] width 226 height 268
type textarea "#customMenu .custom-menu.ed-menu>ul>li:not(:first-child) { margin: 0 0 0 3.75re…"
click at [608, 56] on div "Global CSS JavaScript HTML Config Boilerplate #customMenu .custom-menu.ed-menu>…" at bounding box center [640, 196] width 182 height 303
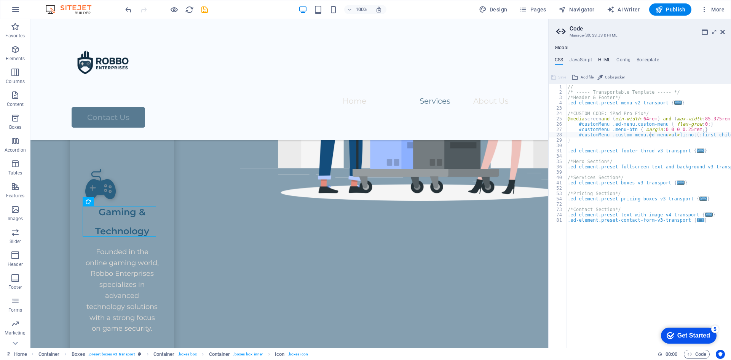
click at [605, 61] on h4 "HTML" at bounding box center [604, 61] width 13 height 8
type textarea "<a href="#main-content" class="wv-link-content button">Skip to main content</a>"
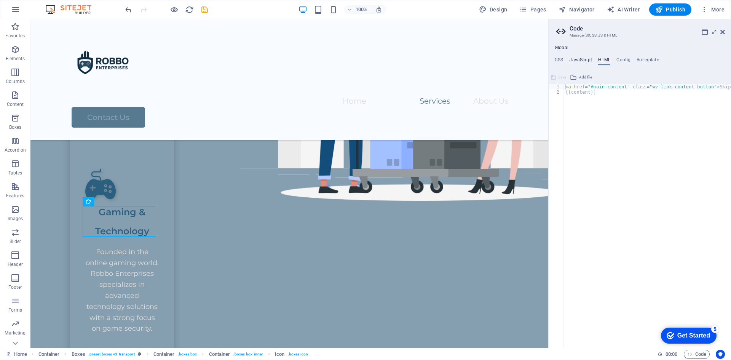
click at [577, 62] on h4 "JavaScript" at bounding box center [580, 61] width 22 height 8
type textarea "/* JS for preset "Menu V2" */"
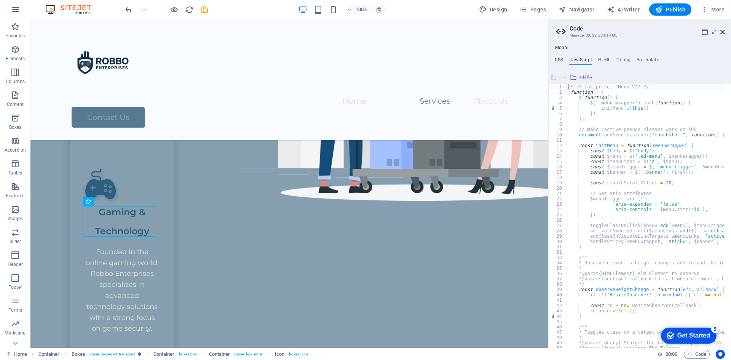
click at [555, 58] on h4 "CSS" at bounding box center [559, 61] width 8 height 8
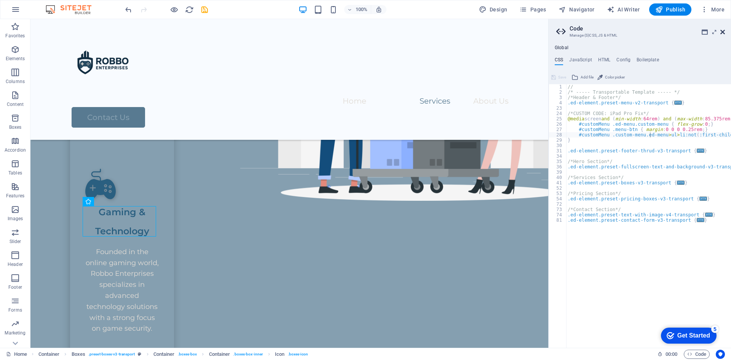
click at [724, 32] on icon at bounding box center [722, 32] width 5 height 6
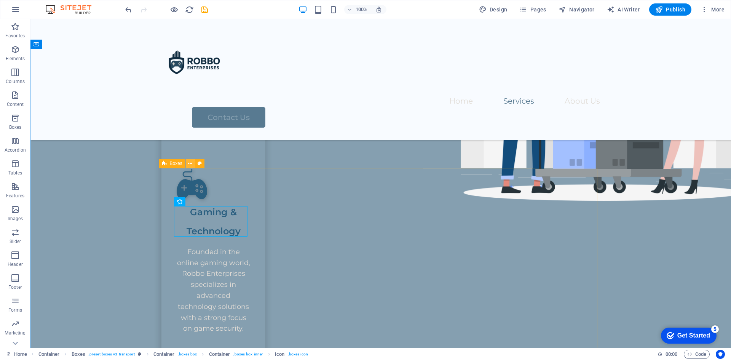
click at [190, 162] on icon at bounding box center [190, 163] width 4 height 8
click at [200, 163] on icon at bounding box center [200, 163] width 4 height 8
select select "rem"
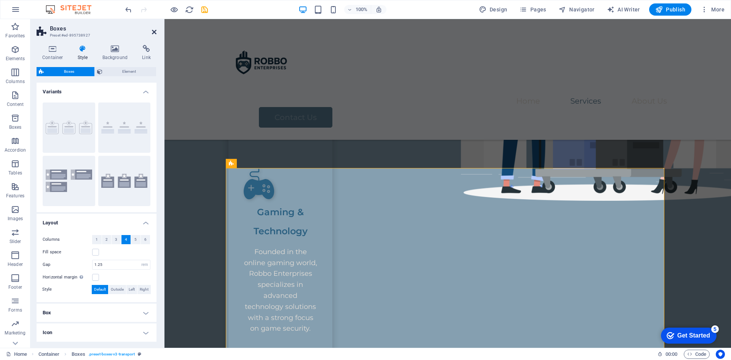
drag, startPoint x: 155, startPoint y: 30, endPoint x: 184, endPoint y: 55, distance: 37.8
click at [155, 30] on icon at bounding box center [154, 32] width 5 height 6
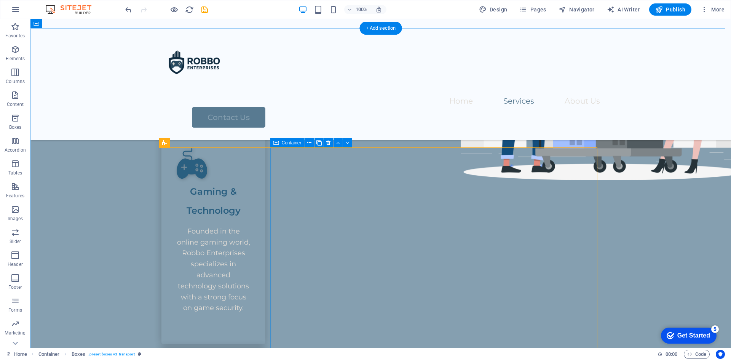
scroll to position [212, 0]
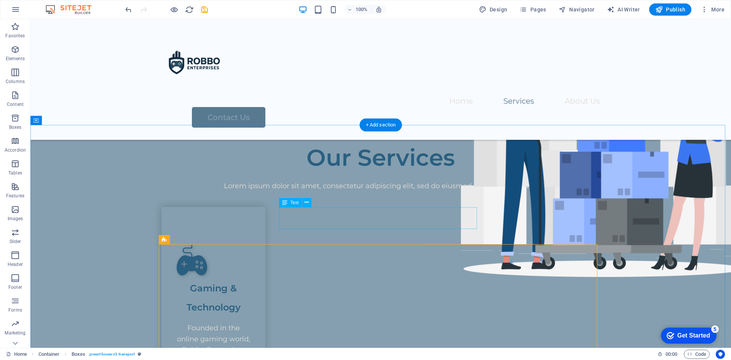
click at [429, 171] on div "Our Services" at bounding box center [380, 157] width 439 height 27
click at [405, 191] on div "Lorem ipsum dolor sit amet, consectetur adipiscing elit, sed do eiusmod tempor …" at bounding box center [380, 185] width 439 height 11
click at [333, 191] on div "Lorem ipsum dolor sit amet, consectetur adipiscing elit, sed do eiusmod tempor …" at bounding box center [380, 185] width 439 height 11
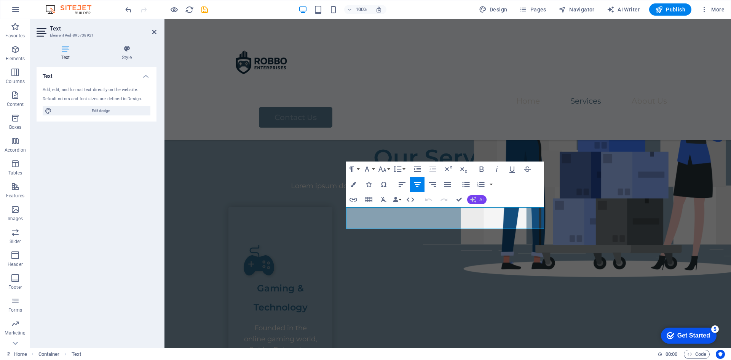
click at [472, 199] on icon "button" at bounding box center [473, 199] width 6 height 6
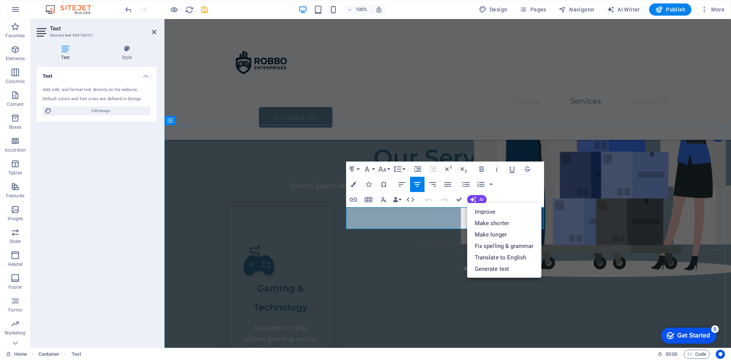
click at [445, 191] on p "Lorem ipsum dolor sit amet, consectetur adipiscing elit, sed do eiusmod tempor …" at bounding box center [447, 185] width 439 height 11
drag, startPoint x: 692, startPoint y: 131, endPoint x: 842, endPoint y: 88, distance: 156.8
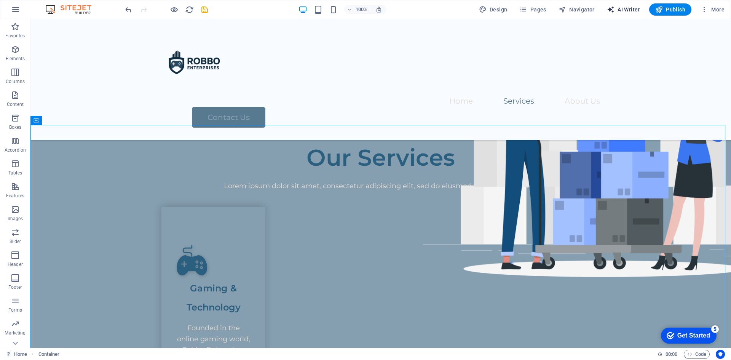
click at [637, 6] on span "AI Writer" at bounding box center [623, 10] width 33 height 8
select select "English"
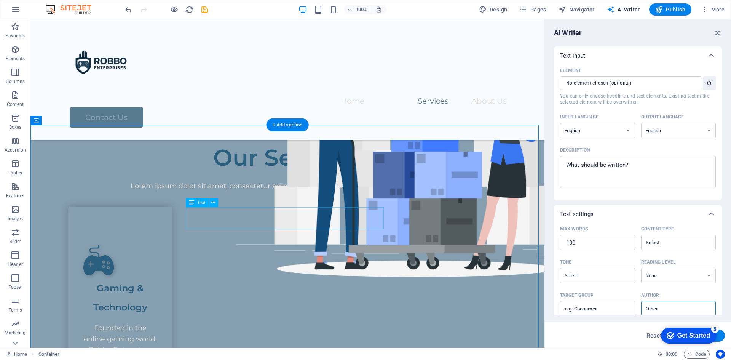
click at [312, 191] on div "Lorem ipsum dolor sit amet, consectetur adipiscing elit, sed do eiusmod tempor …" at bounding box center [287, 185] width 439 height 11
click at [708, 83] on icon "button" at bounding box center [709, 83] width 7 height 7
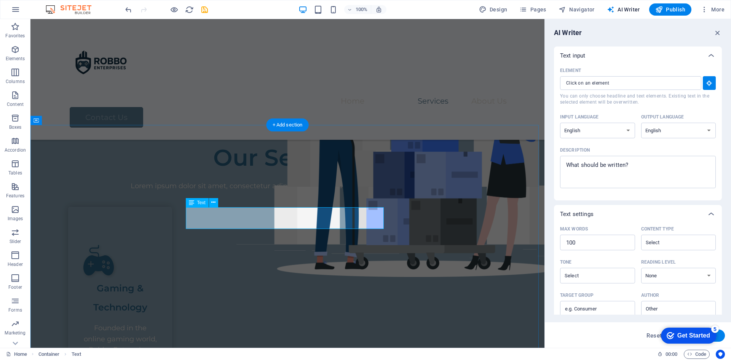
click at [315, 191] on div "Lorem ipsum dolor sit amet, consectetur adipiscing elit, sed do eiusmod tempor …" at bounding box center [287, 185] width 439 height 11
type input "#ed-895738921"
type textarea "x"
type input "13"
type textarea "x"
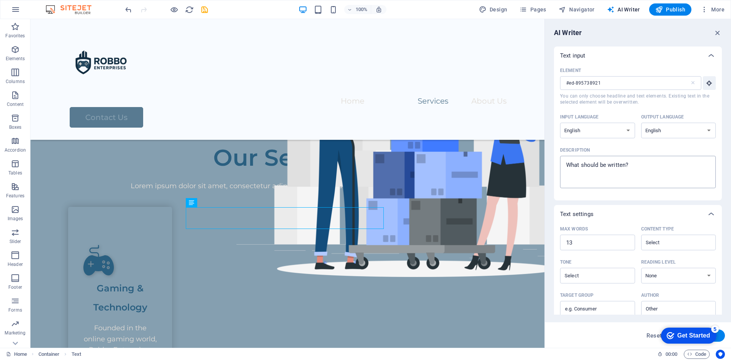
type textarea "x"
click at [652, 169] on textarea "Description x ​" at bounding box center [638, 171] width 148 height 25
type textarea "T"
type textarea "x"
type textarea "Ta"
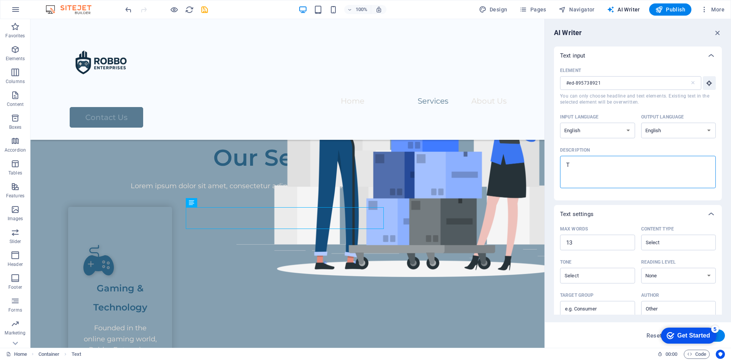
type textarea "x"
type textarea "Tal"
type textarea "x"
type textarea "Talk"
type textarea "x"
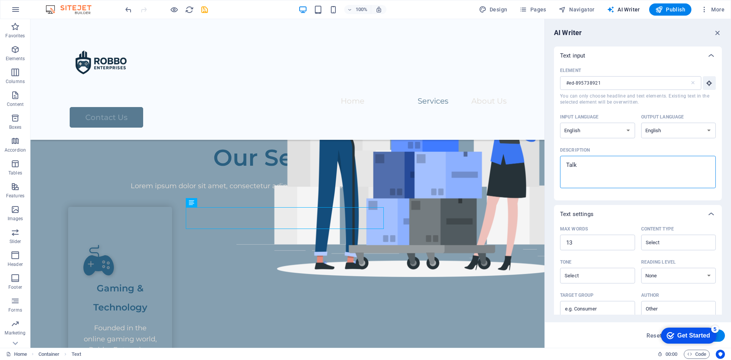
type textarea "Talk"
type textarea "x"
type textarea "Talk a"
type textarea "x"
type textarea "Talk ab"
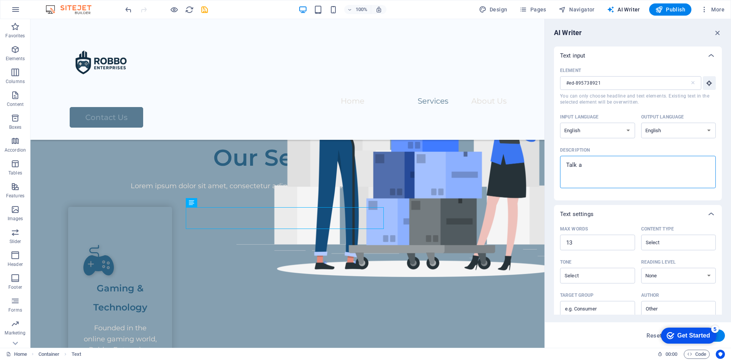
type textarea "x"
type textarea "Talk abo"
type textarea "x"
type textarea "Talk abou"
type textarea "x"
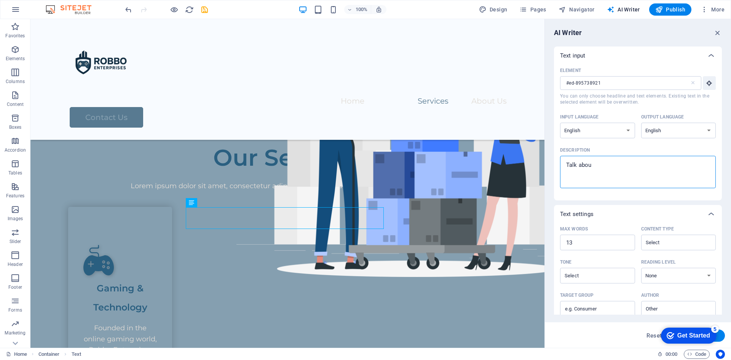
type textarea "Talk about"
type textarea "x"
type textarea "Talk about"
type textarea "x"
type textarea "Talk about s"
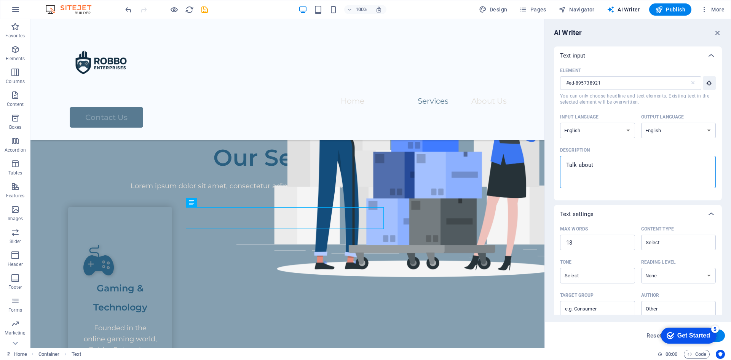
type textarea "x"
type textarea "Talk about se"
type textarea "x"
type textarea "Talk about ser"
type textarea "x"
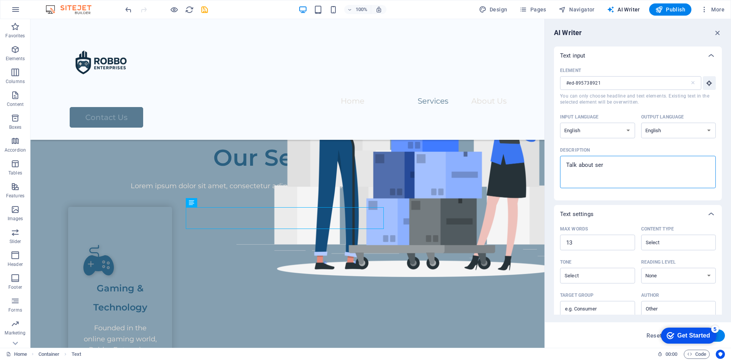
type textarea "Talk about serv"
type textarea "x"
type textarea "Talk about servi"
type textarea "x"
type textarea "Talk about servic"
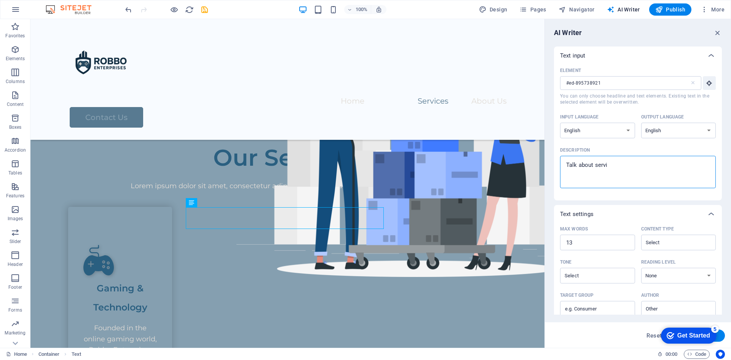
type textarea "x"
type textarea "Talk about service"
type textarea "x"
type textarea "Talk about services"
type textarea "x"
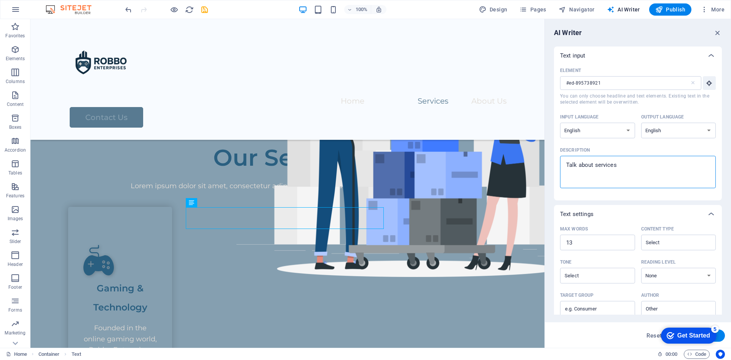
type textarea "Talk about services"
type textarea "x"
type textarea "Talk about services"
type textarea "x"
drag, startPoint x: 663, startPoint y: 184, endPoint x: 489, endPoint y: 164, distance: 175.1
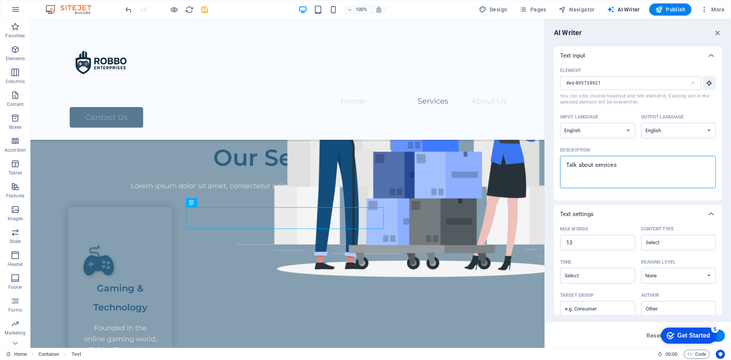
click at [698, 171] on textarea "Talk about services" at bounding box center [638, 171] width 148 height 25
drag, startPoint x: 643, startPoint y: 163, endPoint x: 560, endPoint y: 162, distance: 82.2
click at [560, 162] on div "Talk about services x ​" at bounding box center [638, 172] width 156 height 32
click at [564, 162] on textarea "Talk about services" at bounding box center [638, 171] width 148 height 25
paste textarea "“At Robbo Enterprises, we’re all about growth, innovation, and security. We kic…"
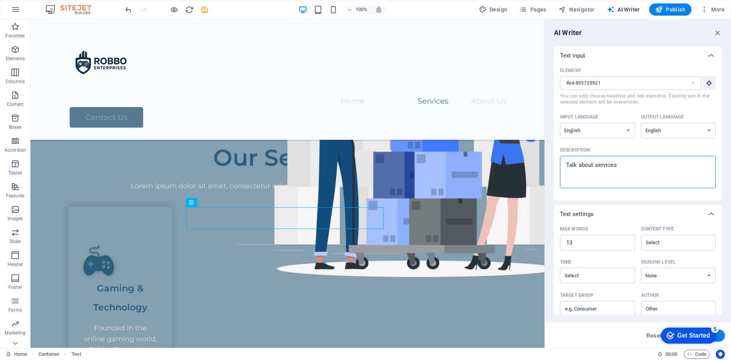
type textarea "“At Robbo Enterprises, we’re all about growth, innovation, and security. We kic…"
type textarea "x"
type textarea "“At Robbo Enterprises, we’re all about growth, innovation, and security. We kic…"
type textarea "x"
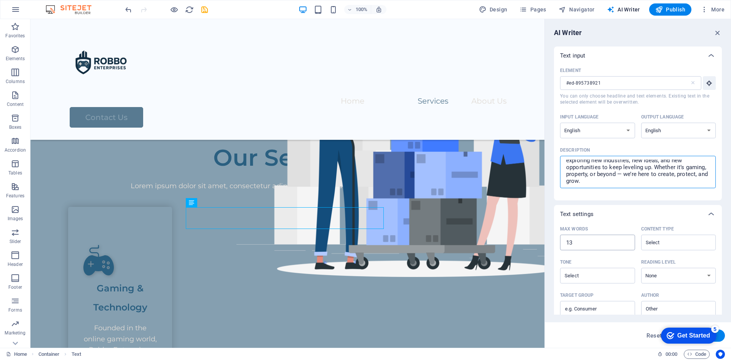
type input "14"
type textarea "x"
type input "15"
type textarea "x"
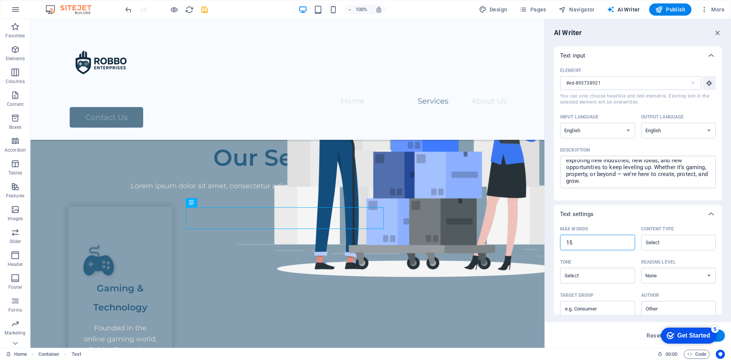
type textarea "x"
type input "16"
type textarea "x"
type input "17"
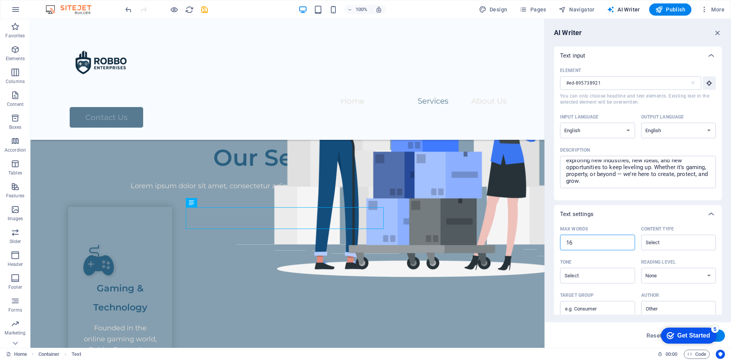
type textarea "x"
type input "18"
type textarea "x"
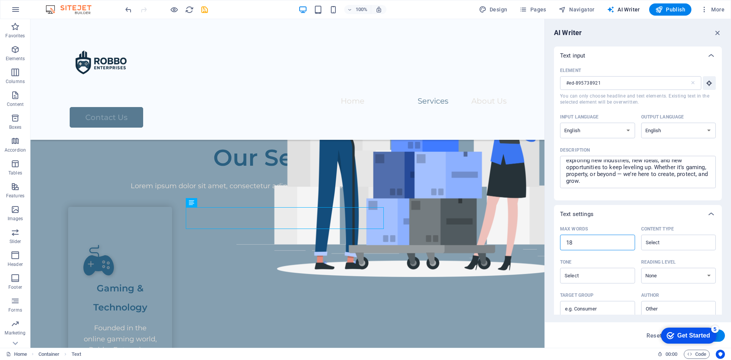
type input "19"
type textarea "x"
type input "20"
type textarea "x"
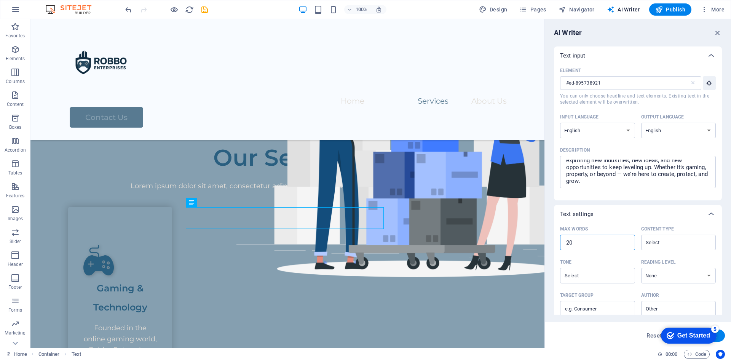
type textarea "x"
type input "21"
type textarea "x"
type input "22"
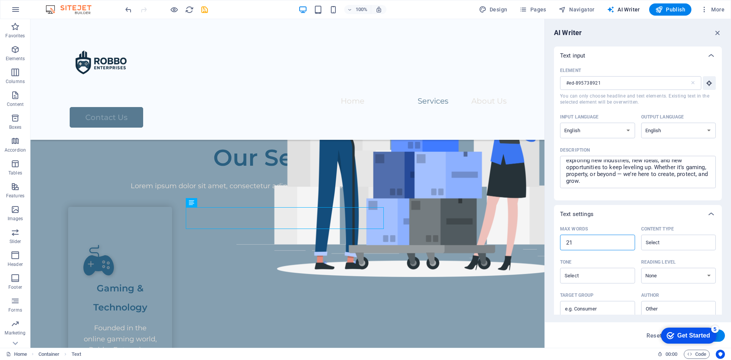
type textarea "x"
type input "22"
click at [626, 242] on input "22" at bounding box center [597, 242] width 75 height 15
type textarea "x"
type input "23"
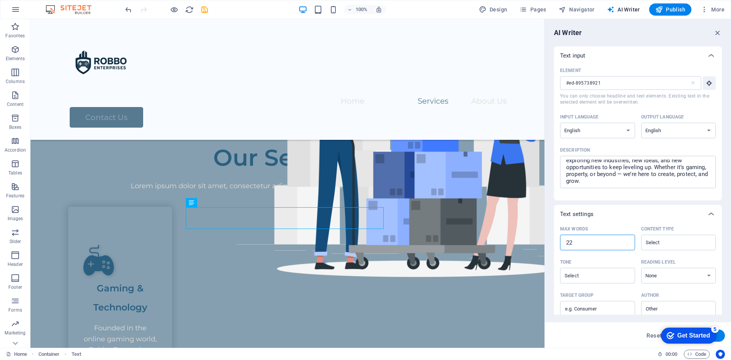
type textarea "x"
type input "23"
click at [624, 242] on input "23" at bounding box center [597, 242] width 75 height 15
type textarea "x"
type input "24"
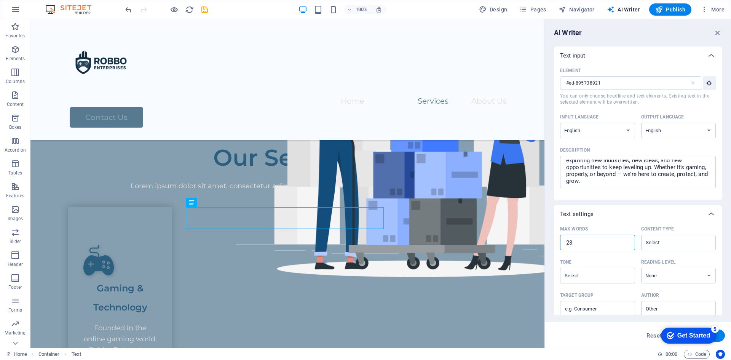
type textarea "x"
type input "24"
click at [624, 242] on input "24" at bounding box center [597, 242] width 75 height 15
type textarea "x"
type input "25"
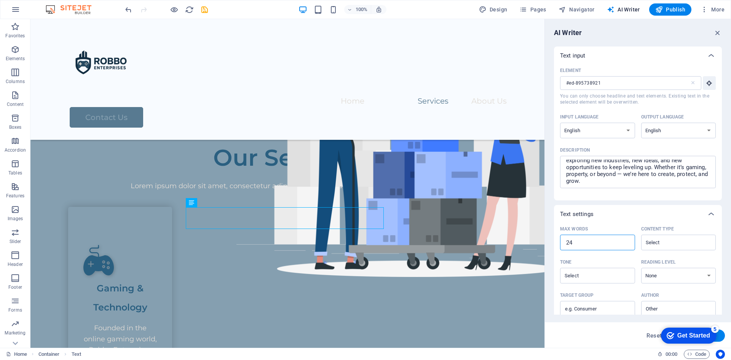
type textarea "x"
type input "25"
click at [624, 242] on input "25" at bounding box center [597, 242] width 75 height 15
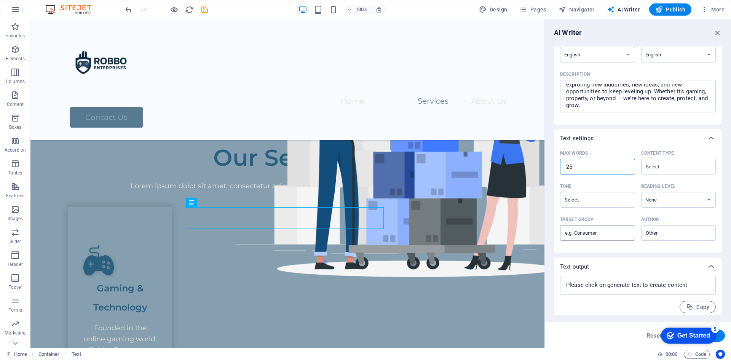
scroll to position [76, 0]
click at [660, 233] on input "Author ​" at bounding box center [672, 232] width 58 height 11
click at [669, 260] on span "Business owner" at bounding box center [666, 264] width 41 height 8
click at [664, 204] on select "None Academic Adult Teen Child" at bounding box center [678, 199] width 75 height 16
click at [658, 191] on div "Reading level" at bounding box center [677, 185] width 72 height 11
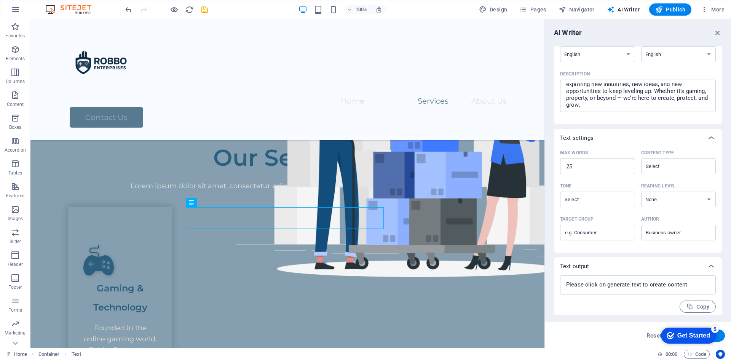
click at [658, 191] on select "None Academic Adult Teen Child" at bounding box center [678, 199] width 75 height 16
click at [667, 225] on div "Business owner ​" at bounding box center [678, 233] width 75 height 16
click at [667, 227] on input "Business owner" at bounding box center [672, 232] width 58 height 11
click at [667, 231] on input "Business owner" at bounding box center [672, 232] width 58 height 11
click at [670, 249] on li "Business" at bounding box center [676, 251] width 73 height 12
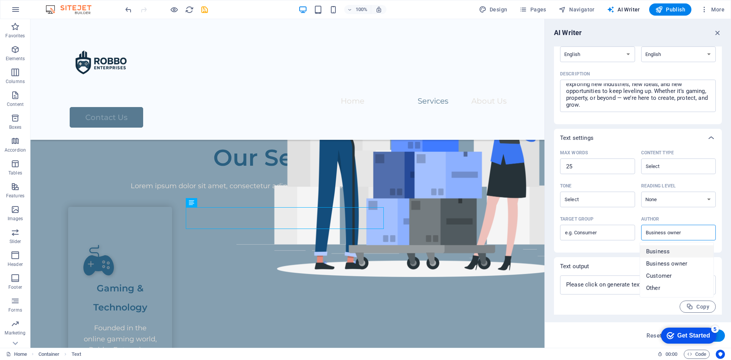
type input "Business"
click at [666, 203] on select "None Academic Adult Teen Child" at bounding box center [678, 199] width 75 height 16
select select "Adult"
click at [641, 191] on select "None Academic Adult Teen Child" at bounding box center [678, 199] width 75 height 16
click at [609, 202] on input "Tone ​" at bounding box center [591, 199] width 58 height 11
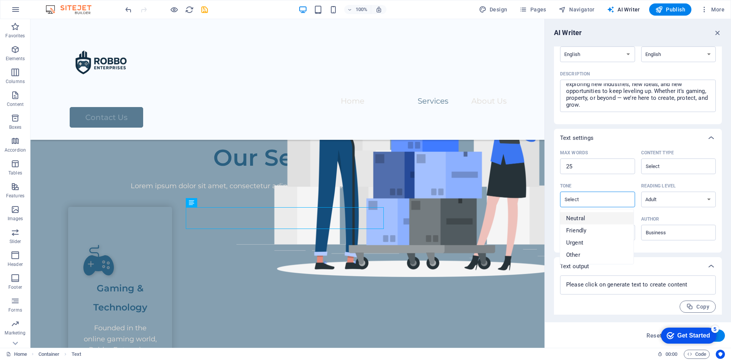
click at [592, 217] on li "Neutral" at bounding box center [596, 218] width 73 height 12
type input "Neutral"
click at [654, 168] on input "Content type ​" at bounding box center [672, 166] width 58 height 11
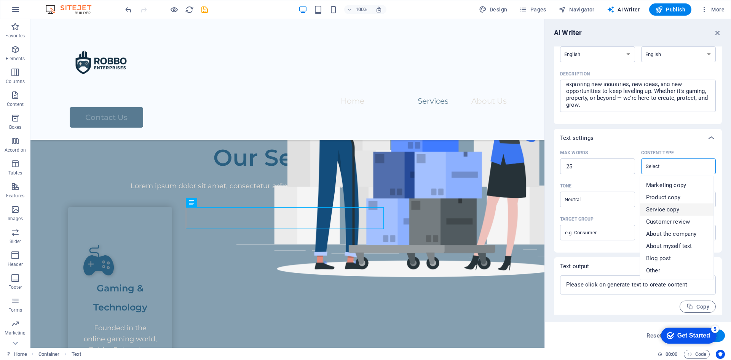
click at [676, 211] on span "Service copy" at bounding box center [662, 210] width 33 height 8
type input "Service copy"
click at [721, 338] on button "Generate text" at bounding box center [698, 335] width 53 height 12
type textarea "x"
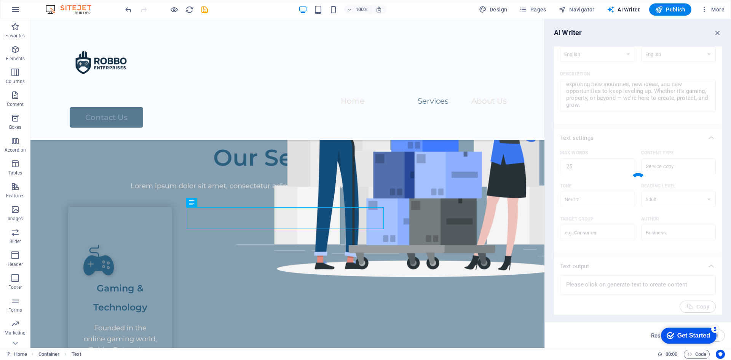
type textarea "x"
type textarea "Innovating through secure gaming solutions and strategic property investments, …"
type textarea "x"
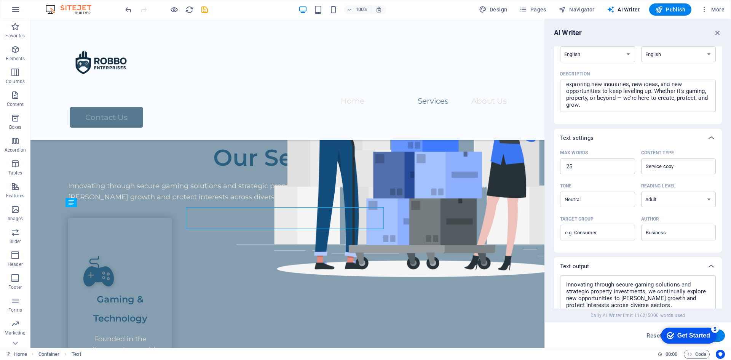
scroll to position [140, 0]
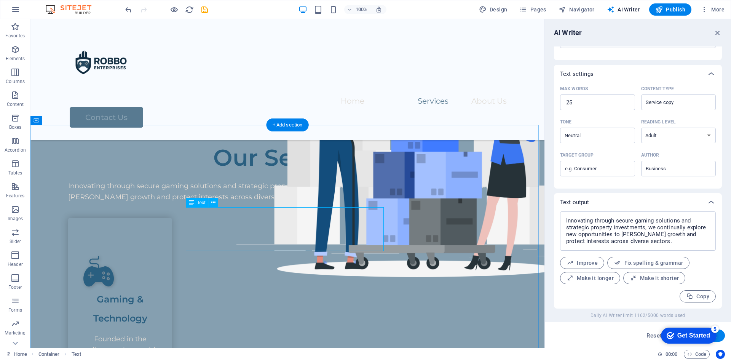
click at [262, 203] on div "Innovating through secure gaming solutions and strategic property investments, …" at bounding box center [287, 191] width 439 height 22
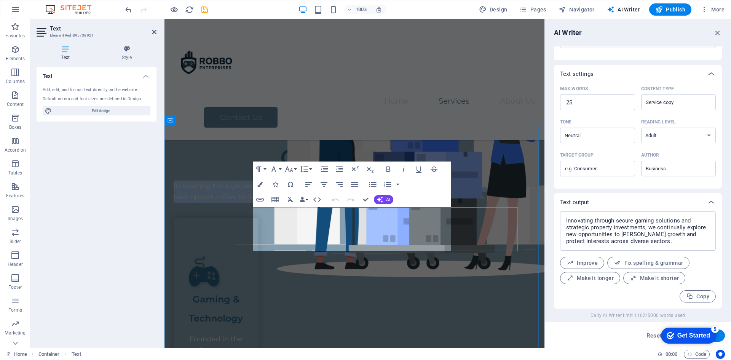
click at [262, 203] on div "Innovating through secure gaming solutions and strategic property investments, …" at bounding box center [355, 191] width 362 height 22
click at [324, 184] on icon "button" at bounding box center [324, 184] width 7 height 5
click at [486, 180] on div at bounding box center [355, 175] width 362 height 9
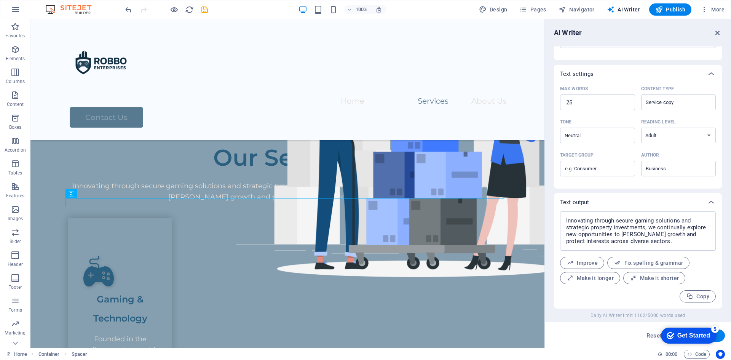
click at [718, 32] on icon "button" at bounding box center [717, 33] width 8 height 8
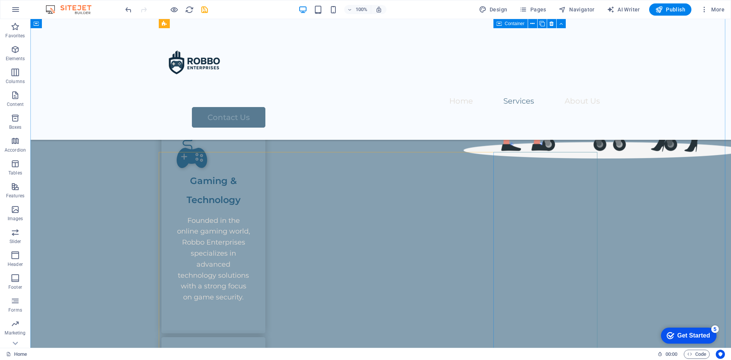
scroll to position [327, 0]
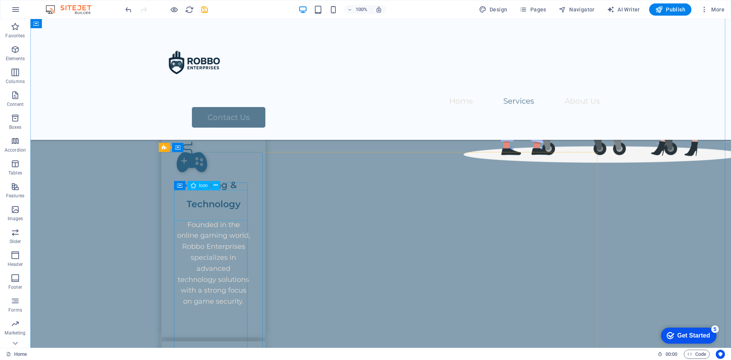
click at [190, 172] on figure at bounding box center [213, 157] width 73 height 30
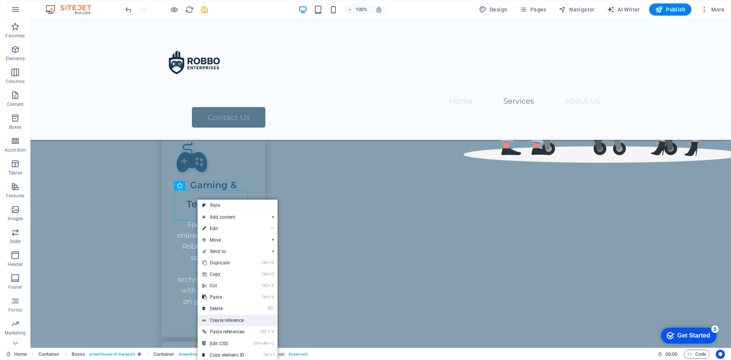
click at [234, 319] on link "Create reference" at bounding box center [238, 319] width 80 height 11
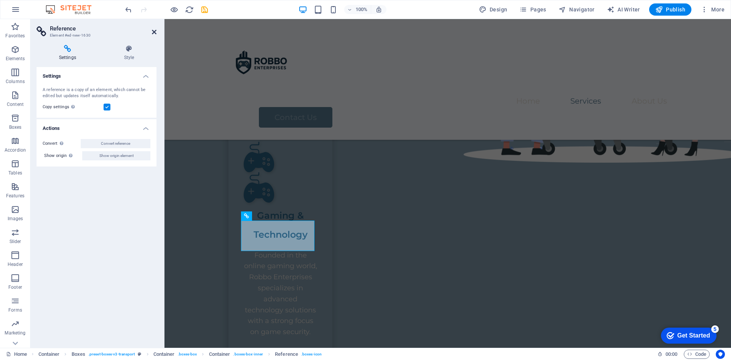
click at [155, 31] on icon at bounding box center [154, 32] width 5 height 6
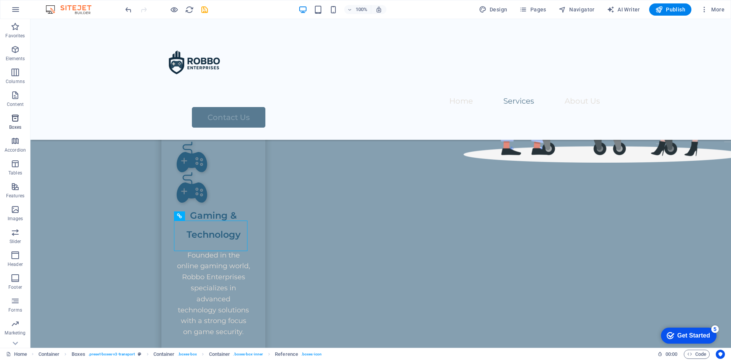
click at [17, 123] on span "Boxes" at bounding box center [15, 122] width 30 height 18
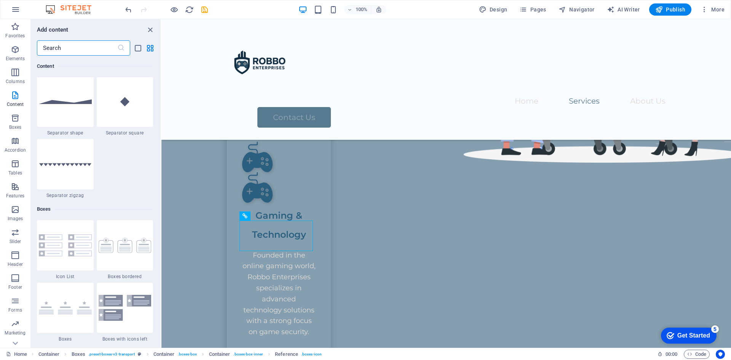
scroll to position [1909, 0]
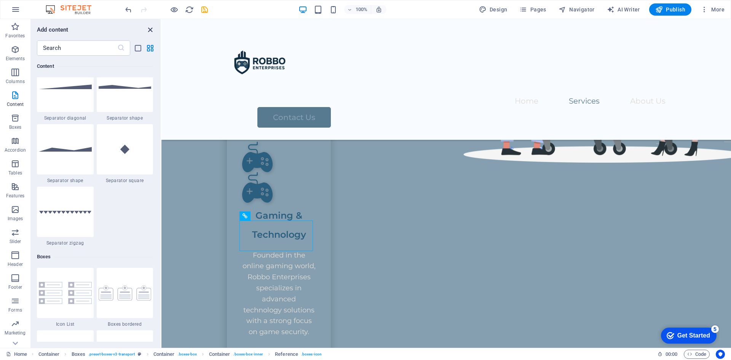
click at [151, 27] on icon "close panel" at bounding box center [150, 30] width 9 height 9
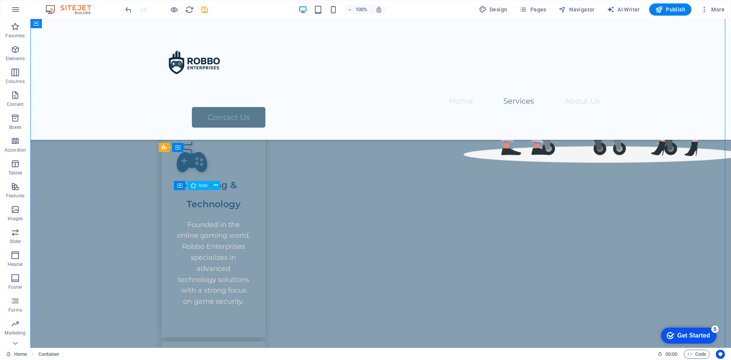
drag, startPoint x: 192, startPoint y: 204, endPoint x: 215, endPoint y: 201, distance: 23.0
click at [215, 172] on figure at bounding box center [213, 157] width 73 height 30
drag, startPoint x: 179, startPoint y: 181, endPoint x: 150, endPoint y: 164, distance: 33.8
click at [179, 181] on icon at bounding box center [179, 177] width 5 height 9
drag, startPoint x: 185, startPoint y: 200, endPoint x: 185, endPoint y: 190, distance: 9.9
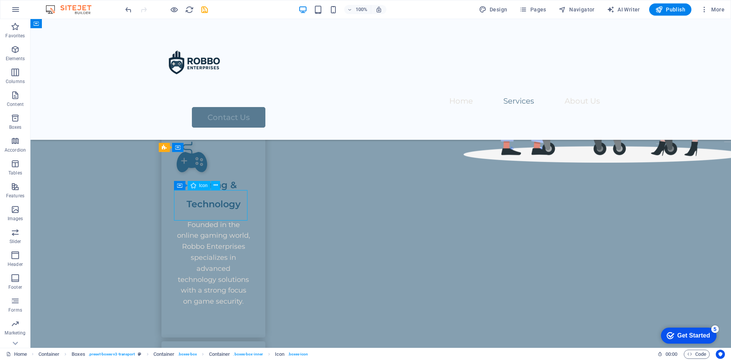
click at [188, 172] on figure at bounding box center [213, 157] width 73 height 30
click at [179, 178] on icon at bounding box center [179, 177] width 5 height 9
click at [183, 178] on div "Container" at bounding box center [191, 177] width 34 height 9
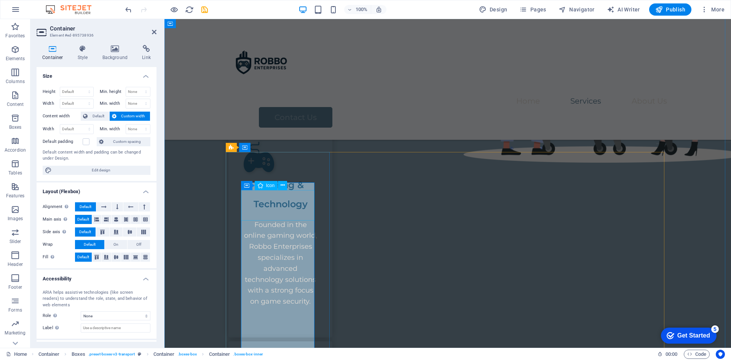
click at [252, 172] on figure at bounding box center [280, 157] width 73 height 30
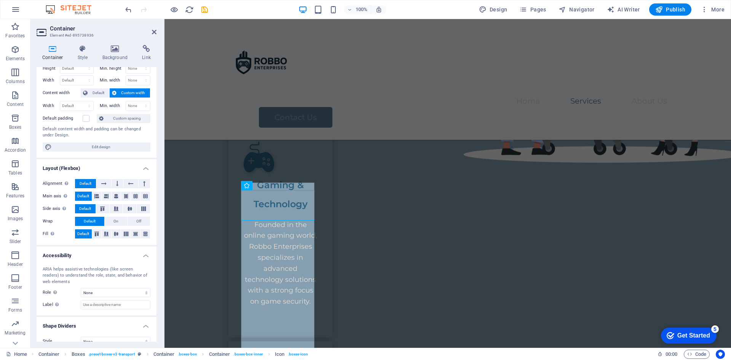
scroll to position [33, 0]
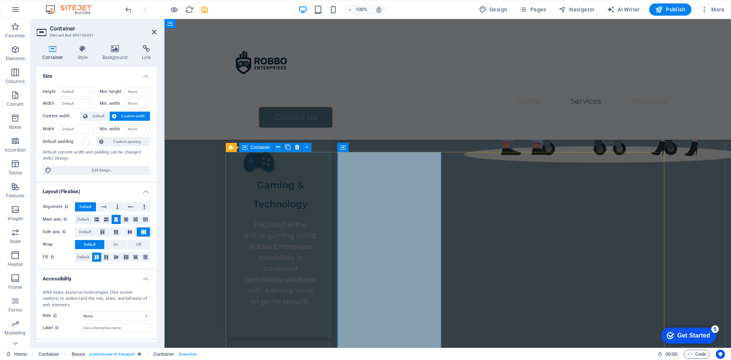
click at [281, 163] on div "Gaming & Technology Founded in the online gaming world, Robbo Enterprises speci…" at bounding box center [280, 221] width 104 height 234
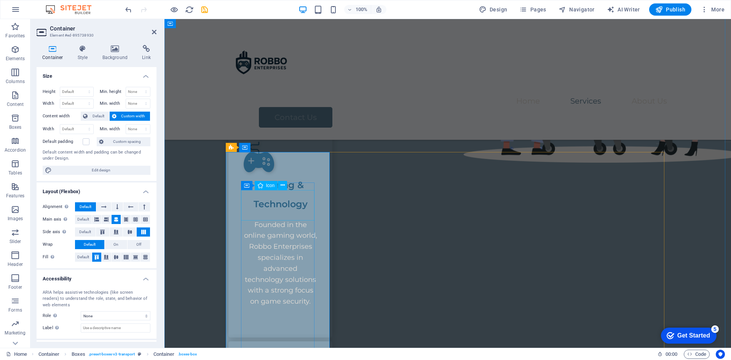
click at [252, 172] on figure at bounding box center [280, 157] width 73 height 30
select select "xMidYMid"
select select "px"
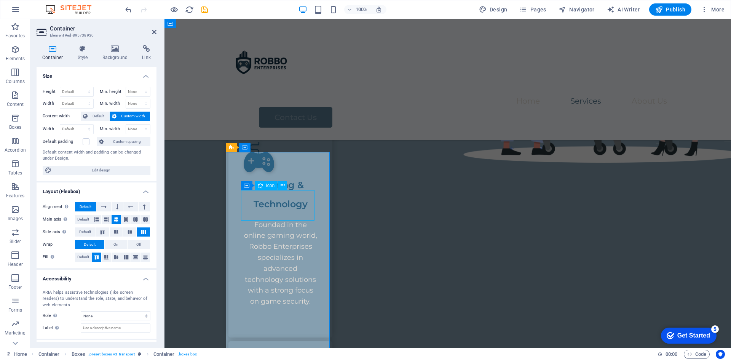
select select "px"
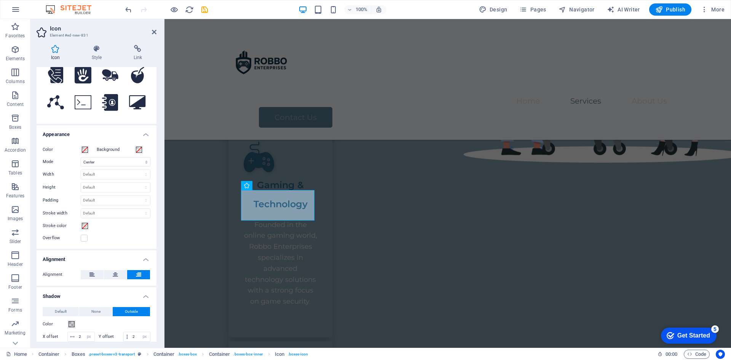
scroll to position [152, 0]
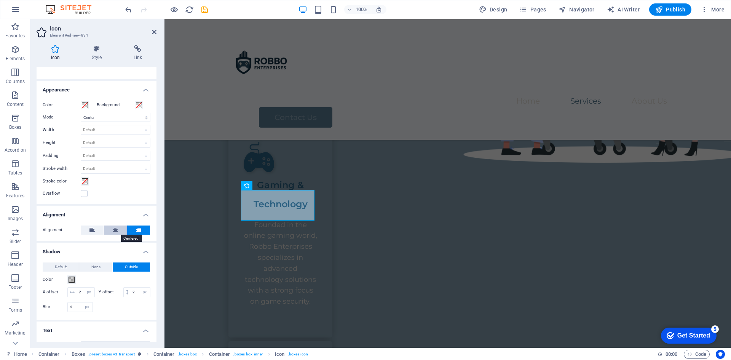
click at [118, 231] on button at bounding box center [115, 229] width 23 height 9
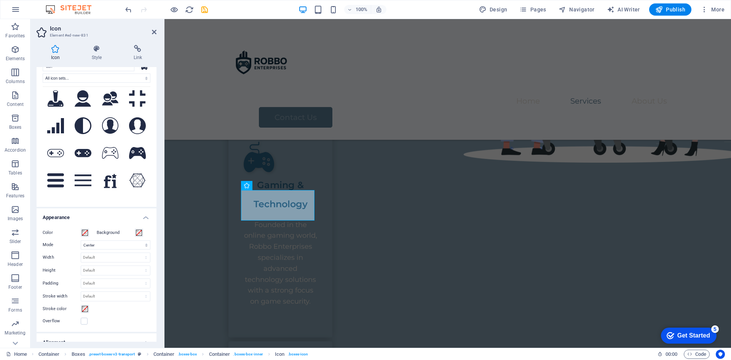
scroll to position [38, 0]
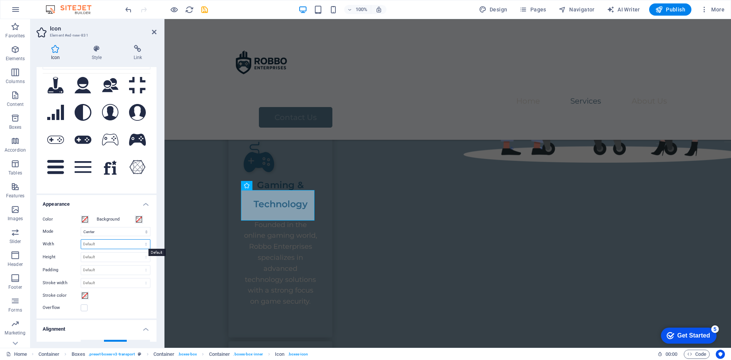
click at [110, 243] on select "Default auto px rem % em vh vw" at bounding box center [115, 243] width 69 height 9
click at [81, 239] on select "Default auto px rem % em vh vw" at bounding box center [115, 243] width 69 height 9
select select "DISABLED_OPTION_VALUE"
click at [84, 308] on label at bounding box center [84, 307] width 7 height 7
click at [0, 0] on input "Overflow" at bounding box center [0, 0] width 0 height 0
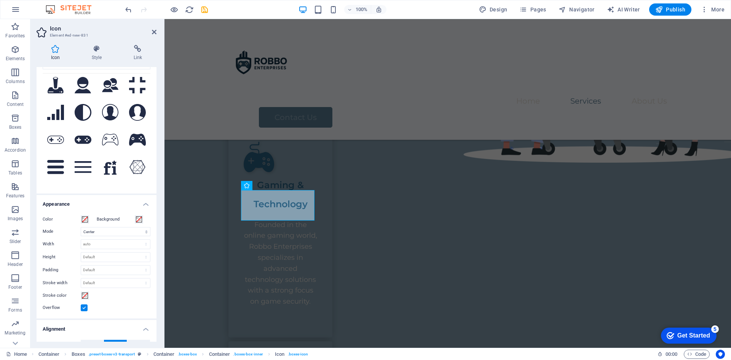
click at [84, 308] on label at bounding box center [84, 307] width 7 height 7
click at [0, 0] on input "Overflow" at bounding box center [0, 0] width 0 height 0
click at [86, 294] on span at bounding box center [85, 295] width 6 height 6
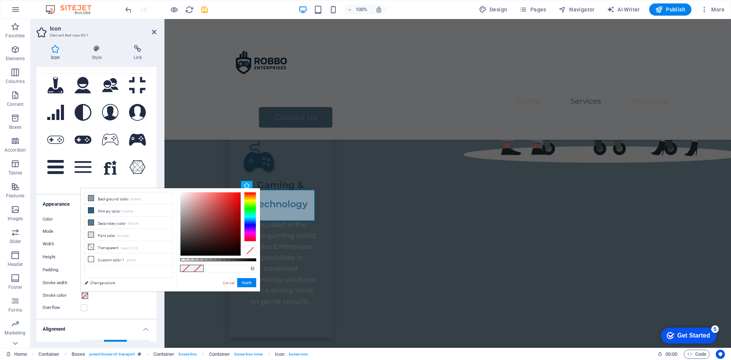
click at [86, 294] on span at bounding box center [85, 295] width 6 height 6
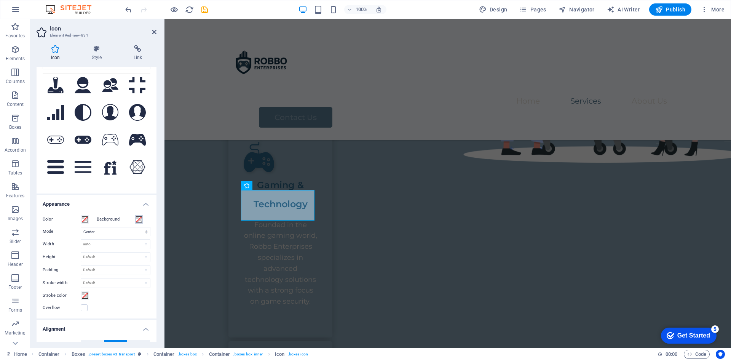
click at [138, 218] on span at bounding box center [139, 219] width 6 height 6
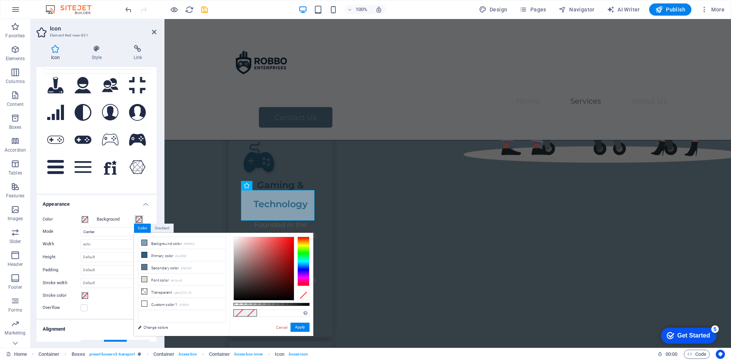
click at [138, 218] on span at bounding box center [139, 219] width 6 height 6
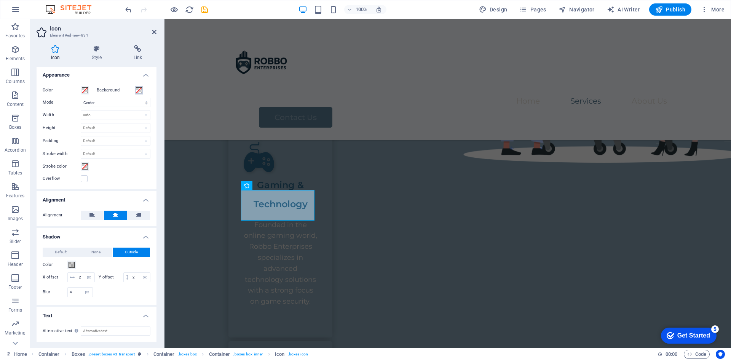
scroll to position [177, 0]
click at [149, 315] on h4 "Text" at bounding box center [97, 313] width 120 height 14
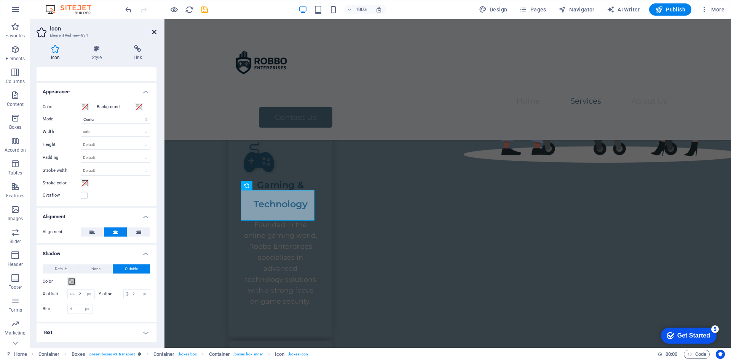
click at [156, 34] on icon at bounding box center [154, 32] width 5 height 6
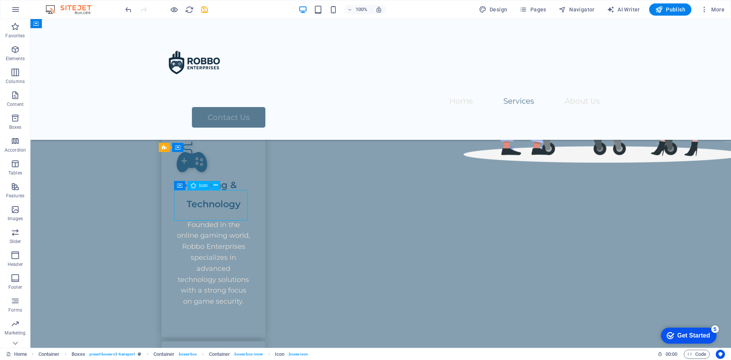
drag, startPoint x: 194, startPoint y: 206, endPoint x: 222, endPoint y: 199, distance: 28.8
click at [222, 172] on figure at bounding box center [213, 157] width 73 height 30
drag, startPoint x: 192, startPoint y: 204, endPoint x: 218, endPoint y: 203, distance: 26.0
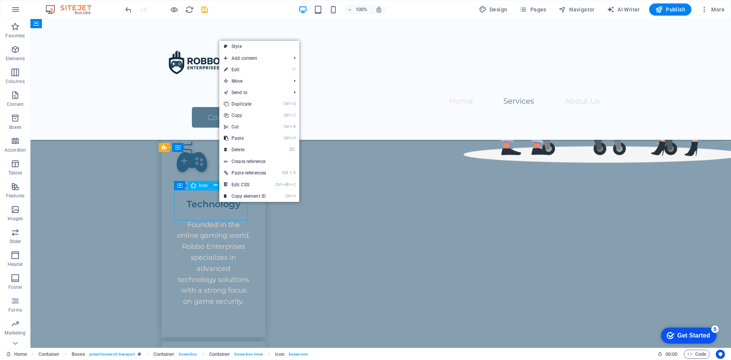
drag, startPoint x: 188, startPoint y: 205, endPoint x: 214, endPoint y: 203, distance: 26.0
click at [214, 172] on figure at bounding box center [213, 157] width 73 height 30
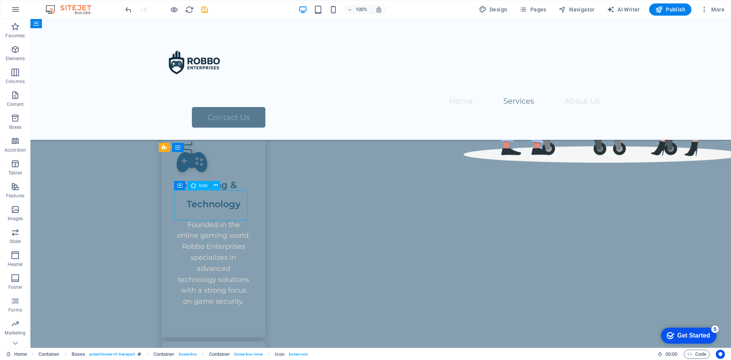
drag, startPoint x: 186, startPoint y: 205, endPoint x: 213, endPoint y: 202, distance: 27.2
click at [213, 172] on figure at bounding box center [213, 157] width 73 height 30
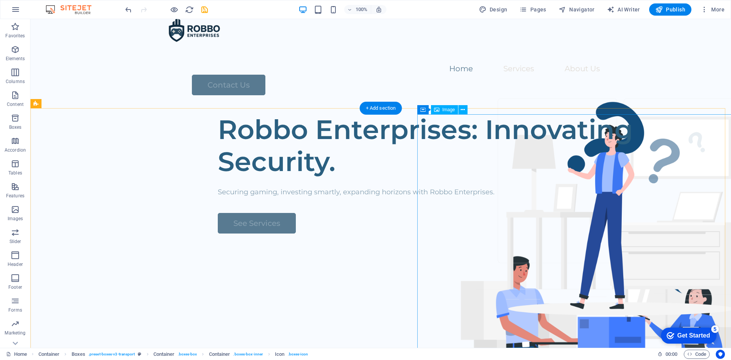
scroll to position [0, 0]
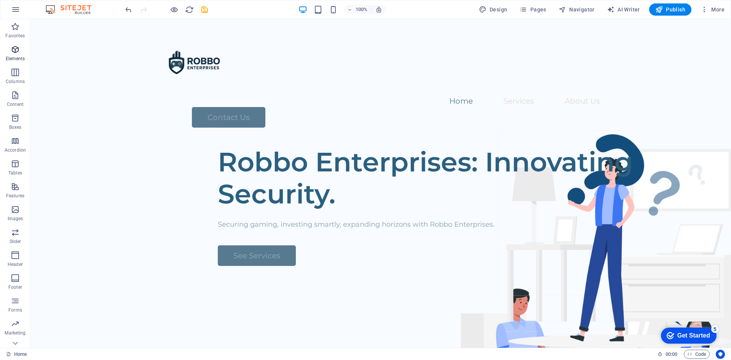
click at [16, 52] on icon "button" at bounding box center [15, 49] width 9 height 9
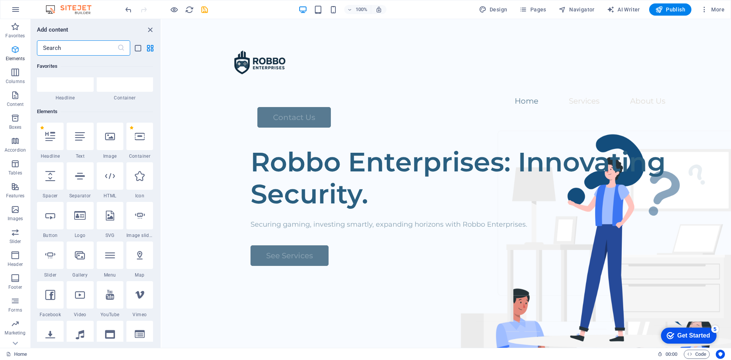
scroll to position [81, 0]
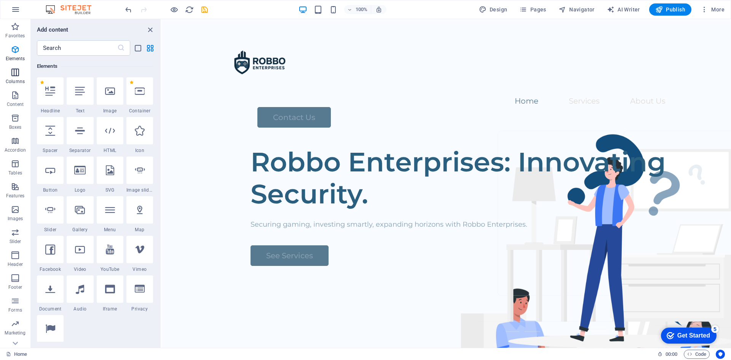
click at [15, 79] on p "Columns" at bounding box center [15, 81] width 19 height 6
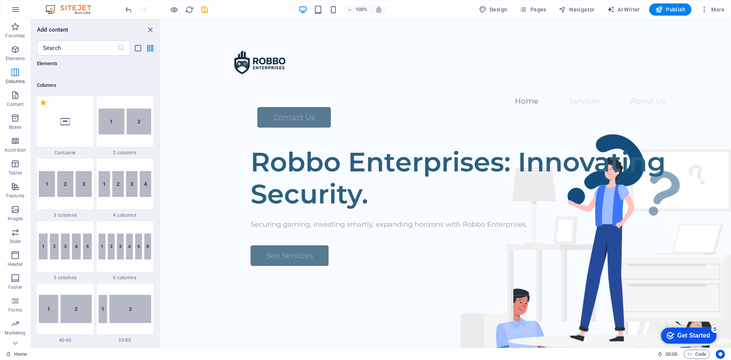
scroll to position [377, 0]
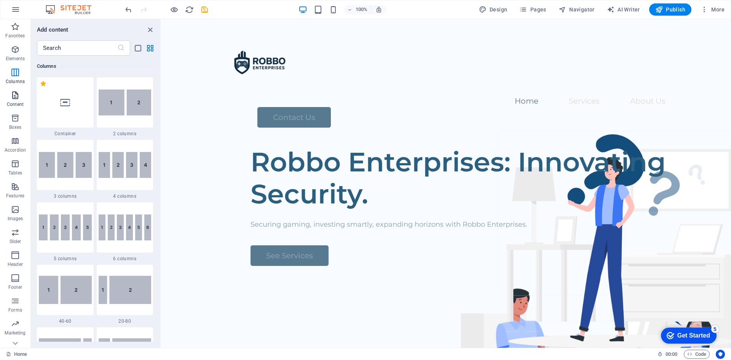
click at [18, 93] on icon "button" at bounding box center [15, 95] width 9 height 9
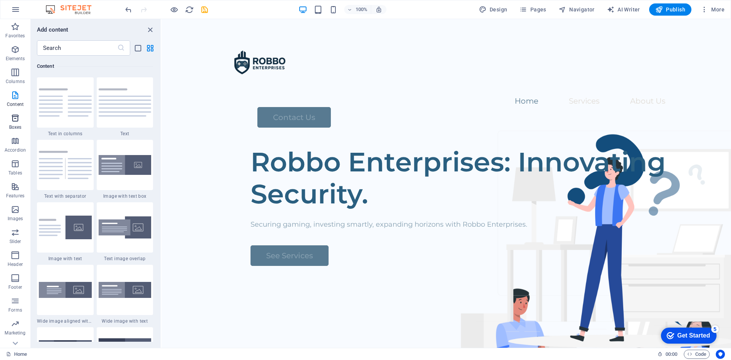
click at [13, 120] on icon "button" at bounding box center [15, 117] width 9 height 9
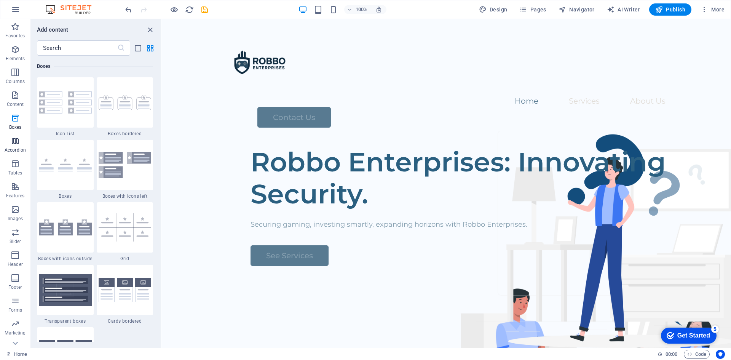
click at [12, 139] on icon "button" at bounding box center [15, 140] width 9 height 9
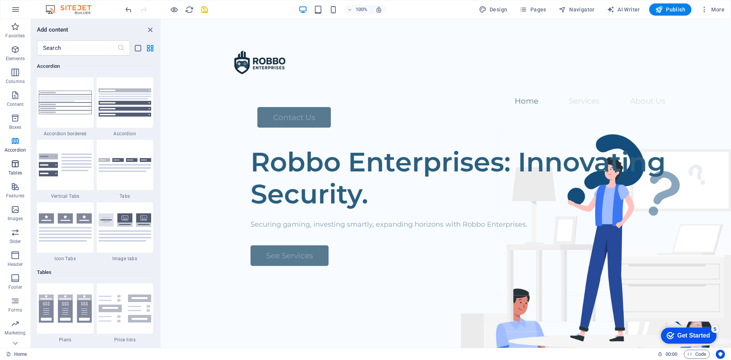
click at [14, 161] on icon "button" at bounding box center [15, 163] width 9 height 9
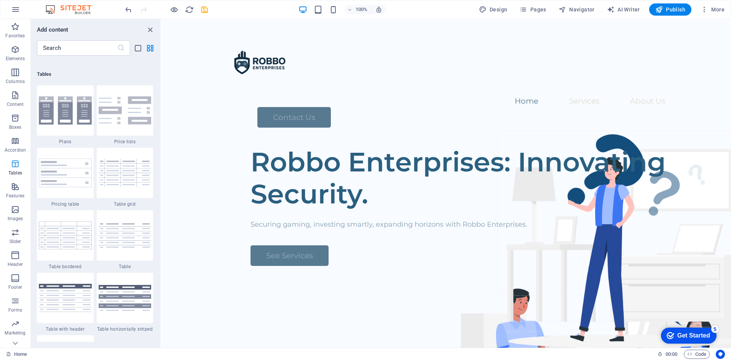
scroll to position [2636, 0]
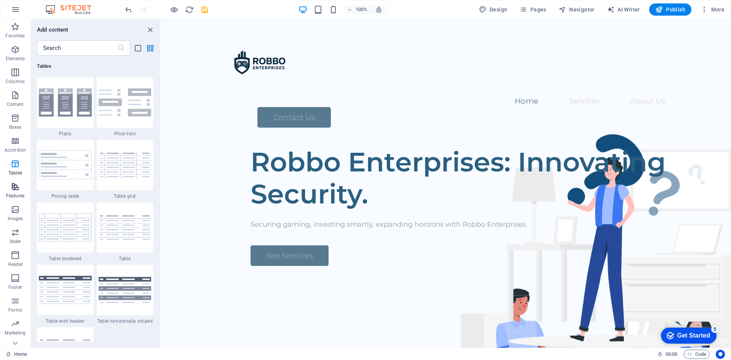
click at [15, 179] on button "Tables" at bounding box center [15, 167] width 30 height 23
click at [16, 213] on icon "button" at bounding box center [15, 209] width 9 height 9
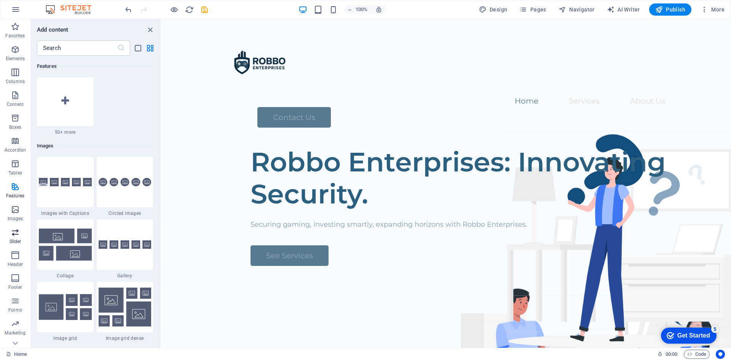
click at [16, 234] on icon "button" at bounding box center [15, 232] width 9 height 9
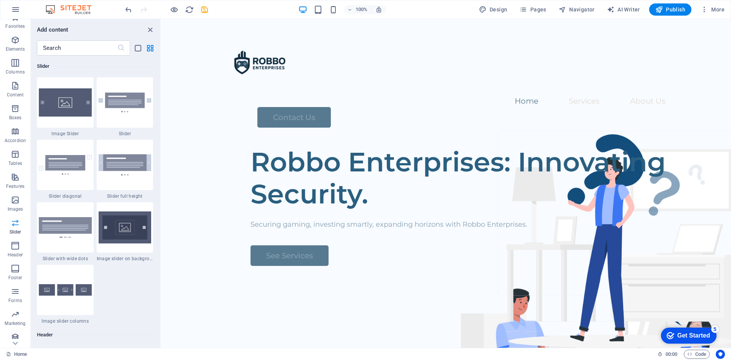
scroll to position [14, 0]
click at [19, 310] on icon "button" at bounding box center [15, 309] width 9 height 9
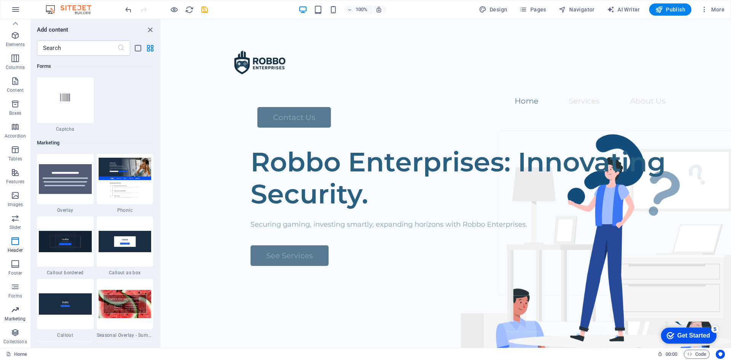
scroll to position [6201, 0]
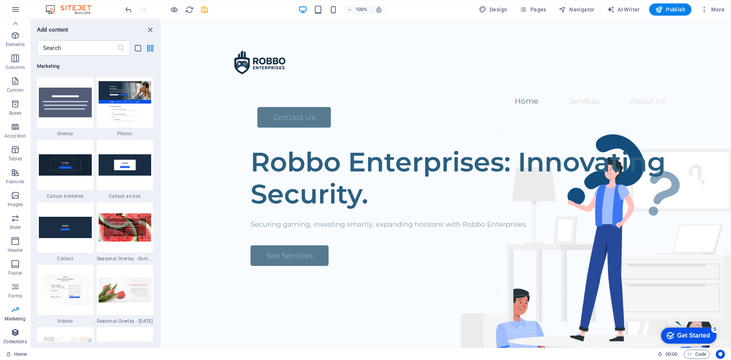
click at [19, 333] on icon "button" at bounding box center [15, 332] width 9 height 9
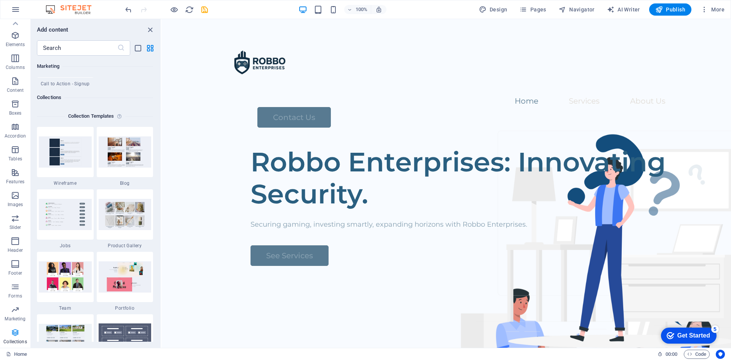
scroll to position [6968, 0]
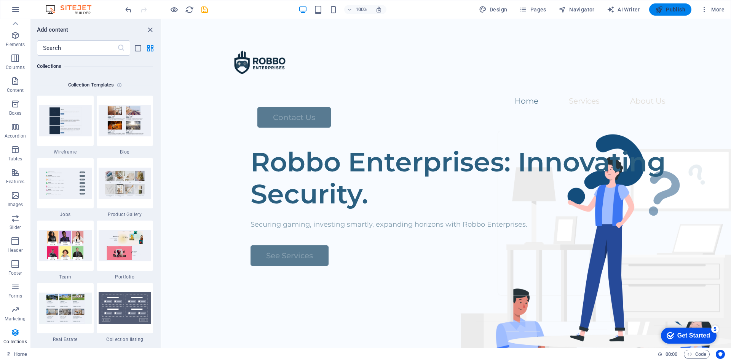
click at [679, 7] on span "Publish" at bounding box center [670, 10] width 30 height 8
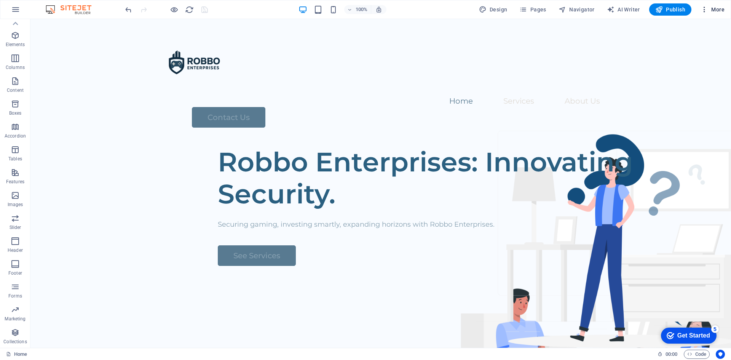
click at [721, 7] on span "More" at bounding box center [712, 10] width 24 height 8
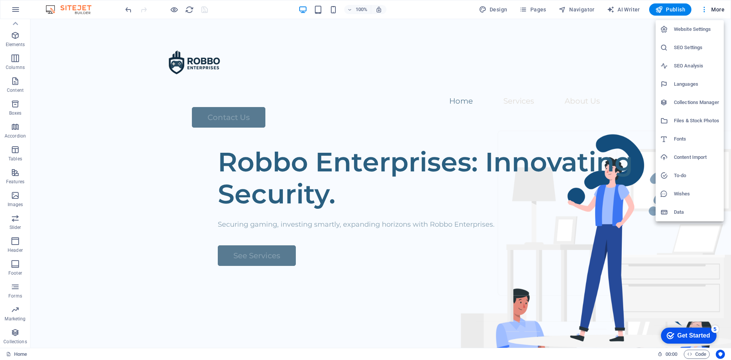
click at [692, 49] on h6 "SEO Settings" at bounding box center [696, 47] width 45 height 9
